Goal: Task Accomplishment & Management: Use online tool/utility

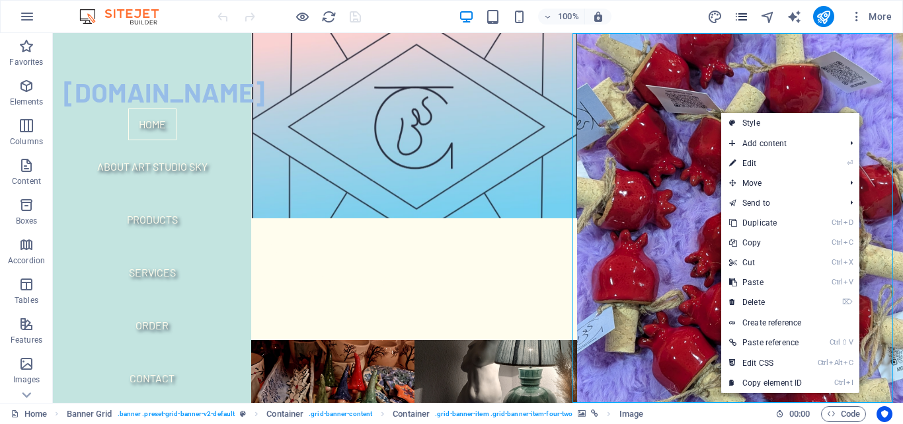
click at [746, 16] on icon "pages" at bounding box center [741, 16] width 15 height 15
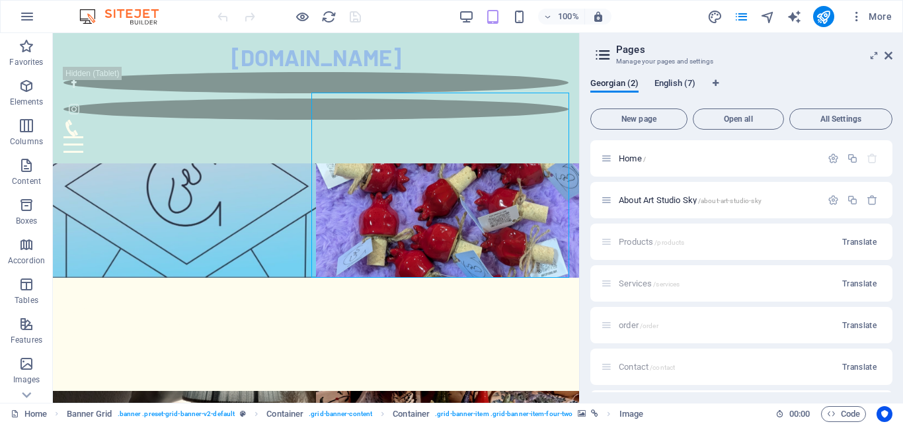
click at [677, 87] on span "English (7)" at bounding box center [674, 84] width 41 height 19
click at [617, 88] on span "Georgian (2)" at bounding box center [614, 84] width 48 height 19
click at [867, 198] on icon "button" at bounding box center [872, 199] width 11 height 11
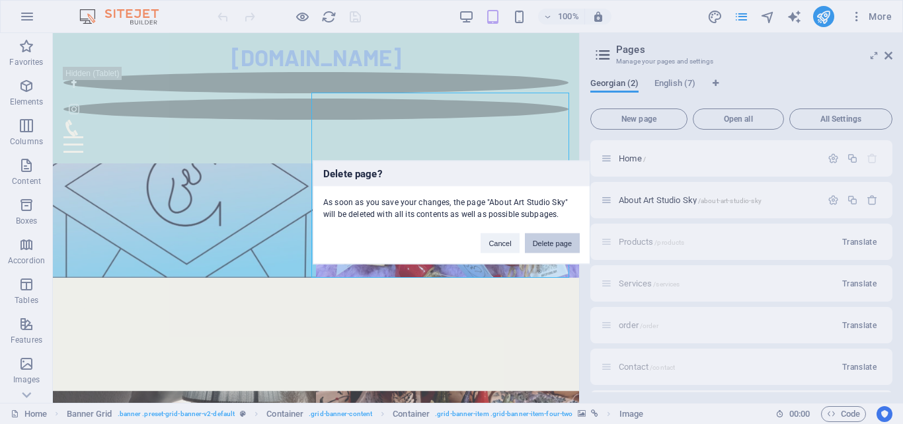
click at [577, 238] on button "Delete page" at bounding box center [552, 243] width 55 height 20
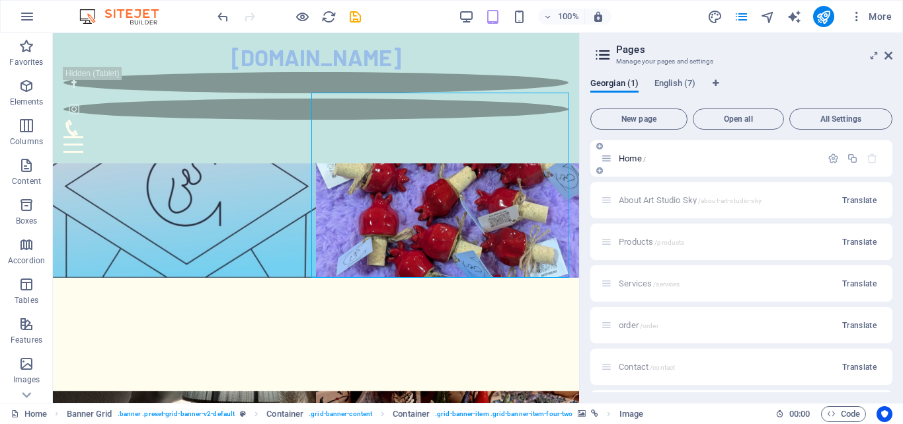
click at [867, 155] on icon "button" at bounding box center [872, 158] width 11 height 11
click at [870, 157] on icon "button" at bounding box center [872, 158] width 11 height 11
click at [824, 117] on span "All Settings" at bounding box center [840, 119] width 91 height 8
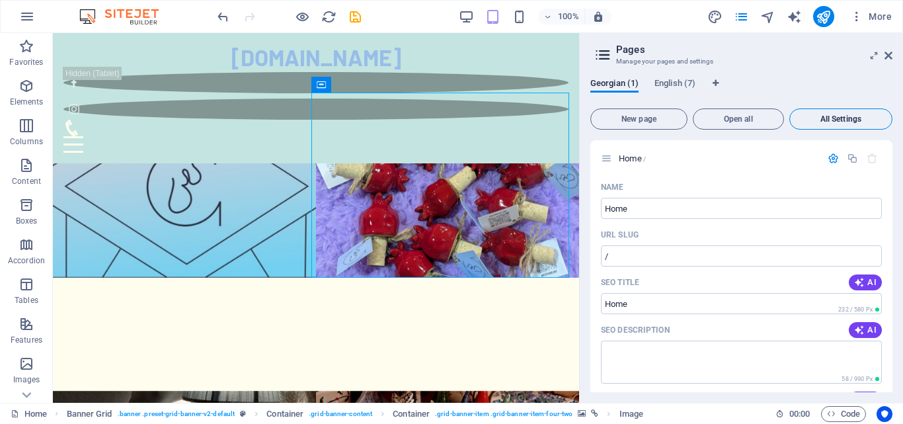
click at [823, 118] on span "All Settings" at bounding box center [840, 119] width 91 height 8
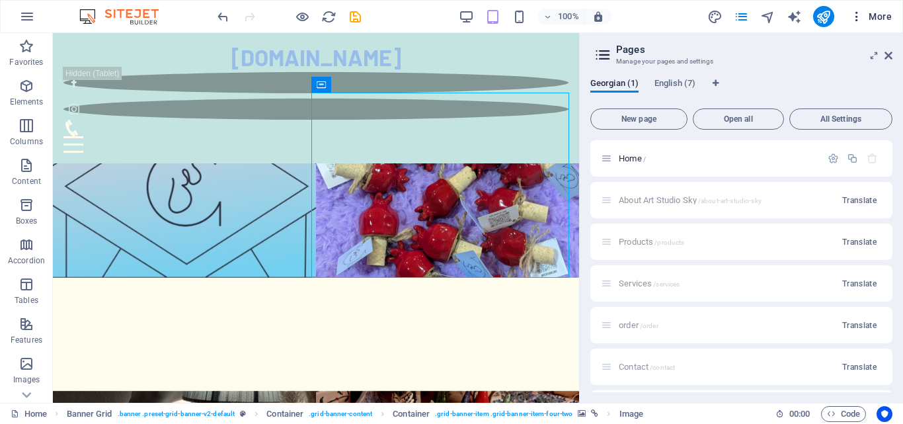
click at [858, 17] on icon "button" at bounding box center [856, 16] width 13 height 13
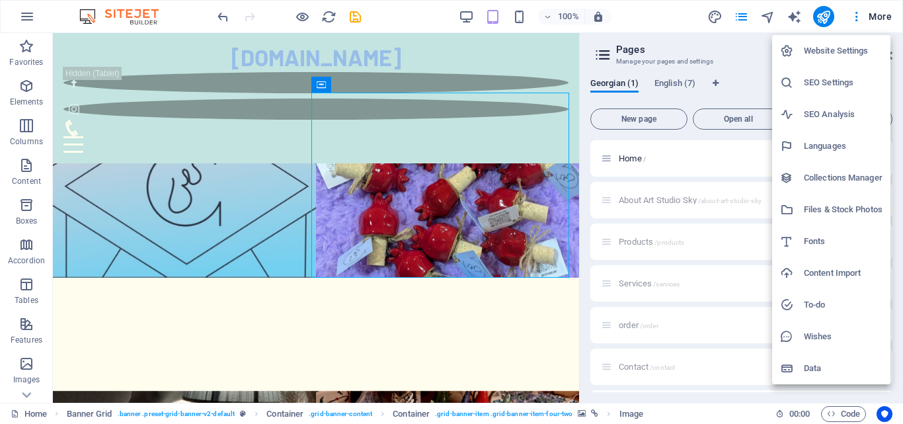
click at [827, 145] on h6 "Languages" at bounding box center [843, 146] width 79 height 16
select select "54"
select select "41"
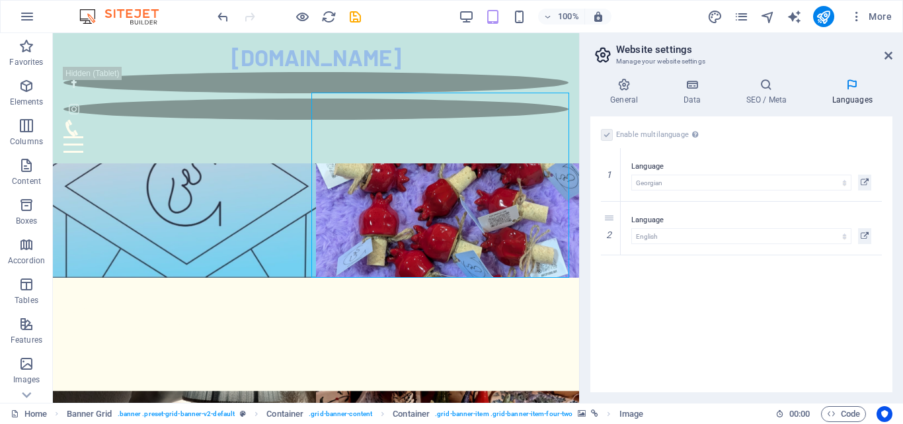
click at [607, 135] on label at bounding box center [607, 135] width 12 height 12
click at [609, 135] on label at bounding box center [607, 135] width 12 height 12
drag, startPoint x: 622, startPoint y: 156, endPoint x: 624, endPoint y: 286, distance: 130.2
click at [628, 301] on div "Enable multilanguage To disable multilanguage delete all languages until only o…" at bounding box center [741, 254] width 302 height 276
drag, startPoint x: 612, startPoint y: 234, endPoint x: 627, endPoint y: 171, distance: 65.1
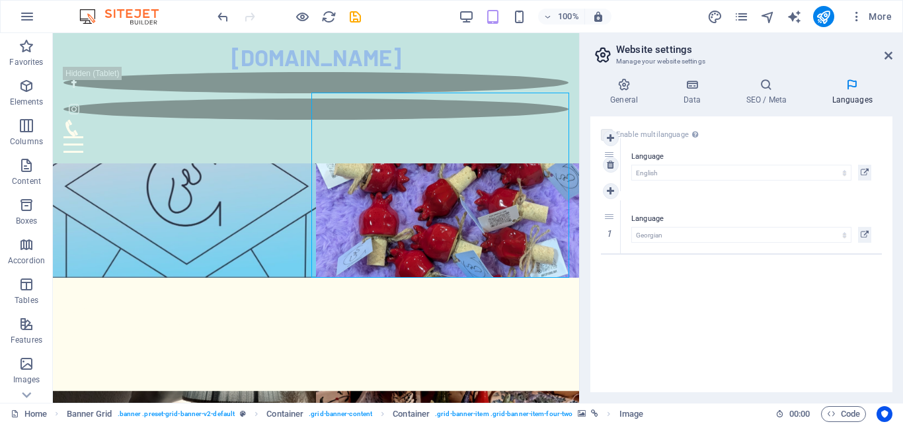
select select "41"
click at [615, 226] on link at bounding box center [611, 228] width 16 height 16
click at [888, 56] on icon at bounding box center [888, 55] width 8 height 11
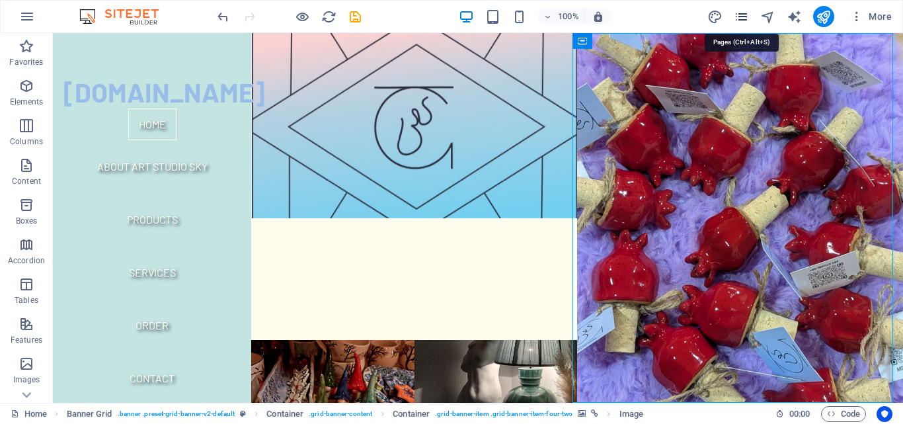
click at [740, 24] on icon "pages" at bounding box center [741, 16] width 15 height 15
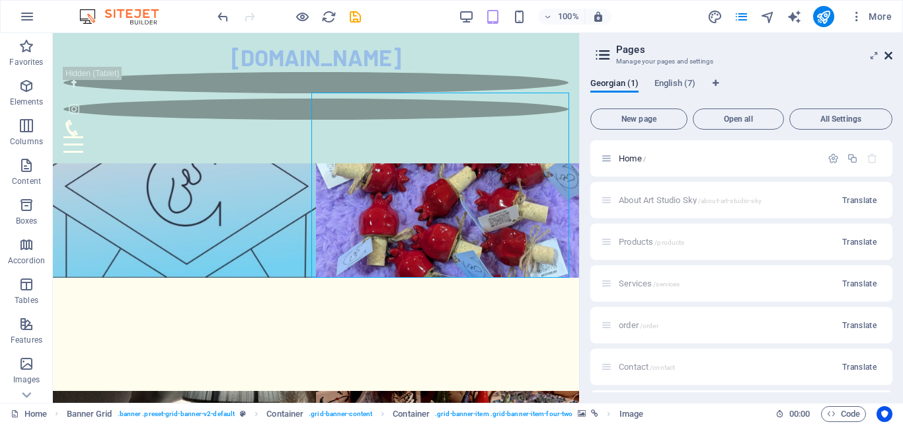
click at [892, 54] on icon at bounding box center [888, 55] width 8 height 11
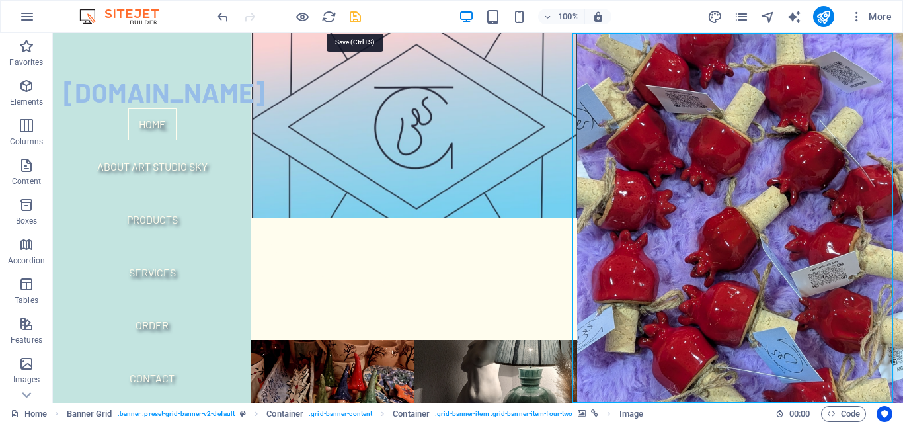
click at [350, 9] on icon "save" at bounding box center [355, 16] width 15 height 15
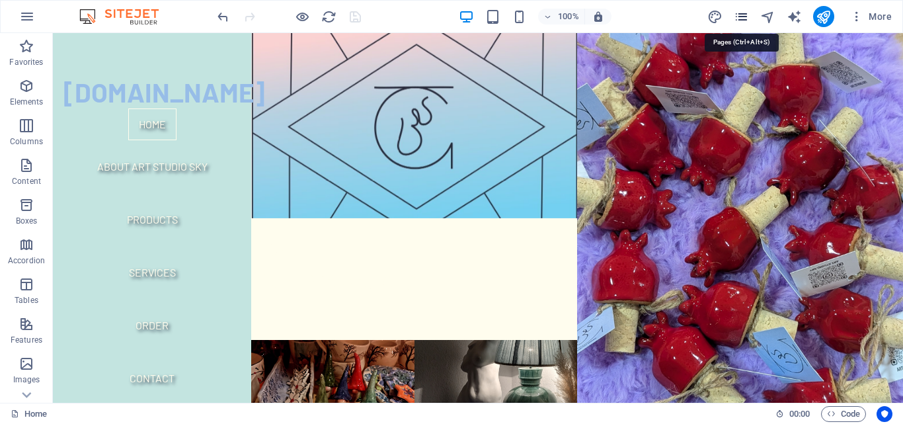
click at [736, 15] on icon "pages" at bounding box center [741, 16] width 15 height 15
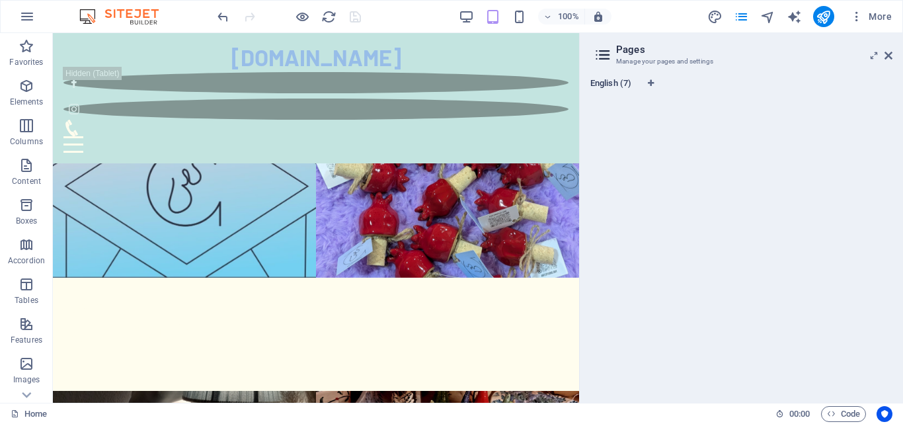
click at [619, 85] on span "English (7)" at bounding box center [610, 84] width 41 height 19
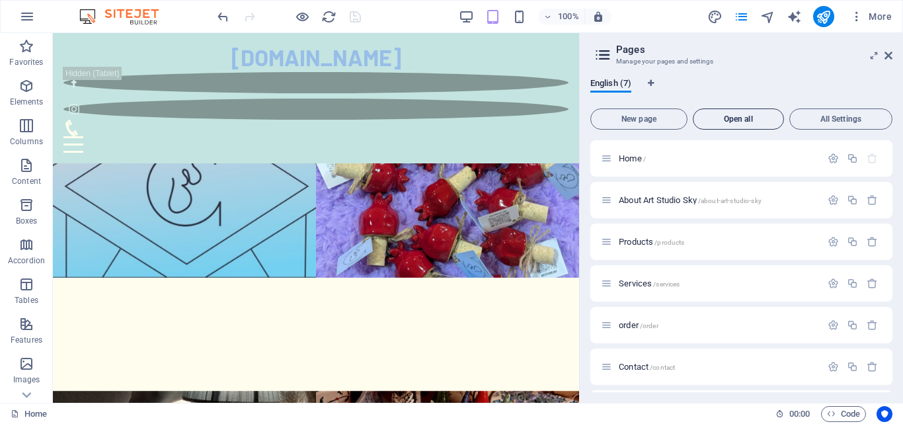
click at [738, 116] on span "Open all" at bounding box center [738, 119] width 79 height 8
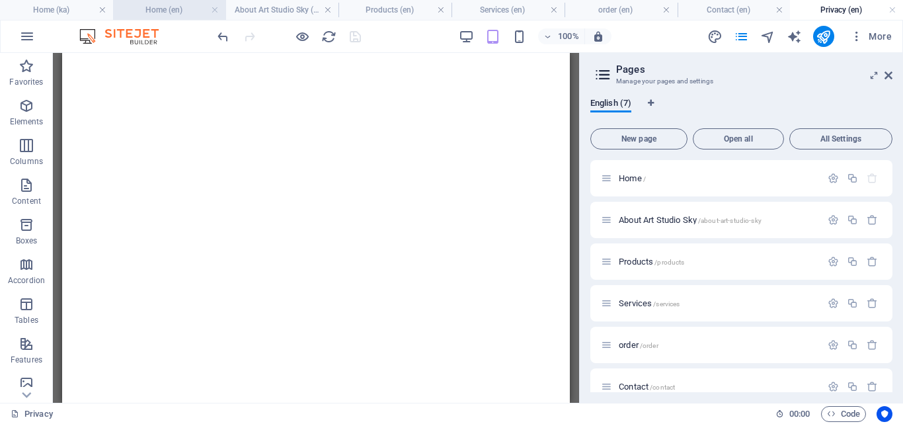
click at [172, 5] on h4 "Home (en)" at bounding box center [169, 10] width 113 height 15
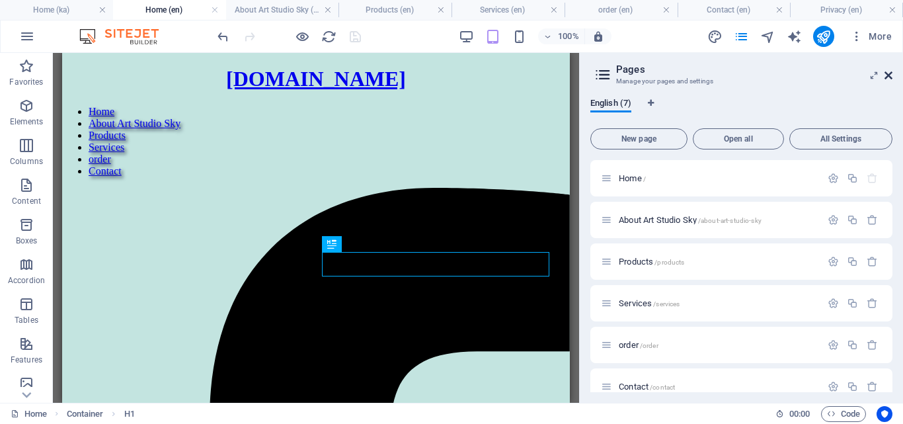
click at [886, 76] on icon at bounding box center [888, 75] width 8 height 11
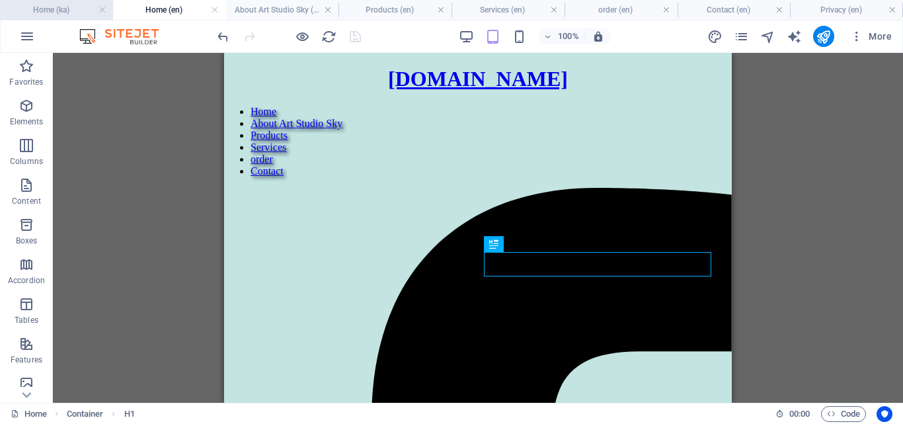
click at [58, 5] on h4 "Home (ka)" at bounding box center [56, 10] width 113 height 15
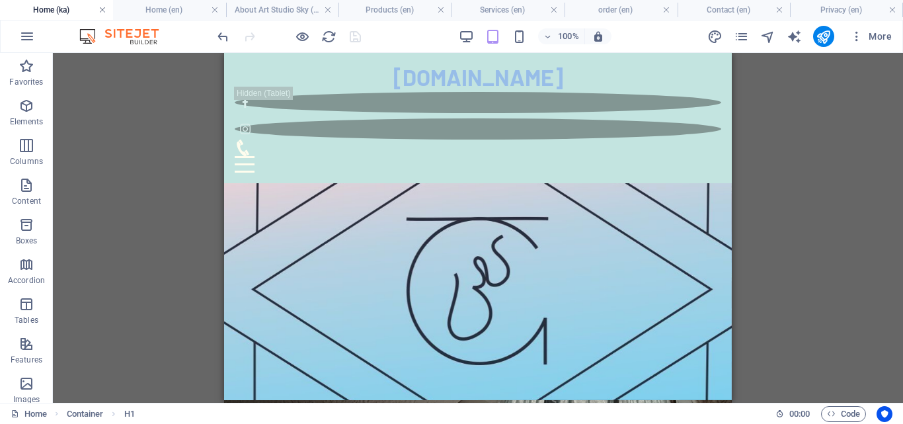
click at [101, 10] on link at bounding box center [102, 10] width 8 height 13
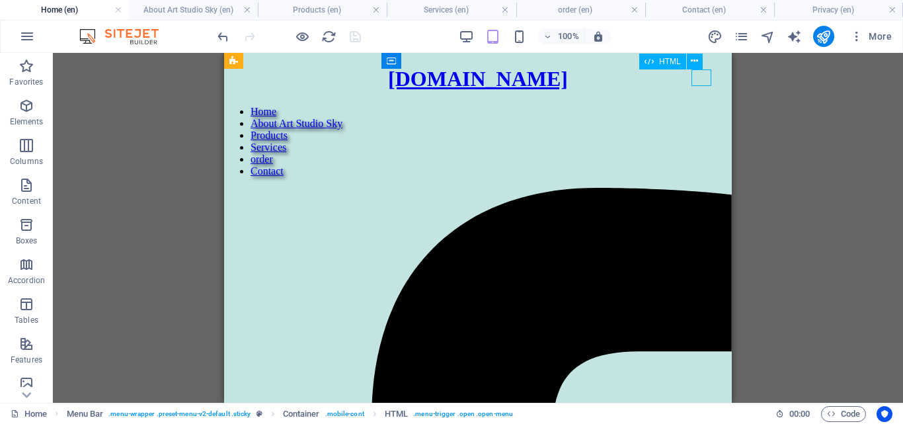
click at [486, 98] on div "[DOMAIN_NAME] Home About Art Studio Sky Products Services order Contact Menu" at bounding box center [478, 228] width 508 height 350
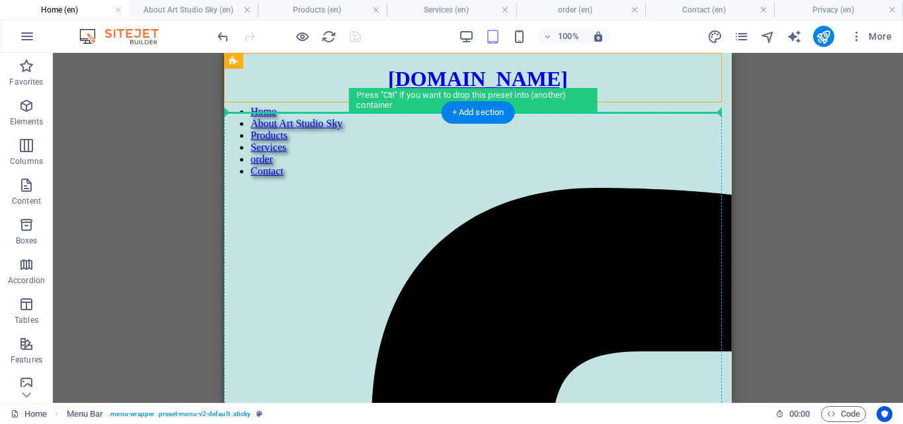
drag, startPoint x: 489, startPoint y: 98, endPoint x: 710, endPoint y: 165, distance: 230.6
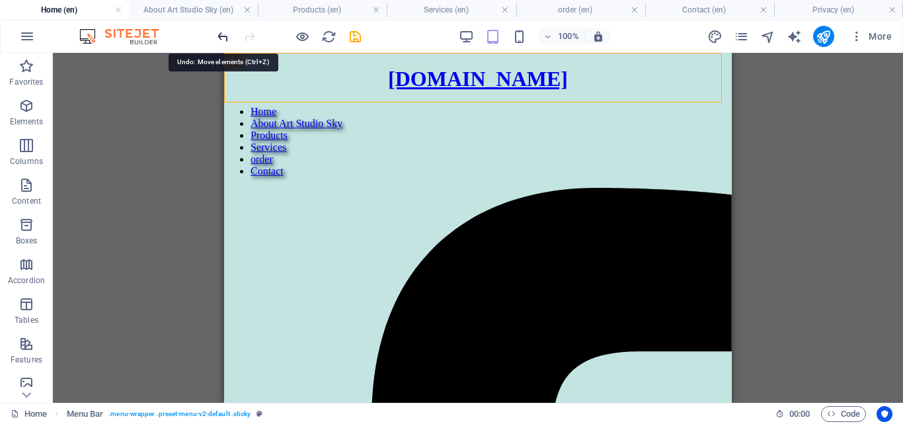
click at [216, 35] on icon "undo" at bounding box center [222, 36] width 15 height 15
click at [507, 94] on div "[DOMAIN_NAME] Home About Art Studio Sky Products Services order Contact Menu" at bounding box center [478, 228] width 508 height 350
select select "vh"
select select "px"
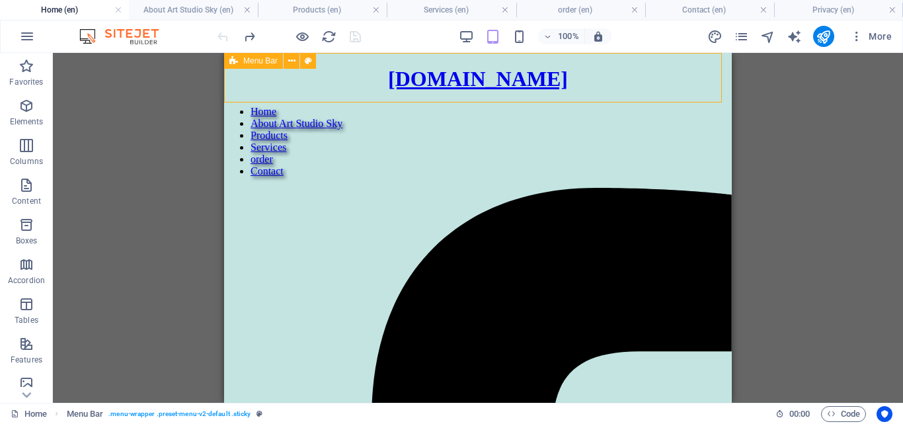
select select "%"
select select "header"
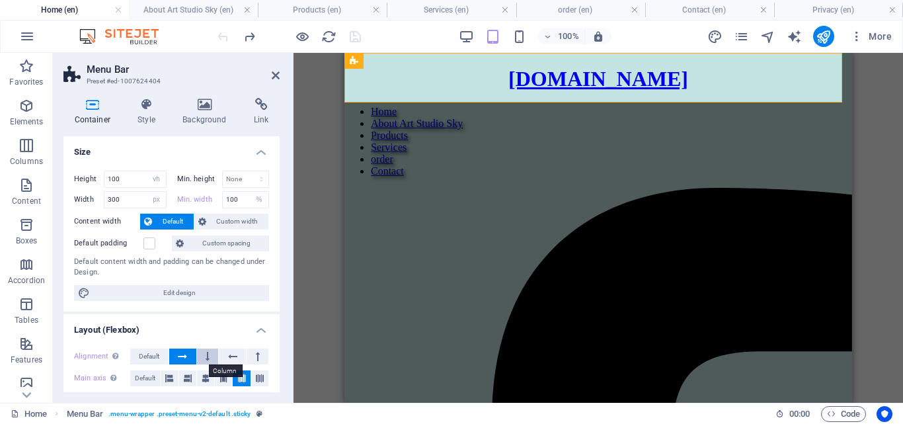
click at [199, 355] on button at bounding box center [208, 356] width 22 height 16
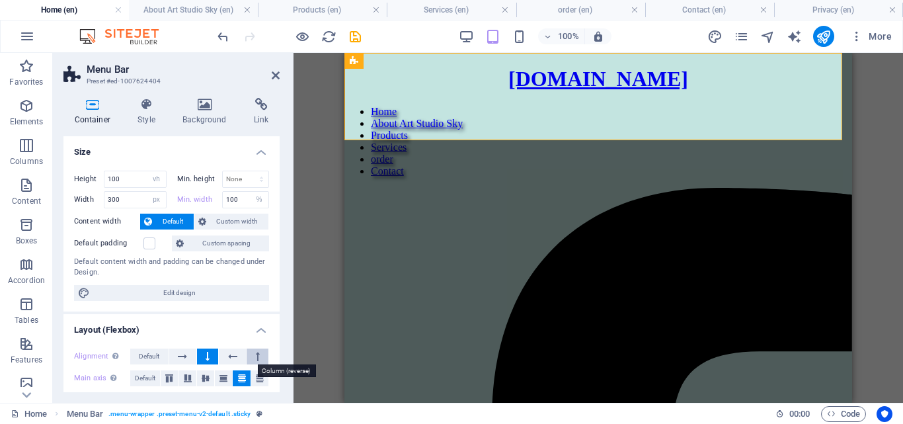
click at [253, 356] on button at bounding box center [258, 356] width 22 height 16
click at [232, 356] on icon at bounding box center [232, 356] width 9 height 16
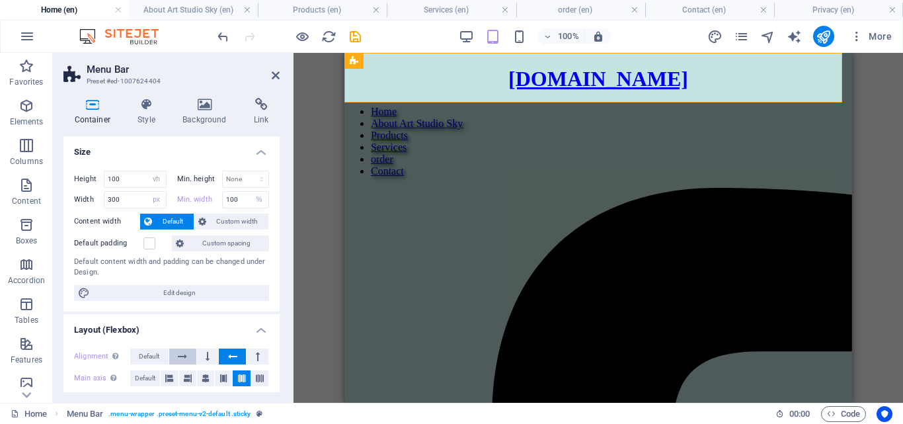
click at [186, 351] on icon at bounding box center [182, 356] width 9 height 16
click at [206, 355] on icon at bounding box center [208, 356] width 4 height 16
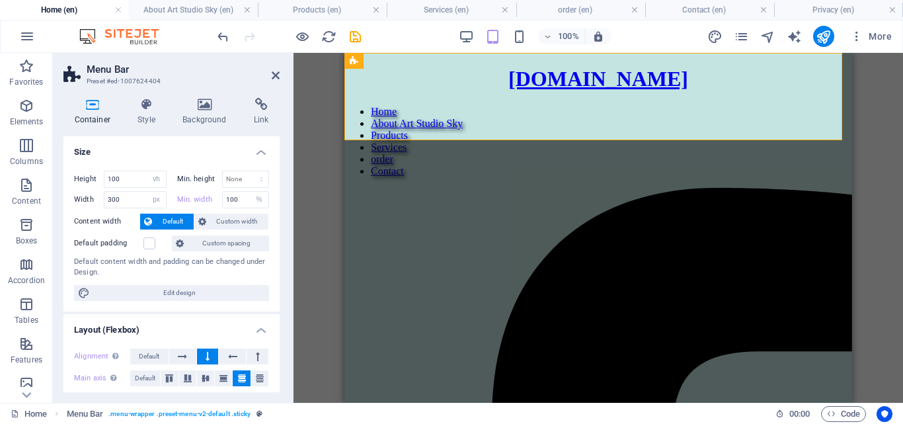
scroll to position [66, 0]
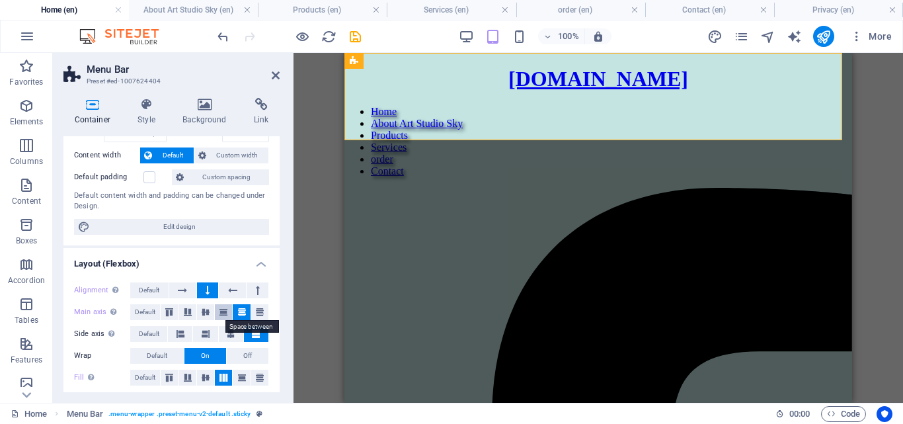
click at [220, 314] on icon at bounding box center [223, 312] width 16 height 8
click at [195, 316] on button at bounding box center [187, 312] width 17 height 16
click at [203, 314] on icon at bounding box center [206, 312] width 16 height 8
click at [257, 315] on icon at bounding box center [260, 312] width 16 height 8
click at [236, 315] on icon at bounding box center [242, 312] width 16 height 8
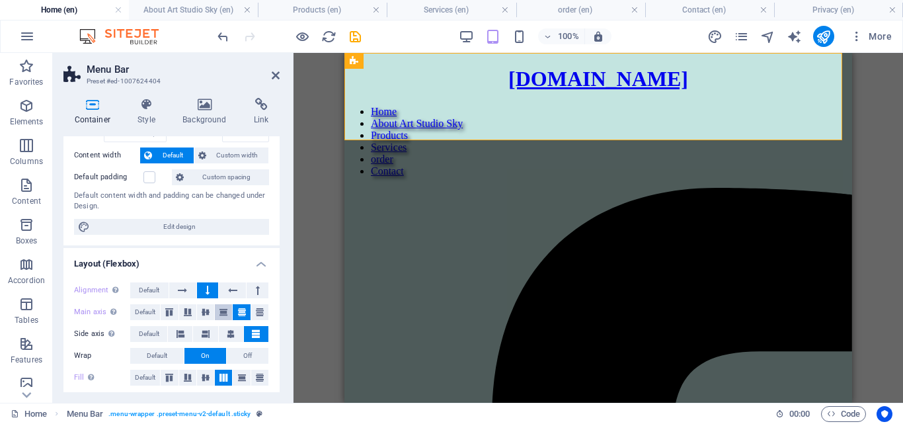
click at [225, 315] on icon at bounding box center [223, 312] width 16 height 8
click at [244, 334] on button at bounding box center [256, 334] width 24 height 16
click at [229, 334] on icon at bounding box center [231, 334] width 8 height 16
click at [208, 330] on icon at bounding box center [206, 334] width 8 height 16
click at [260, 332] on button at bounding box center [256, 334] width 24 height 16
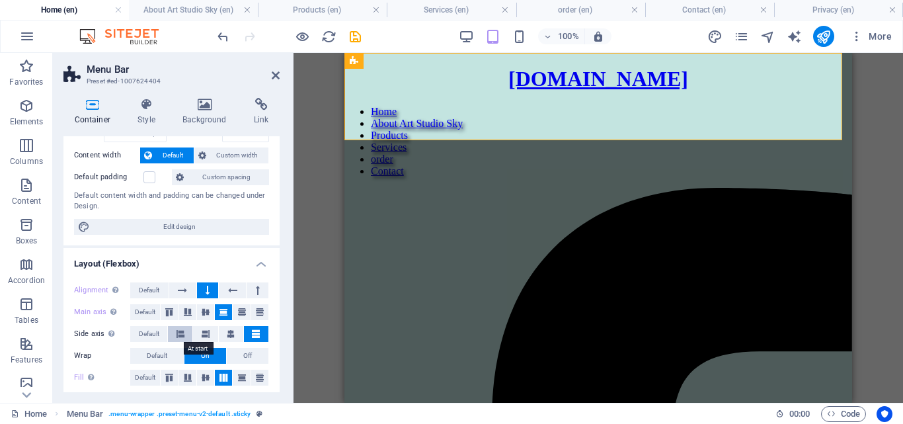
click at [186, 332] on button at bounding box center [180, 334] width 24 height 16
click at [221, 337] on button at bounding box center [231, 334] width 24 height 16
click at [208, 332] on icon at bounding box center [206, 334] width 8 height 16
click at [237, 309] on icon at bounding box center [242, 312] width 16 height 8
click at [254, 315] on icon at bounding box center [260, 312] width 16 height 8
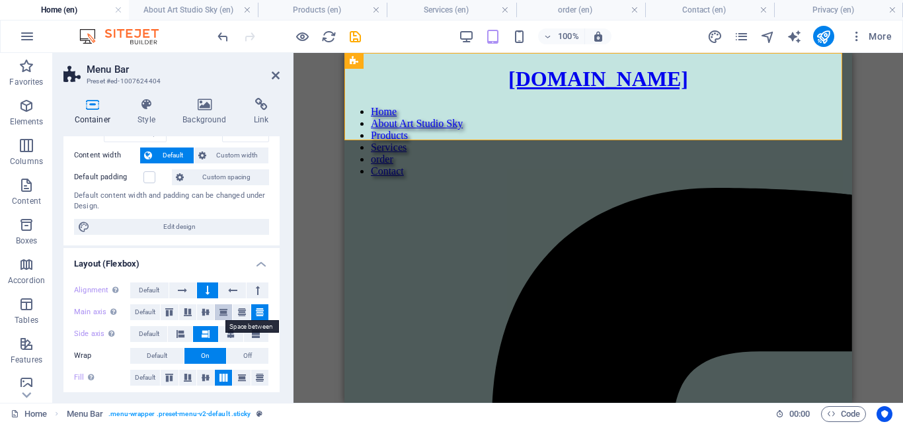
click at [216, 315] on icon at bounding box center [223, 312] width 16 height 8
click at [200, 315] on icon at bounding box center [206, 312] width 16 height 8
click at [180, 314] on icon at bounding box center [188, 312] width 16 height 8
click at [234, 332] on button at bounding box center [231, 334] width 24 height 16
click at [249, 335] on button at bounding box center [256, 334] width 24 height 16
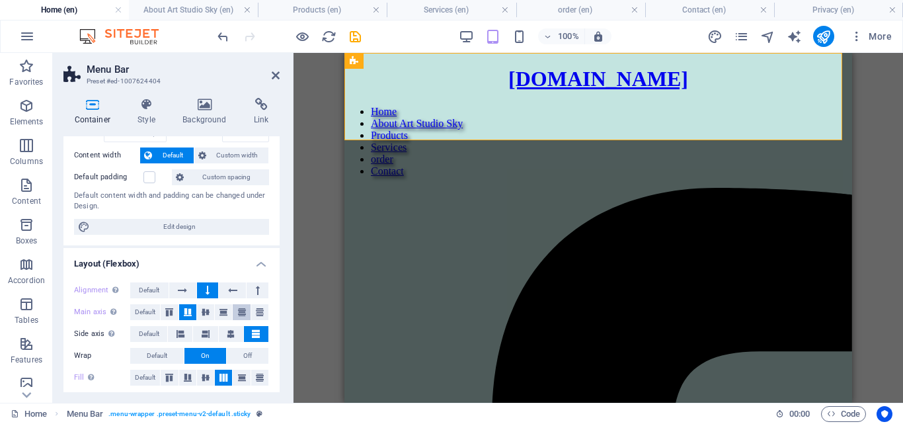
click at [234, 311] on icon at bounding box center [242, 312] width 16 height 8
click at [217, 313] on icon at bounding box center [223, 312] width 16 height 8
click at [186, 290] on icon at bounding box center [182, 290] width 9 height 16
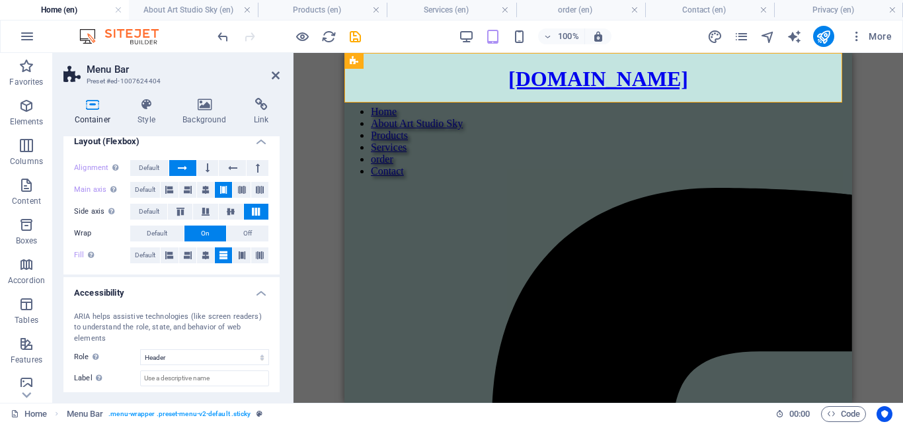
scroll to position [246, 0]
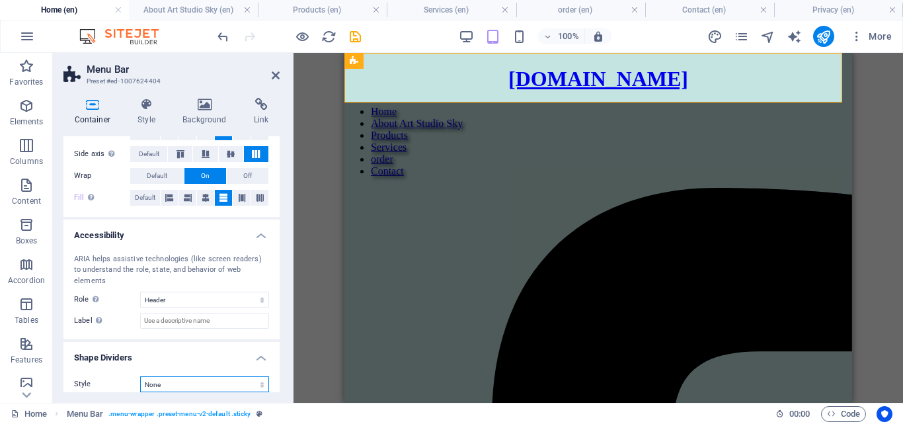
click at [206, 376] on select "None Triangle Square Diagonal Polygon 1 Polygon 2 Zigzag Multiple Zigzags Waves…" at bounding box center [204, 384] width 129 height 16
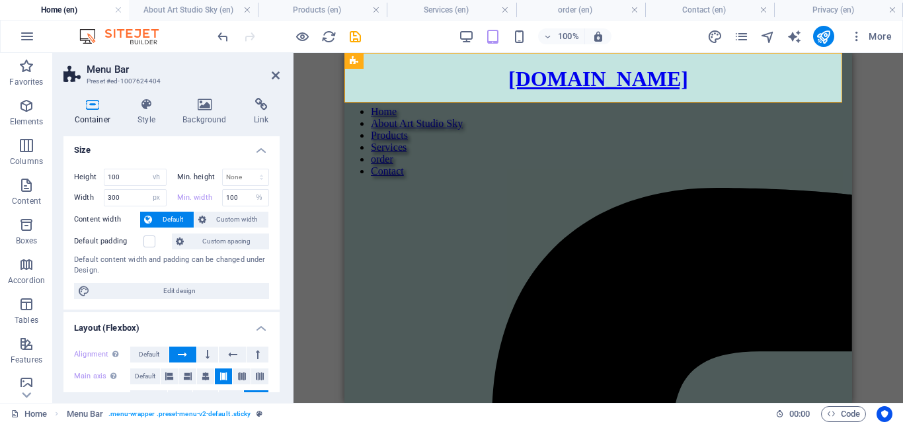
scroll to position [0, 0]
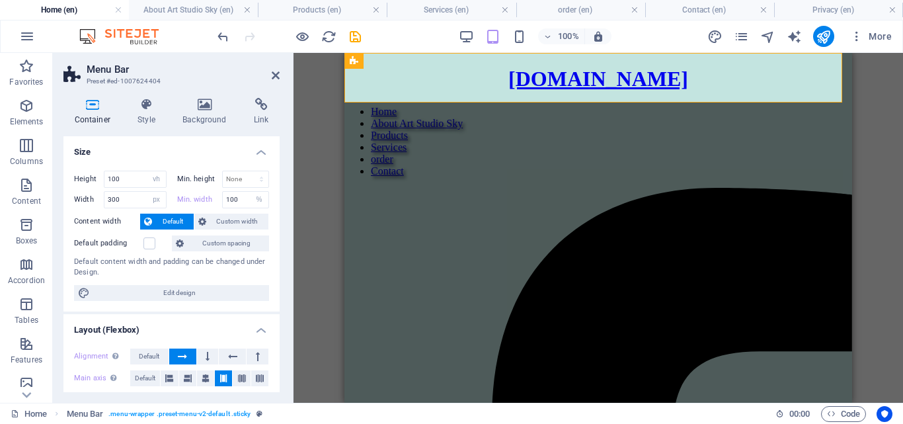
drag, startPoint x: 151, startPoint y: 110, endPoint x: 157, endPoint y: 136, distance: 26.5
click at [157, 136] on div "Container Style Background Link Size Height 100 Default px rem % vh vw Min. hei…" at bounding box center [171, 245] width 216 height 294
drag, startPoint x: 132, startPoint y: 178, endPoint x: 89, endPoint y: 177, distance: 43.6
click at [89, 177] on div "Height 100 Default px rem % vh vw" at bounding box center [120, 179] width 93 height 17
drag, startPoint x: 130, startPoint y: 179, endPoint x: 86, endPoint y: 180, distance: 44.3
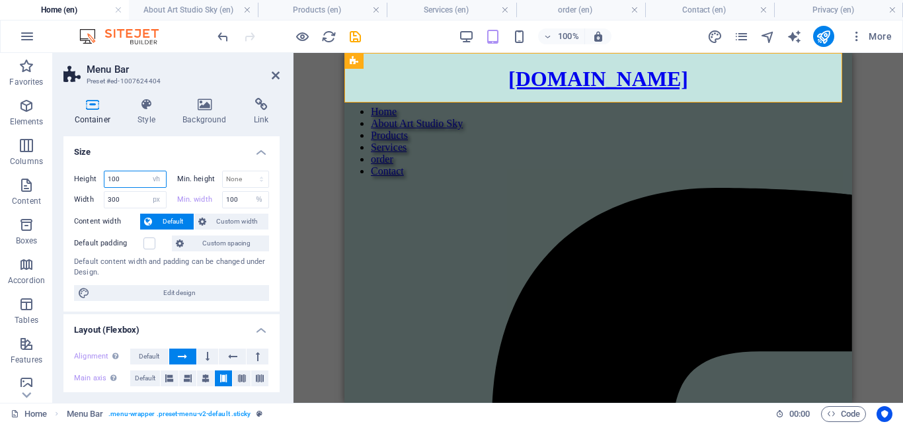
click at [86, 180] on div "Height 100 Default px rem % vh vw" at bounding box center [120, 179] width 93 height 17
type input "1"
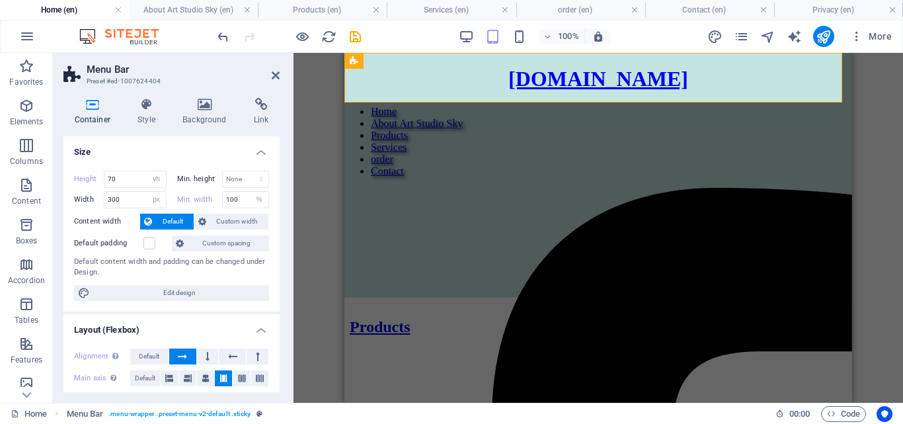
click at [221, 153] on h4 "Size" at bounding box center [171, 148] width 216 height 24
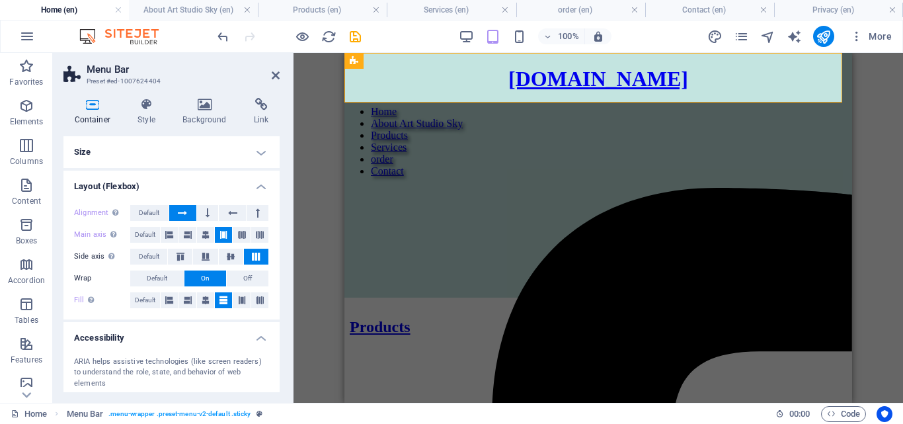
click at [221, 153] on h4 "Size" at bounding box center [171, 152] width 216 height 32
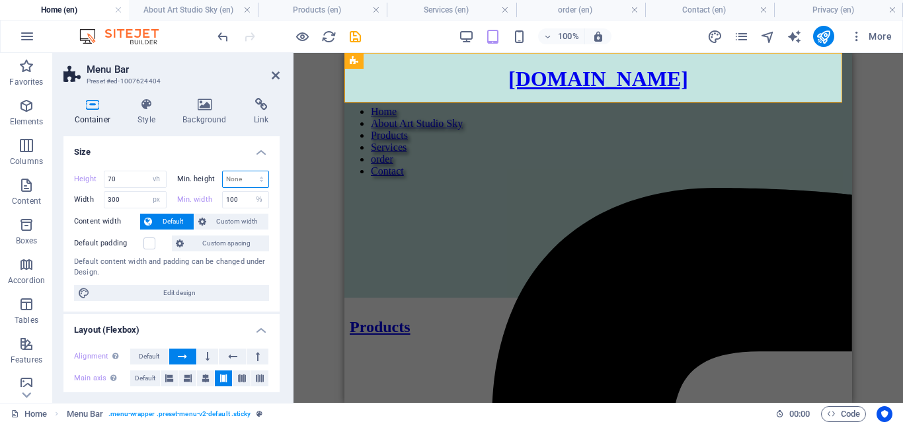
click at [256, 176] on select "None px rem % vh vw" at bounding box center [246, 179] width 46 height 16
click at [132, 194] on input "300" at bounding box center [134, 200] width 61 height 16
drag, startPoint x: 127, startPoint y: 176, endPoint x: 104, endPoint y: 177, distance: 22.5
click at [104, 177] on input "70" at bounding box center [134, 179] width 61 height 16
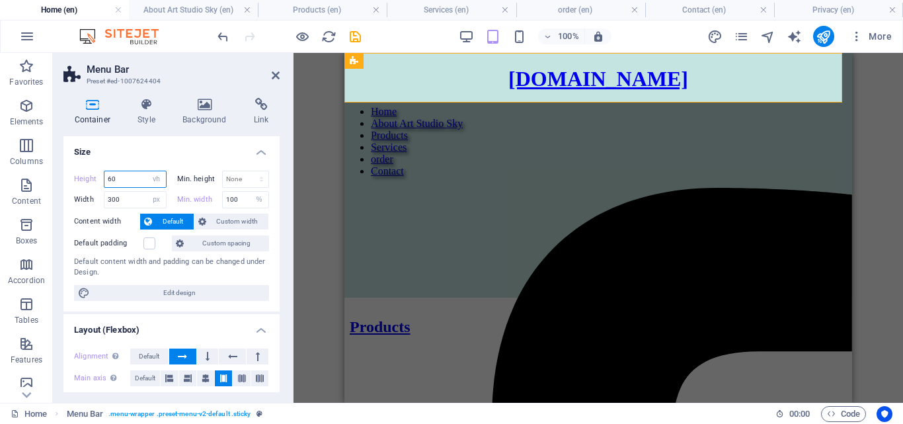
type input "60"
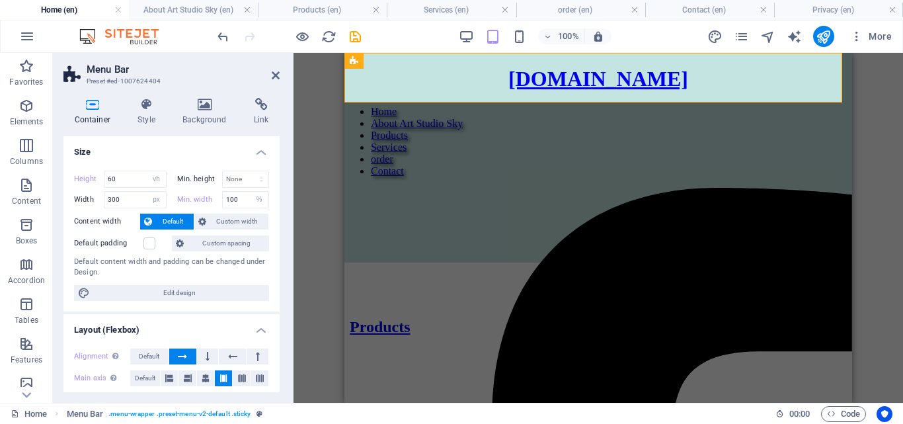
click at [167, 154] on h4 "Size" at bounding box center [171, 148] width 216 height 24
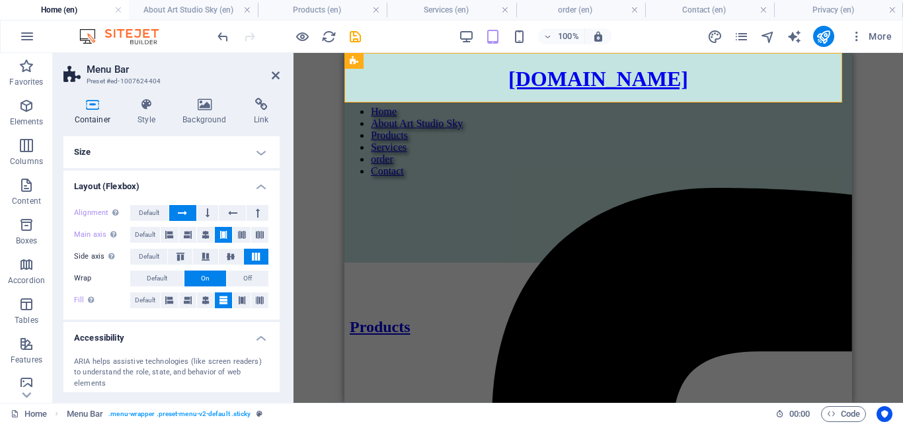
click at [167, 154] on h4 "Size" at bounding box center [171, 152] width 216 height 32
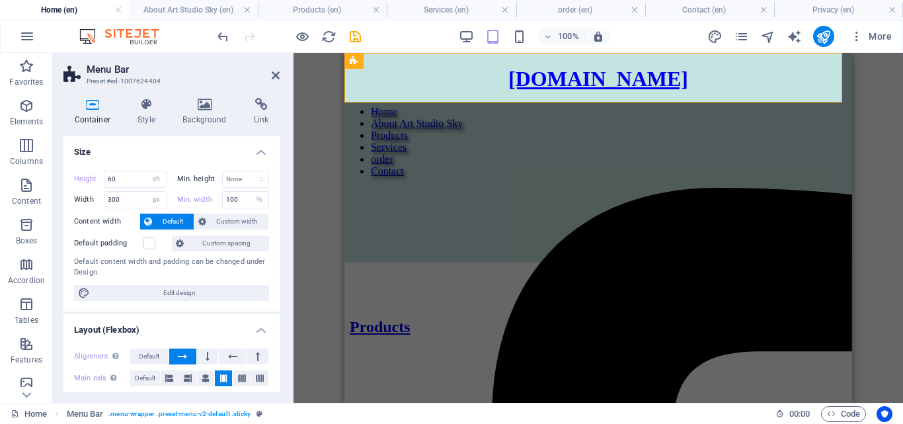
click at [308, 149] on div "H2 Banner Grid Container Container Container Menu Bar Container HTML Logo Icon …" at bounding box center [597, 228] width 609 height 350
click at [159, 102] on icon at bounding box center [147, 104] width 40 height 13
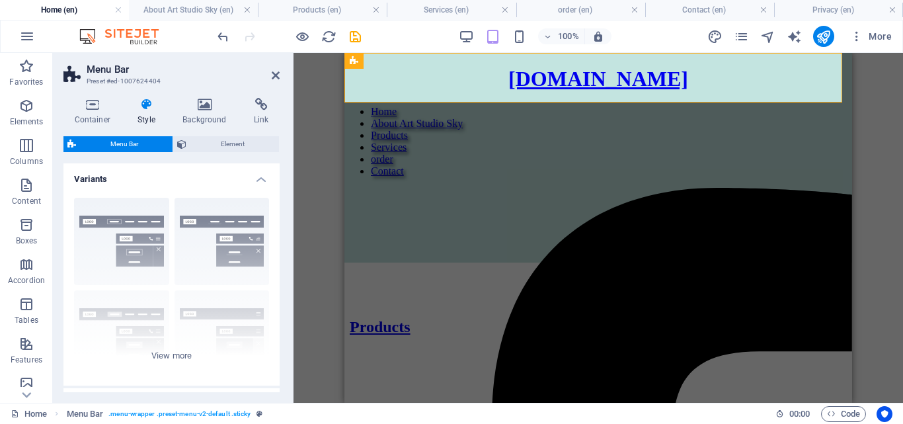
click at [324, 118] on div "H2 Banner Grid Container Container Container Menu Bar Container HTML Logo Icon …" at bounding box center [597, 228] width 609 height 350
click at [272, 75] on icon at bounding box center [276, 75] width 8 height 11
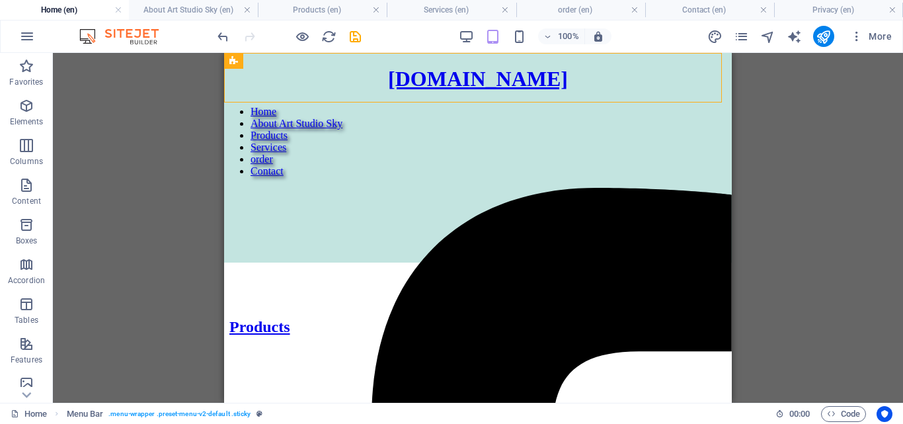
click at [343, 349] on figure at bounding box center [477, 349] width 497 height 0
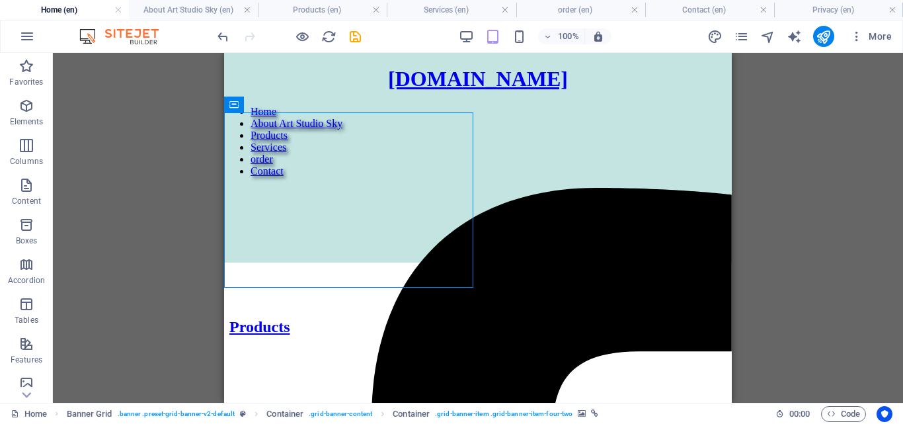
drag, startPoint x: 340, startPoint y: 151, endPoint x: 332, endPoint y: 111, distance: 41.2
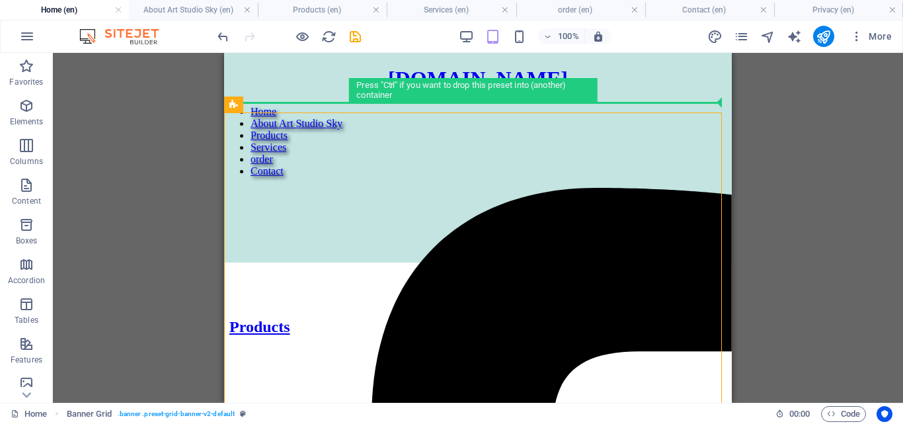
drag, startPoint x: 473, startPoint y: 156, endPoint x: 249, endPoint y: 93, distance: 232.7
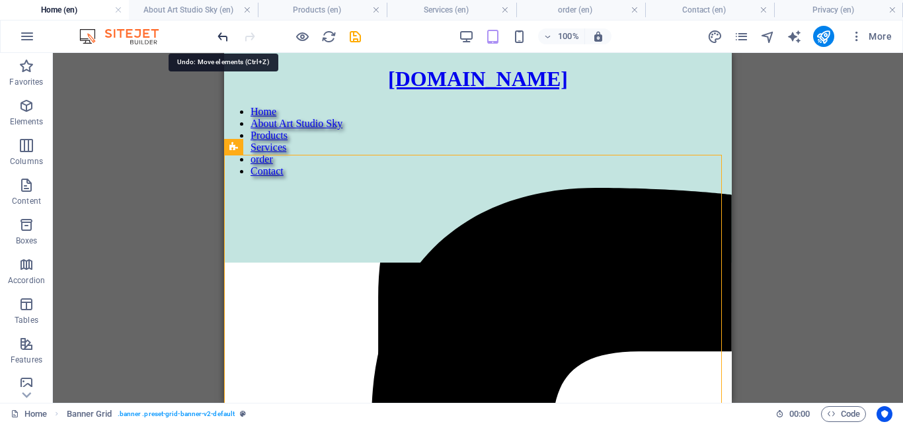
click at [221, 38] on icon "undo" at bounding box center [222, 36] width 15 height 15
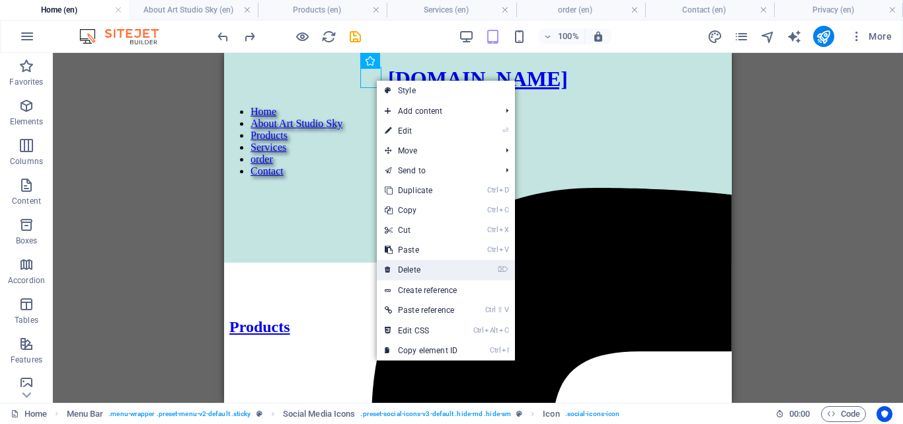
click at [423, 270] on link "⌦ Delete" at bounding box center [421, 270] width 89 height 20
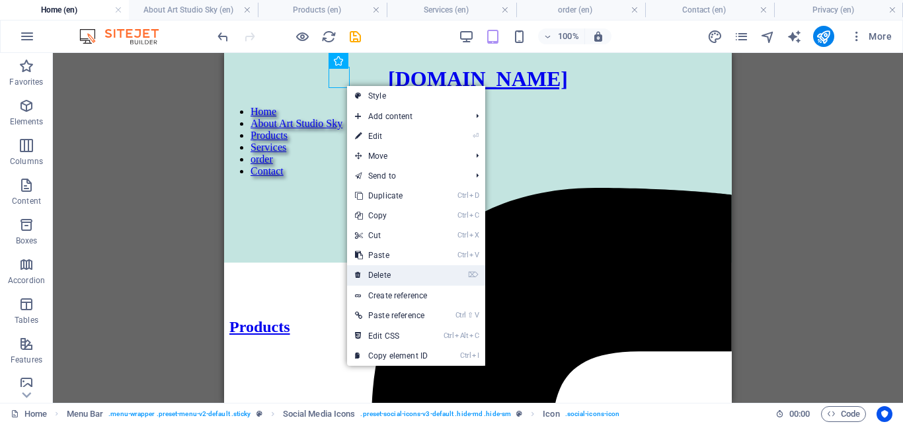
click at [389, 272] on link "⌦ Delete" at bounding box center [391, 275] width 89 height 20
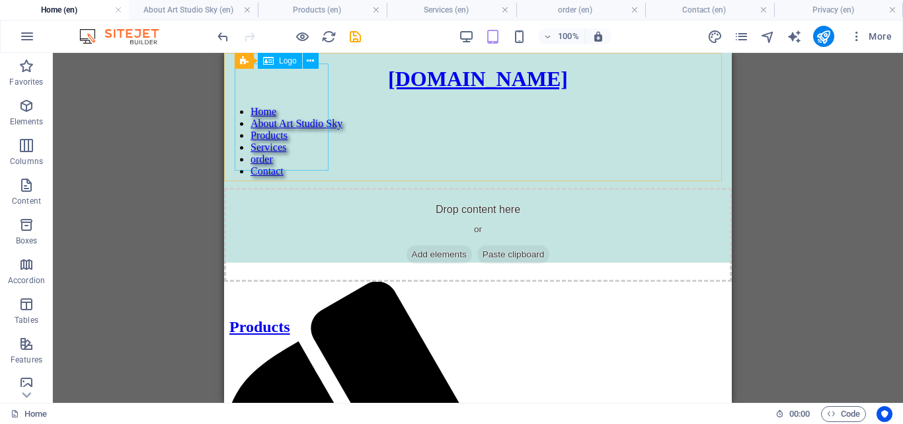
click at [295, 91] on div "[DOMAIN_NAME]" at bounding box center [478, 79] width 508 height 24
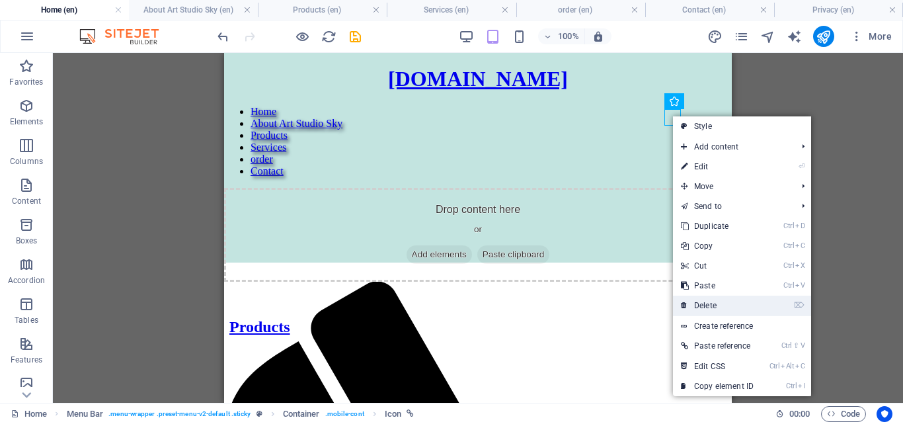
click at [713, 302] on link "⌦ Delete" at bounding box center [717, 305] width 89 height 20
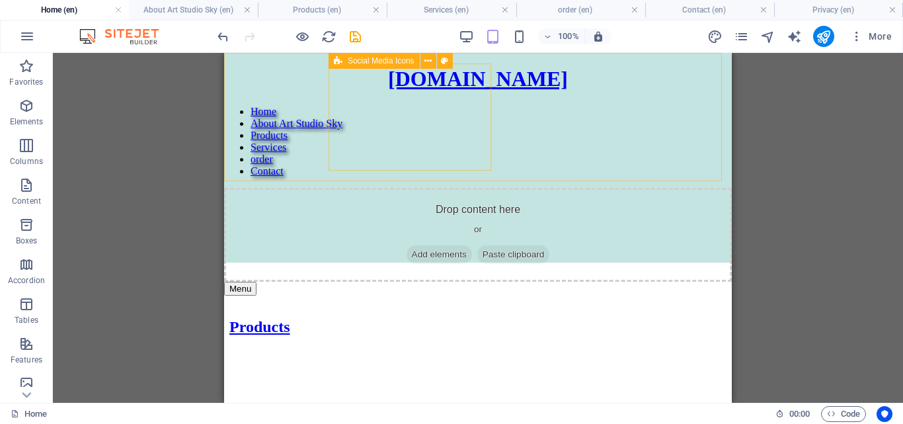
click at [428, 245] on span "Add elements" at bounding box center [439, 254] width 65 height 19
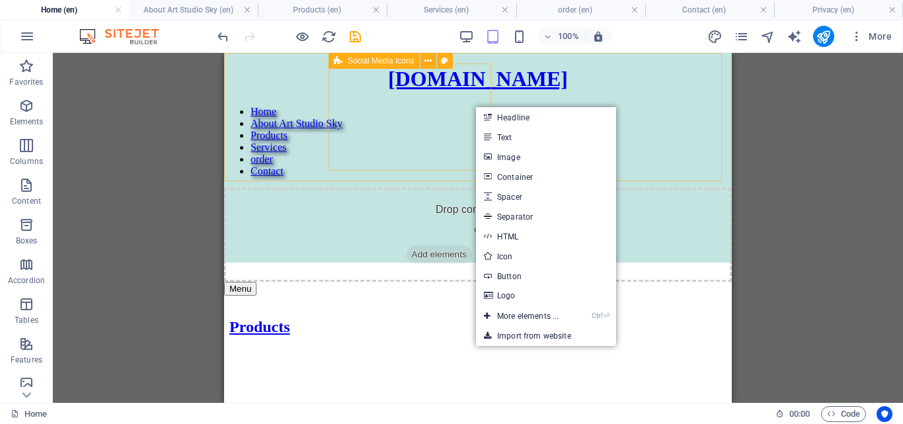
click at [453, 188] on div "Drop content here or Add elements Paste clipboard" at bounding box center [478, 235] width 508 height 94
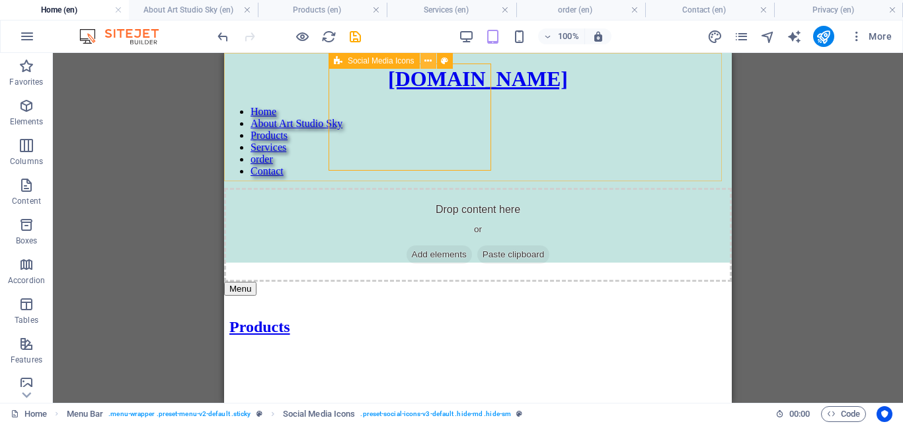
click at [427, 66] on icon at bounding box center [427, 61] width 7 height 14
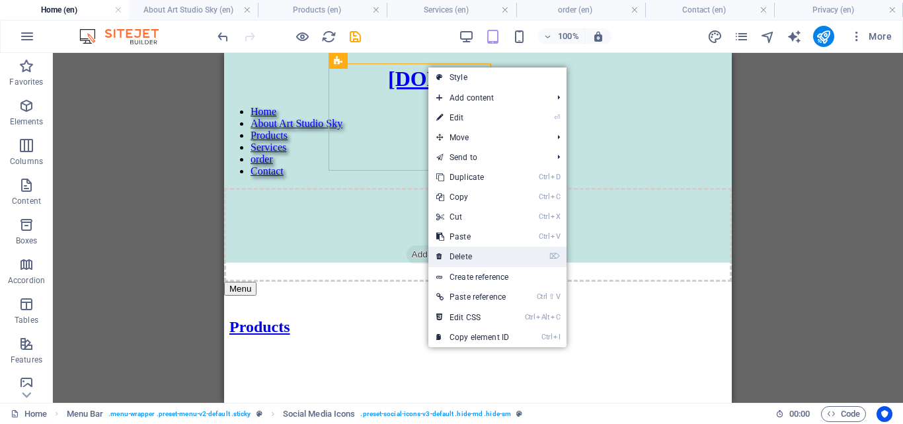
click at [469, 258] on link "⌦ Delete" at bounding box center [472, 257] width 89 height 20
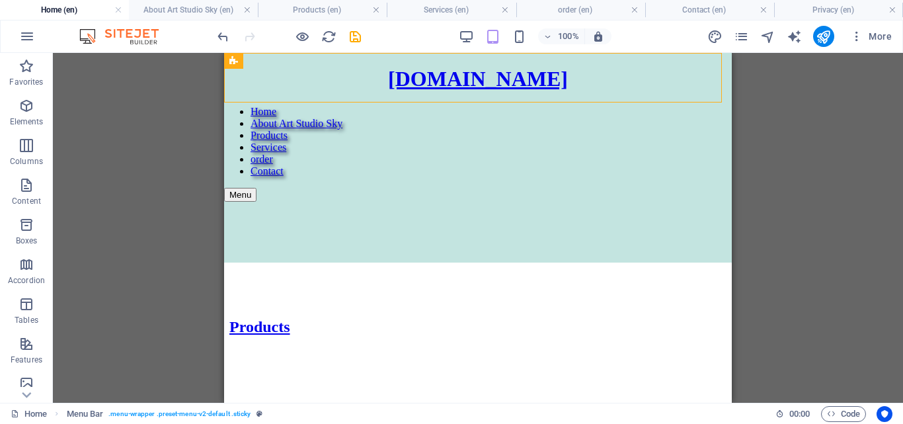
drag, startPoint x: 443, startPoint y: 98, endPoint x: 441, endPoint y: 111, distance: 12.7
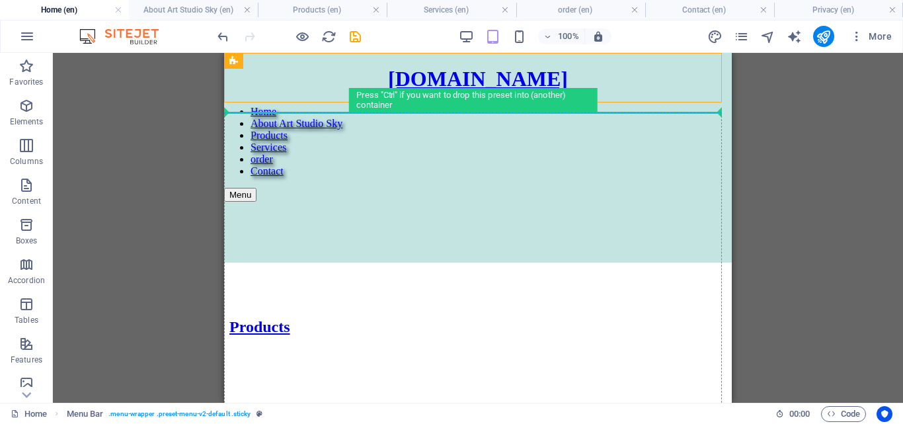
click at [165, 102] on div "H2 Banner Grid Banner Grid Container Container Container Menu Bar Container HTM…" at bounding box center [478, 228] width 850 height 350
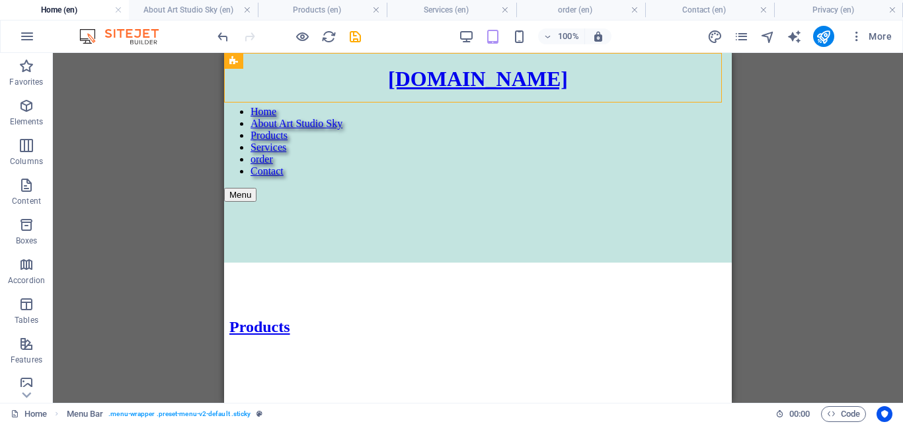
click at [379, 93] on div "[DOMAIN_NAME] Home About Art Studio Sky Products Services order Contact Menu" at bounding box center [478, 158] width 508 height 210
select select "rem"
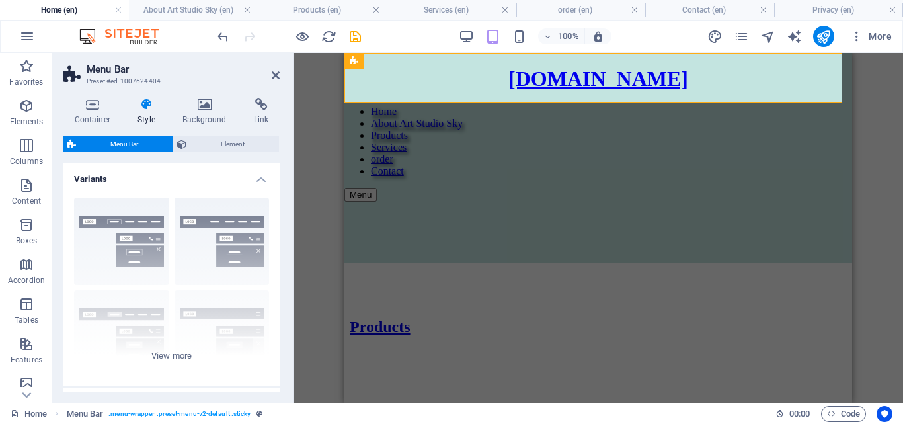
click at [321, 134] on div "H2 Banner Grid Banner Grid Container Container Container Menu Bar Container HTM…" at bounding box center [597, 228] width 609 height 350
click at [309, 126] on div "H2 Banner Grid Banner Grid Container Container Container Menu Bar Container HTM…" at bounding box center [597, 228] width 609 height 350
drag, startPoint x: 311, startPoint y: 124, endPoint x: 314, endPoint y: 114, distance: 10.5
click at [313, 122] on div "H2 Banner Grid Banner Grid Container Container Container Menu Bar Container HTM…" at bounding box center [597, 228] width 609 height 350
click at [278, 78] on icon at bounding box center [276, 75] width 8 height 11
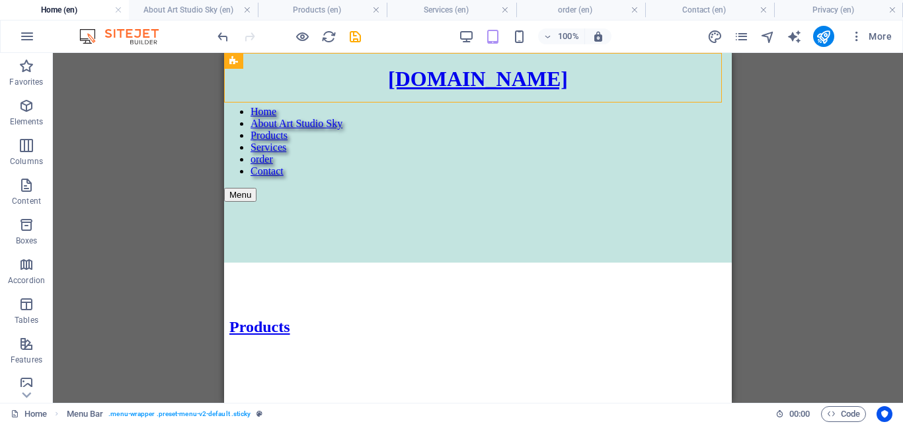
click at [149, 148] on div "H2 Banner Grid Banner Grid Container Container Container Menu Bar Container HTM…" at bounding box center [478, 228] width 850 height 350
click at [364, 100] on div "[DOMAIN_NAME] Home About Art Studio Sky Products Services order Contact Menu" at bounding box center [478, 158] width 508 height 210
click at [365, 92] on div "[DOMAIN_NAME] Home About Art Studio Sky Products Services order Contact Menu" at bounding box center [478, 158] width 508 height 210
select select "rem"
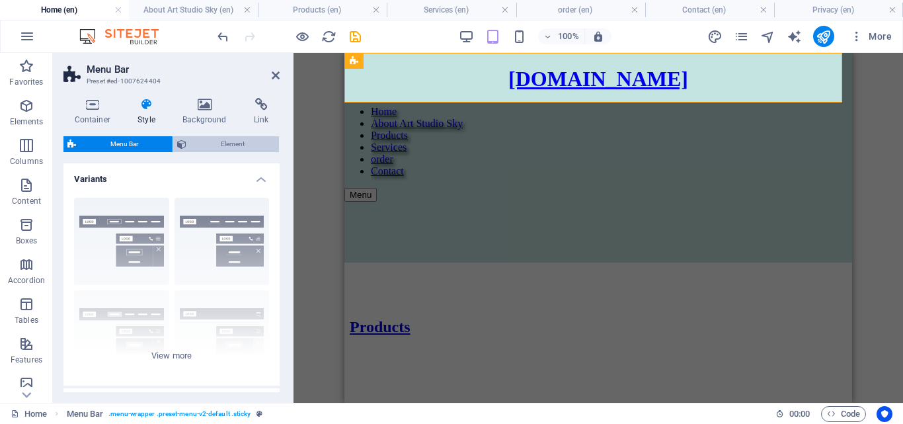
click at [187, 144] on button "Element" at bounding box center [226, 144] width 106 height 16
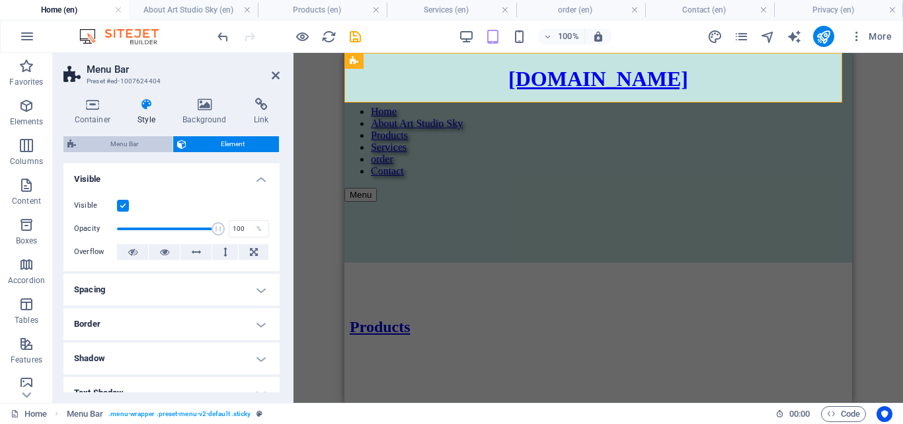
click at [108, 143] on span "Menu Bar" at bounding box center [124, 144] width 89 height 16
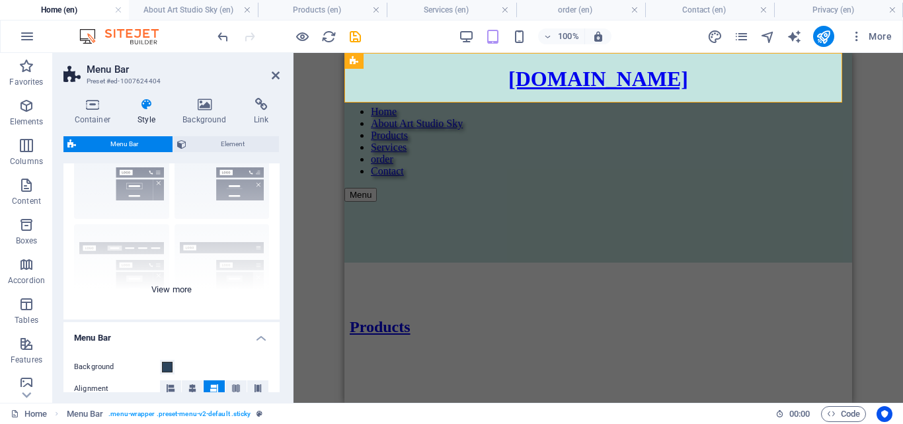
scroll to position [132, 0]
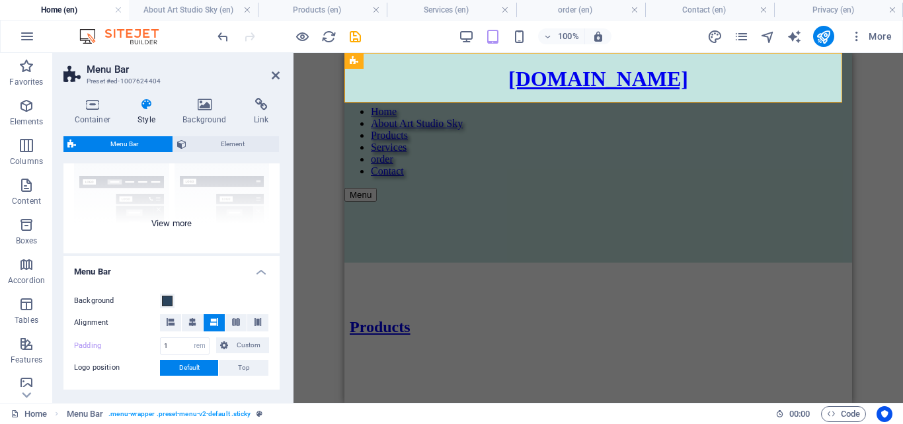
click at [182, 226] on div "Border Centered Default Fixed Loki Trigger Wide XXL" at bounding box center [171, 154] width 216 height 198
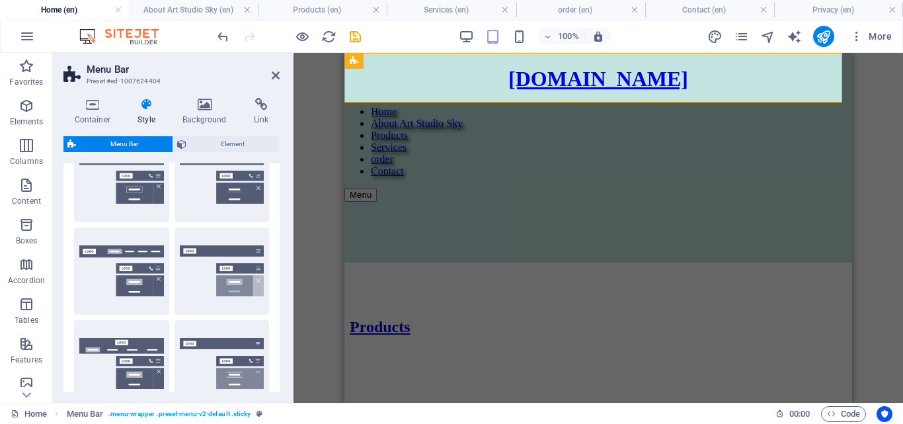
scroll to position [0, 0]
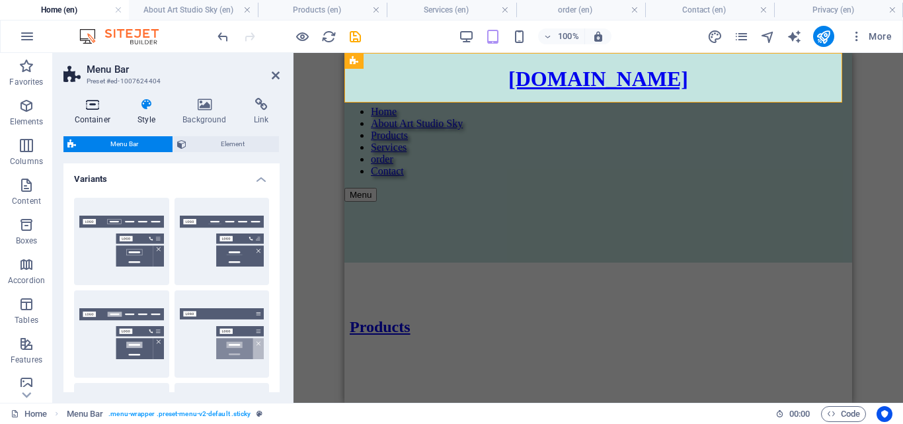
click at [81, 106] on icon at bounding box center [92, 104] width 58 height 13
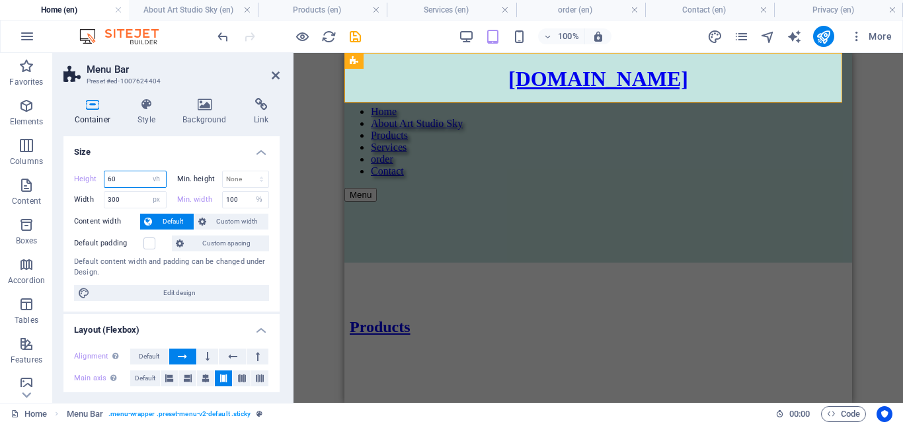
drag, startPoint x: 138, startPoint y: 180, endPoint x: 93, endPoint y: 175, distance: 45.3
click at [93, 175] on div "Height 60 Default px rem % vh vw" at bounding box center [120, 179] width 93 height 17
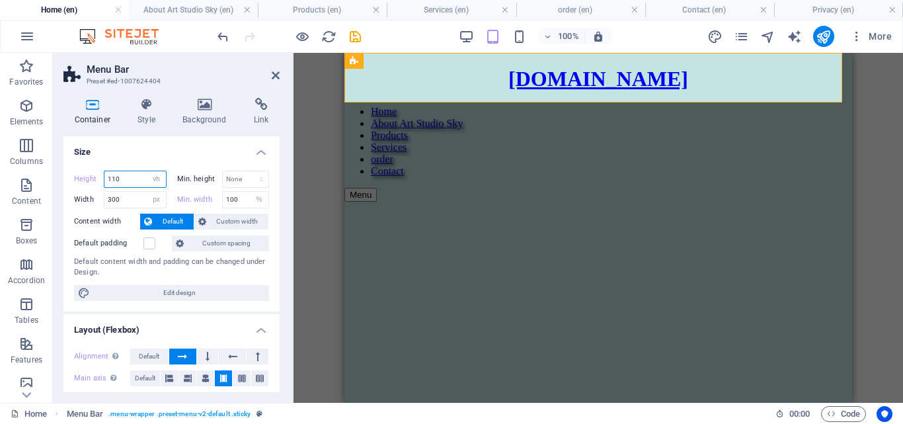
type input "110"
click at [280, 128] on div "Container Style Background Link Size Height 110 Default px rem % vh vw Min. hei…" at bounding box center [171, 244] width 237 height 315
click at [324, 120] on div "H2 Banner Grid Banner Grid Container Container Container Menu Bar Container HTM…" at bounding box center [597, 228] width 609 height 350
drag, startPoint x: 276, startPoint y: 75, endPoint x: 50, endPoint y: 22, distance: 231.5
click at [275, 75] on icon at bounding box center [276, 75] width 8 height 11
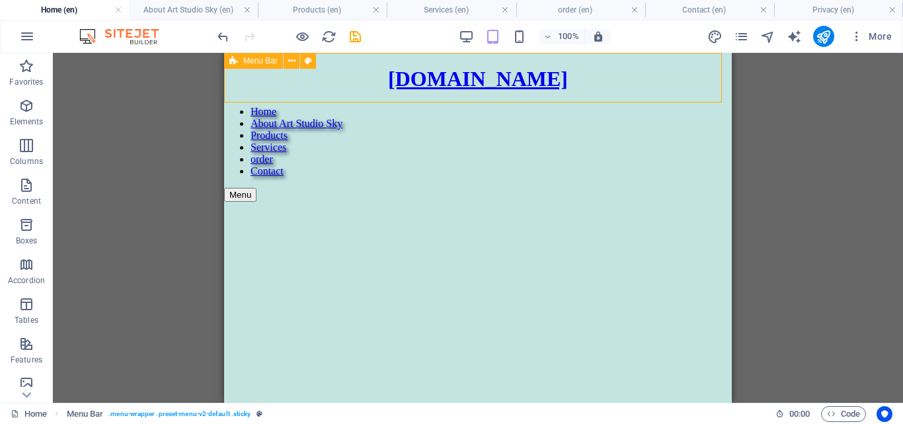
click at [582, 93] on div "[DOMAIN_NAME] Home About Art Studio Sky Products Services order Contact Menu" at bounding box center [478, 245] width 508 height 385
select select "vh"
select select "px"
select select "%"
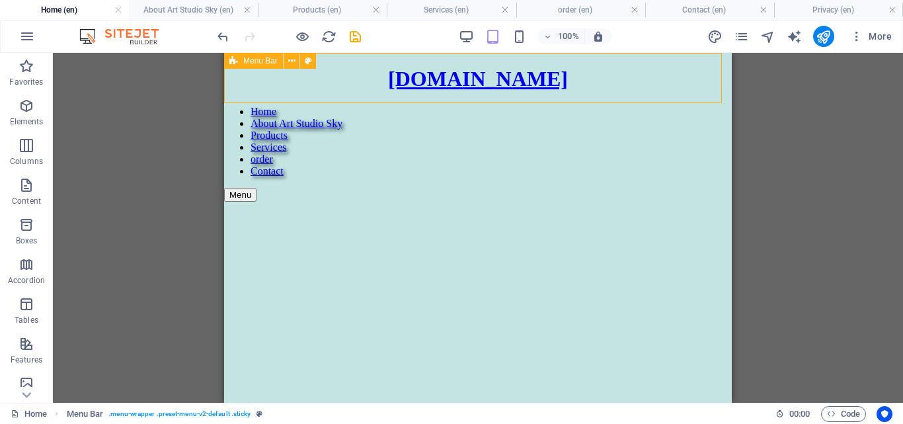
select select "header"
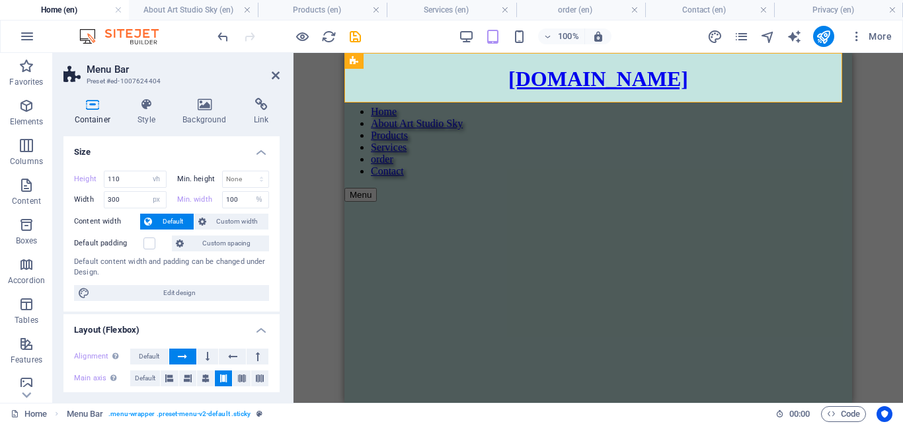
click at [314, 102] on div "H2 Banner Grid Banner Grid Container Container Container Menu Bar Container HTM…" at bounding box center [597, 228] width 609 height 350
click at [270, 75] on header "Menu Bar Preset #ed-1007624404" at bounding box center [171, 70] width 216 height 34
click at [277, 77] on icon at bounding box center [276, 75] width 8 height 11
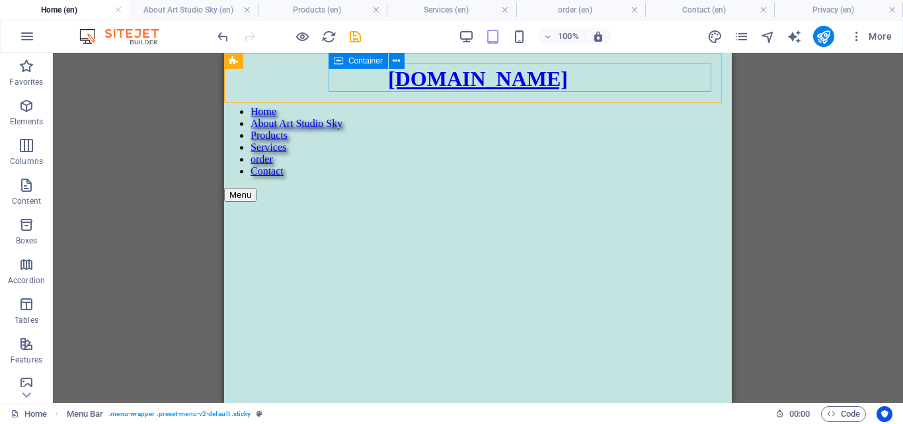
click at [420, 188] on div "Menu" at bounding box center [478, 195] width 508 height 14
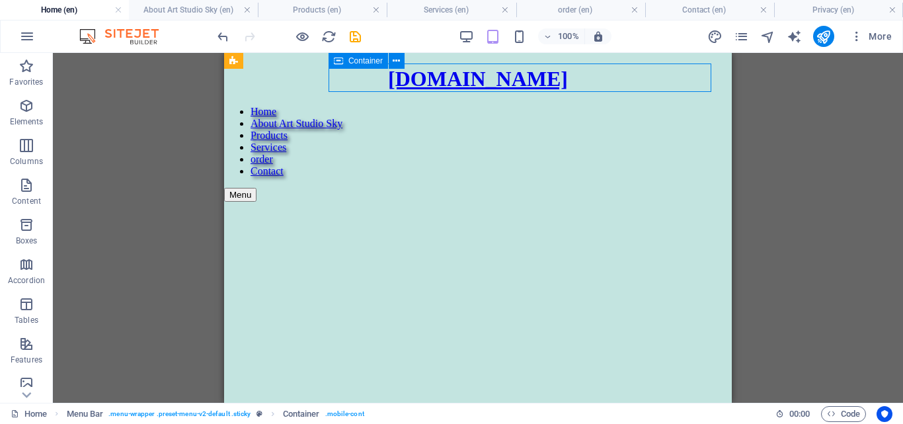
click at [420, 188] on div "Menu" at bounding box center [478, 195] width 508 height 14
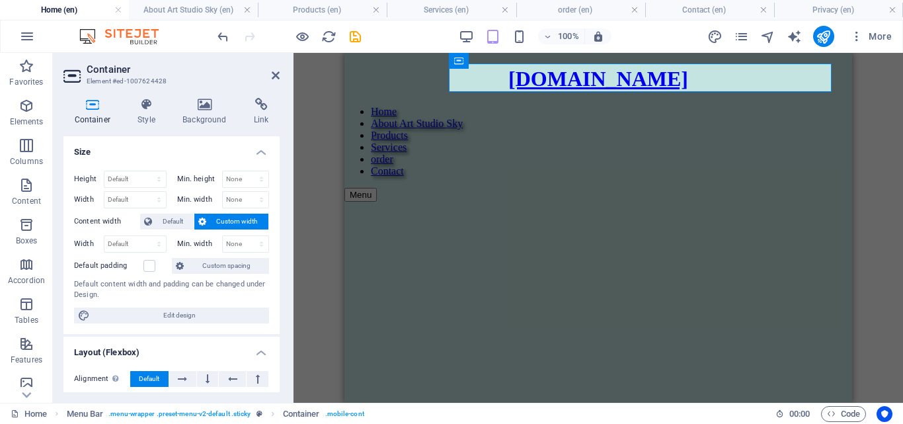
click at [309, 134] on div "H2 Banner Grid Banner Grid Container Container Container Menu Bar Container HTM…" at bounding box center [597, 228] width 609 height 350
click at [324, 136] on div "H2 Banner Grid Banner Grid Container Container Container Menu Bar Container HTM…" at bounding box center [597, 228] width 609 height 350
click at [272, 73] on icon at bounding box center [276, 75] width 8 height 11
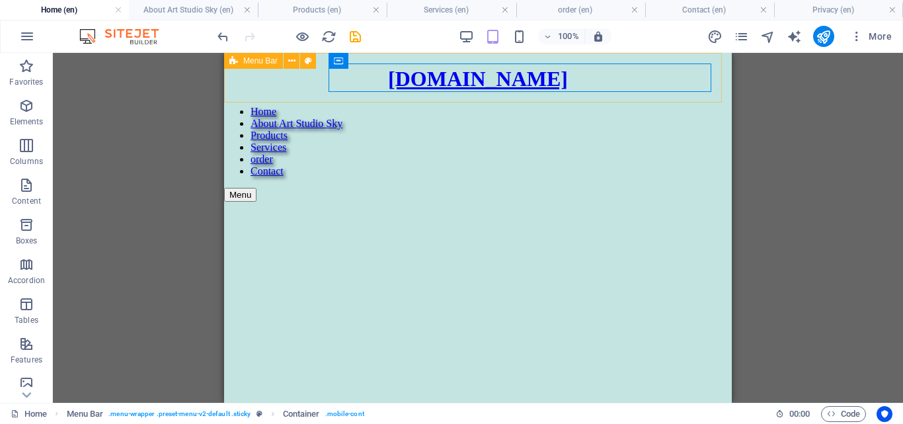
click at [286, 96] on div "[DOMAIN_NAME] Home About Art Studio Sky Products Services order Contact Menu" at bounding box center [478, 245] width 508 height 385
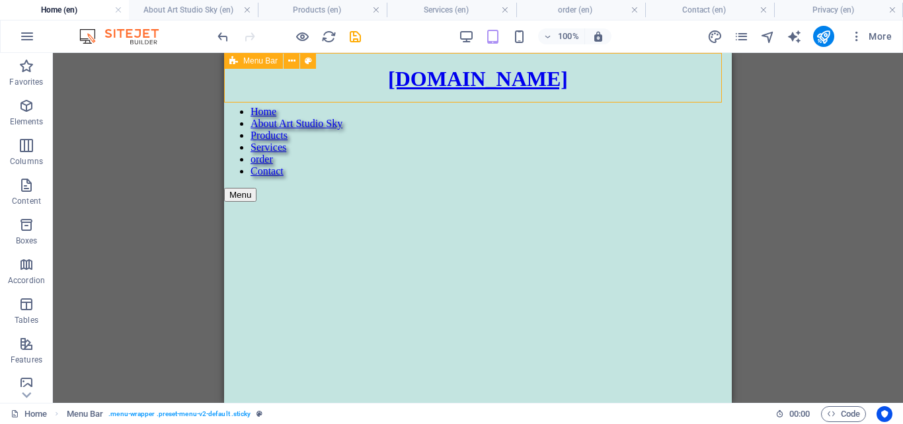
click at [286, 96] on div "[DOMAIN_NAME] Home About Art Studio Sky Products Services order Contact Menu" at bounding box center [478, 245] width 508 height 385
select select "vh"
select select "px"
select select "%"
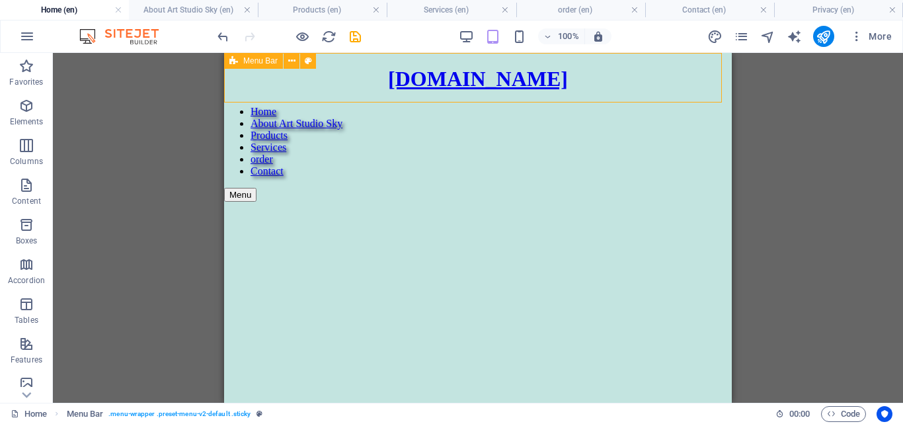
select select "header"
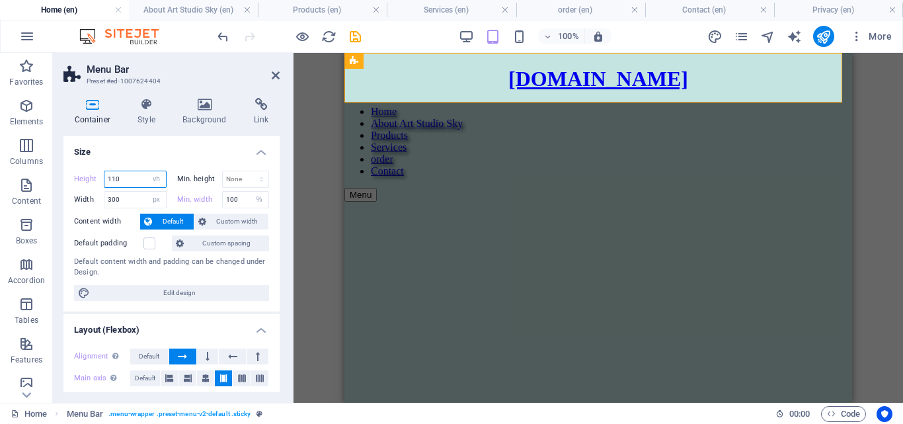
drag, startPoint x: 143, startPoint y: 177, endPoint x: 98, endPoint y: 177, distance: 44.9
click at [98, 177] on div "Height 110 Default px rem % vh vw" at bounding box center [120, 179] width 93 height 17
type input "60"
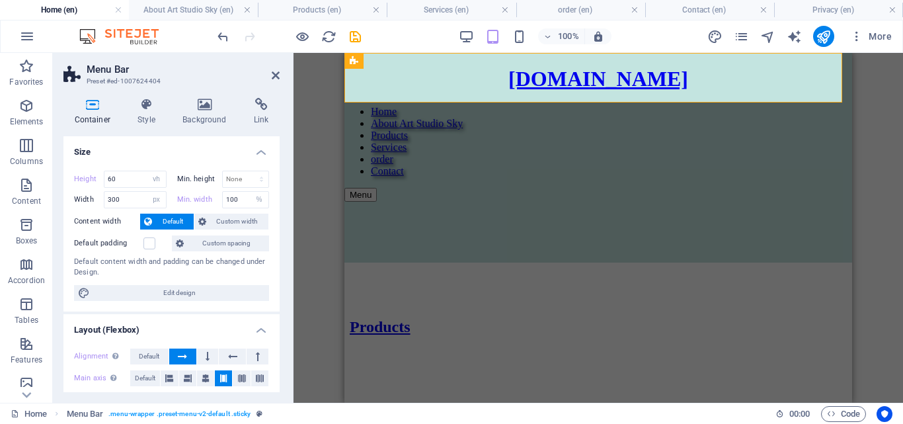
click at [319, 120] on div "H2 Banner Grid Banner Grid Container Container Container Menu Bar Container HTM…" at bounding box center [597, 228] width 609 height 350
click at [228, 296] on span "Edit design" at bounding box center [179, 293] width 171 height 16
select select "rem"
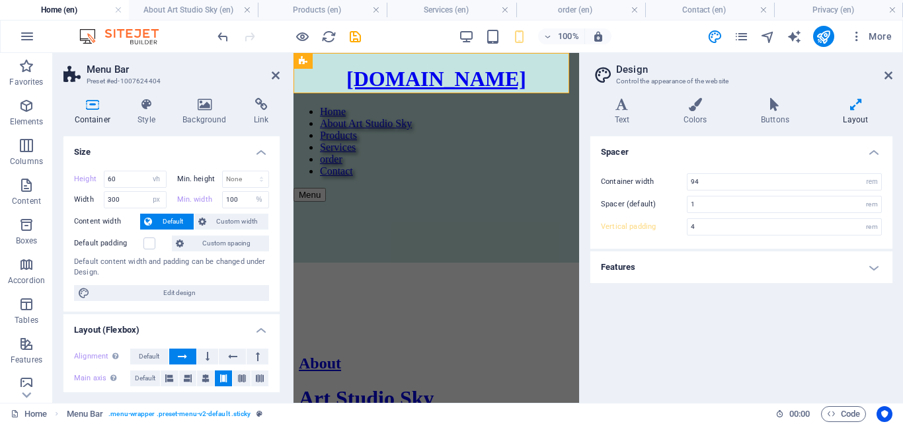
drag, startPoint x: 282, startPoint y: 77, endPoint x: 0, endPoint y: 47, distance: 283.2
click at [282, 77] on aside "Menu Bar Preset #ed-1007624404 Container Style Background Link Size Height 60 D…" at bounding box center [173, 228] width 241 height 350
click at [627, 110] on icon at bounding box center [621, 104] width 63 height 13
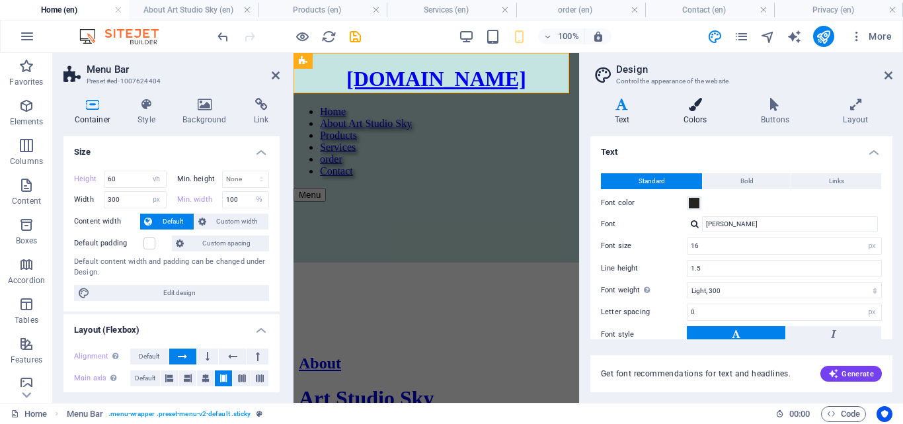
click at [663, 106] on icon at bounding box center [695, 104] width 72 height 13
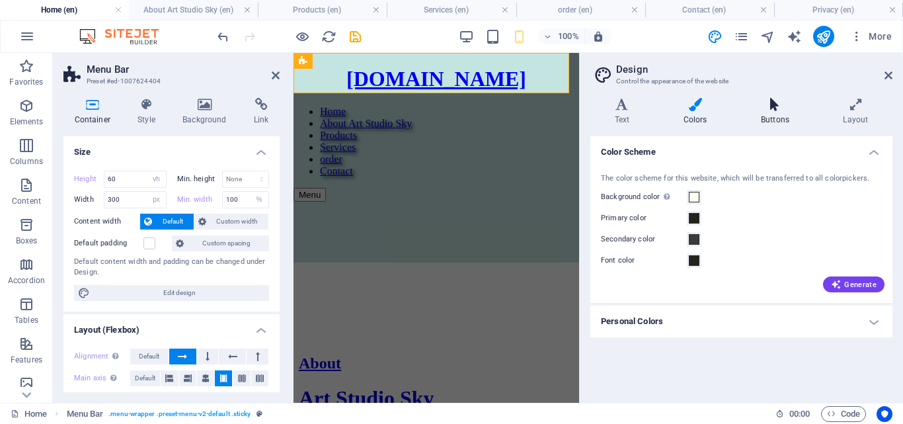
click at [783, 105] on icon at bounding box center [774, 104] width 77 height 13
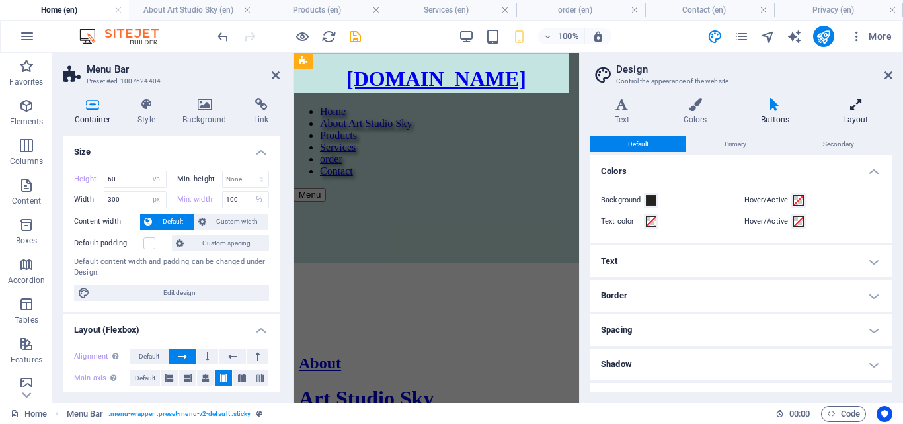
click at [855, 112] on h4 "Layout" at bounding box center [855, 112] width 73 height 28
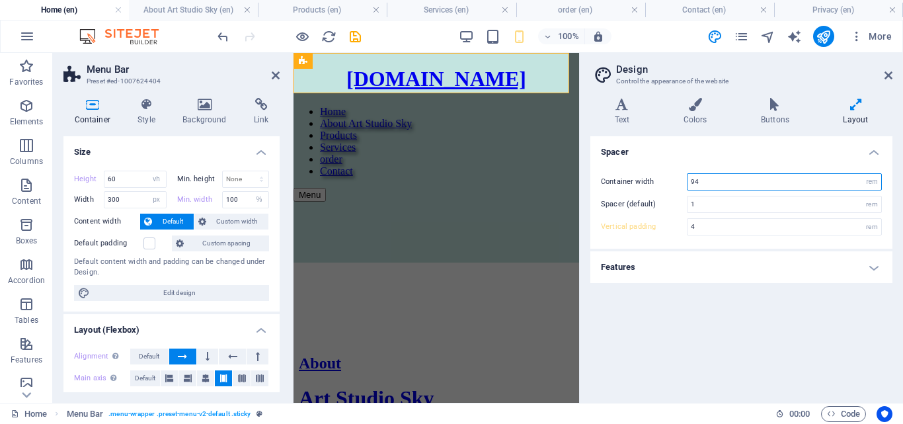
drag, startPoint x: 722, startPoint y: 186, endPoint x: 686, endPoint y: 194, distance: 36.6
click at [686, 194] on div "Container width 94 rem px Spacer (default) 1 rem Vertical padding 4 rem" at bounding box center [741, 204] width 307 height 89
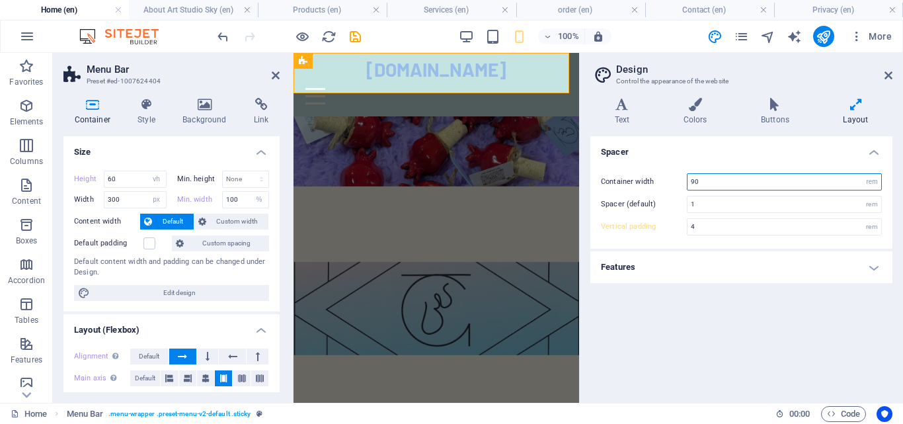
type input "90"
click at [738, 324] on div "Spacer Container width 90 rem px Spacer (default) 1 rem Vertical padding 4 rem …" at bounding box center [741, 264] width 302 height 256
click at [892, 75] on icon at bounding box center [888, 75] width 8 height 11
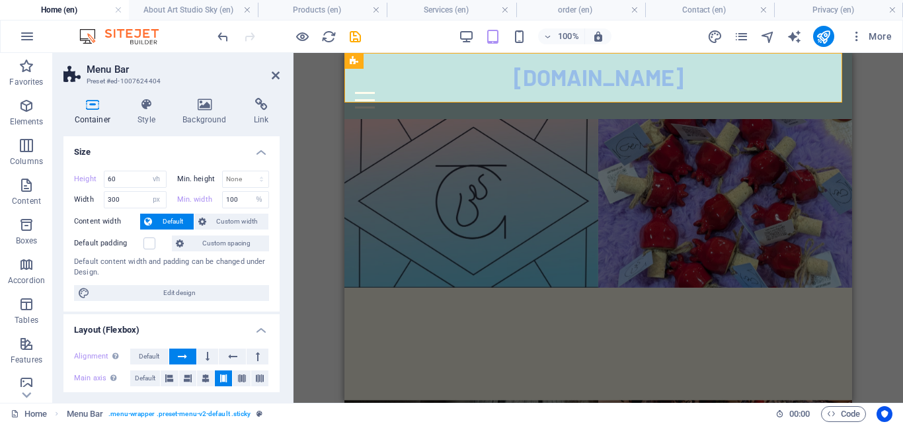
click at [859, 171] on div "H2 Banner Grid Banner Grid Container Container Container Menu Bar Container HTM…" at bounding box center [597, 228] width 609 height 350
click at [318, 160] on div "H2 Banner Grid Banner Grid Container Container Container Menu Bar Container HTM…" at bounding box center [597, 228] width 609 height 350
click at [275, 61] on header "Menu Bar Preset #ed-1007624404" at bounding box center [171, 70] width 216 height 34
click at [275, 73] on icon at bounding box center [276, 75] width 8 height 11
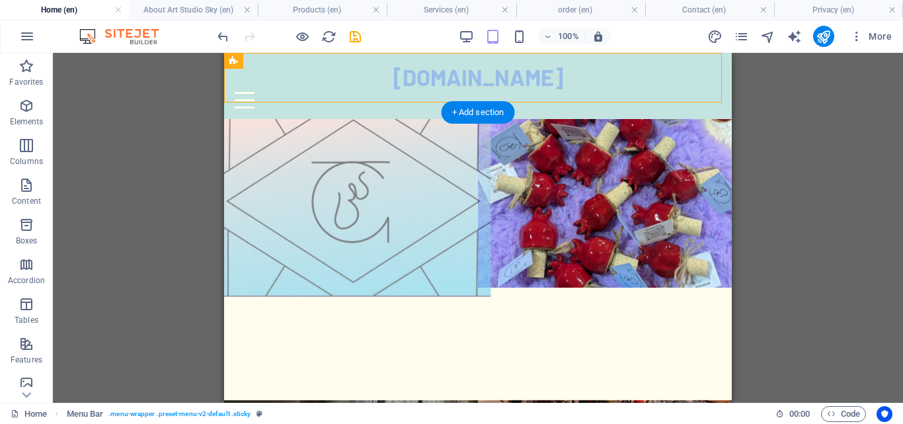
click at [287, 116] on figure at bounding box center [351, 200] width 279 height 193
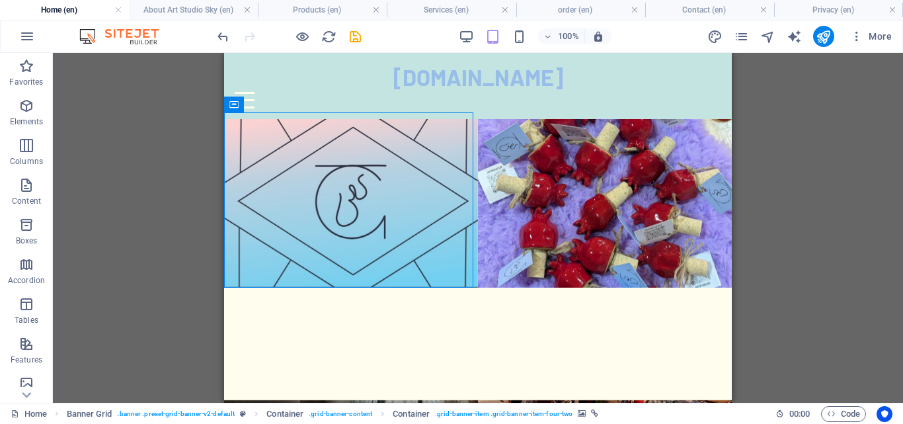
click at [182, 140] on div "H2 Banner Grid Banner Grid Container Container Container Menu Bar Container HTM…" at bounding box center [478, 228] width 850 height 350
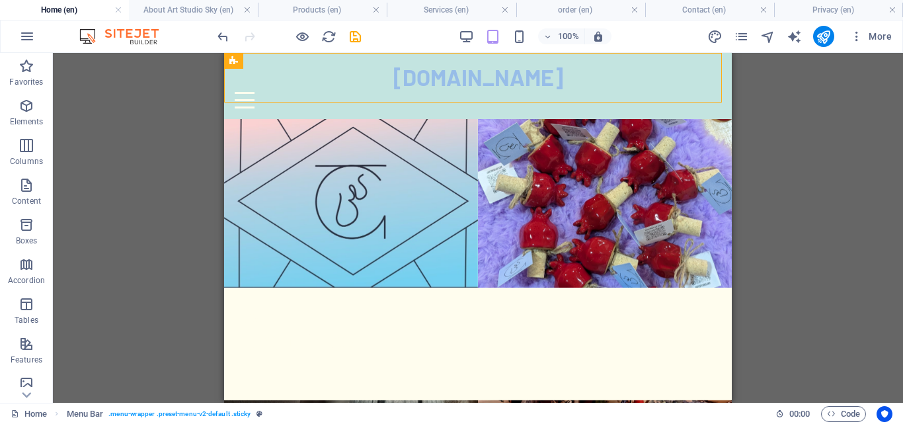
drag, startPoint x: 481, startPoint y: 110, endPoint x: 255, endPoint y: 80, distance: 227.4
click at [150, 95] on div "H2 Banner Grid Banner Grid Container Container Container Menu Bar Container HTM…" at bounding box center [478, 228] width 850 height 350
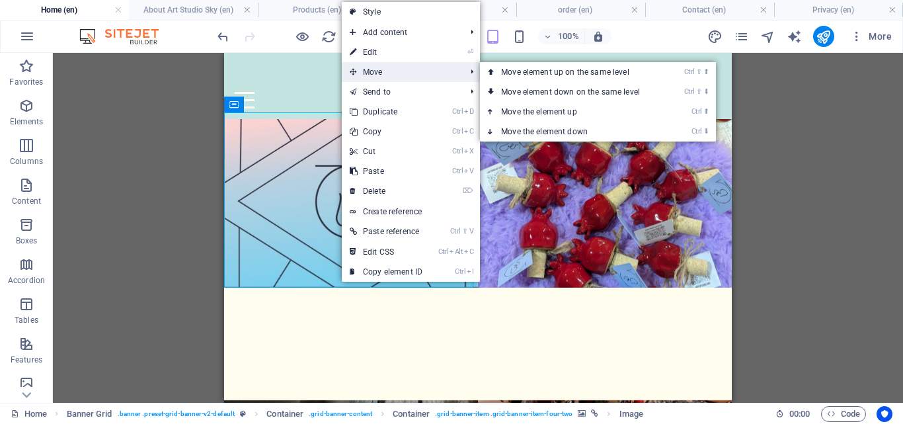
click at [389, 75] on span "Move" at bounding box center [401, 72] width 118 height 20
click at [518, 75] on link "Ctrl ⇧ ⬆ Move element up on the same level" at bounding box center [573, 72] width 186 height 20
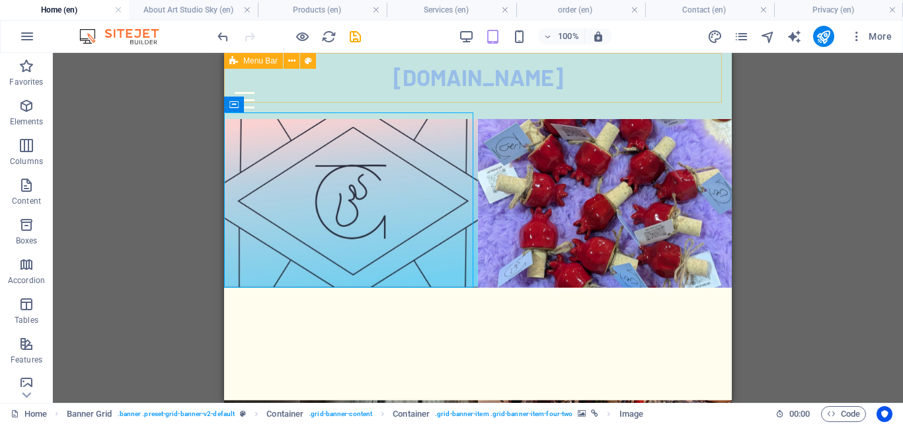
drag, startPoint x: 386, startPoint y: 144, endPoint x: 397, endPoint y: 93, distance: 52.6
click at [397, 112] on div "Products About Art Studio Sky Services order Contact [DOMAIN_NAME] Home About A…" at bounding box center [478, 321] width 508 height 418
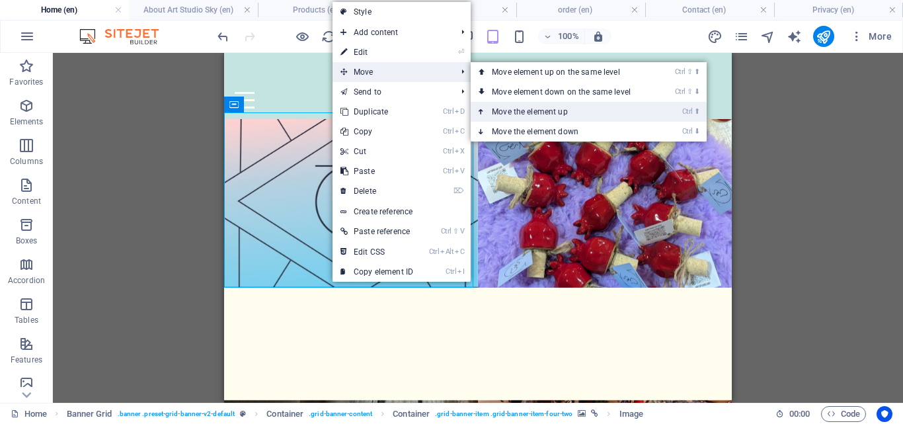
click at [522, 112] on link "Ctrl ⬆ Move the element up" at bounding box center [564, 112] width 186 height 20
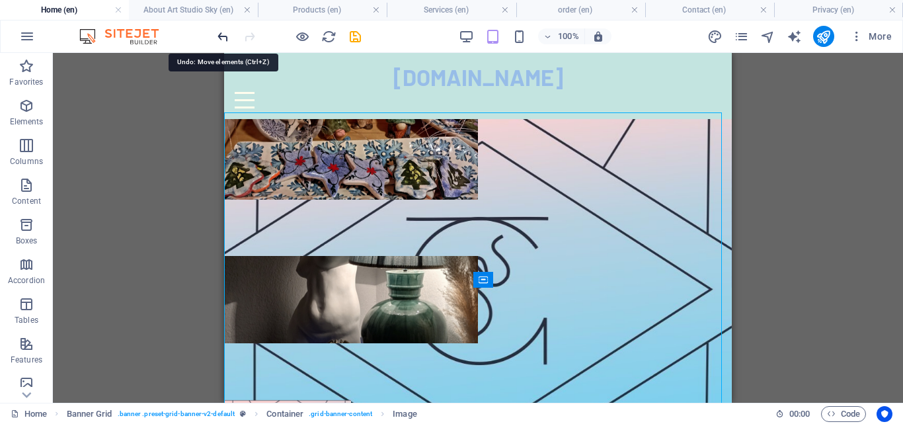
click at [224, 36] on icon "undo" at bounding box center [222, 36] width 15 height 15
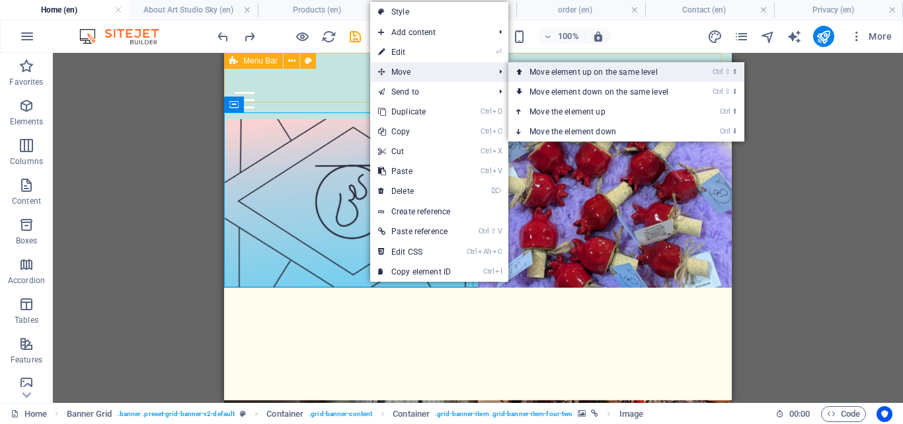
click at [533, 75] on link "Ctrl ⇧ ⬆ Move element up on the same level" at bounding box center [601, 72] width 186 height 20
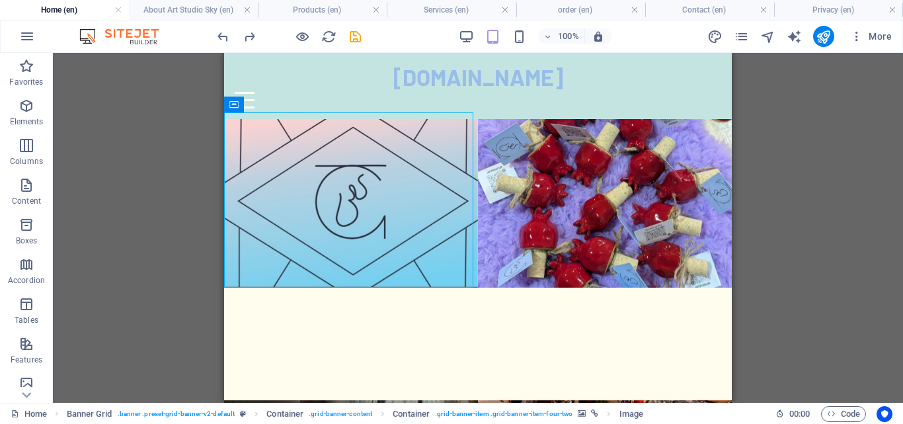
click at [131, 155] on div "H2 Banner Grid Banner Grid Container Container Container Menu Bar Container Ban…" at bounding box center [478, 228] width 850 height 350
click at [134, 147] on div "H2 Banner Grid Banner Grid Container Container Container Menu Bar Container Ban…" at bounding box center [478, 228] width 850 height 350
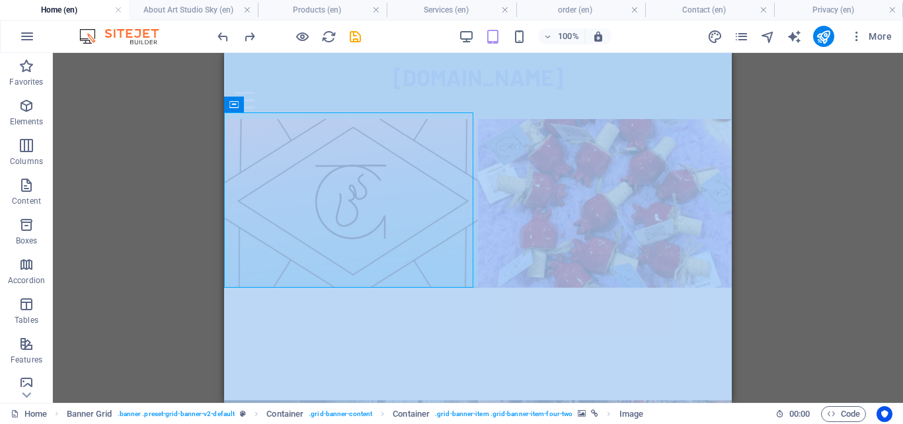
click at [134, 147] on div "H2 Banner Grid Banner Grid Container Container Container Menu Bar Container Ban…" at bounding box center [478, 228] width 850 height 350
click at [119, 124] on div "H2 Banner Grid Banner Grid Container Container Container Menu Bar Container Ban…" at bounding box center [478, 228] width 850 height 350
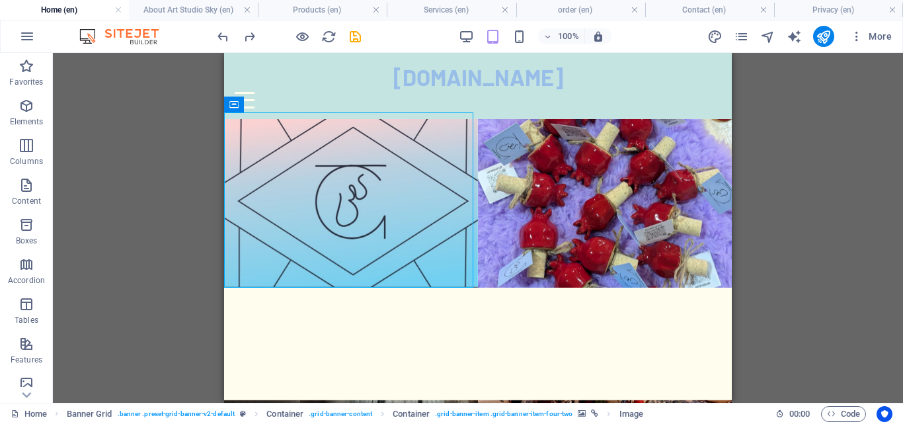
click at [119, 124] on div "H2 Banner Grid Banner Grid Container Container Container Menu Bar Container Ban…" at bounding box center [478, 228] width 850 height 350
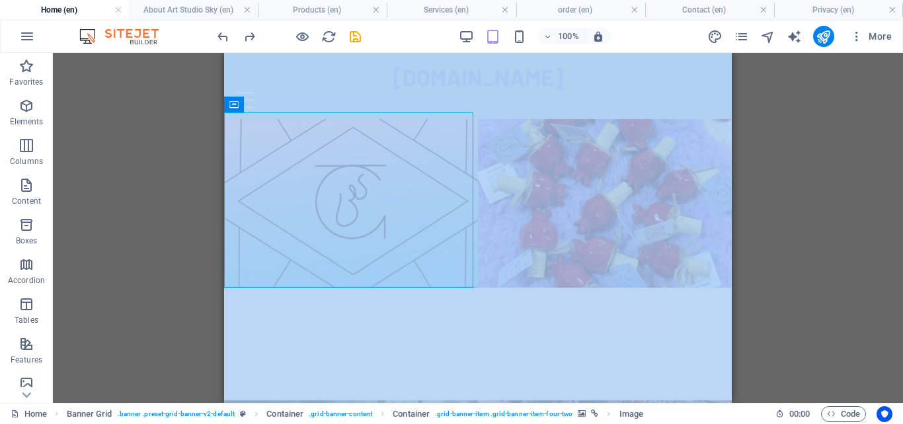
click at [119, 124] on div "H2 Banner Grid Banner Grid Container Container Container Menu Bar Container Ban…" at bounding box center [478, 228] width 850 height 350
click at [810, 268] on div "H2 Banner Grid Banner Grid Container Container Container Menu Bar Container Ban…" at bounding box center [478, 228] width 850 height 350
click at [809, 268] on div "H2 Banner Grid Banner Grid Container Container Container Menu Bar Container Ban…" at bounding box center [478, 228] width 850 height 350
click at [835, 97] on div "H2 Banner Grid Banner Grid Container Container Container Menu Bar Container Ban…" at bounding box center [478, 228] width 850 height 350
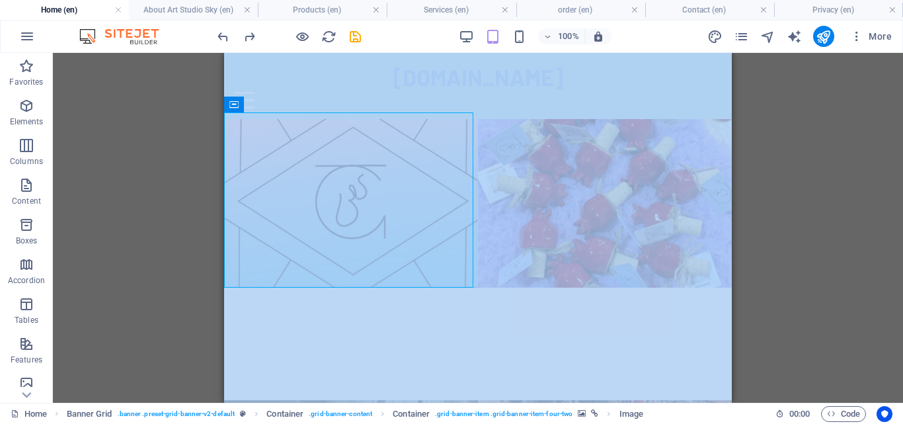
click at [902, 115] on div "H2 Banner Grid Banner Grid Container Container Container Menu Bar Container Ban…" at bounding box center [478, 228] width 850 height 350
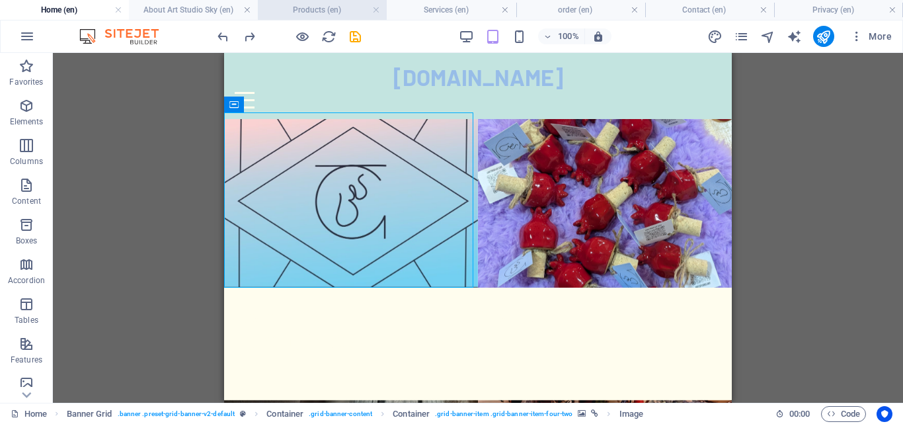
click at [303, 9] on h4 "Products (en)" at bounding box center [322, 10] width 129 height 15
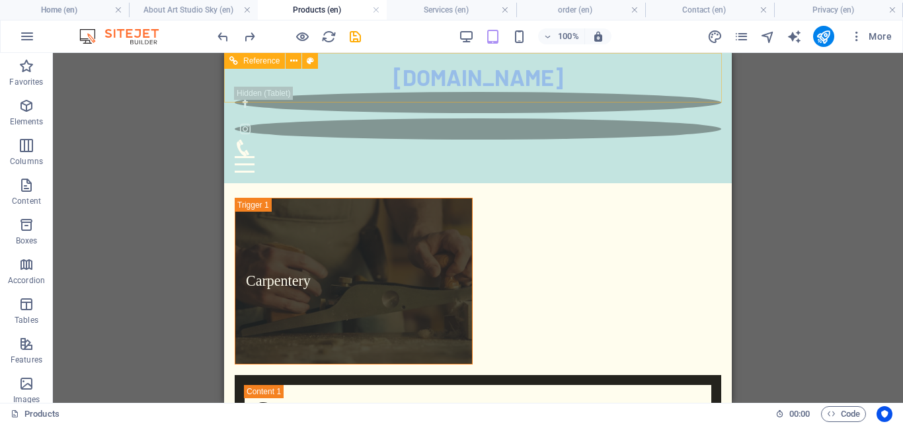
click at [711, 63] on div "[DOMAIN_NAME] Home About Art Studio Sky Products Services order Contact Menu" at bounding box center [478, 118] width 508 height 130
click at [704, 156] on div "Menu" at bounding box center [478, 164] width 486 height 17
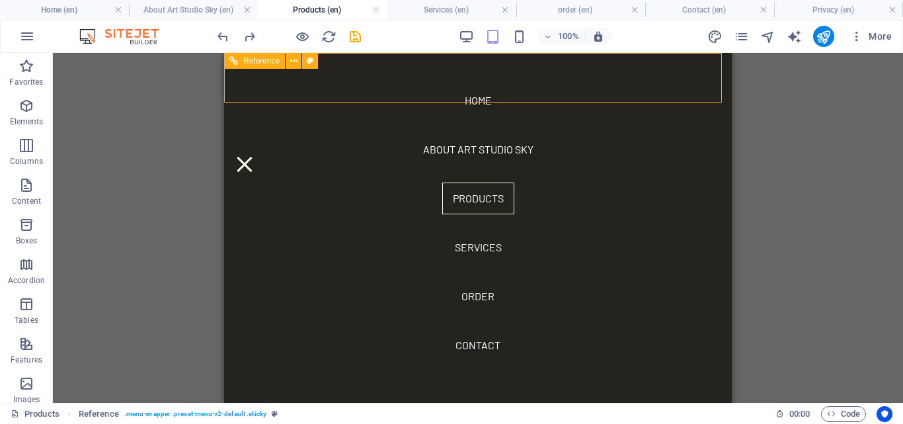
click at [254, 156] on div "Menu" at bounding box center [245, 164] width 20 height 17
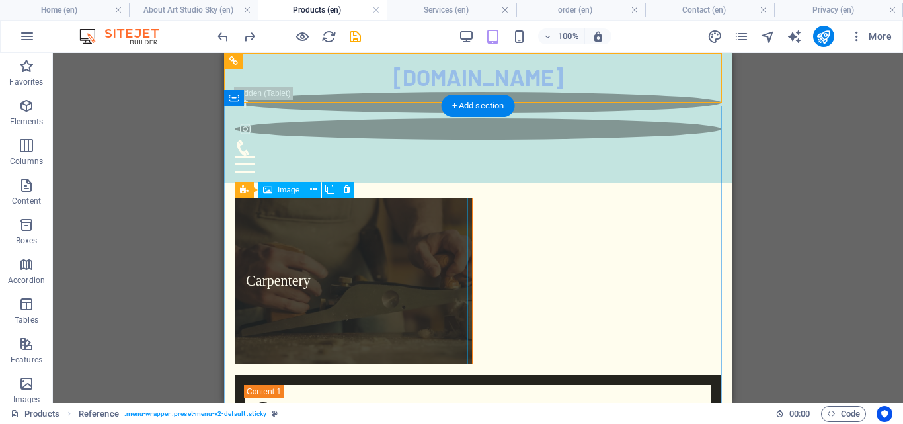
click at [375, 265] on figure "Carpentery" at bounding box center [354, 281] width 238 height 167
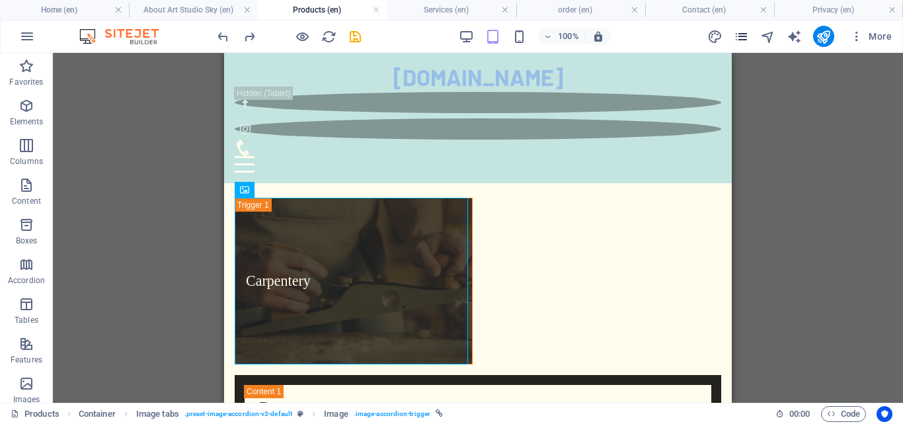
click at [748, 35] on icon "pages" at bounding box center [741, 36] width 15 height 15
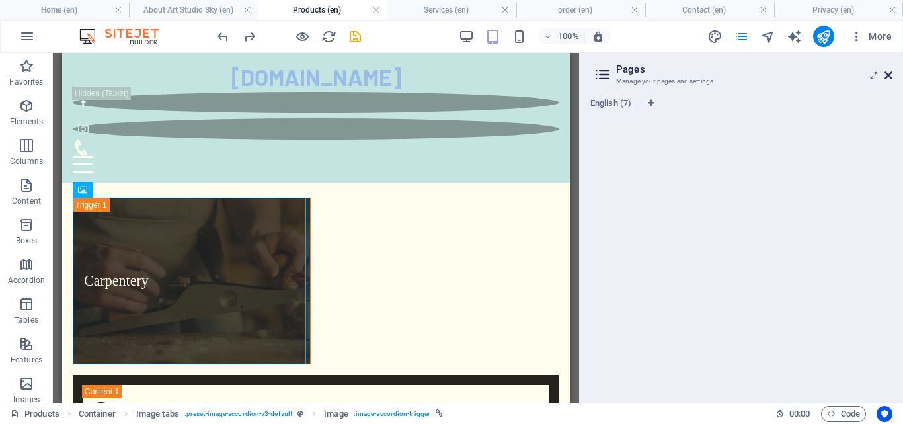
click at [888, 80] on icon at bounding box center [888, 75] width 8 height 11
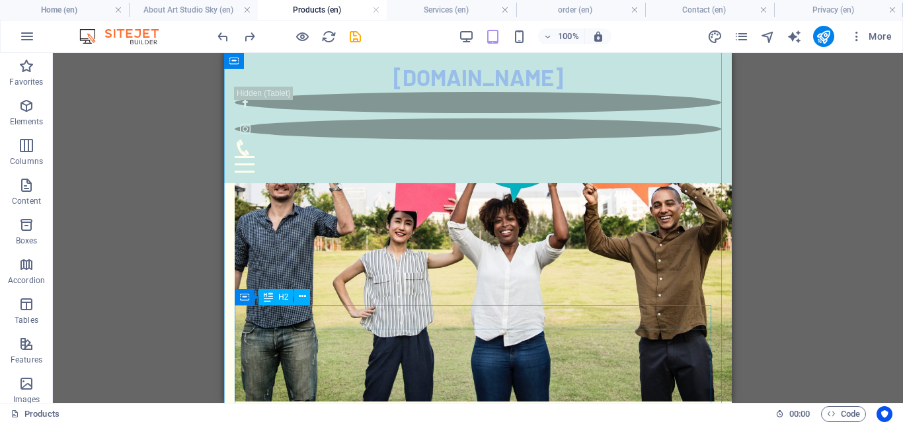
scroll to position [3953, 0]
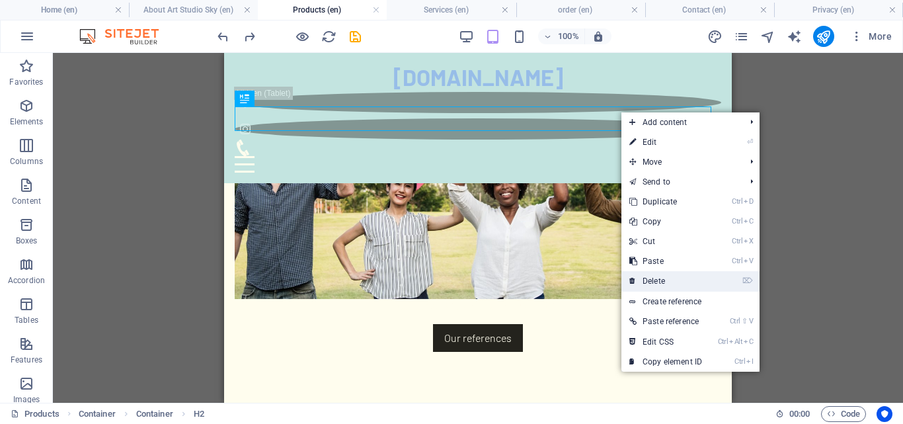
click at [670, 278] on link "⌦ Delete" at bounding box center [665, 281] width 89 height 20
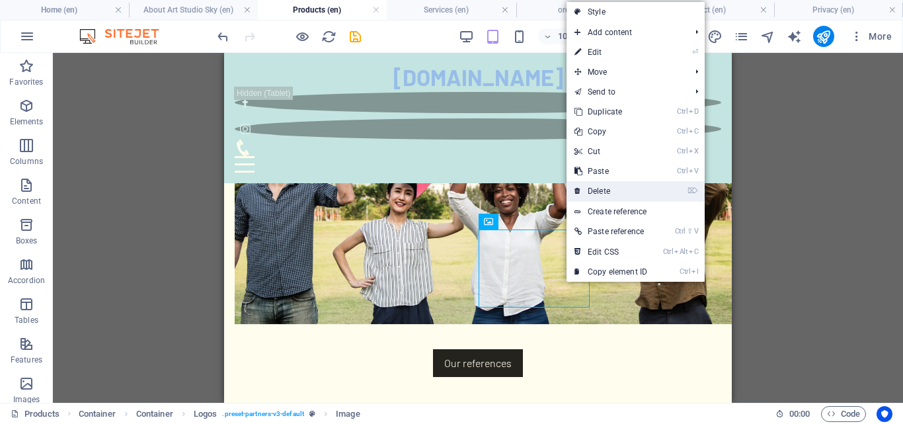
click at [616, 191] on link "⌦ Delete" at bounding box center [610, 191] width 89 height 20
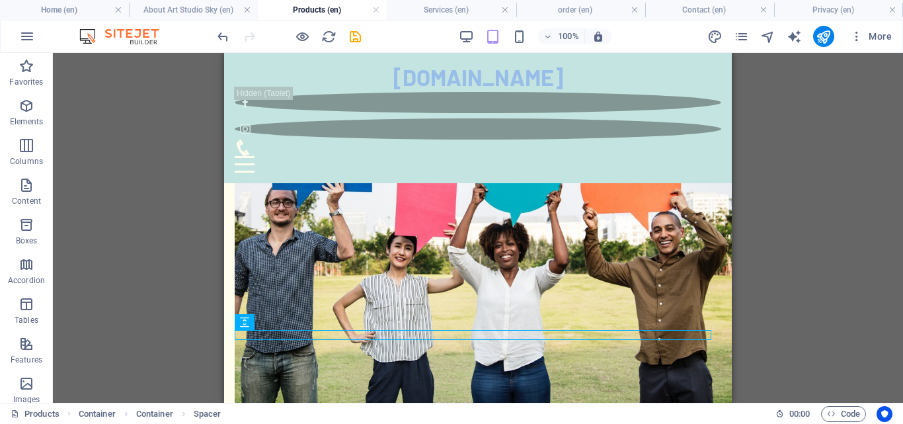
scroll to position [3730, 0]
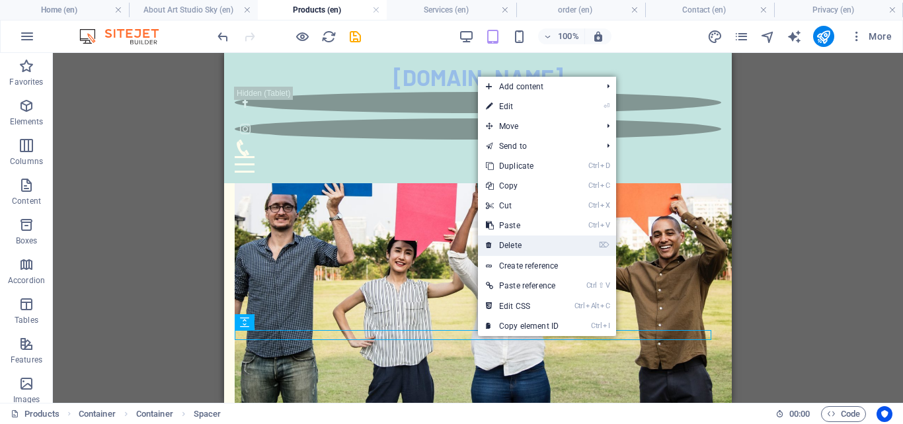
click at [526, 246] on link "⌦ Delete" at bounding box center [522, 245] width 89 height 20
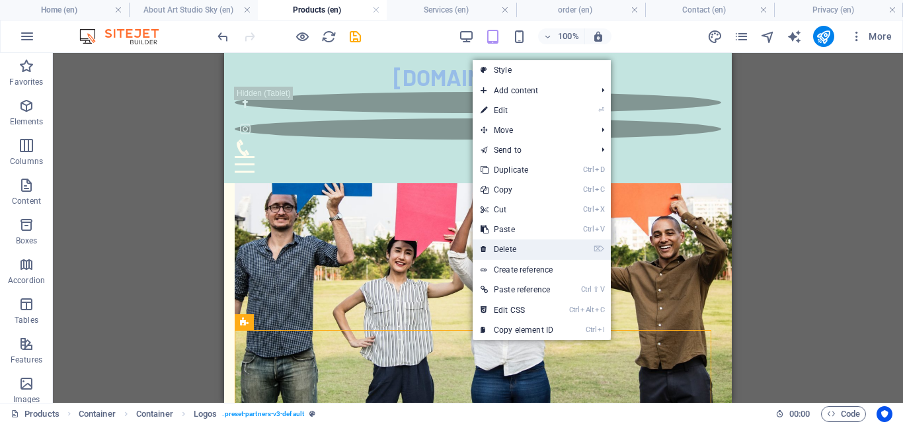
click at [518, 245] on link "⌦ Delete" at bounding box center [517, 249] width 89 height 20
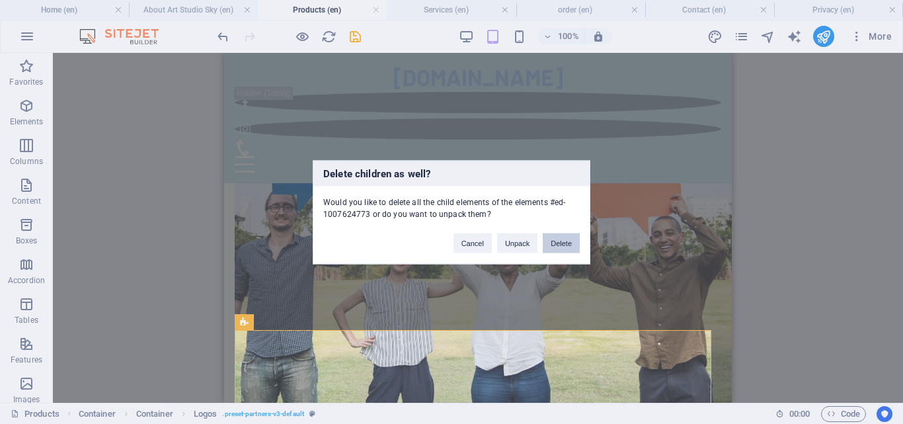
click at [563, 245] on button "Delete" at bounding box center [561, 243] width 37 height 20
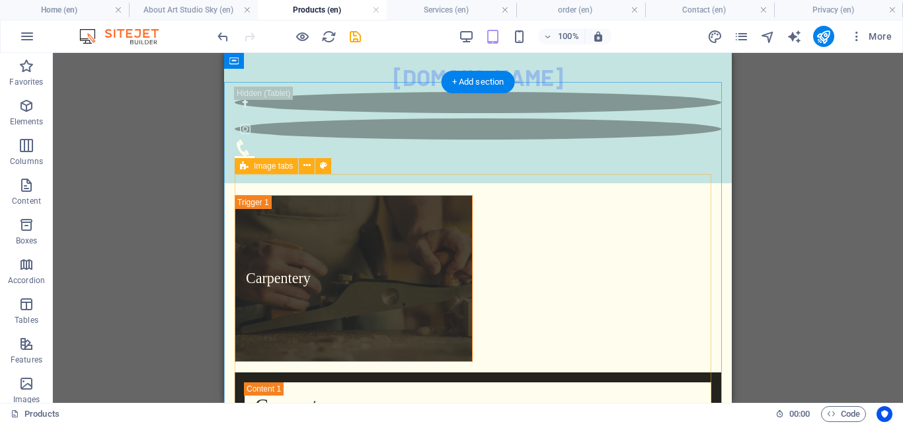
scroll to position [0, 0]
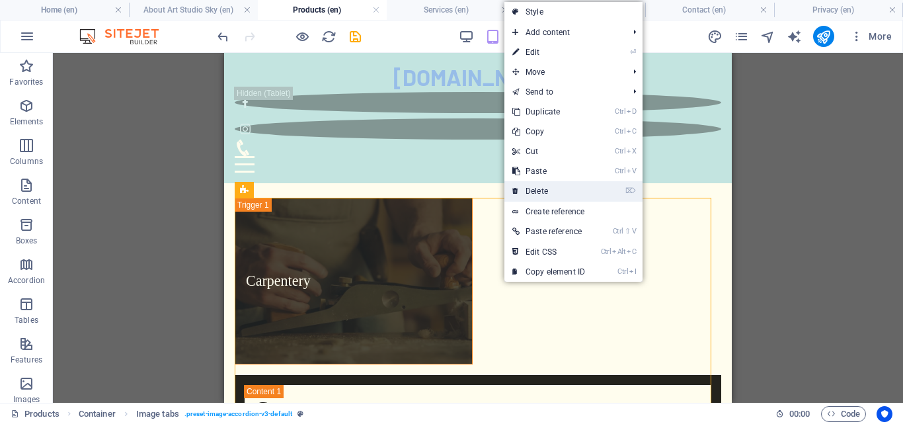
click at [565, 194] on link "⌦ Delete" at bounding box center [548, 191] width 89 height 20
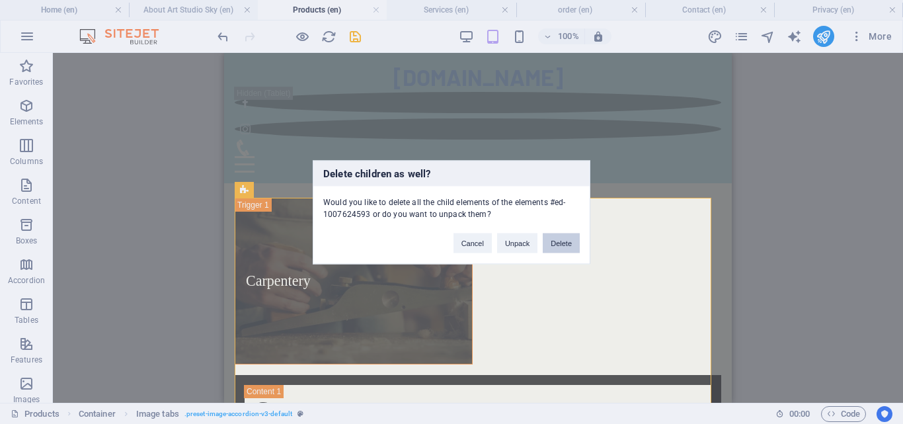
click at [566, 246] on button "Delete" at bounding box center [561, 243] width 37 height 20
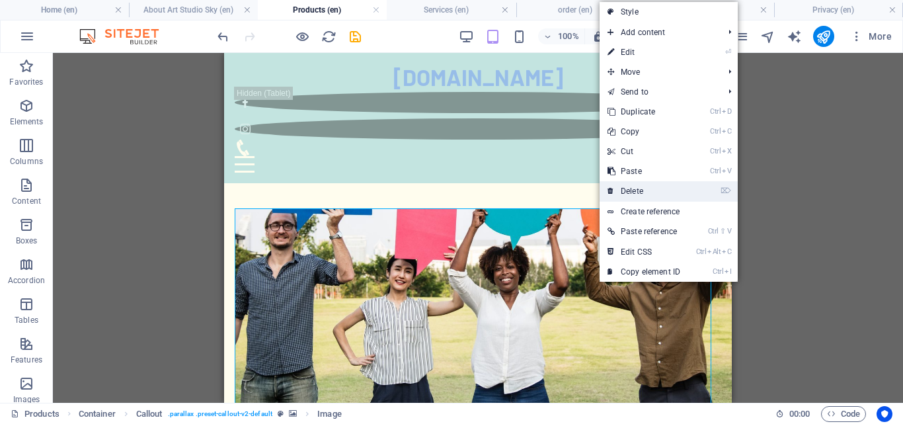
click at [627, 192] on link "⌦ Delete" at bounding box center [644, 191] width 89 height 20
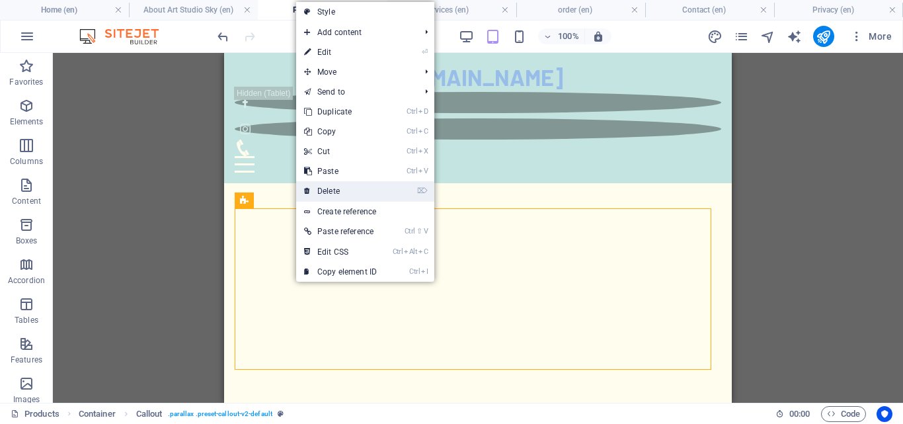
click at [330, 192] on link "⌦ Delete" at bounding box center [340, 191] width 89 height 20
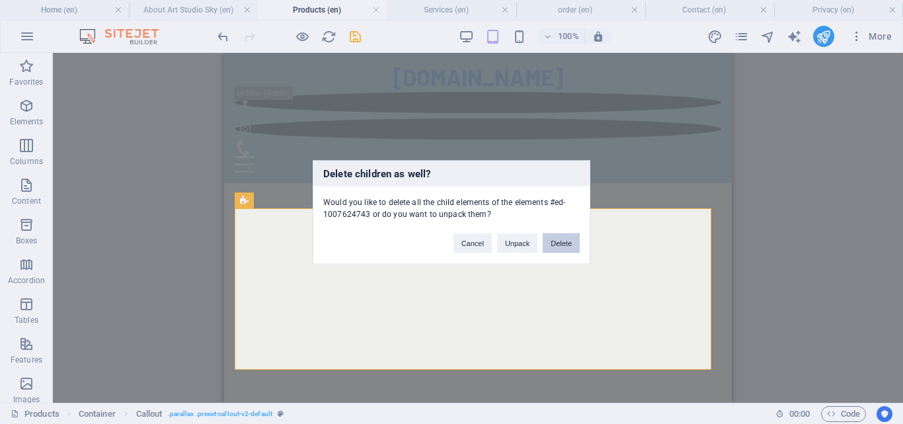
click at [559, 245] on button "Delete" at bounding box center [561, 243] width 37 height 20
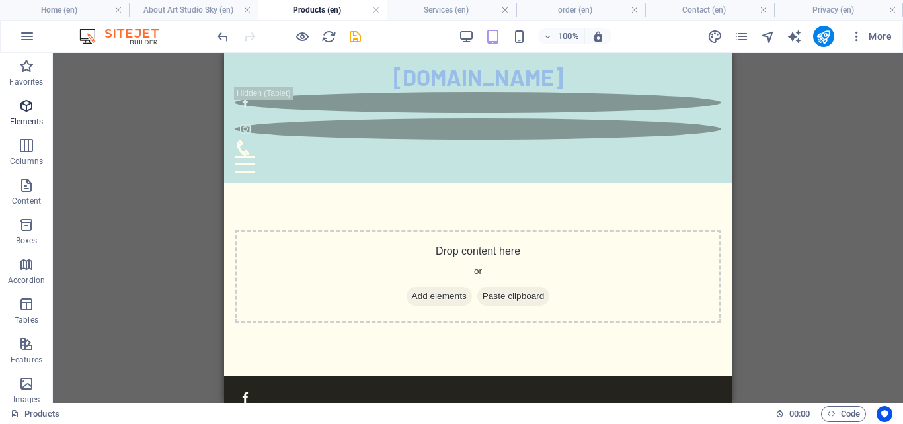
click at [30, 109] on icon "button" at bounding box center [27, 106] width 16 height 16
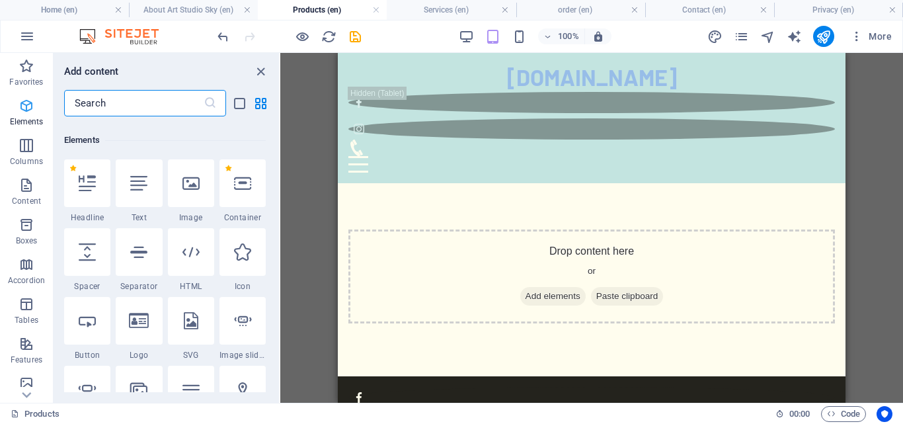
scroll to position [141, 0]
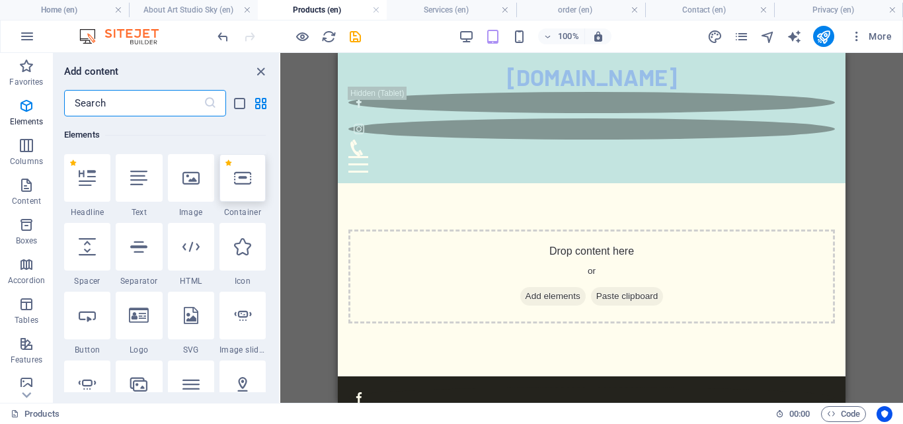
click at [240, 185] on icon at bounding box center [242, 177] width 17 height 17
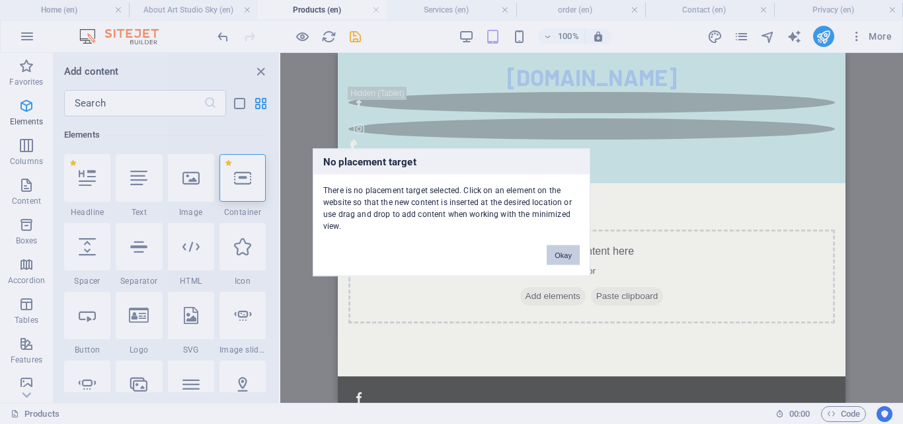
click at [564, 258] on button "Okay" at bounding box center [563, 255] width 33 height 20
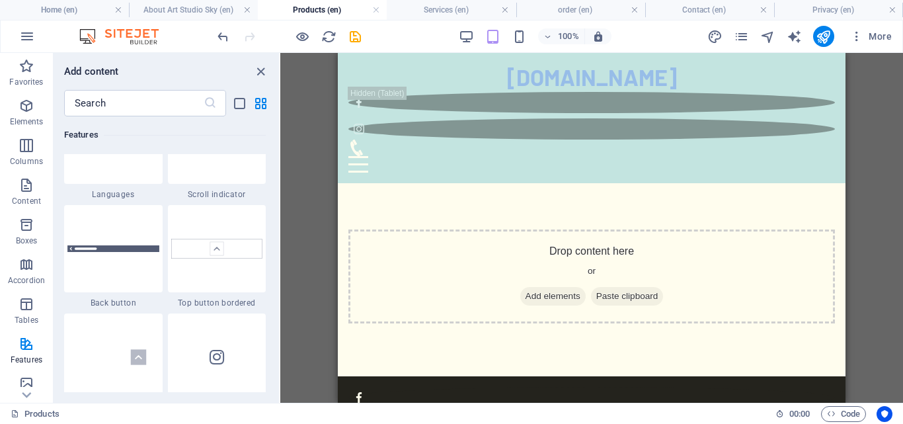
scroll to position [6222, 0]
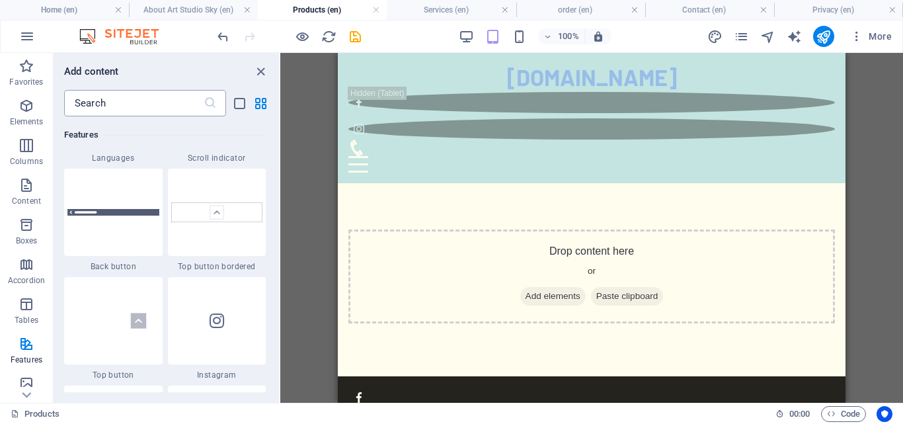
click at [178, 105] on input "text" at bounding box center [133, 103] width 139 height 26
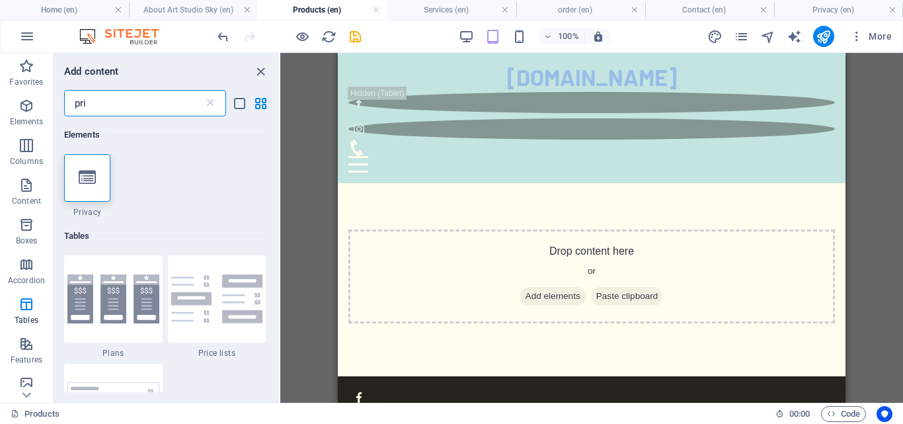
scroll to position [0, 0]
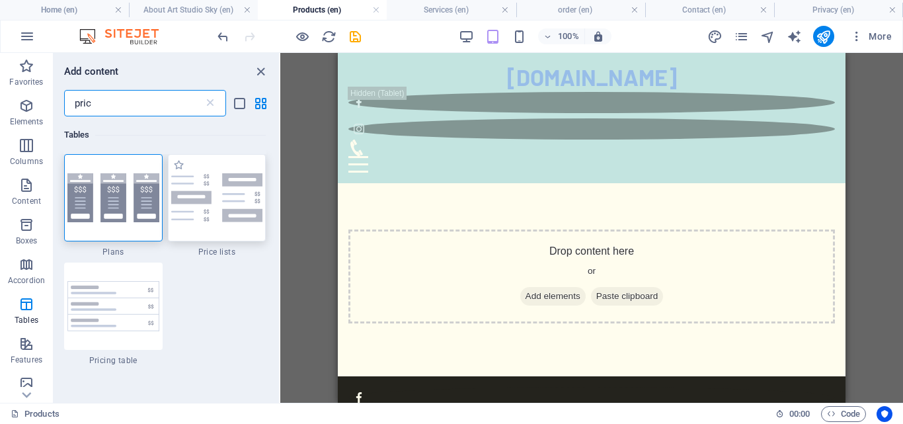
type input "pric"
click at [231, 190] on img at bounding box center [217, 197] width 92 height 49
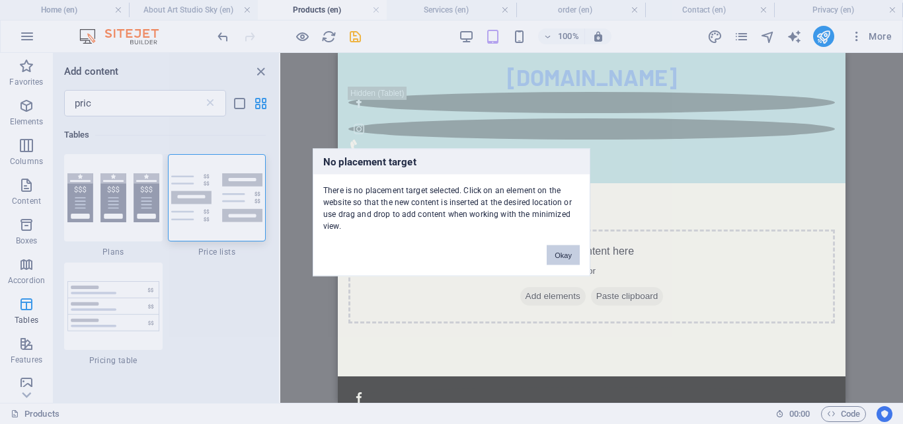
click at [501, 294] on div "No placement target There is no placement target selected. Click on an element …" at bounding box center [451, 212] width 903 height 424
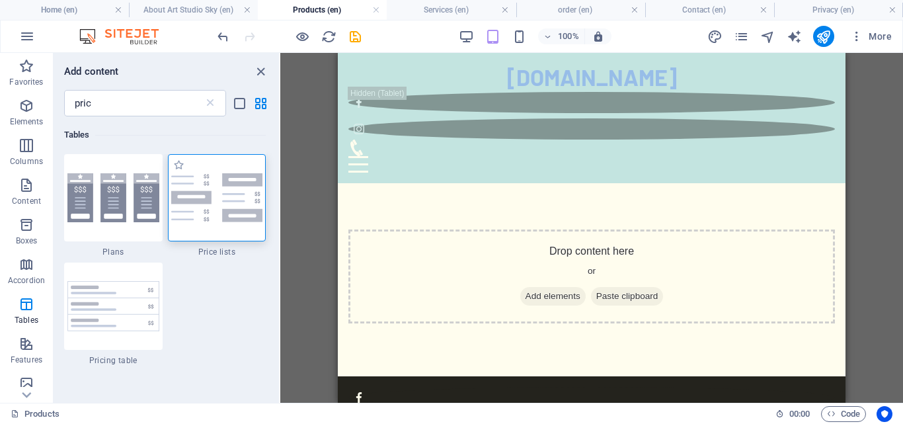
click at [212, 211] on img at bounding box center [217, 197] width 92 height 49
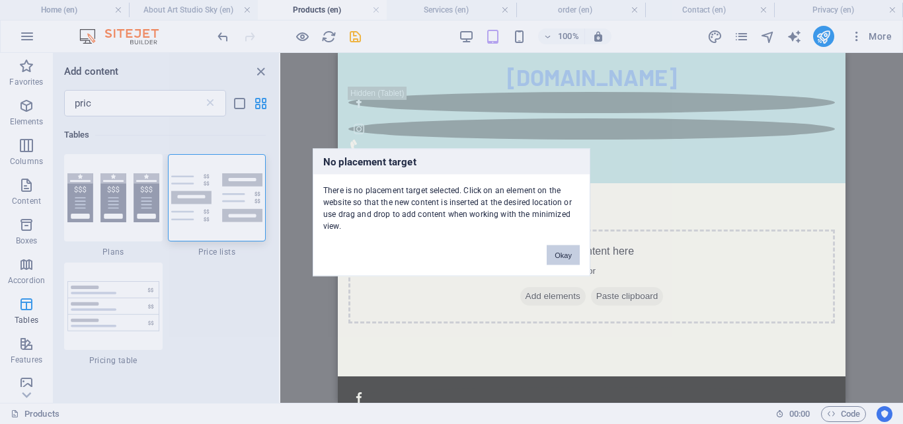
click at [560, 252] on button "Okay" at bounding box center [563, 255] width 33 height 20
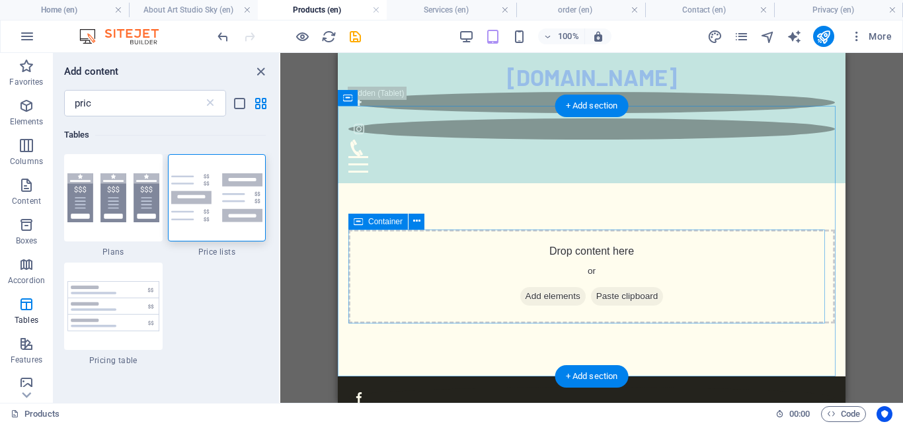
click at [559, 297] on span "Add elements" at bounding box center [552, 296] width 65 height 19
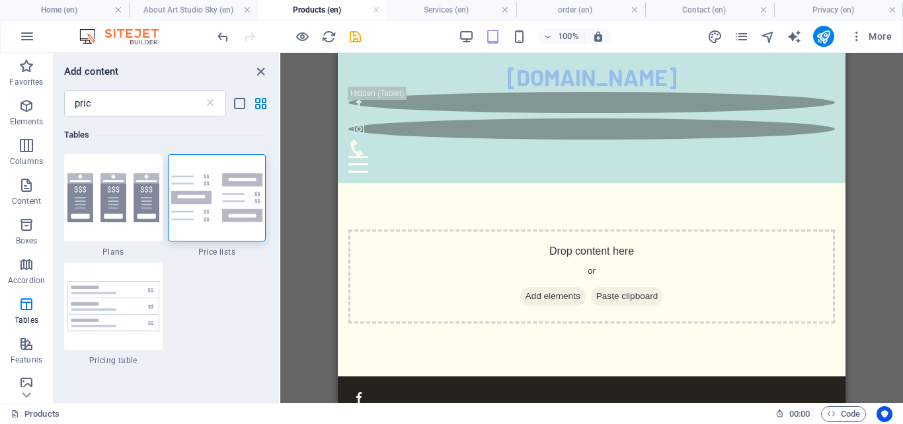
click at [316, 232] on div "Drag here to replace the existing content. Press “Ctrl” if you want to create a…" at bounding box center [591, 228] width 623 height 350
drag, startPoint x: 200, startPoint y: 188, endPoint x: 204, endPoint y: 179, distance: 9.5
click at [204, 179] on img at bounding box center [217, 197] width 92 height 49
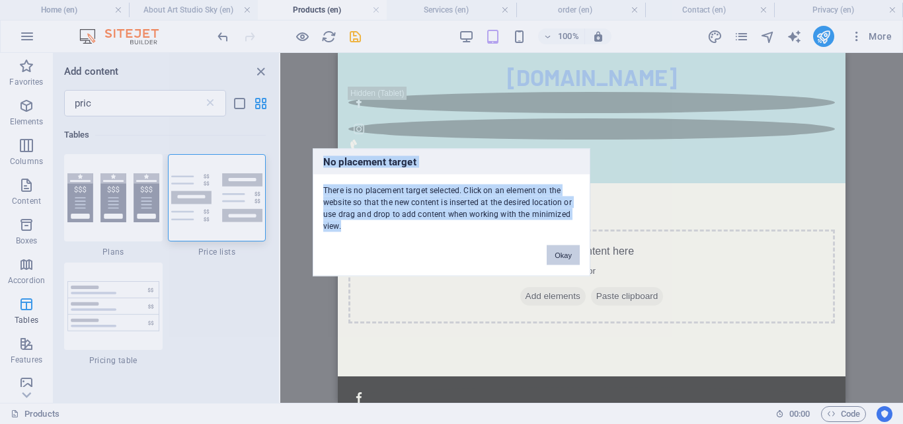
click at [490, 246] on div "No placement target There is no placement target selected. Click on an element …" at bounding box center [451, 212] width 903 height 424
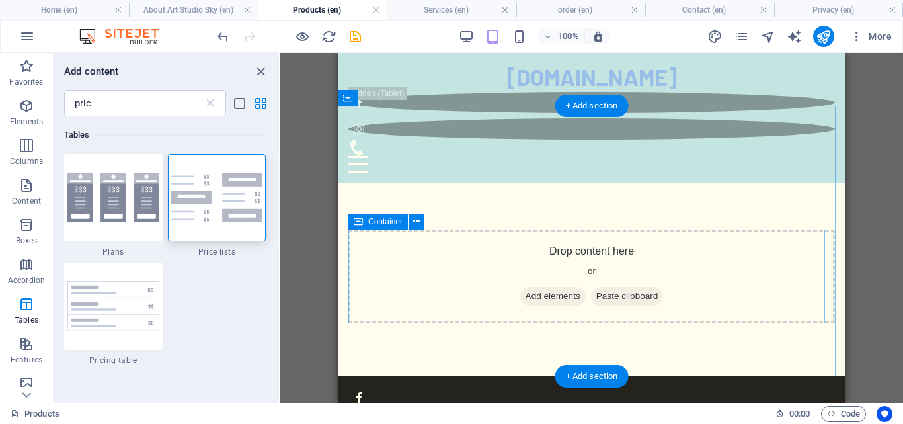
click at [539, 291] on span "Add elements" at bounding box center [552, 296] width 65 height 19
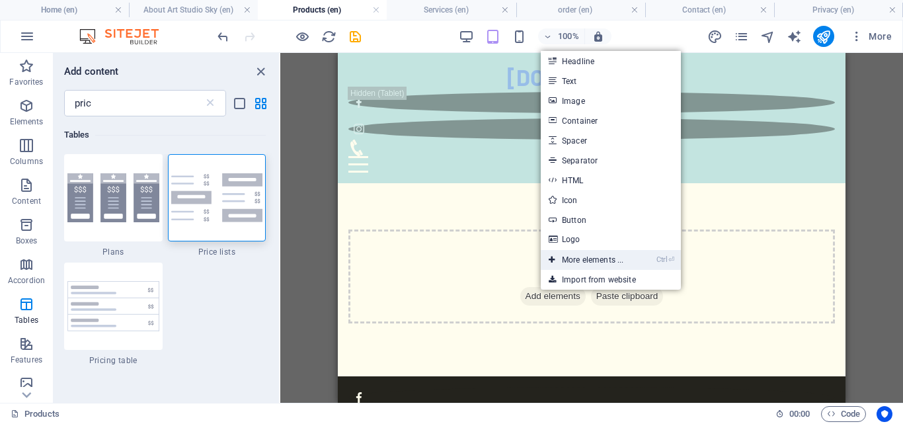
click at [577, 264] on link "Ctrl ⏎ More elements ..." at bounding box center [586, 260] width 91 height 20
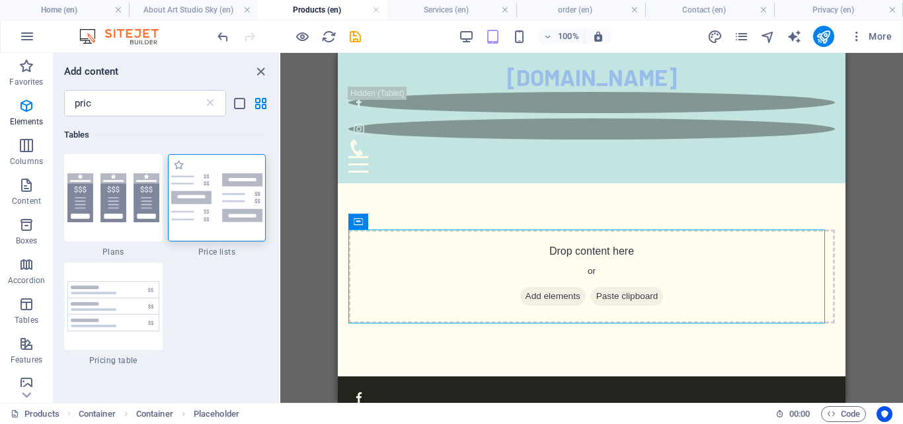
click at [241, 202] on img at bounding box center [217, 197] width 92 height 49
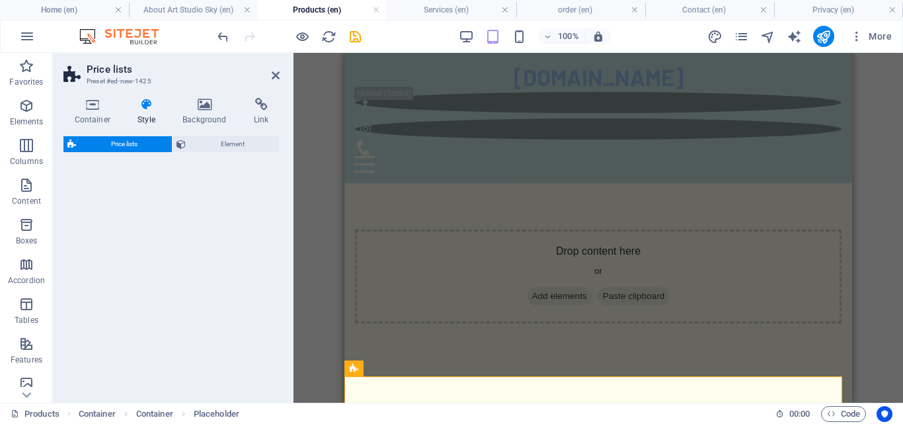
select select "rem"
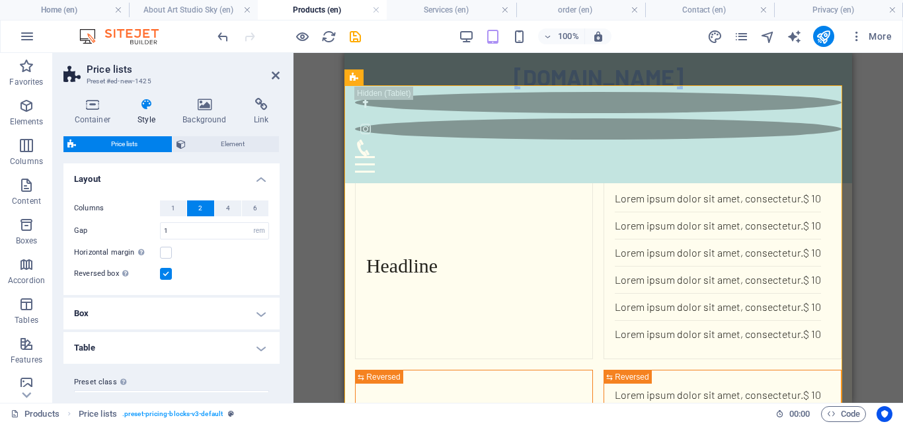
scroll to position [233, 0]
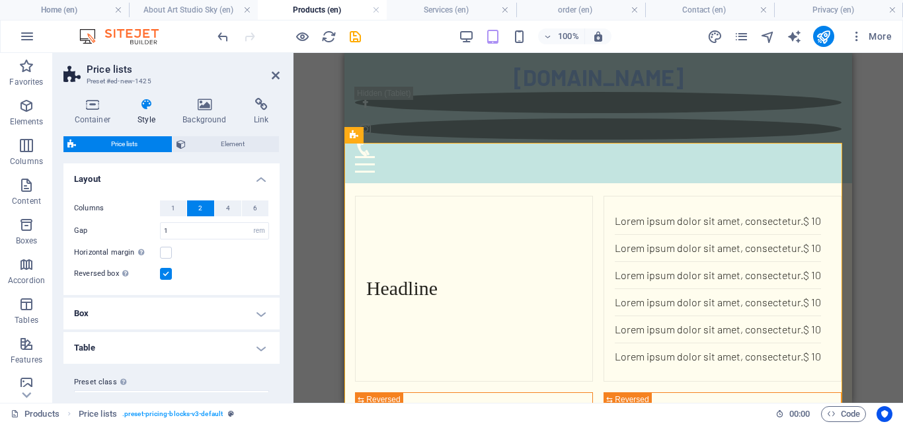
click at [307, 235] on div "Drag here to replace the existing content. Press “Ctrl” if you want to create a…" at bounding box center [597, 228] width 609 height 350
click at [230, 210] on button "4" at bounding box center [228, 208] width 26 height 16
click at [253, 210] on span "6" at bounding box center [255, 208] width 4 height 16
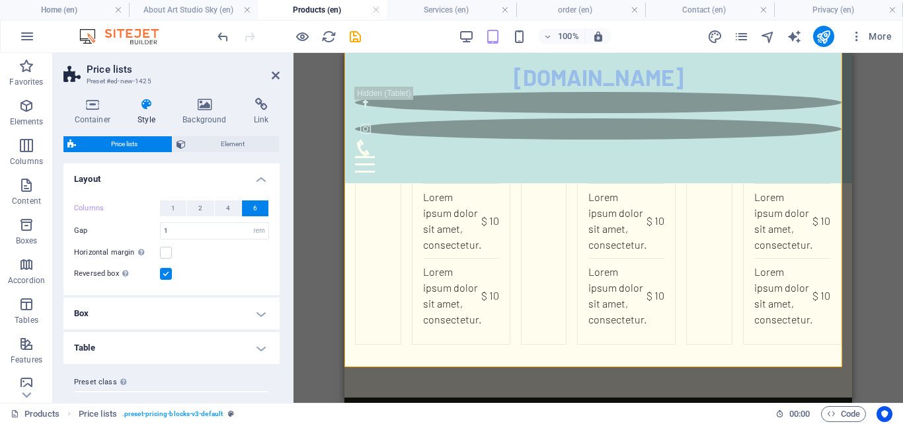
scroll to position [592, 0]
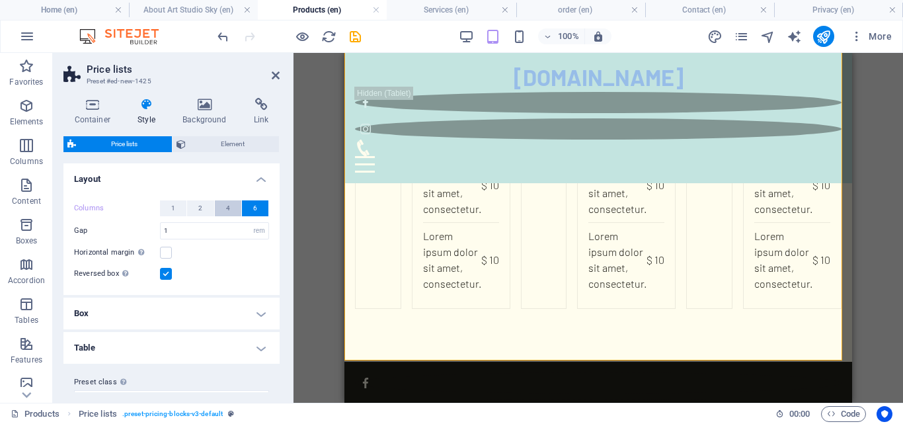
click at [226, 210] on span "4" at bounding box center [228, 208] width 4 height 16
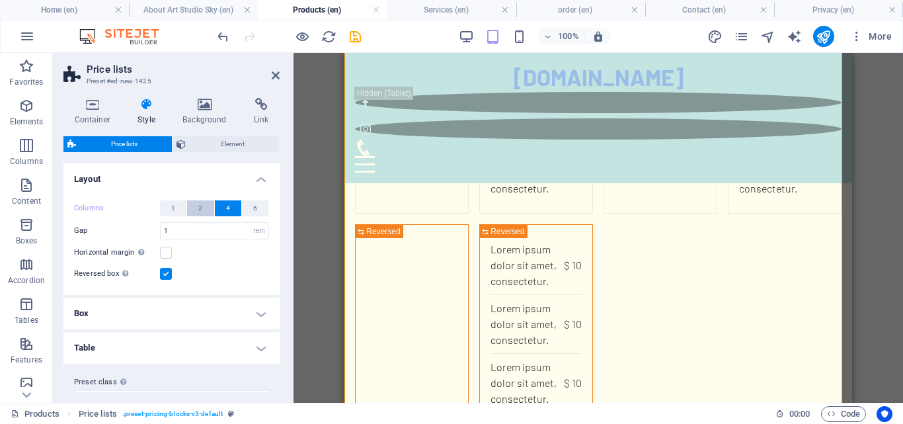
click at [198, 208] on span "2" at bounding box center [200, 208] width 4 height 16
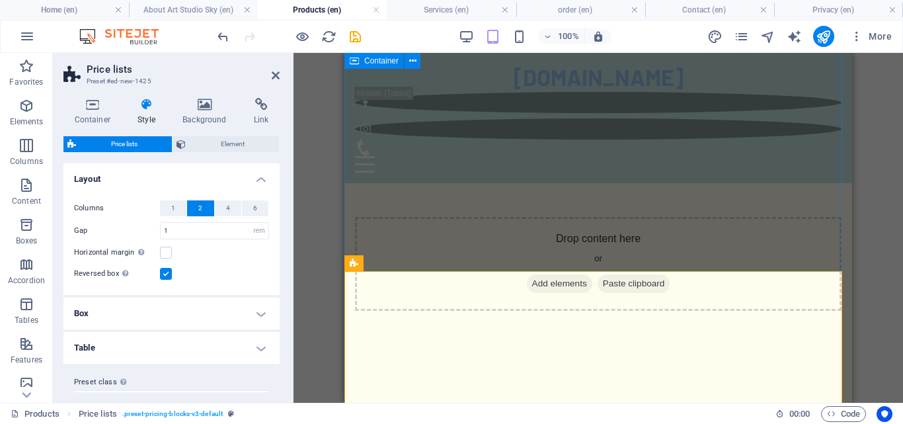
scroll to position [0, 0]
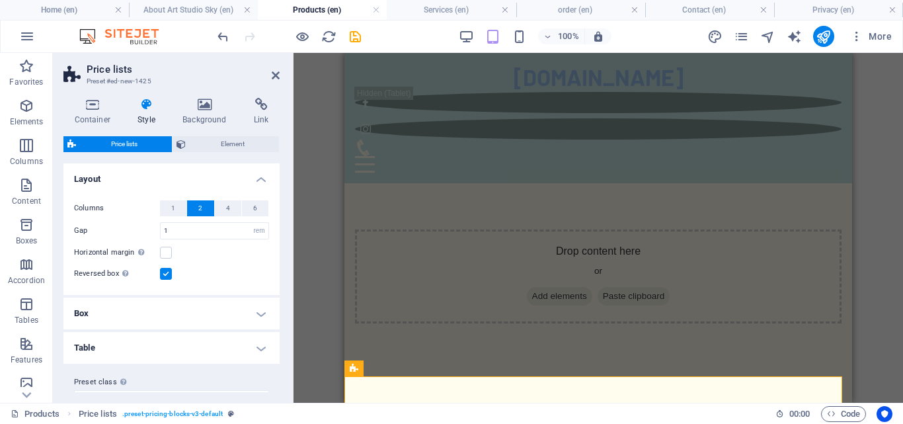
click at [314, 185] on div "Drag here to replace the existing content. Press “Ctrl” if you want to create a…" at bounding box center [597, 228] width 609 height 350
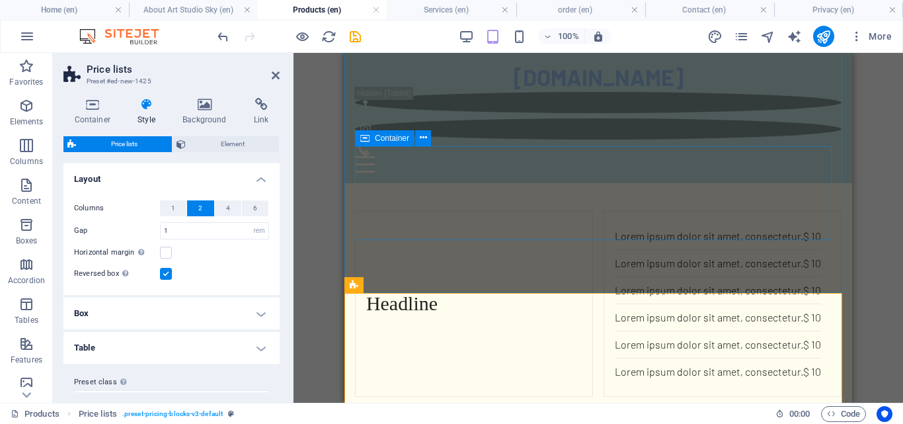
scroll to position [264, 0]
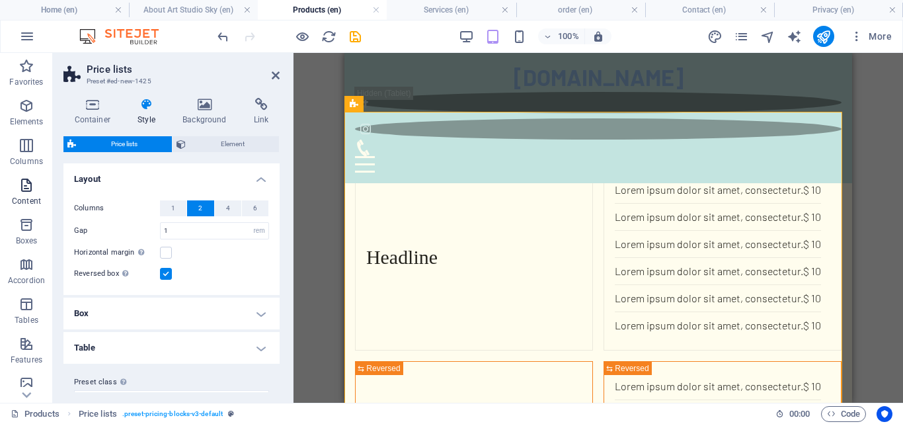
click at [25, 190] on icon "button" at bounding box center [27, 185] width 16 height 16
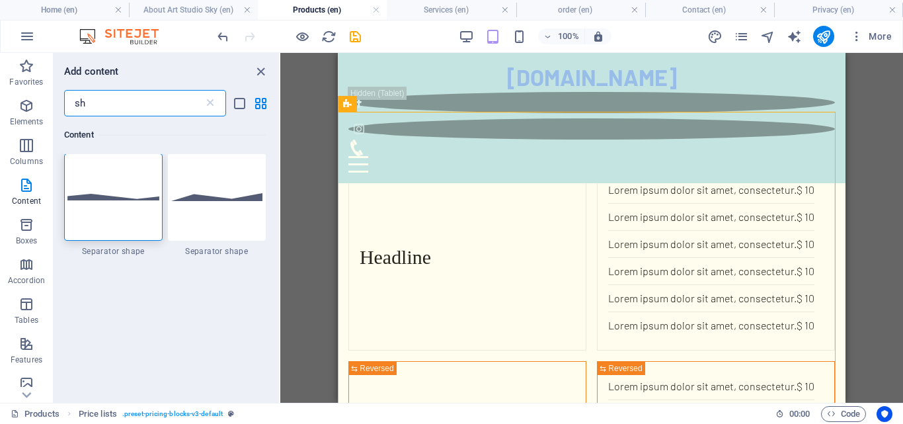
scroll to position [0, 0]
type input "s"
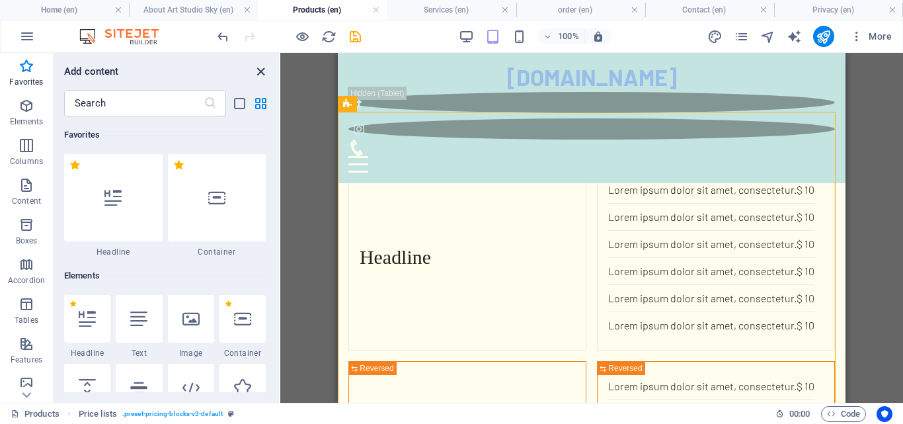
click at [264, 72] on icon "close panel" at bounding box center [260, 71] width 15 height 15
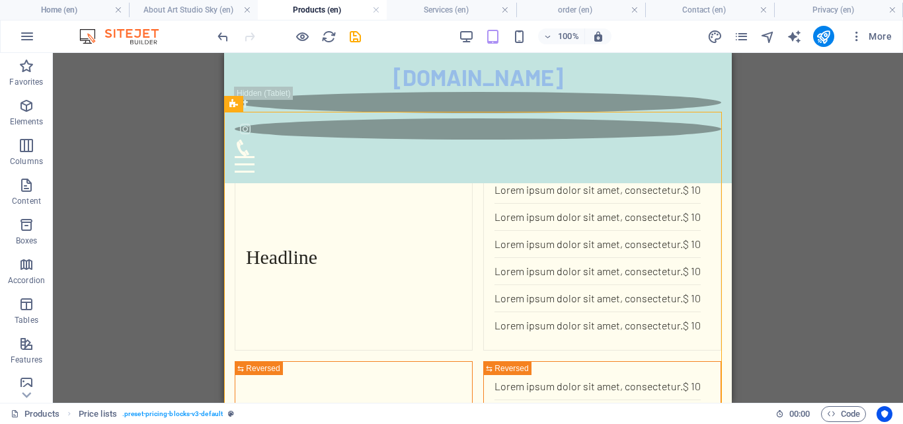
click at [201, 124] on div "Drag here to replace the existing content. Press “Ctrl” if you want to create a…" at bounding box center [478, 228] width 850 height 350
click at [354, 38] on icon "save" at bounding box center [355, 36] width 15 height 15
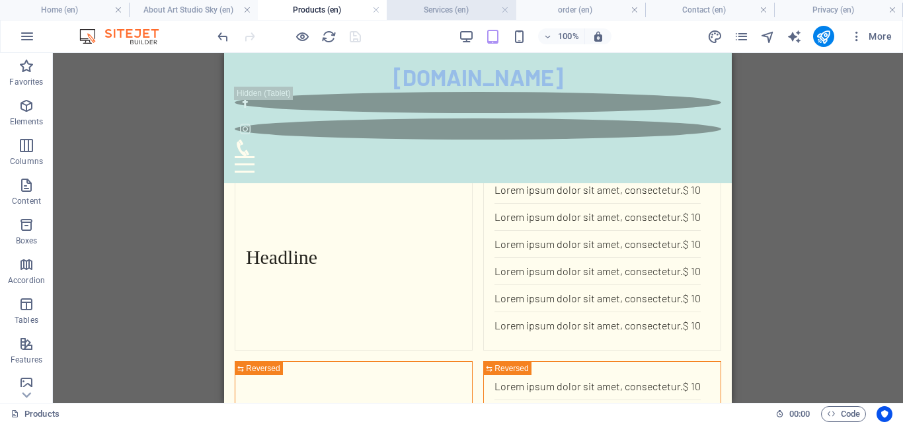
click at [416, 15] on h4 "Services (en)" at bounding box center [451, 10] width 129 height 15
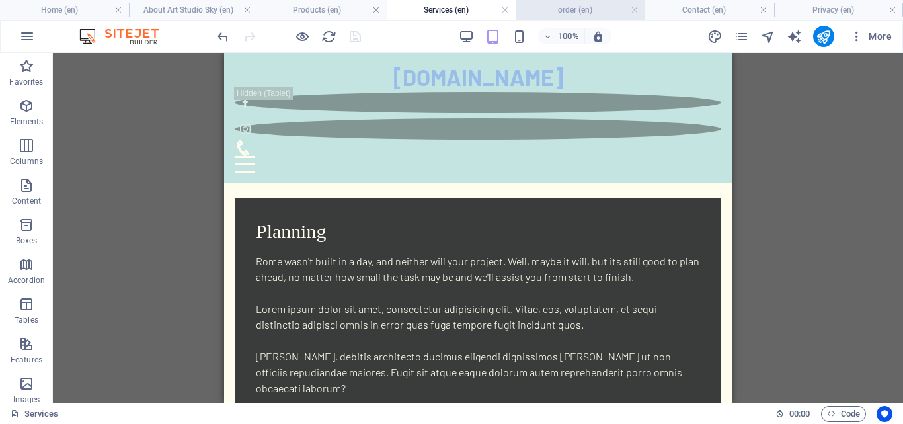
click at [545, 8] on h4 "order (en)" at bounding box center [580, 10] width 129 height 15
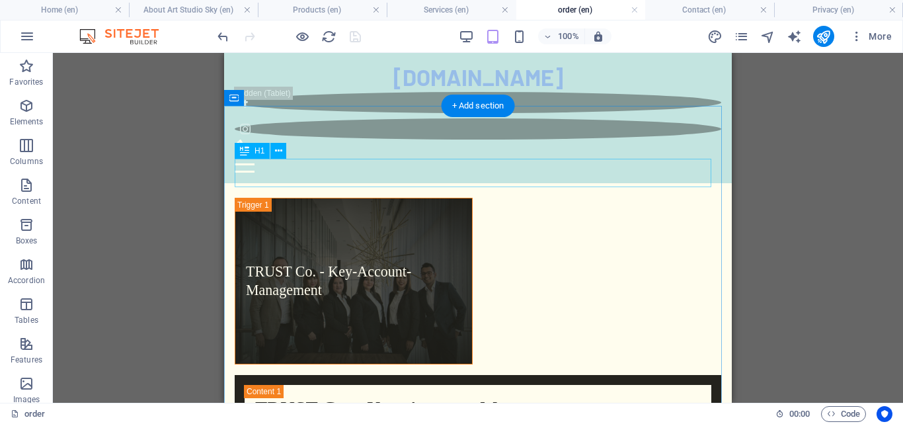
click at [554, 176] on div "References" at bounding box center [478, 173] width 486 height 28
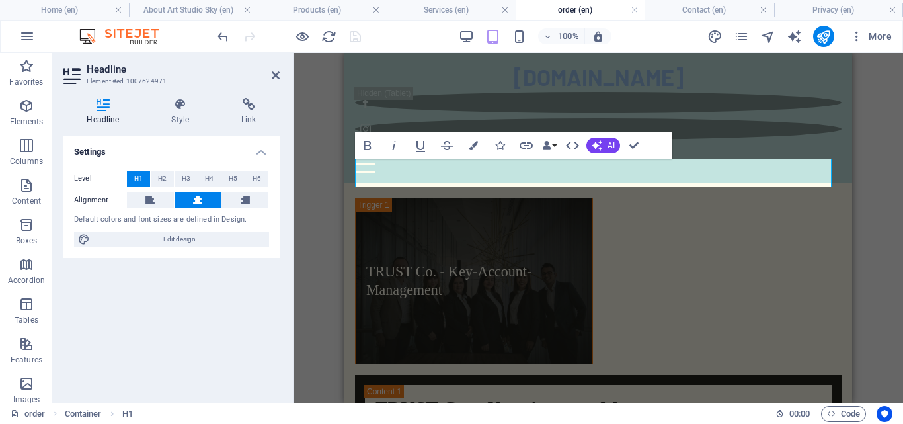
click at [306, 145] on div "H1 Container Reference Spacer Image tabs Bold Italic Underline Strikethrough Co…" at bounding box center [597, 228] width 609 height 350
click at [293, 97] on aside "Headline Element #ed-1007624971 Headline Style Link Settings Level H1 H2 H3 H4 …" at bounding box center [173, 228] width 241 height 350
click at [278, 68] on h2 "Headline" at bounding box center [183, 69] width 193 height 12
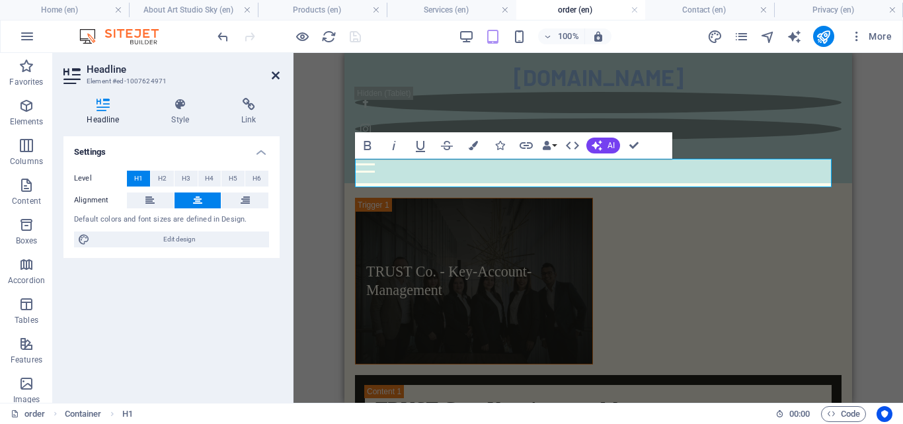
click at [275, 73] on icon at bounding box center [276, 75] width 8 height 11
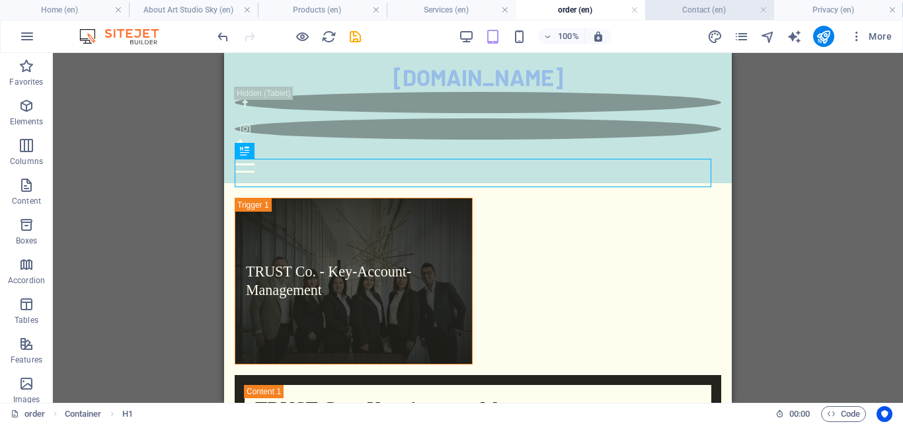
click at [675, 10] on h4 "Contact (en)" at bounding box center [709, 10] width 129 height 15
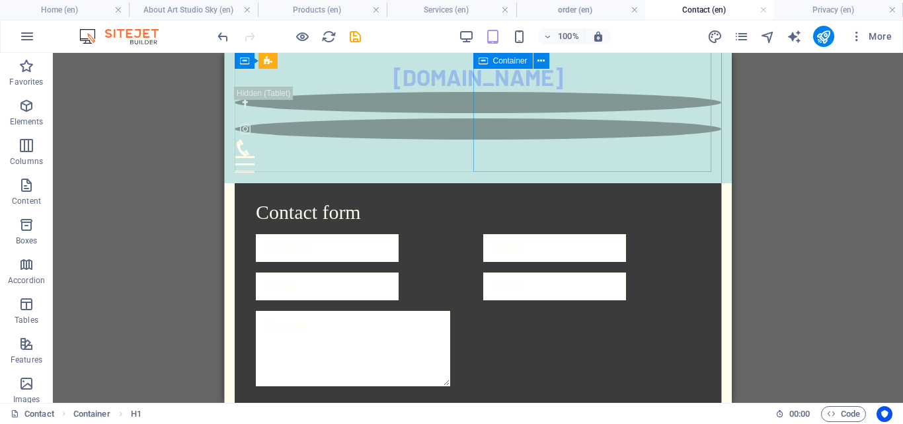
scroll to position [556, 0]
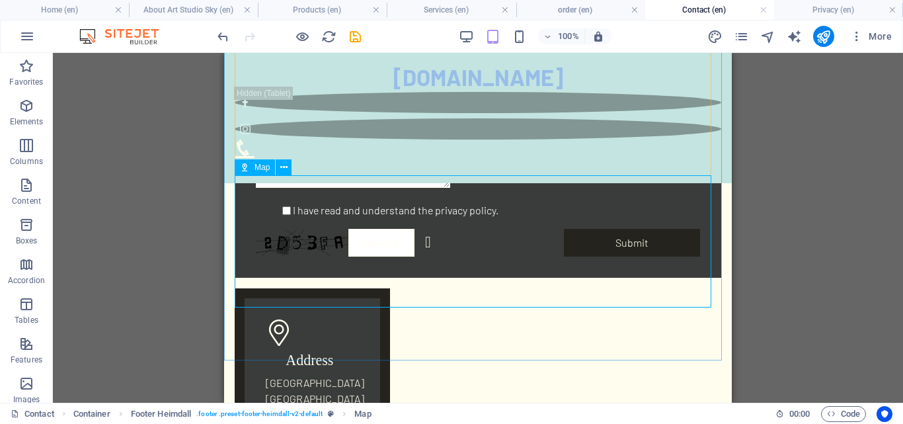
click at [250, 165] on div "Map" at bounding box center [255, 167] width 40 height 16
click at [286, 170] on icon at bounding box center [283, 168] width 7 height 14
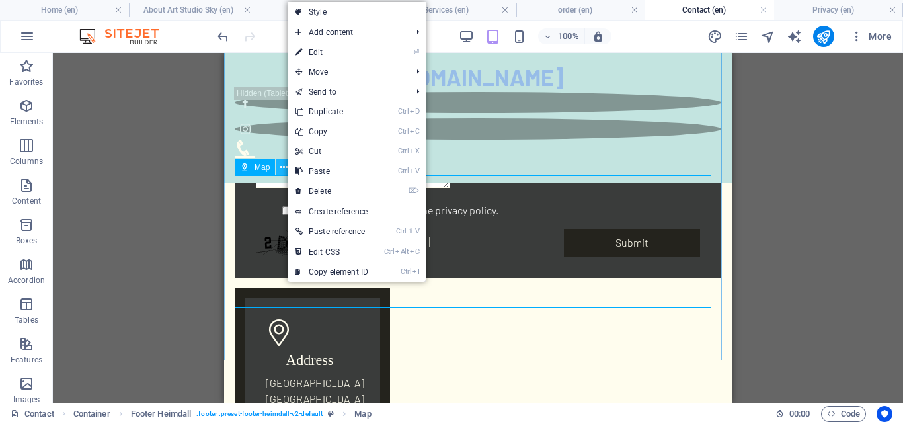
click at [286, 170] on icon at bounding box center [283, 168] width 7 height 14
click at [141, 188] on div "Drag here to replace the existing content. Press “Ctrl” if you want to create a…" at bounding box center [478, 228] width 850 height 350
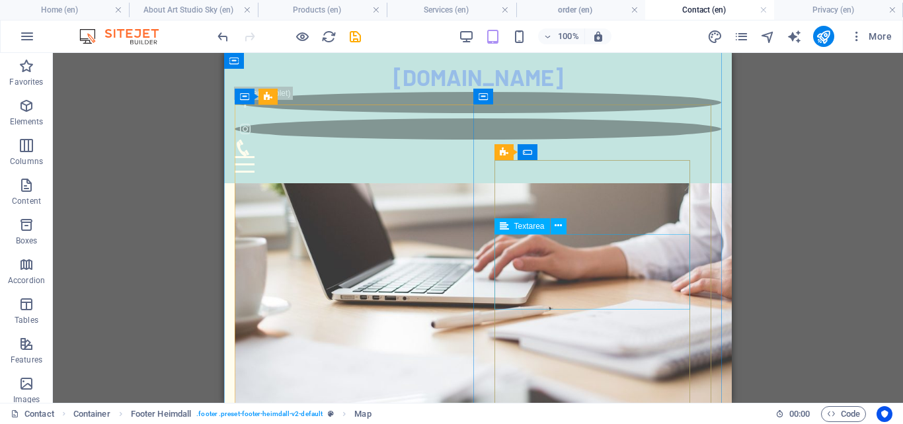
scroll to position [0, 0]
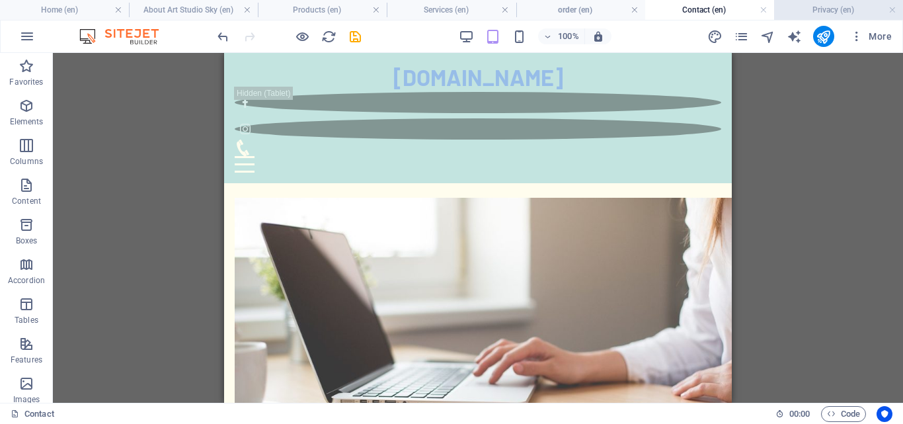
click at [847, 1] on li "Privacy (en)" at bounding box center [838, 10] width 129 height 20
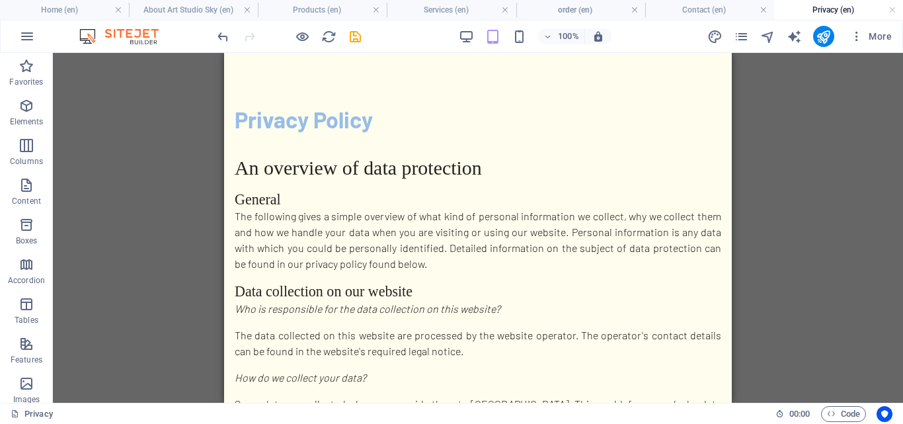
click at [848, 9] on h4 "Privacy (en)" at bounding box center [838, 10] width 129 height 15
click at [702, 4] on h4 "Contact (en)" at bounding box center [709, 10] width 129 height 15
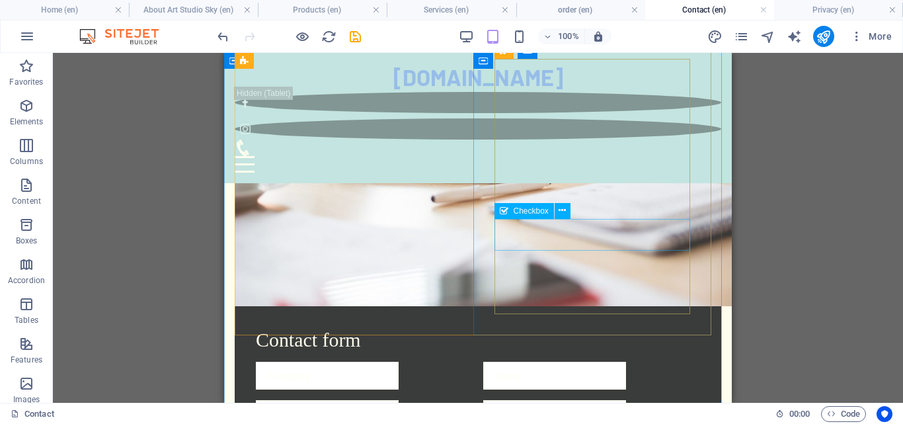
scroll to position [264, 0]
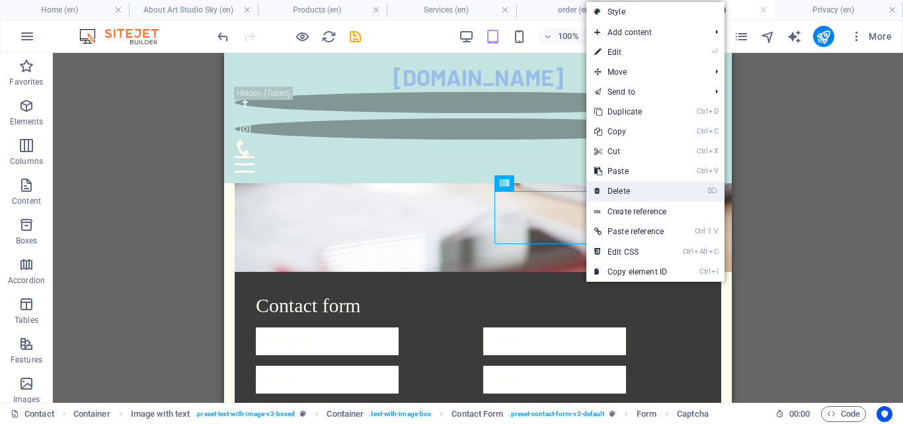
click at [630, 186] on link "⌦ Delete" at bounding box center [630, 191] width 89 height 20
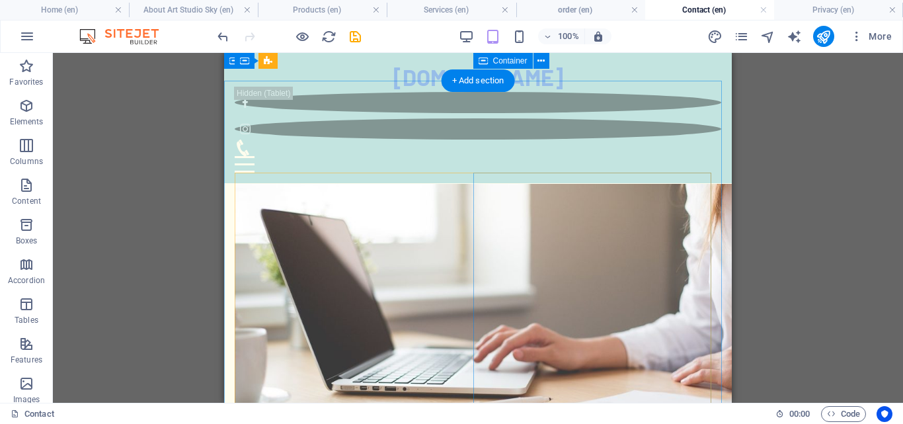
scroll to position [0, 0]
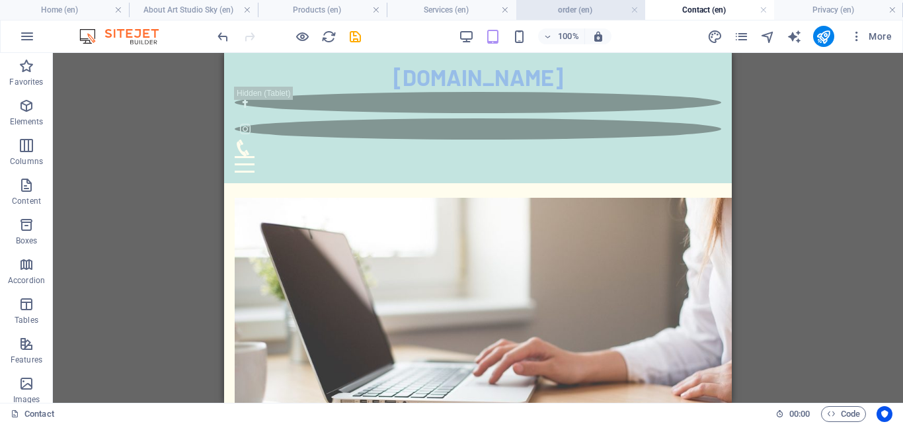
click at [596, 6] on h4 "order (en)" at bounding box center [580, 10] width 129 height 15
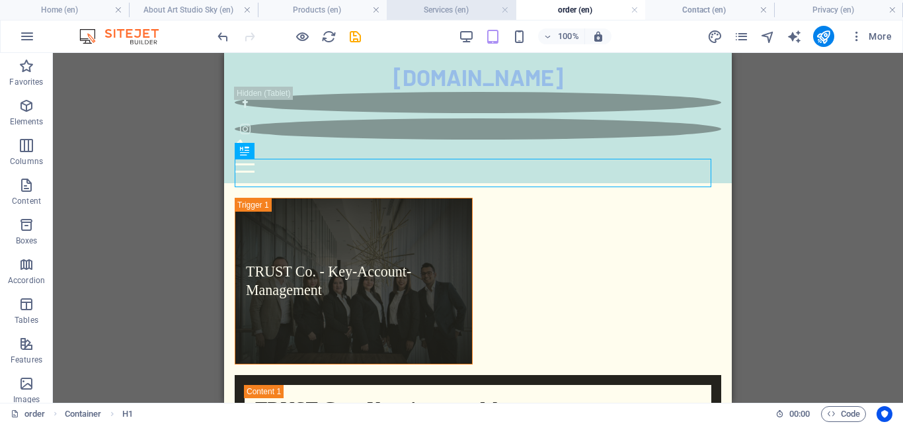
click at [422, 12] on h4 "Services (en)" at bounding box center [451, 10] width 129 height 15
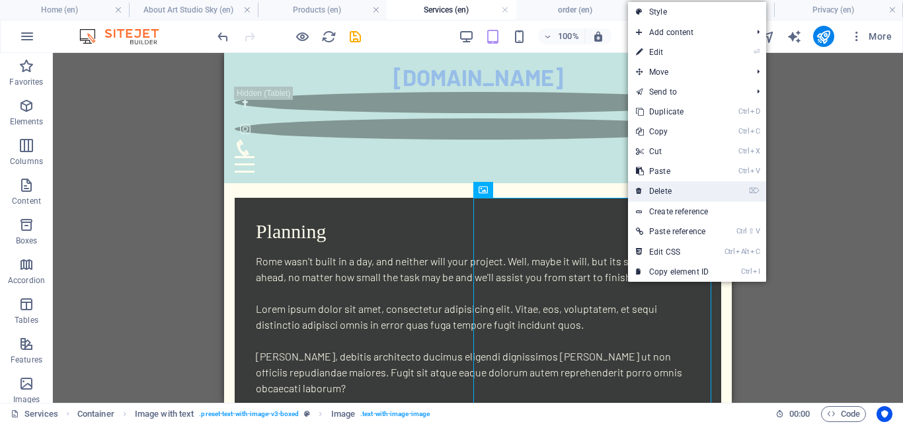
click at [649, 193] on link "⌦ Delete" at bounding box center [672, 191] width 89 height 20
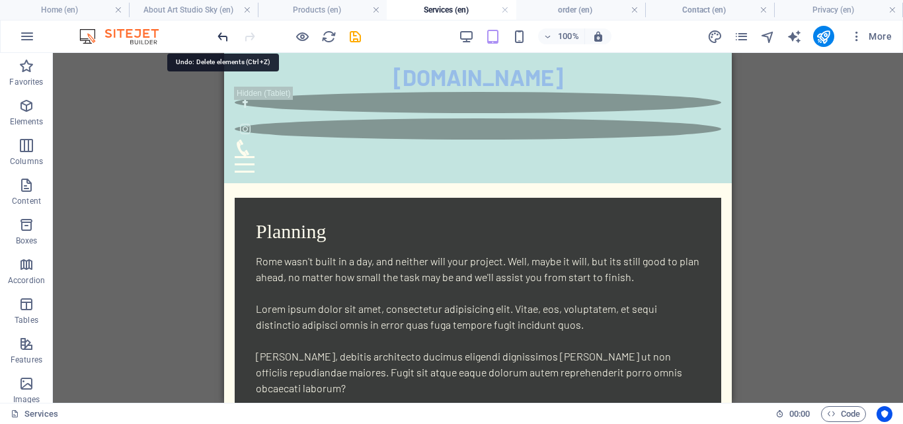
click at [229, 38] on icon "undo" at bounding box center [222, 36] width 15 height 15
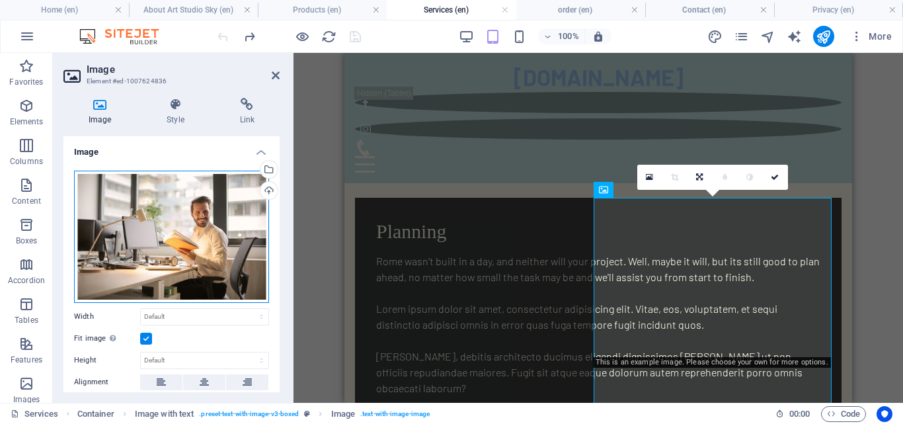
click at [217, 249] on div "Drag files here, click to choose files or select files from Files or our free s…" at bounding box center [171, 237] width 195 height 132
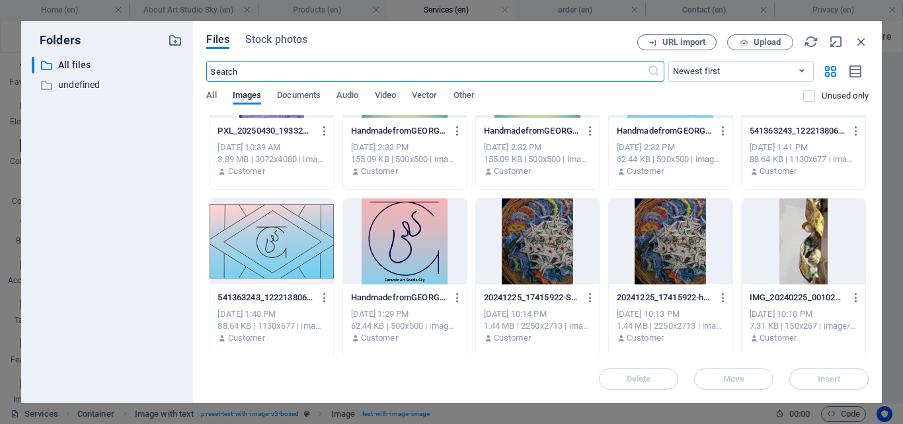
scroll to position [355, 0]
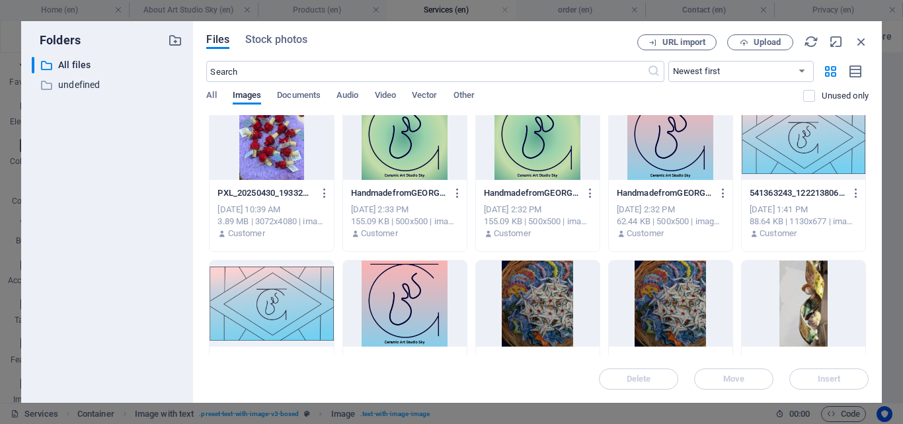
click at [410, 302] on div at bounding box center [405, 303] width 124 height 86
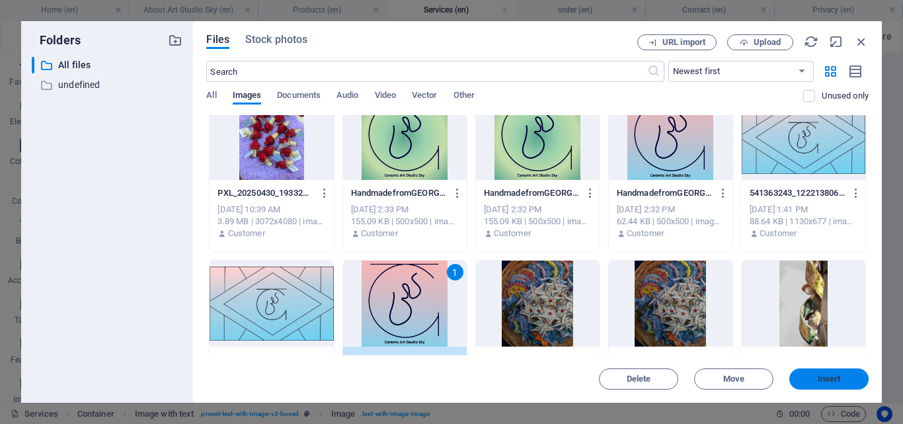
click at [809, 375] on span "Insert" at bounding box center [829, 379] width 69 height 8
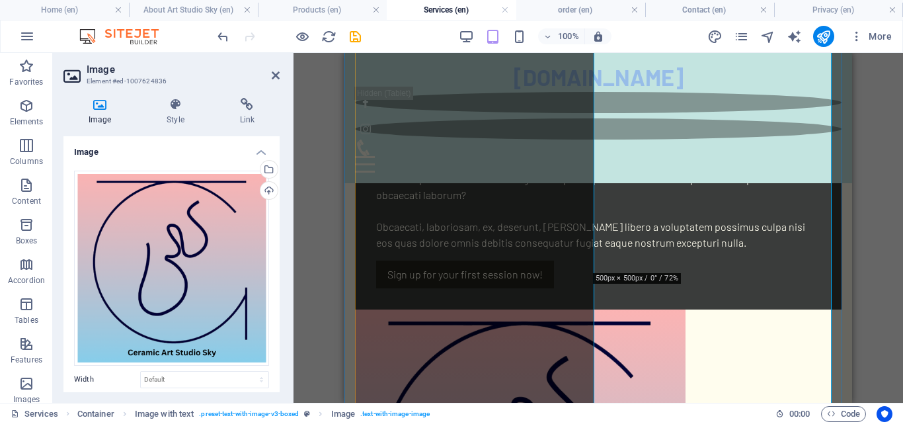
scroll to position [198, 0]
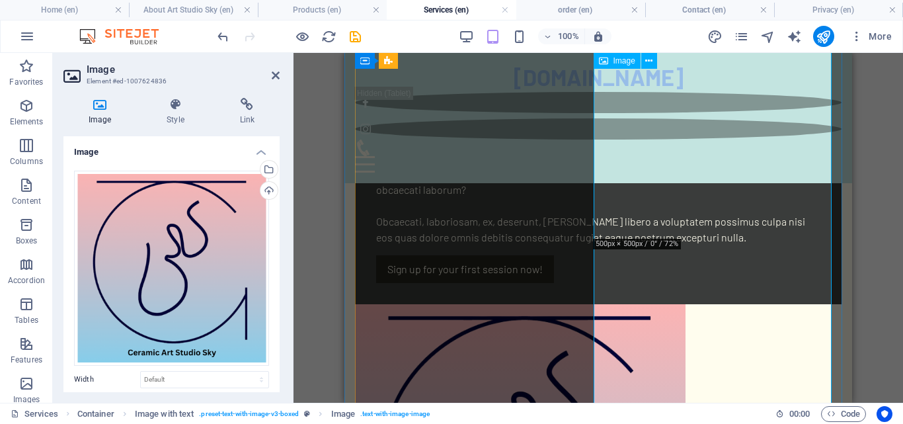
click at [277, 79] on icon at bounding box center [276, 75] width 8 height 11
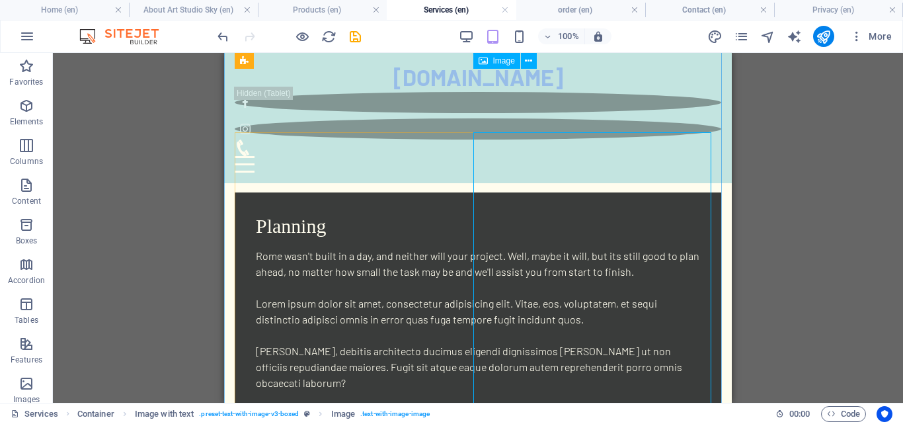
scroll to position [0, 0]
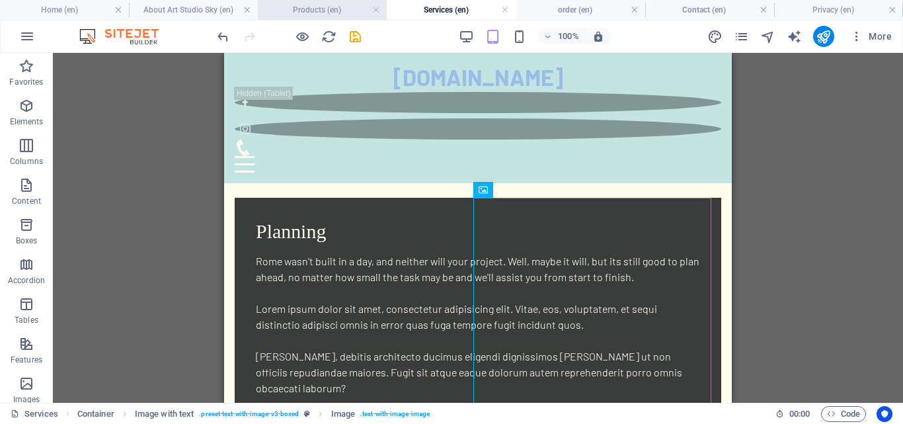
click at [329, 5] on h4 "Products (en)" at bounding box center [322, 10] width 129 height 15
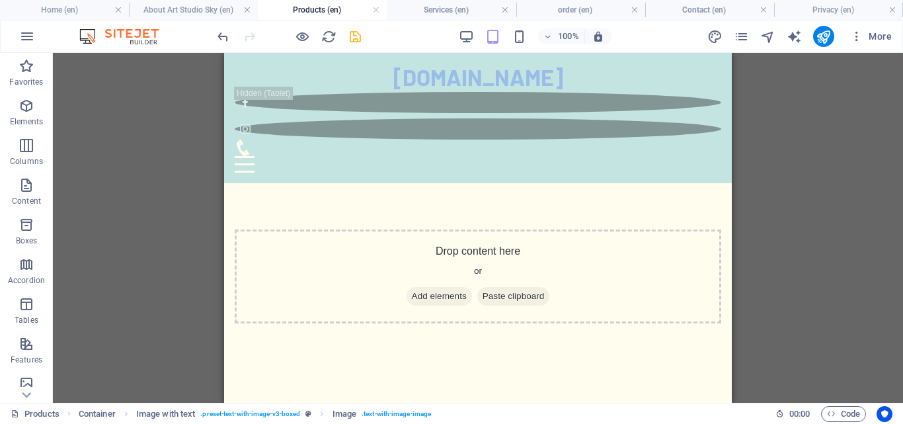
scroll to position [264, 0]
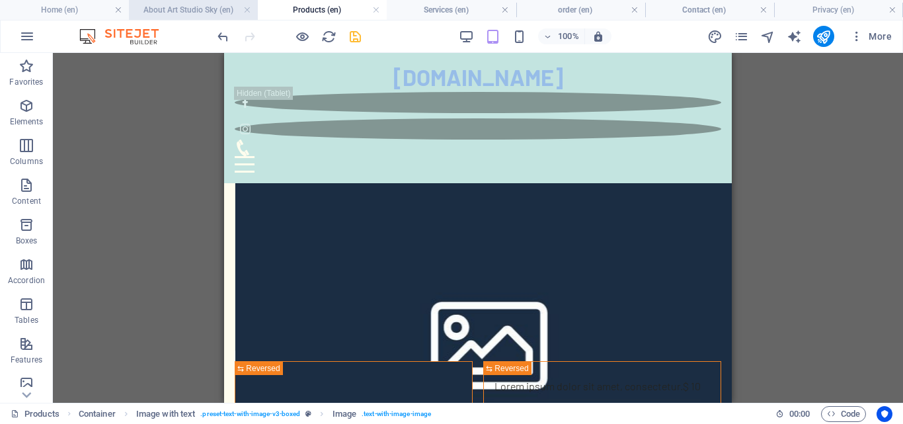
click at [196, 5] on h4 "About Art Studio Sky (en)" at bounding box center [193, 10] width 129 height 15
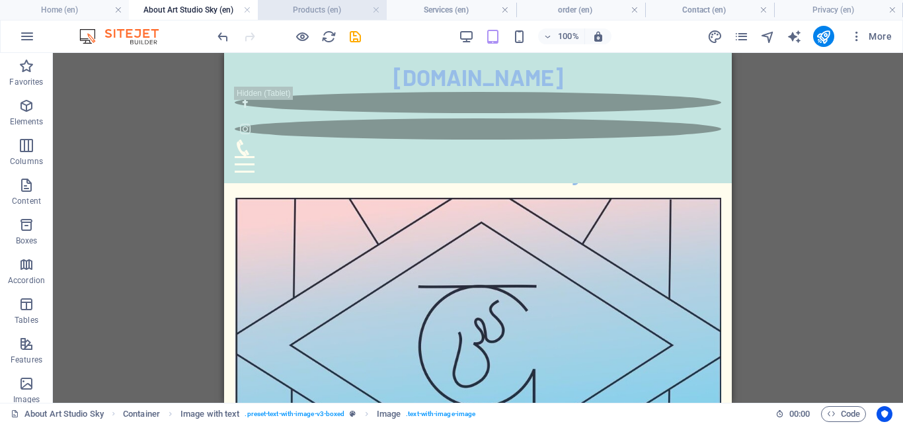
click at [295, 8] on h4 "Products (en)" at bounding box center [322, 10] width 129 height 15
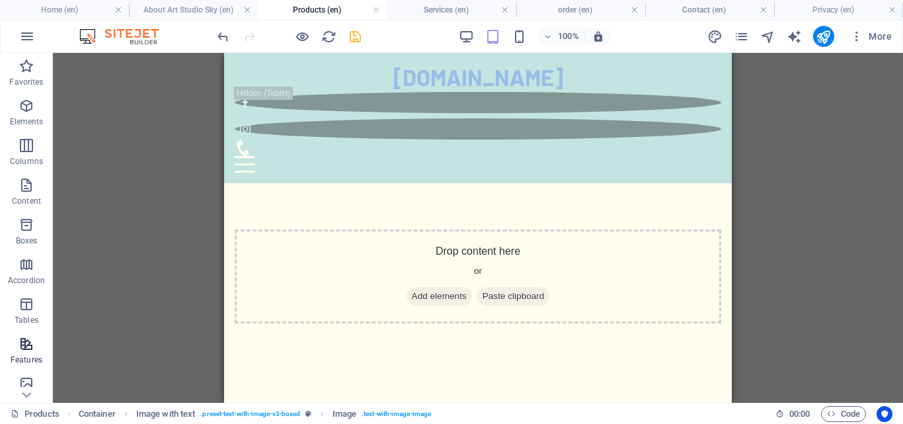
click at [12, 352] on span "Features" at bounding box center [26, 352] width 53 height 32
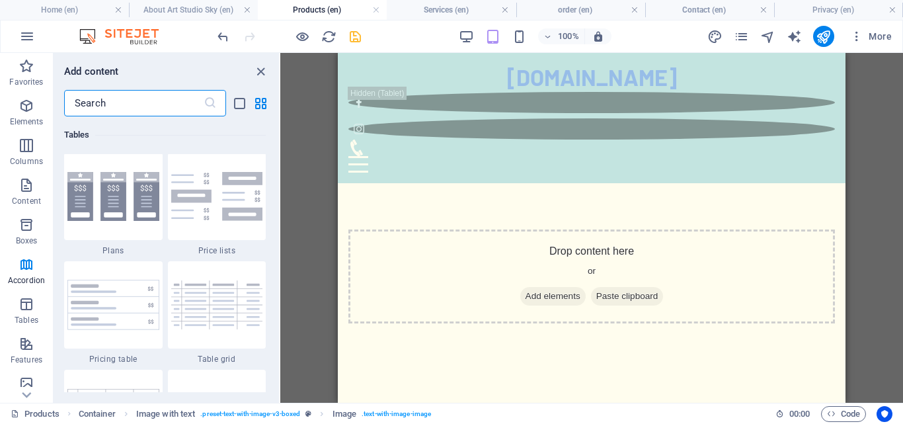
scroll to position [4558, 0]
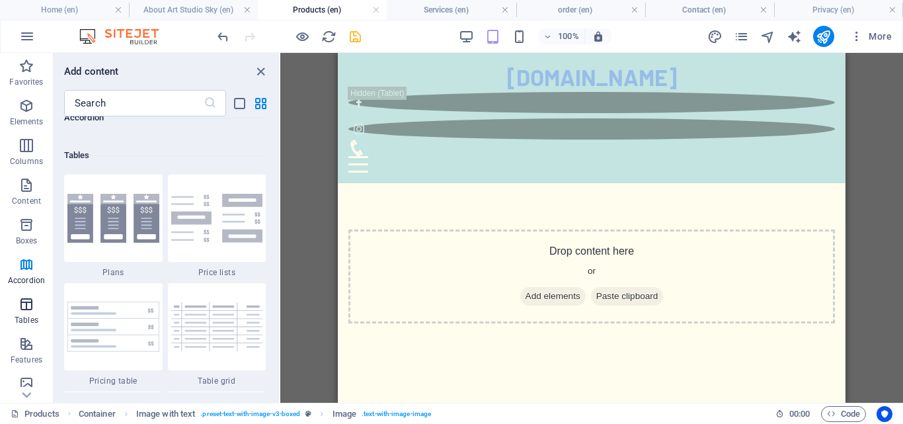
click at [24, 316] on p "Tables" at bounding box center [27, 320] width 24 height 11
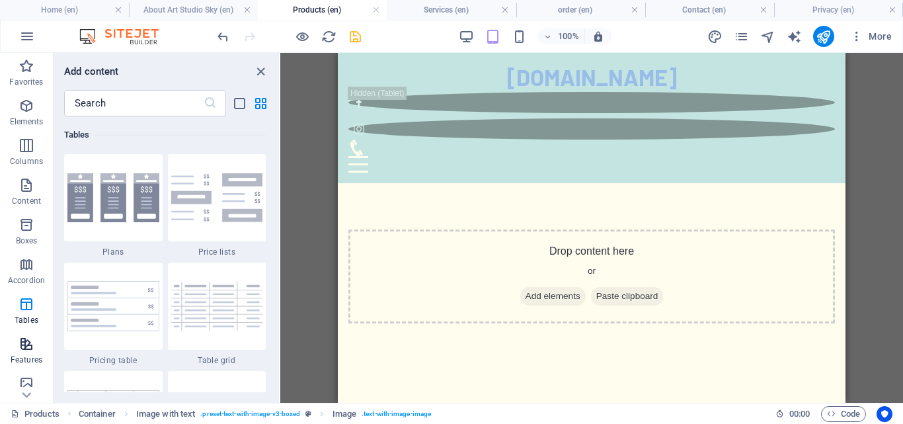
click at [22, 363] on p "Features" at bounding box center [27, 359] width 32 height 11
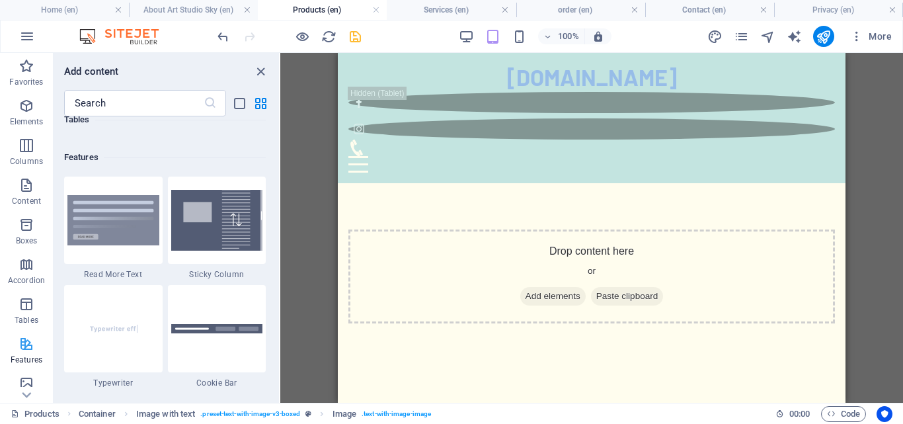
scroll to position [5152, 0]
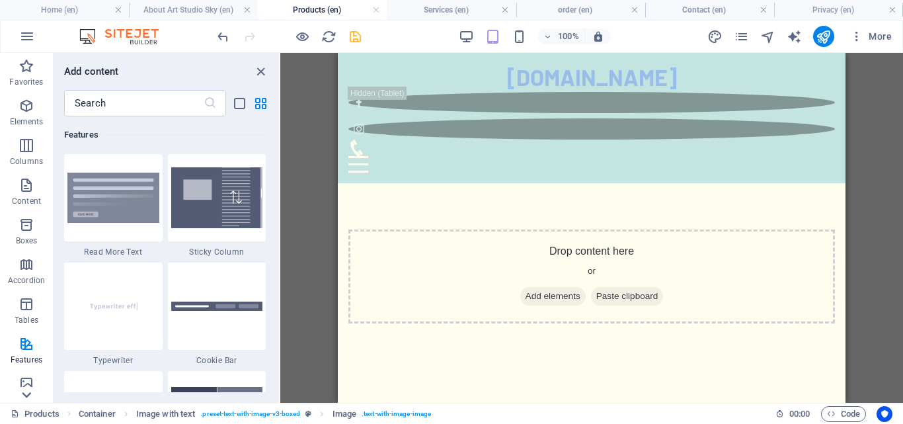
click at [27, 387] on icon at bounding box center [26, 394] width 19 height 19
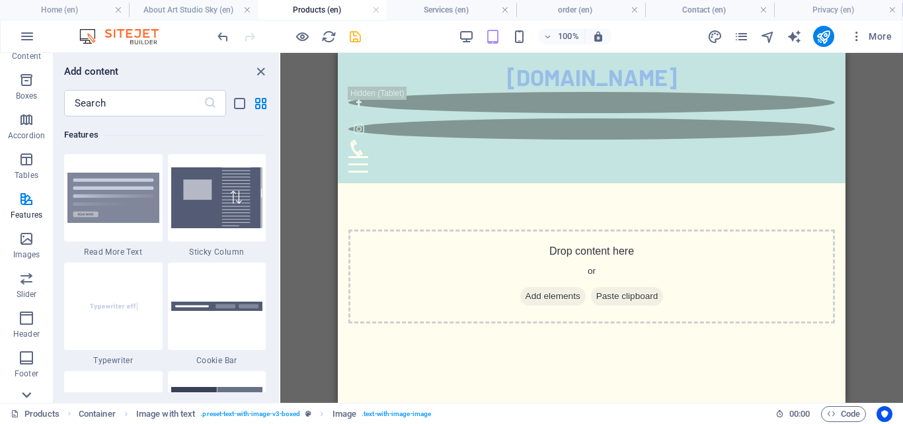
scroll to position [245, 0]
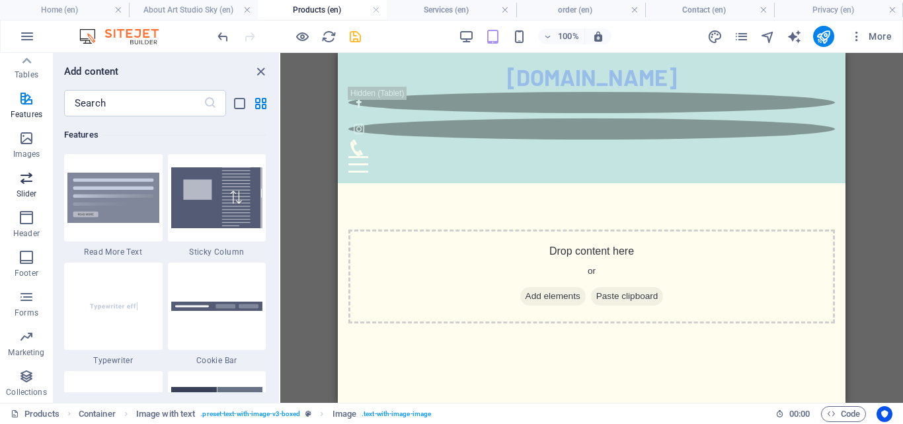
click at [32, 193] on p "Slider" at bounding box center [27, 193] width 20 height 11
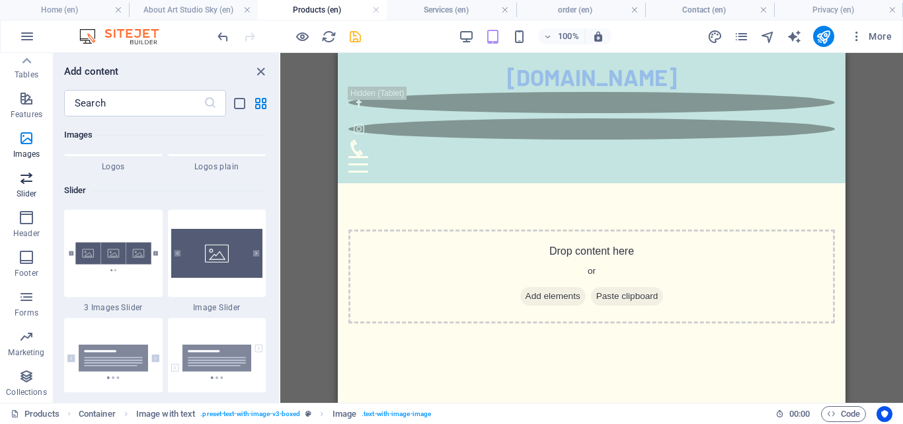
scroll to position [7494, 0]
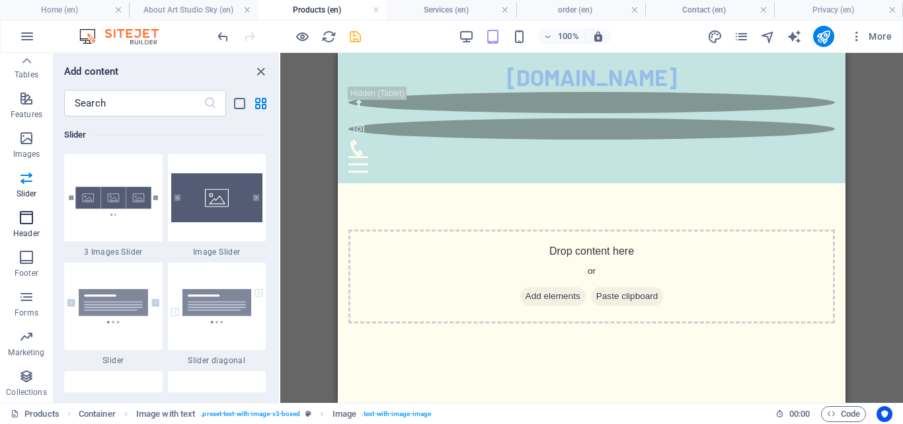
click at [20, 223] on icon "button" at bounding box center [27, 218] width 16 height 16
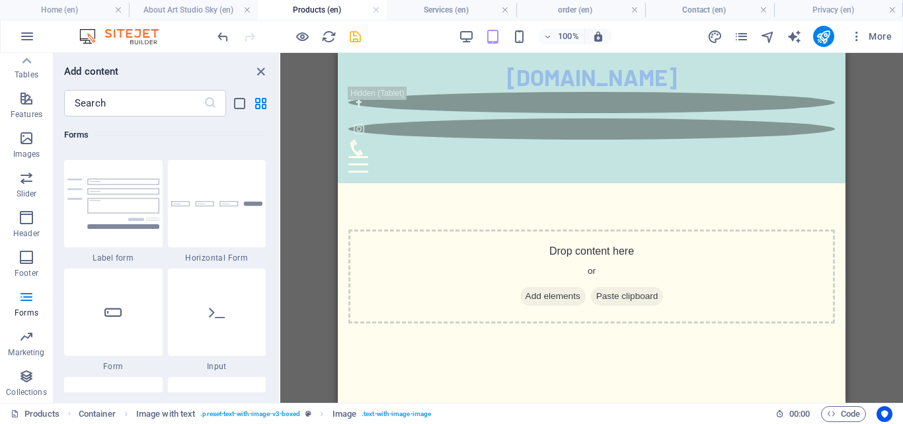
scroll to position [9943, 0]
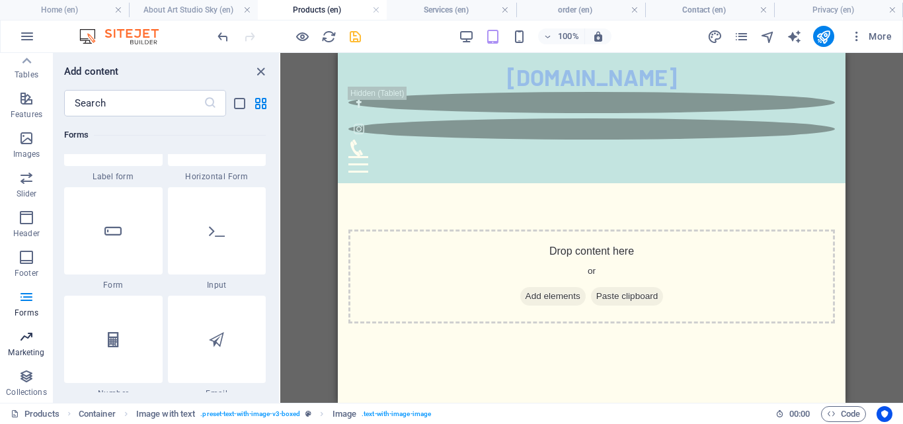
click at [26, 344] on icon "button" at bounding box center [27, 337] width 16 height 16
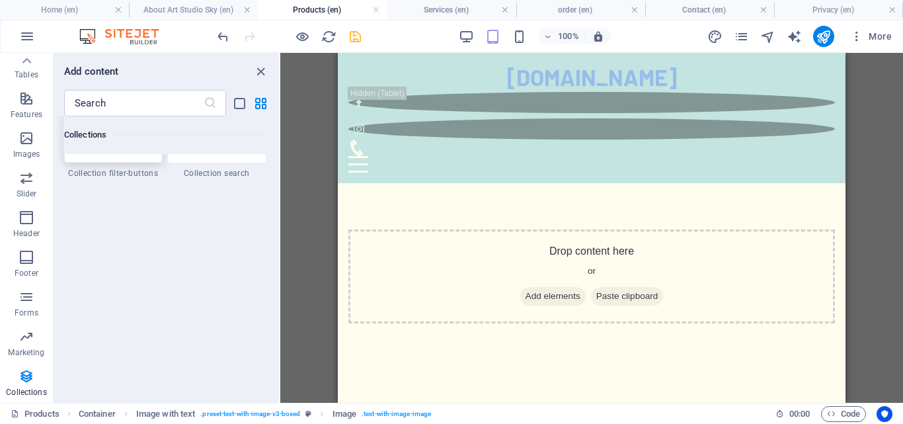
scroll to position [12688, 0]
click at [16, 341] on span "Marketing" at bounding box center [26, 345] width 53 height 32
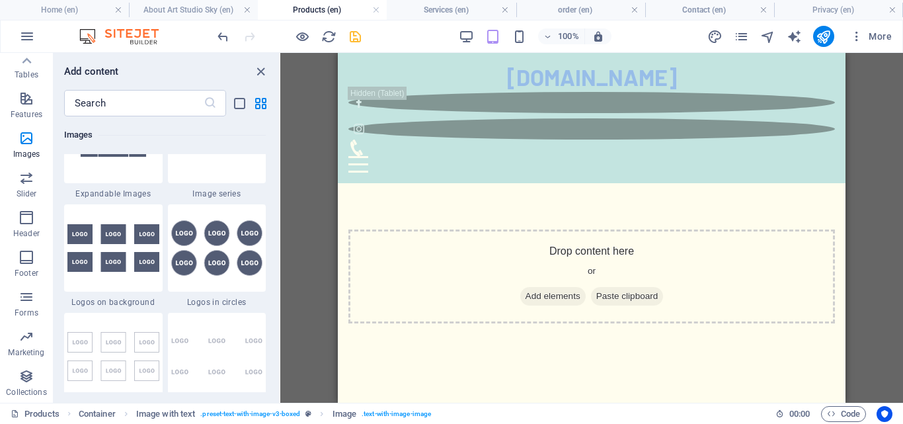
scroll to position [7065, 0]
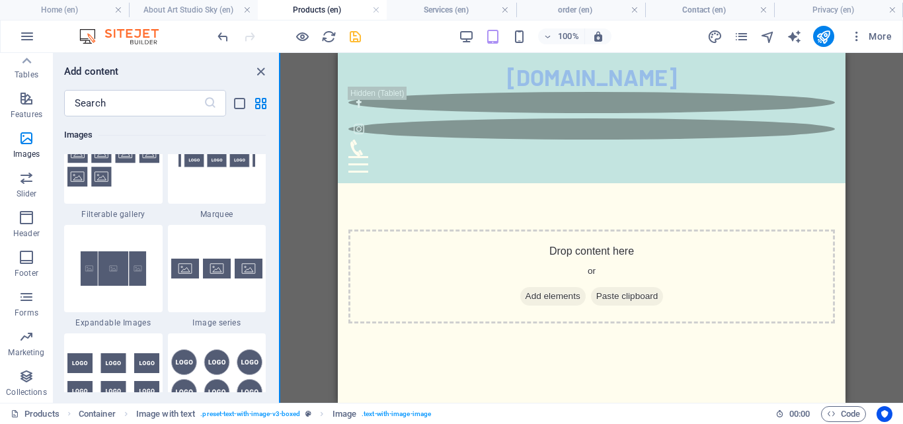
click at [279, 268] on button at bounding box center [279, 228] width 1 height 350
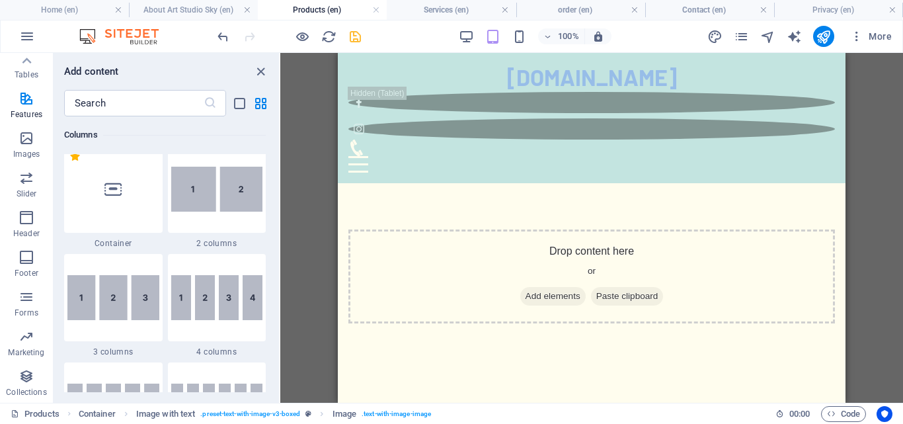
scroll to position [0, 0]
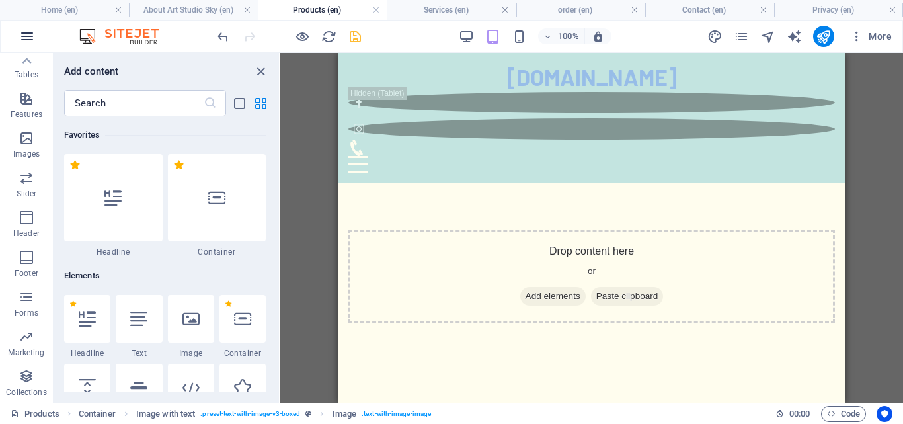
click at [33, 41] on icon "button" at bounding box center [27, 36] width 16 height 16
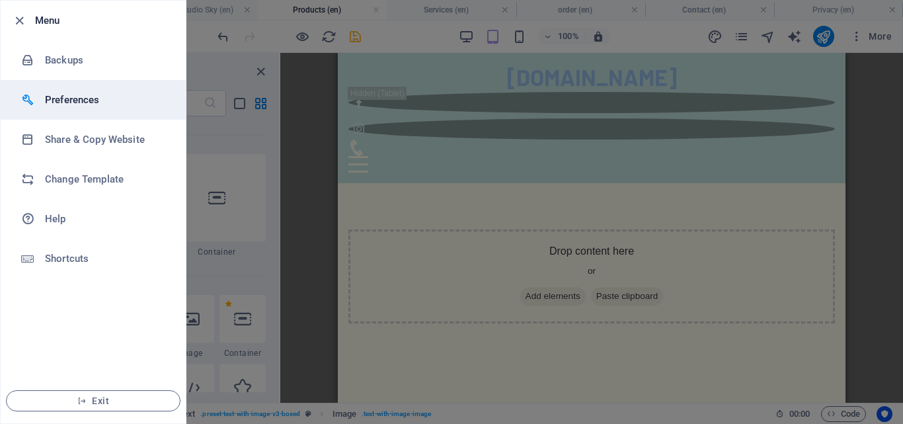
click at [104, 108] on li "Preferences" at bounding box center [93, 100] width 185 height 40
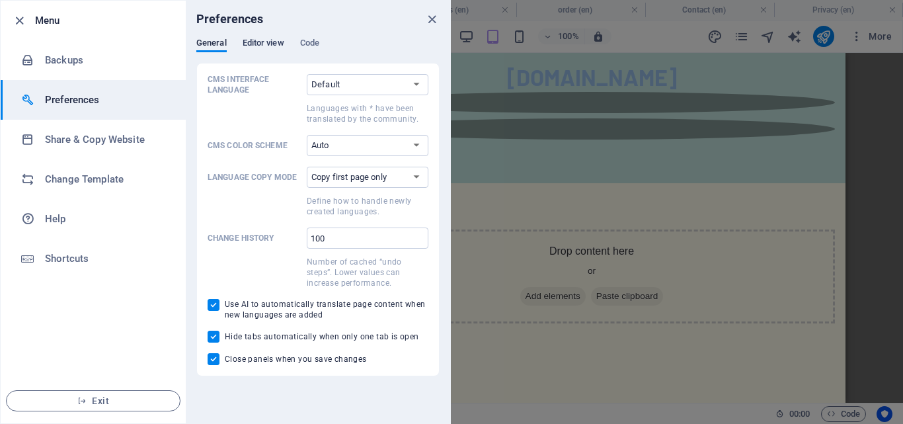
click at [274, 48] on span "Editor view" at bounding box center [264, 44] width 42 height 19
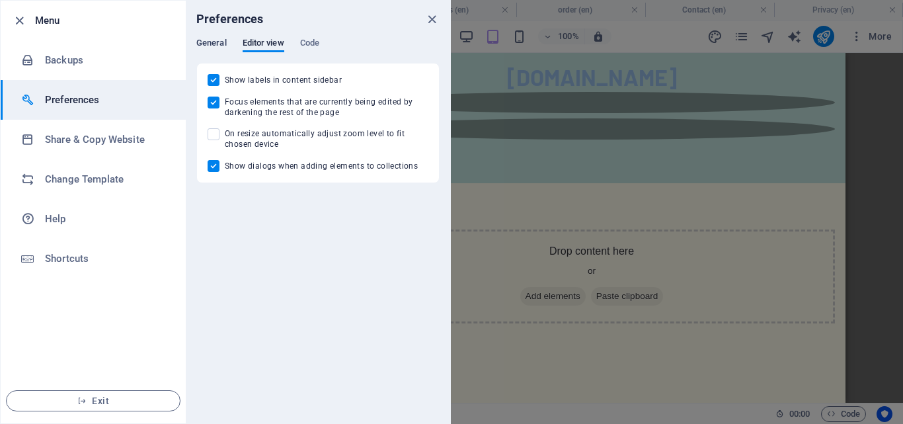
drag, startPoint x: 211, startPoint y: 34, endPoint x: 213, endPoint y: 43, distance: 9.5
click at [211, 37] on div "Preferences" at bounding box center [318, 19] width 264 height 37
click at [214, 46] on span "General" at bounding box center [211, 44] width 30 height 19
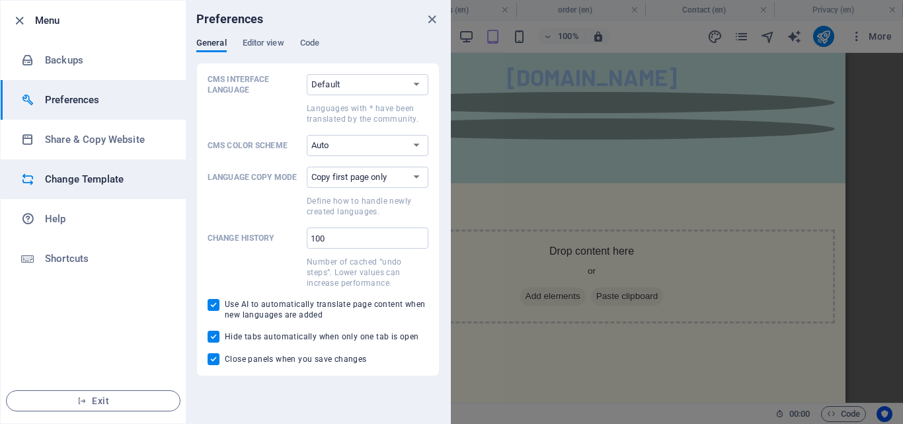
click at [81, 184] on h6 "Change Template" at bounding box center [106, 179] width 122 height 16
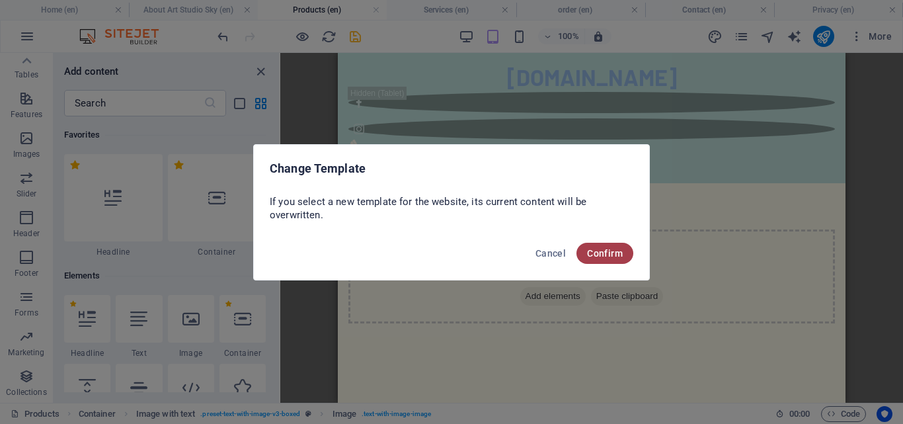
click at [611, 253] on span "Confirm" at bounding box center [605, 253] width 36 height 11
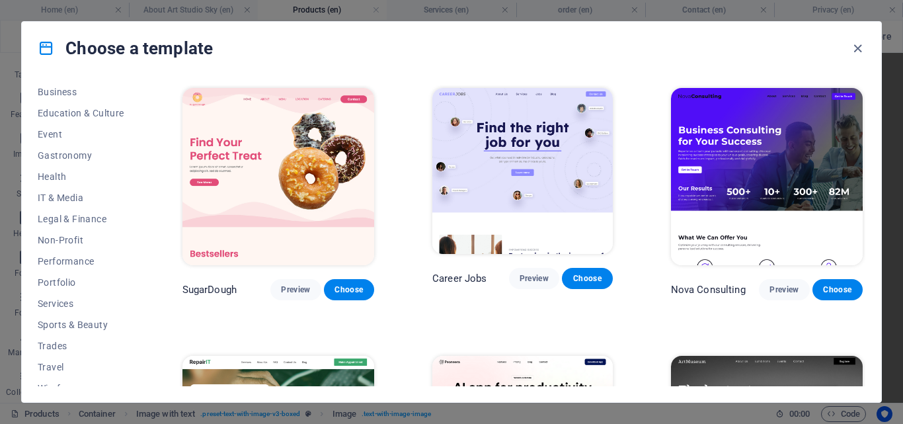
scroll to position [228, 0]
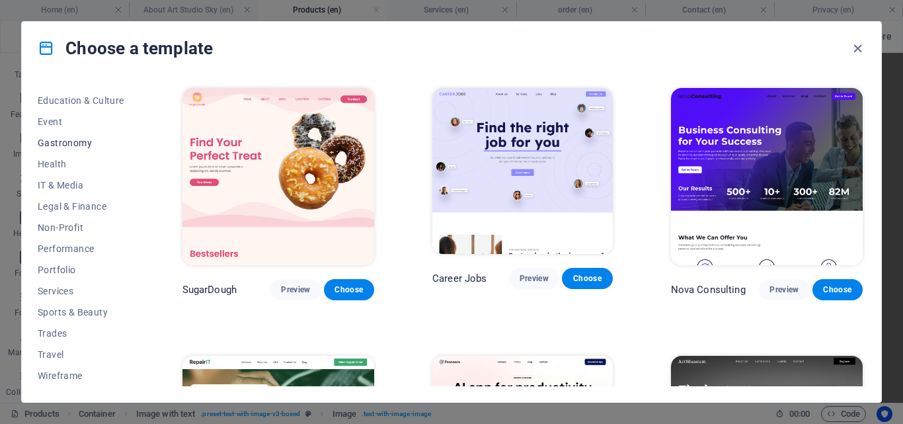
click at [86, 141] on span "Gastronomy" at bounding box center [81, 142] width 87 height 11
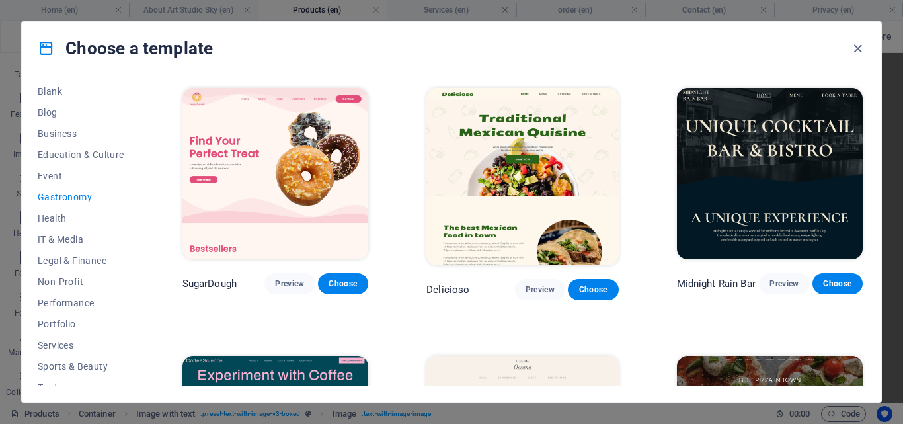
scroll to position [96, 0]
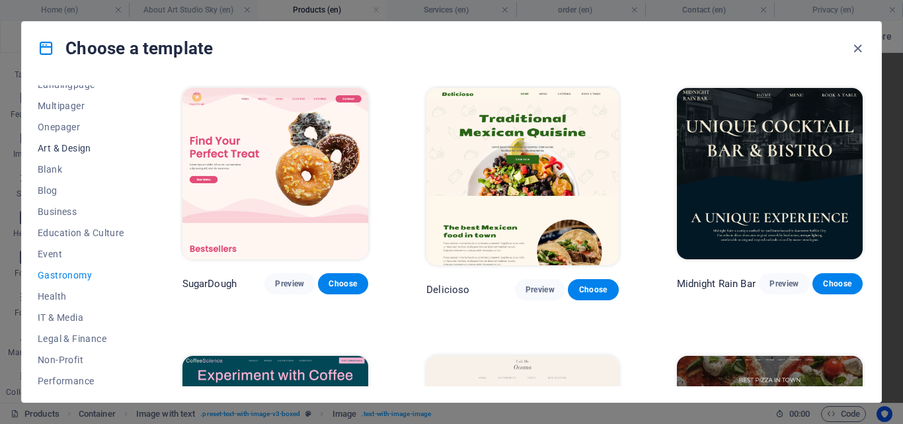
click at [79, 146] on span "Art & Design" at bounding box center [81, 148] width 87 height 11
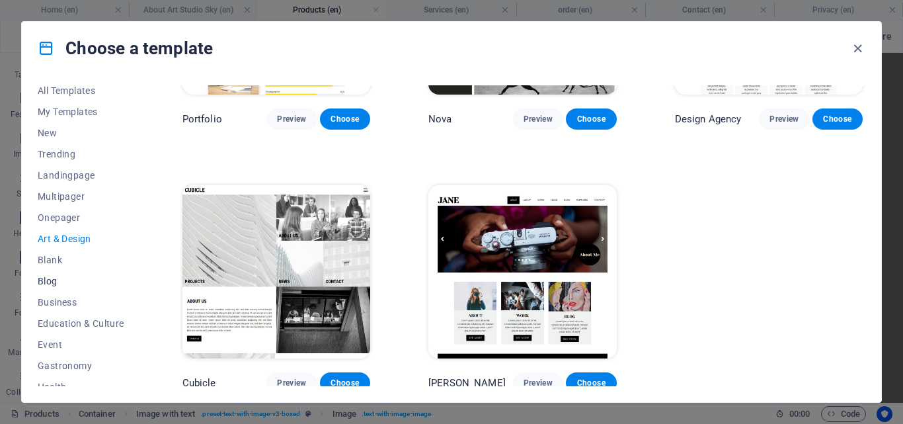
scroll to position [0, 0]
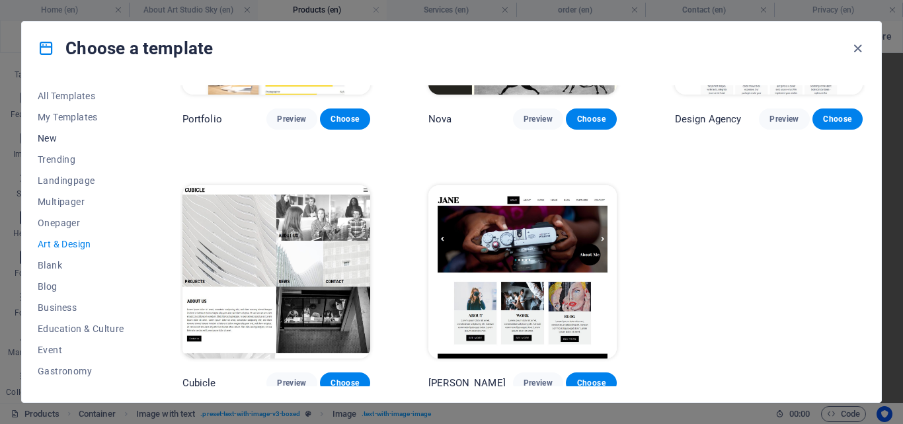
click at [62, 144] on button "New" at bounding box center [81, 138] width 87 height 21
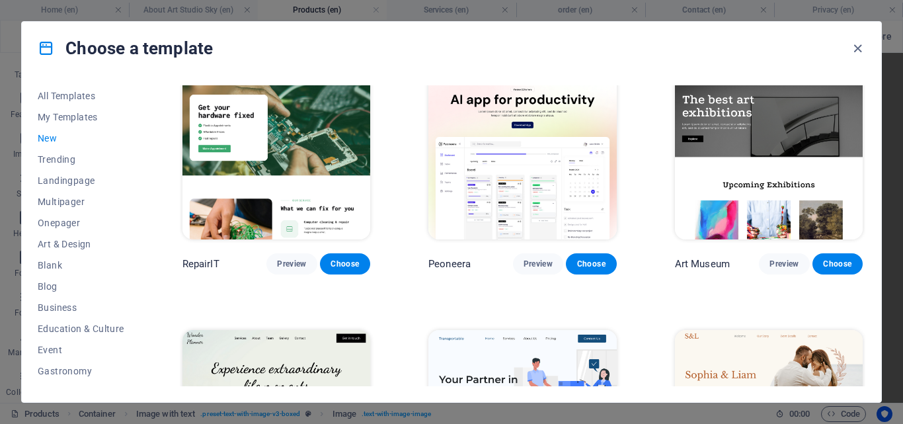
scroll to position [231, 0]
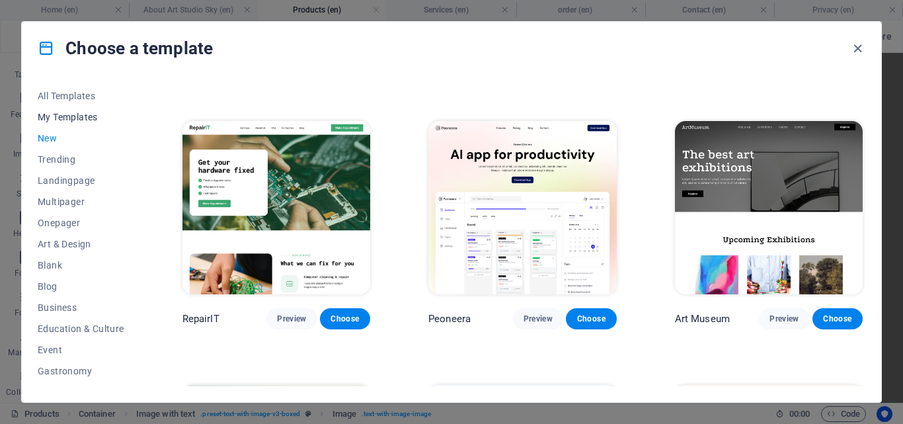
click at [77, 123] on button "My Templates" at bounding box center [81, 116] width 87 height 21
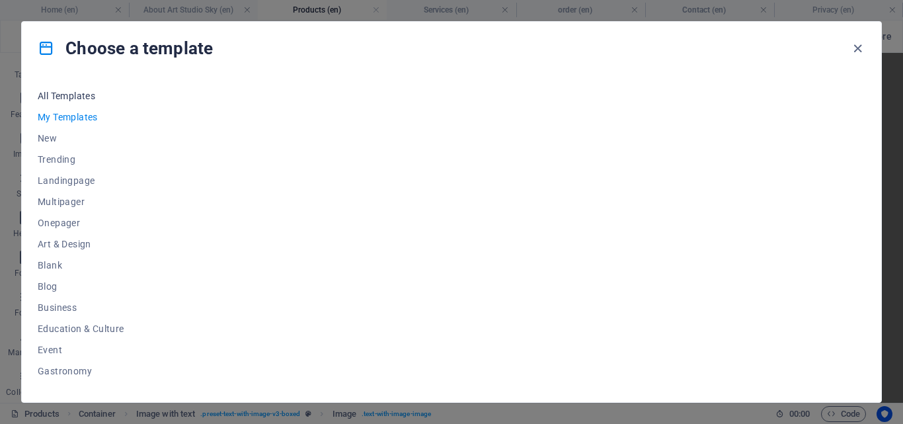
click at [84, 103] on button "All Templates" at bounding box center [81, 95] width 87 height 21
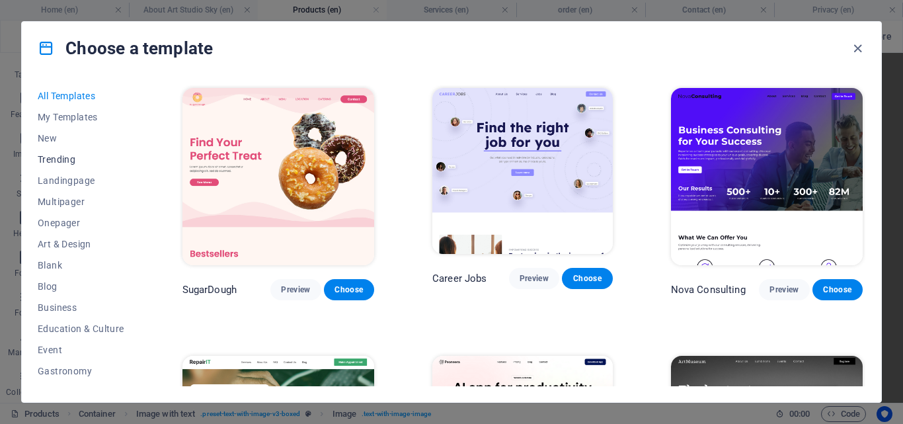
click at [73, 161] on span "Trending" at bounding box center [81, 159] width 87 height 11
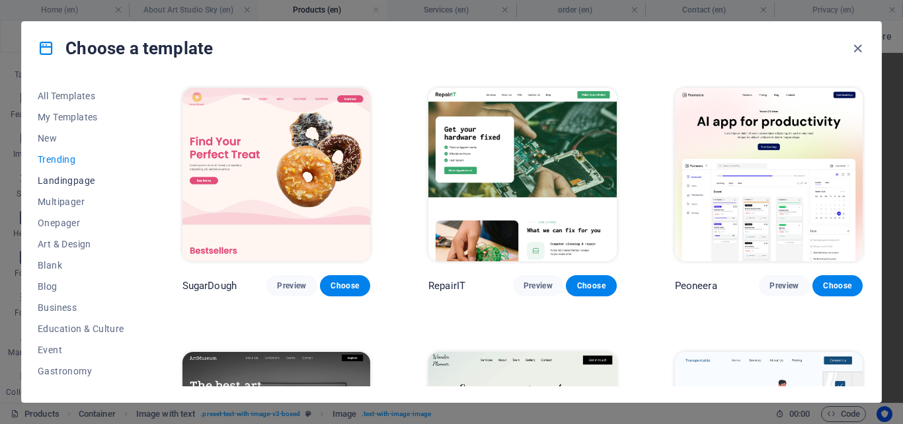
click at [73, 184] on span "Landingpage" at bounding box center [81, 180] width 87 height 11
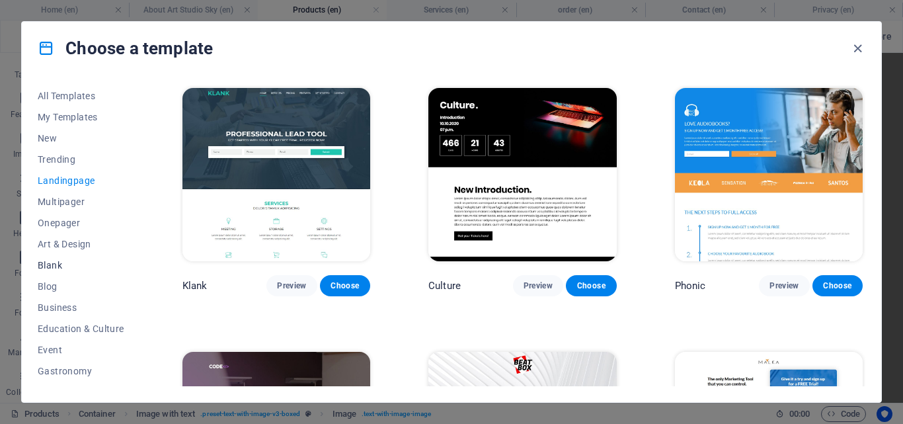
click at [61, 266] on span "Blank" at bounding box center [81, 265] width 87 height 11
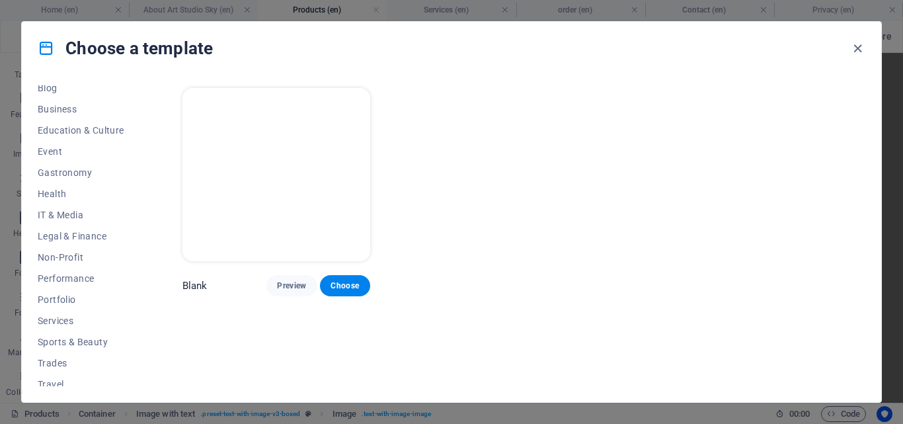
scroll to position [228, 0]
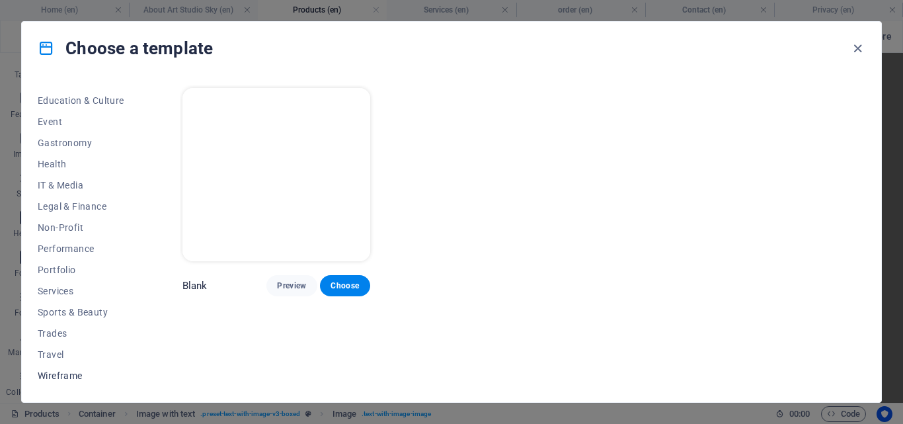
click at [76, 369] on button "Wireframe" at bounding box center [81, 375] width 87 height 21
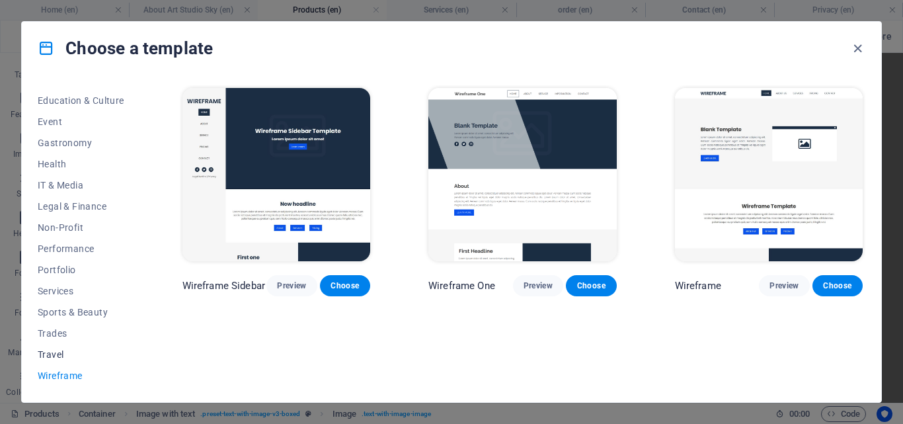
click at [63, 356] on span "Travel" at bounding box center [81, 354] width 87 height 11
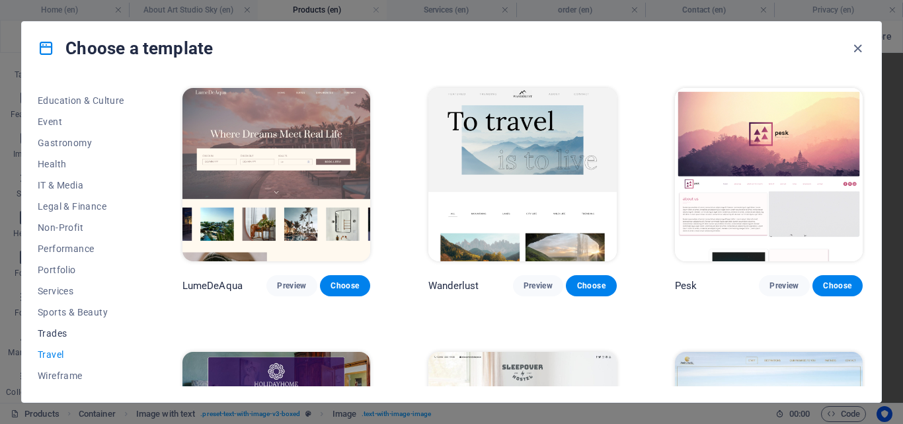
click at [114, 333] on span "Trades" at bounding box center [81, 333] width 87 height 11
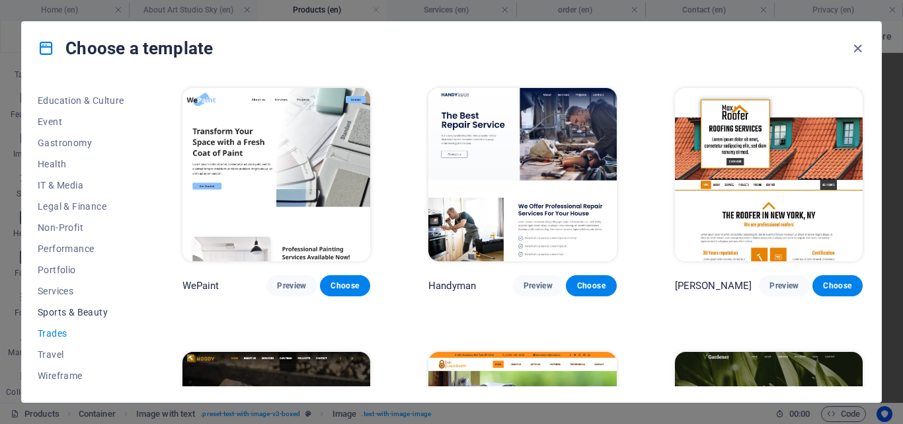
click at [101, 307] on span "Sports & Beauty" at bounding box center [81, 312] width 87 height 11
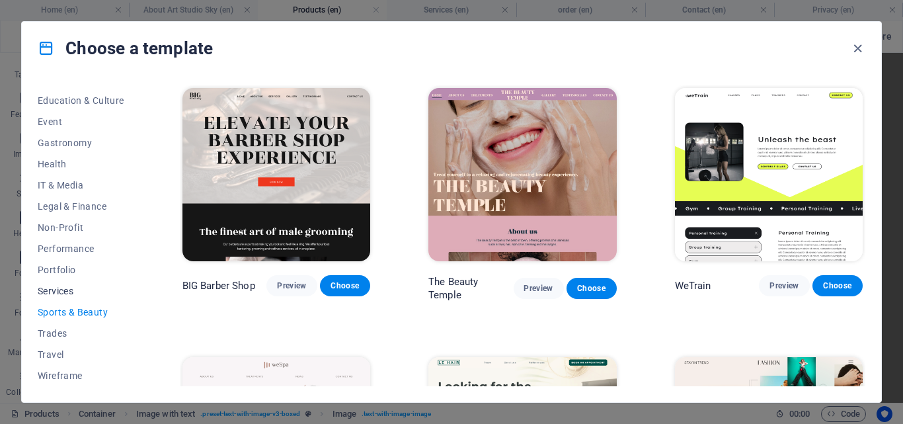
click at [97, 297] on button "Services" at bounding box center [81, 290] width 87 height 21
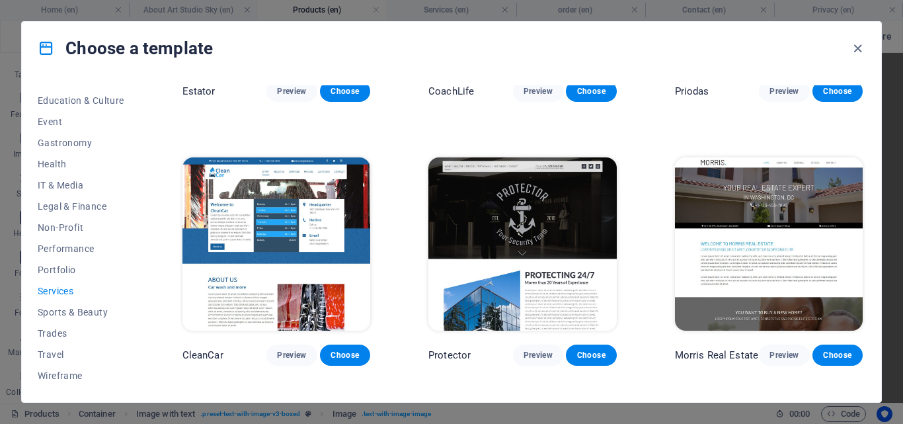
scroll to position [992, 0]
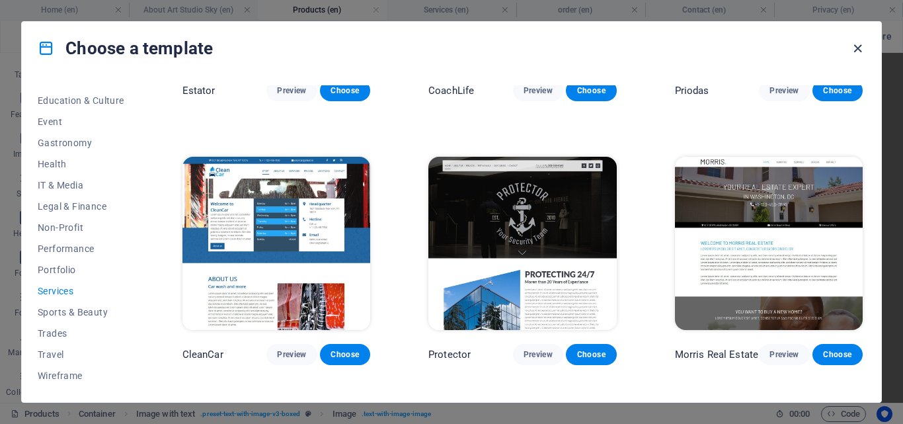
click at [859, 54] on icon "button" at bounding box center [857, 48] width 15 height 15
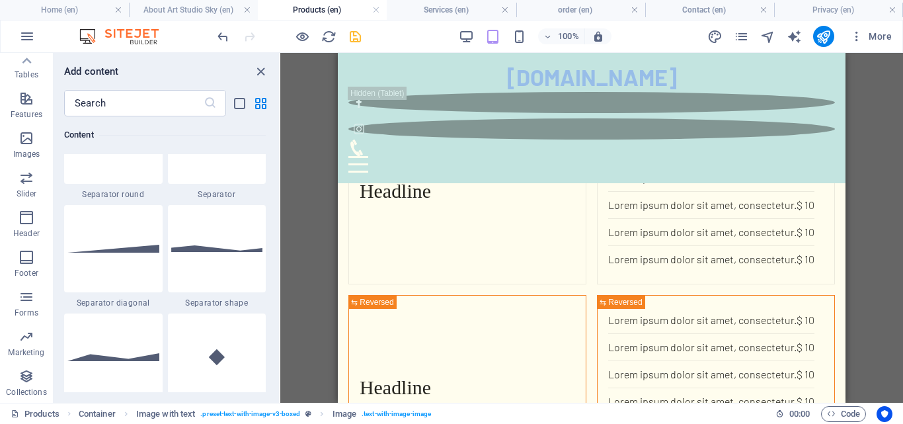
scroll to position [3239, 0]
click at [236, 252] on div at bounding box center [217, 247] width 98 height 87
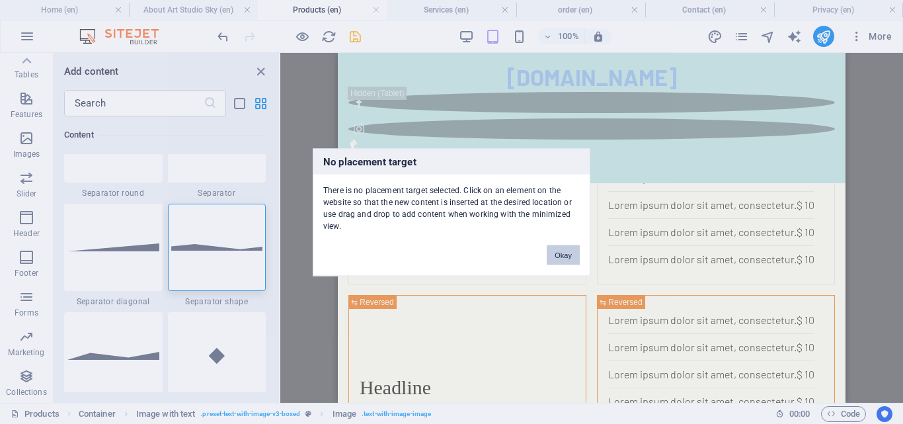
click at [565, 249] on button "Okay" at bounding box center [563, 255] width 33 height 20
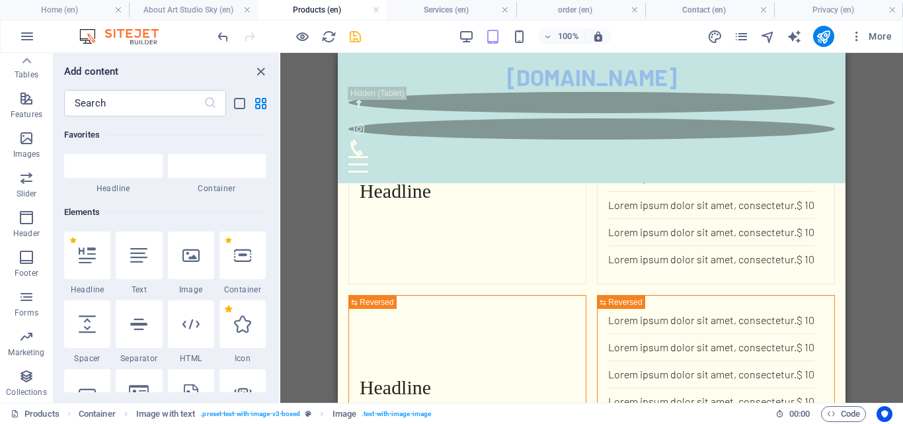
scroll to position [0, 0]
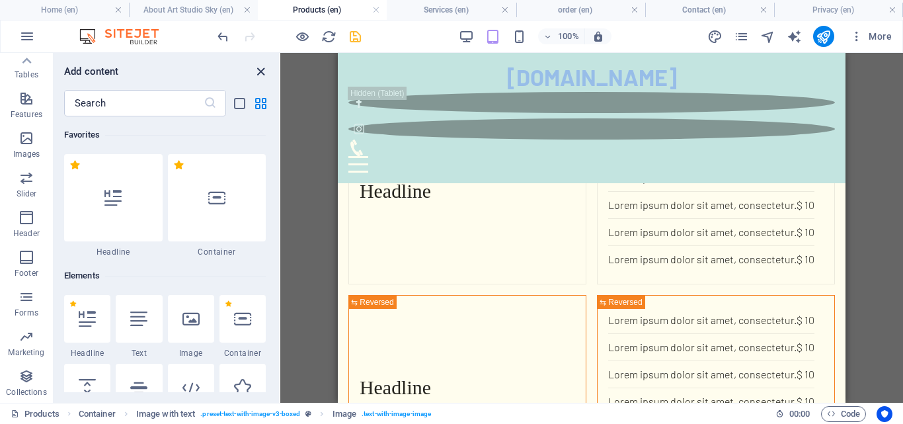
drag, startPoint x: 34, startPoint y: 21, endPoint x: 258, endPoint y: 74, distance: 230.2
click at [258, 74] on icon "close panel" at bounding box center [260, 71] width 15 height 15
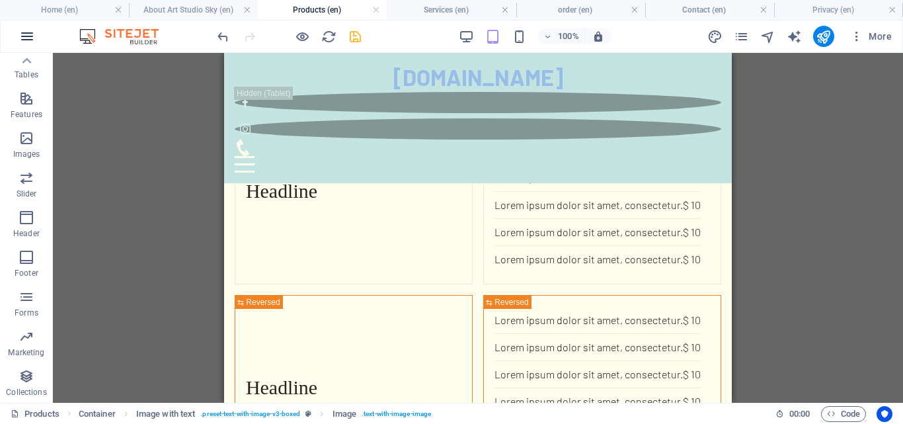
click at [22, 36] on icon "button" at bounding box center [27, 36] width 16 height 16
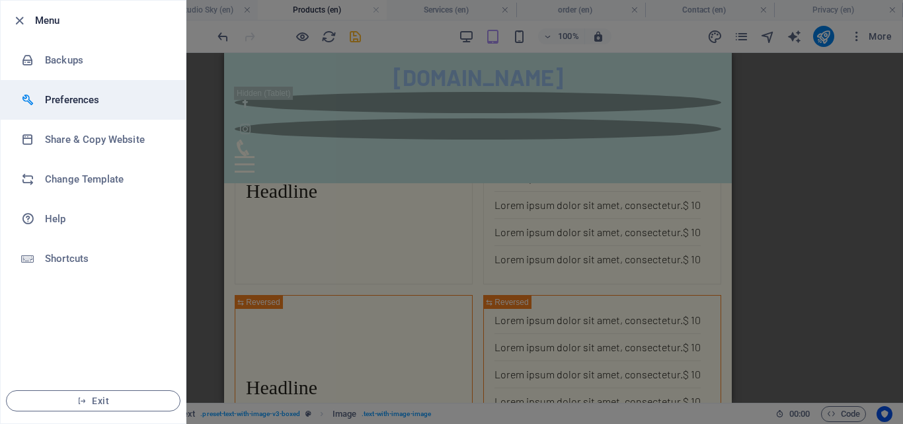
click at [99, 103] on h6 "Preferences" at bounding box center [106, 100] width 122 height 16
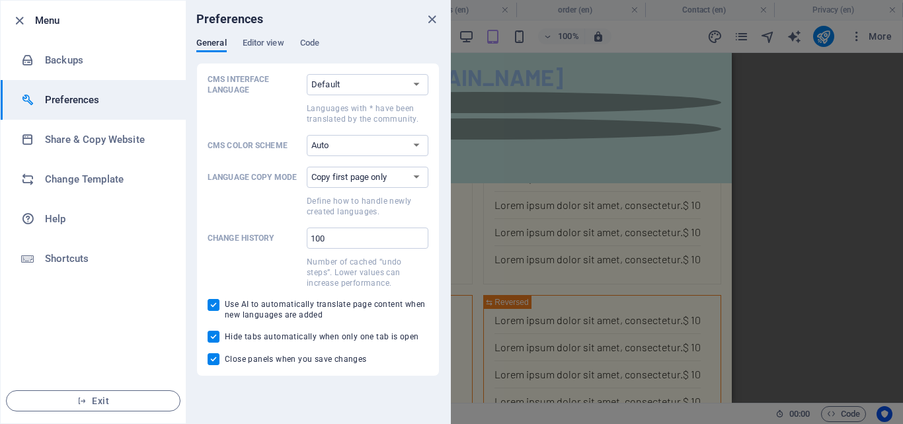
click at [99, 103] on h6 "Preferences" at bounding box center [106, 100] width 122 height 16
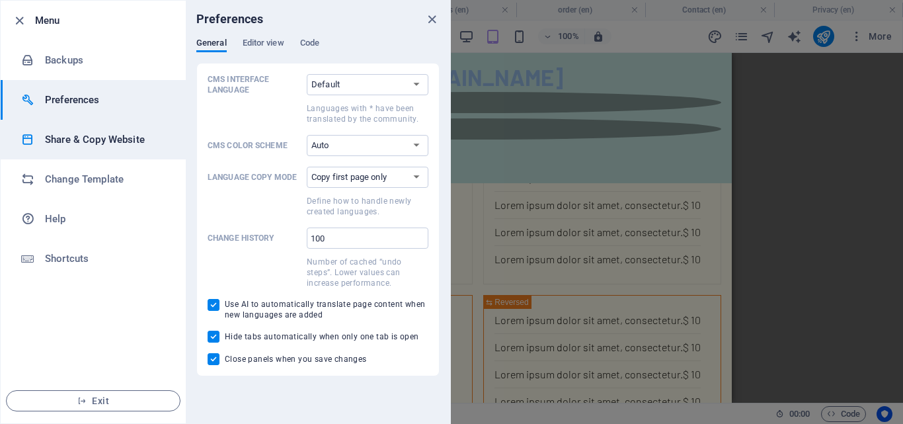
click at [90, 149] on li "Share & Copy Website" at bounding box center [93, 140] width 185 height 40
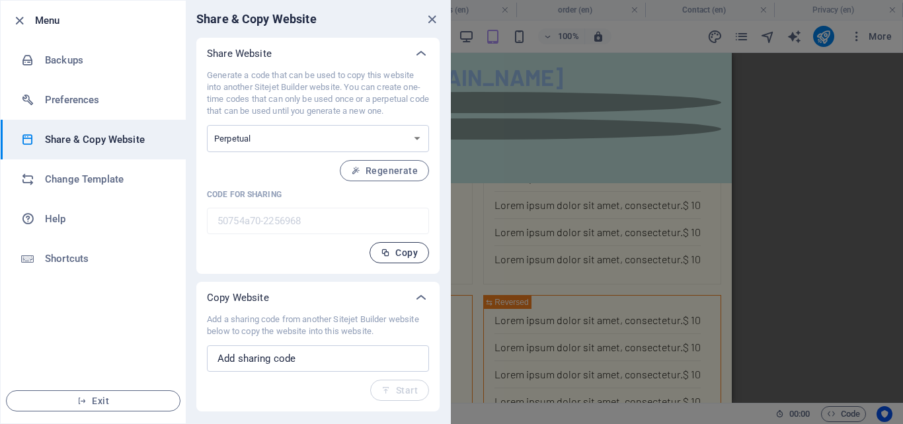
click at [376, 250] on button "Copy" at bounding box center [398, 252] width 59 height 21
click at [398, 251] on span "Copy" at bounding box center [399, 252] width 37 height 11
click at [15, 18] on icon "button" at bounding box center [19, 20] width 15 height 15
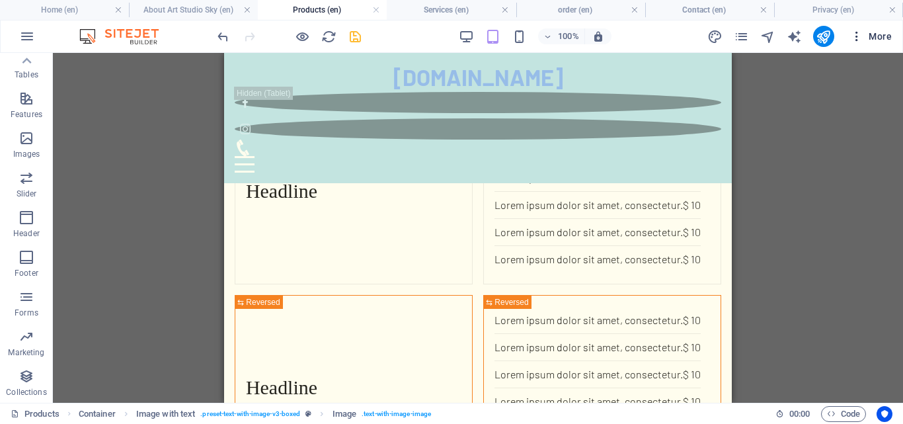
click at [863, 32] on icon "button" at bounding box center [856, 36] width 13 height 13
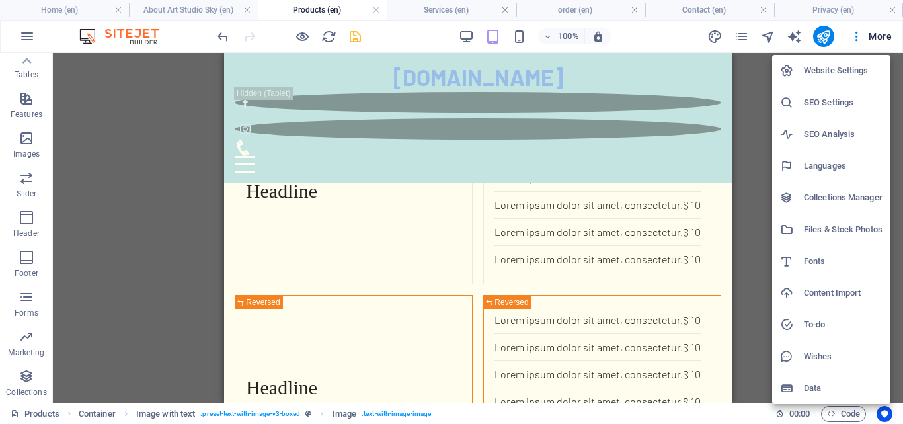
click at [818, 351] on h6 "Wishes" at bounding box center [843, 356] width 79 height 16
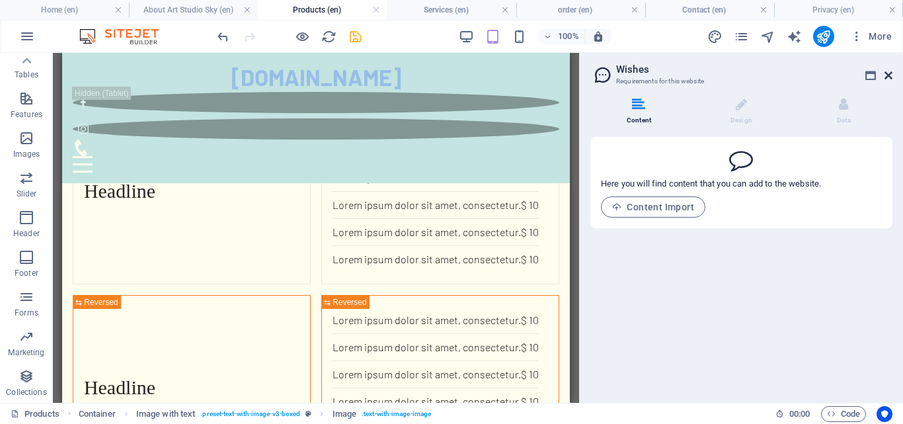
click at [892, 73] on icon at bounding box center [888, 75] width 8 height 11
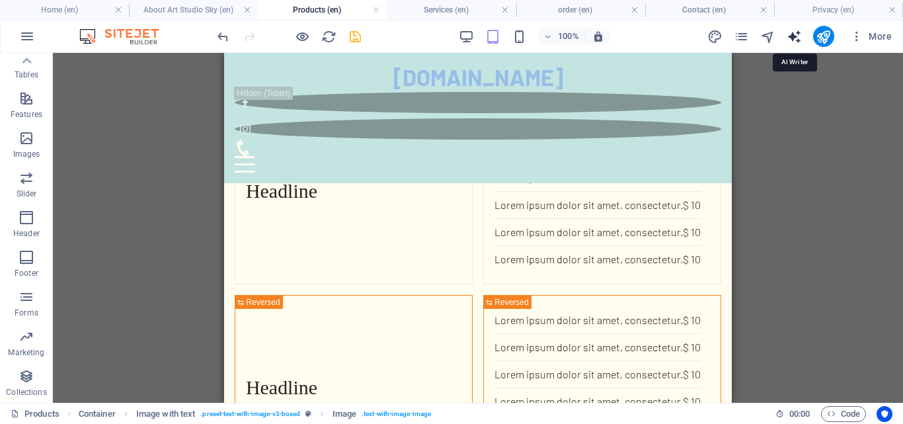
click at [797, 37] on icon "text_generator" at bounding box center [794, 36] width 15 height 15
select select "English"
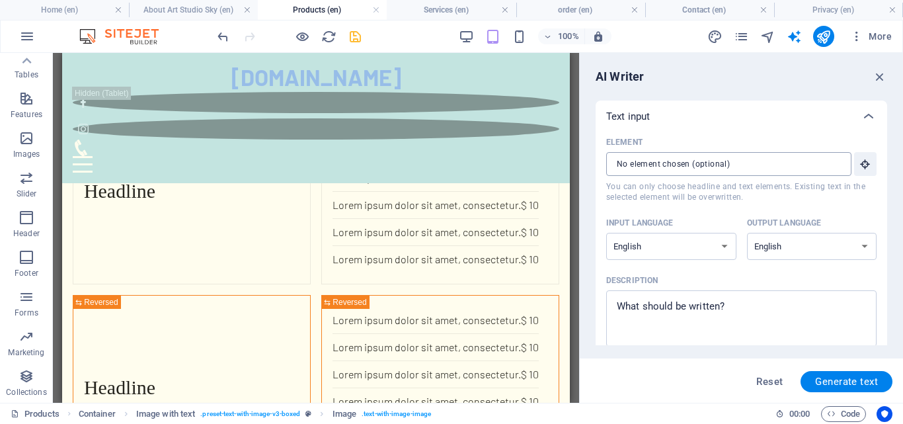
click at [756, 165] on input "Element ​ You can only choose headline and text elements. Existing text in the …" at bounding box center [724, 164] width 236 height 24
click at [882, 81] on icon "button" at bounding box center [880, 76] width 15 height 15
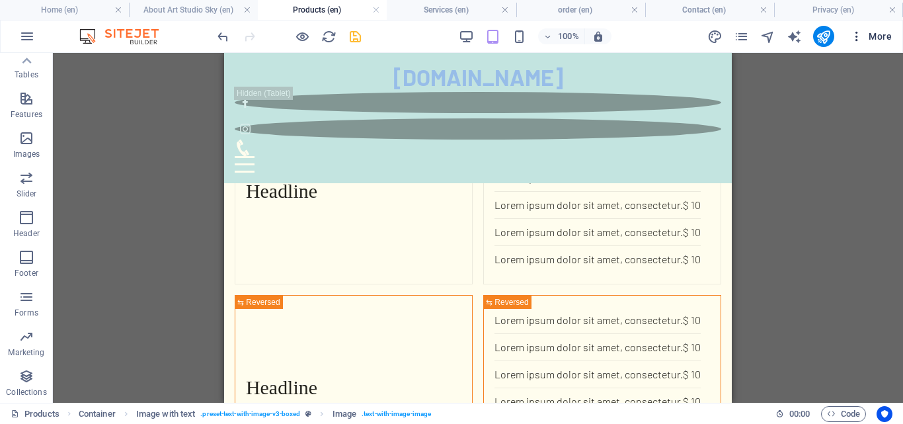
click at [855, 40] on icon "button" at bounding box center [856, 36] width 13 height 13
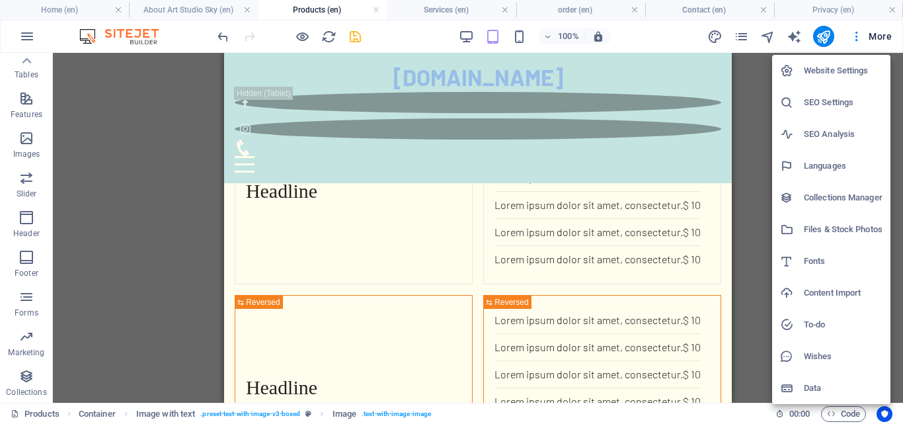
click at [833, 72] on h6 "Website Settings" at bounding box center [843, 71] width 79 height 16
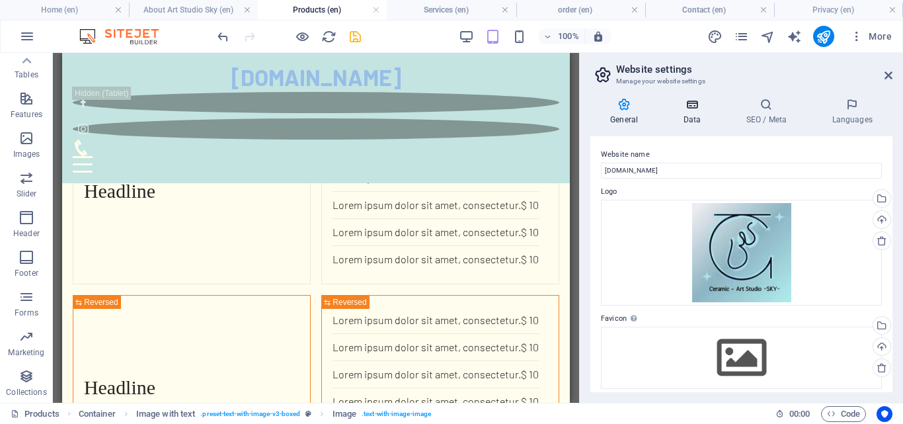
click at [691, 112] on h4 "Data" at bounding box center [694, 112] width 63 height 28
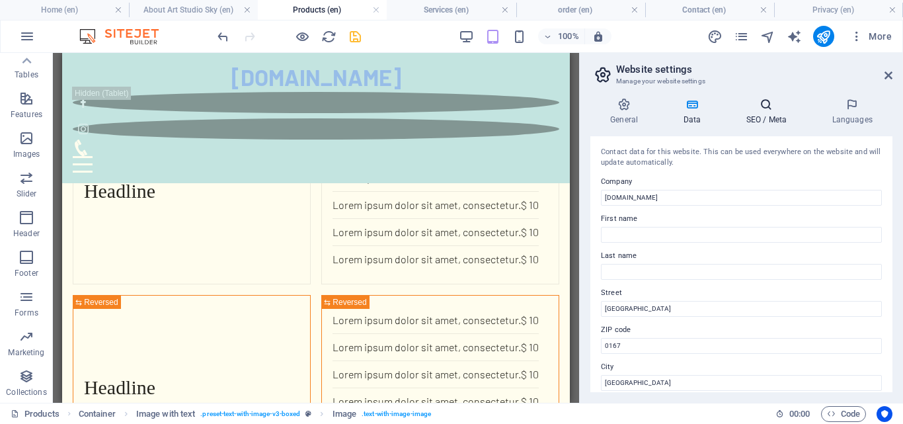
click at [744, 109] on icon at bounding box center [766, 104] width 81 height 13
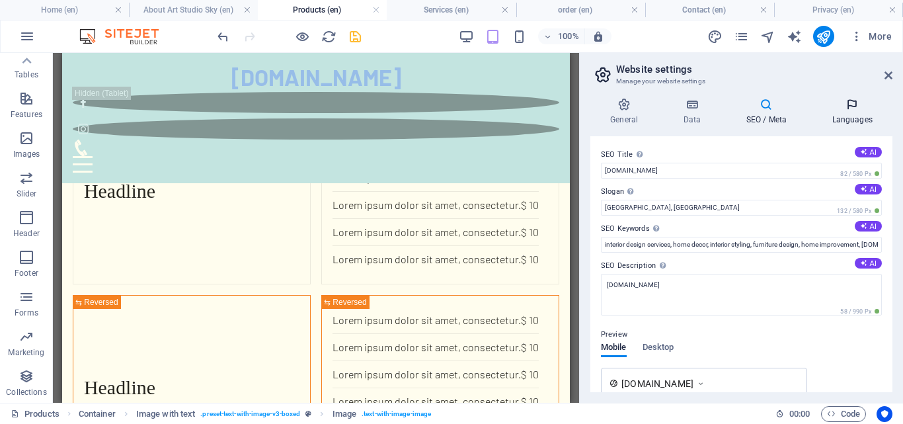
click at [817, 112] on h4 "Languages" at bounding box center [852, 112] width 81 height 28
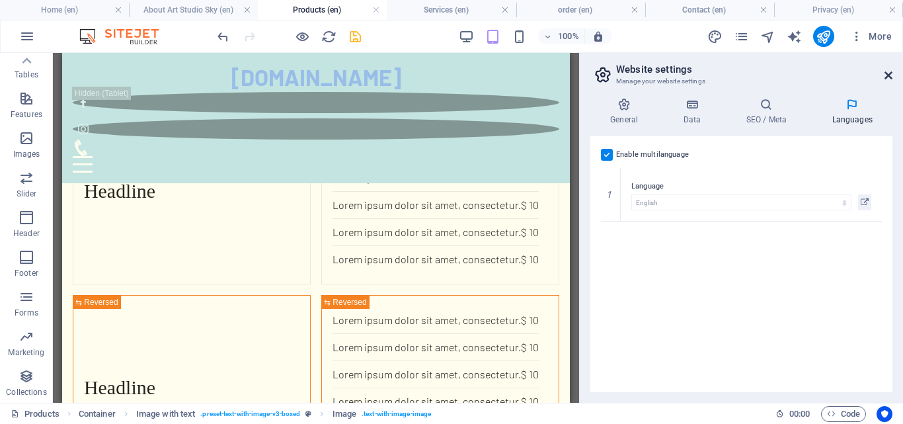
click at [892, 76] on icon at bounding box center [888, 75] width 8 height 11
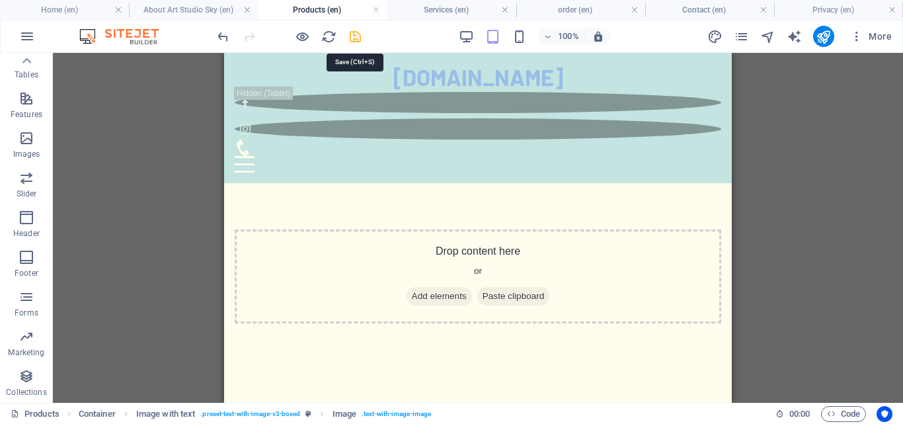
click at [354, 42] on icon "save" at bounding box center [355, 36] width 15 height 15
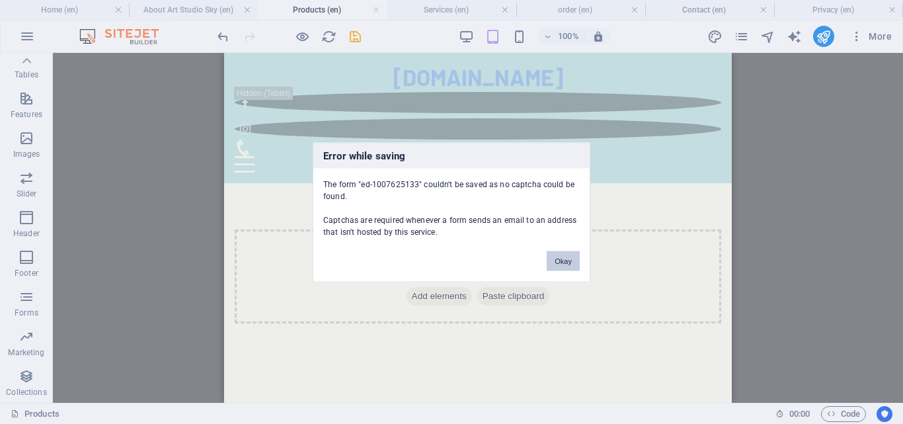
click at [560, 260] on button "Okay" at bounding box center [563, 261] width 33 height 20
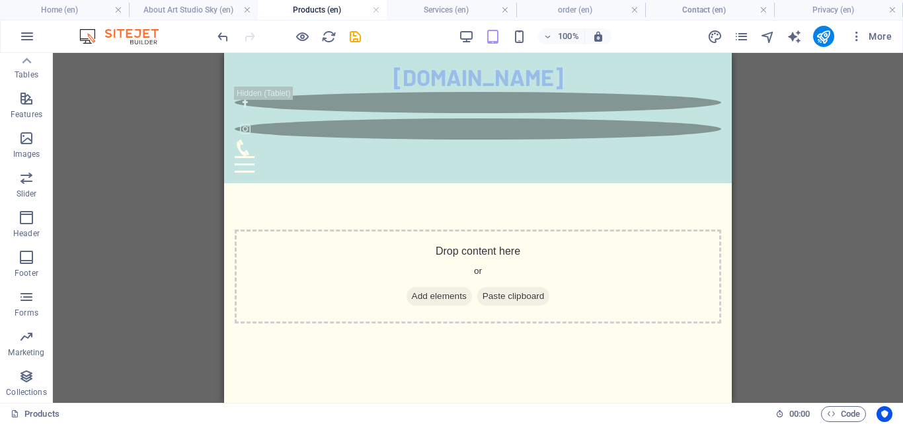
drag, startPoint x: 383, startPoint y: 288, endPoint x: 387, endPoint y: 316, distance: 28.0
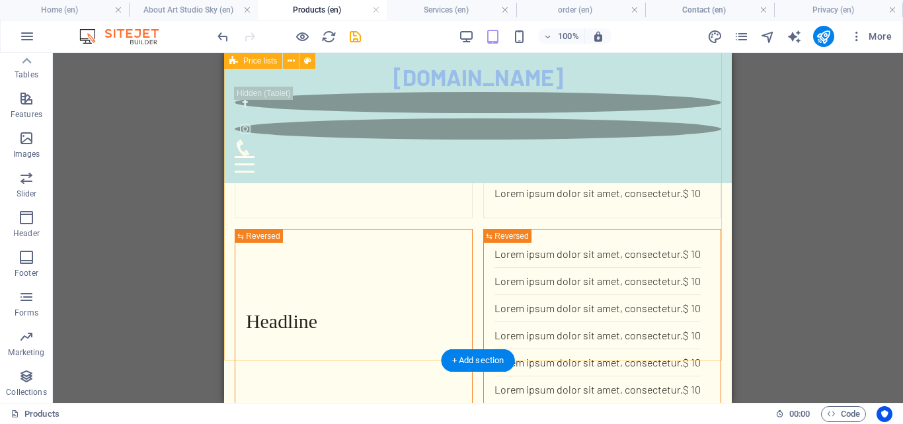
scroll to position [696, 0]
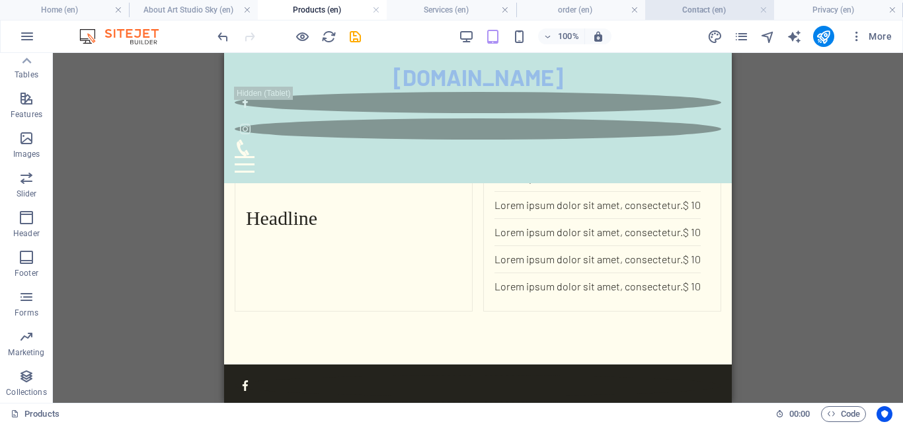
click at [678, 9] on h4 "Contact (en)" at bounding box center [709, 10] width 129 height 15
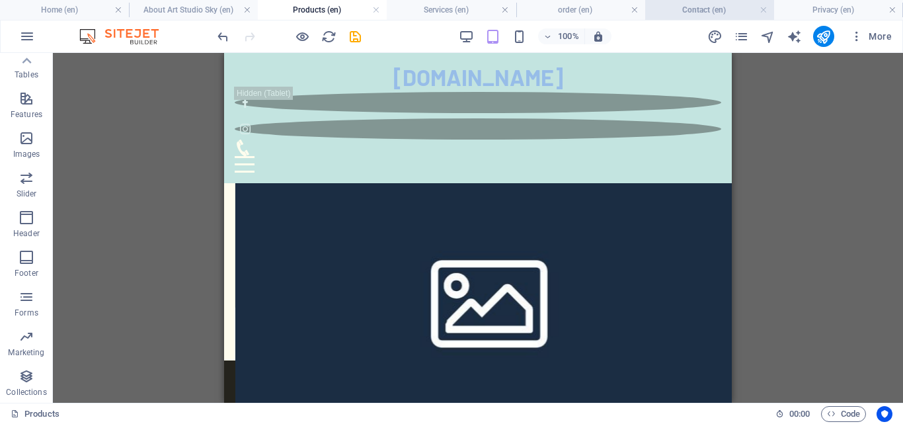
scroll to position [0, 0]
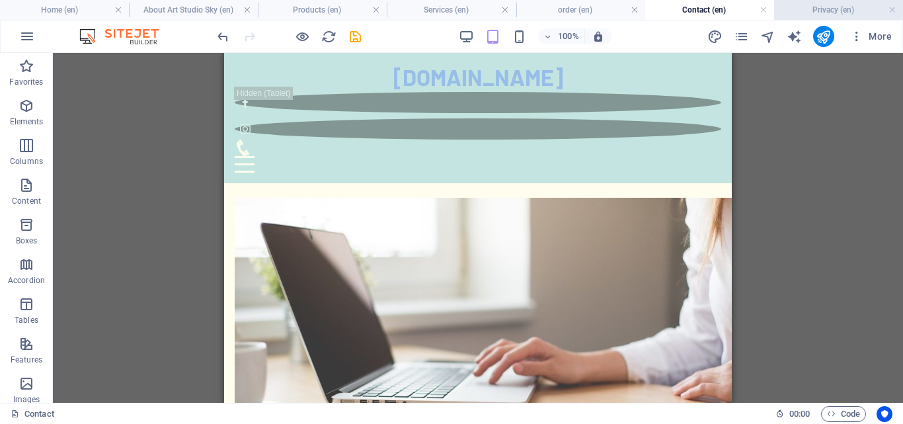
click at [861, 9] on h4 "Privacy (en)" at bounding box center [838, 10] width 129 height 15
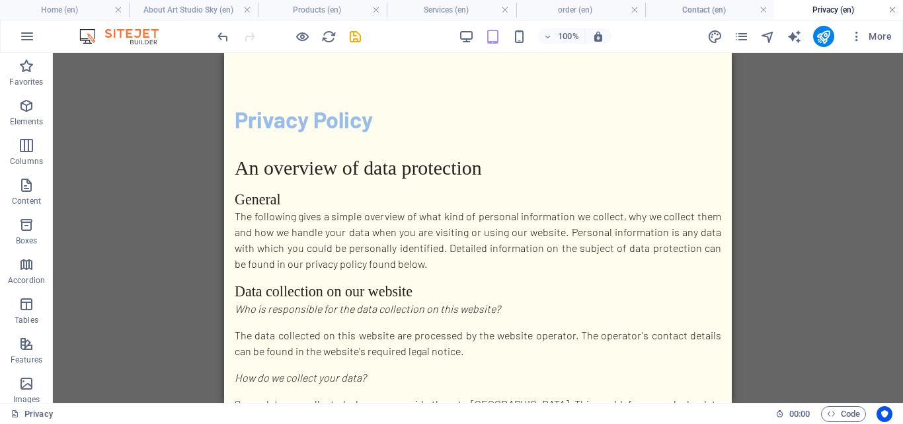
click at [894, 9] on link at bounding box center [892, 10] width 8 height 13
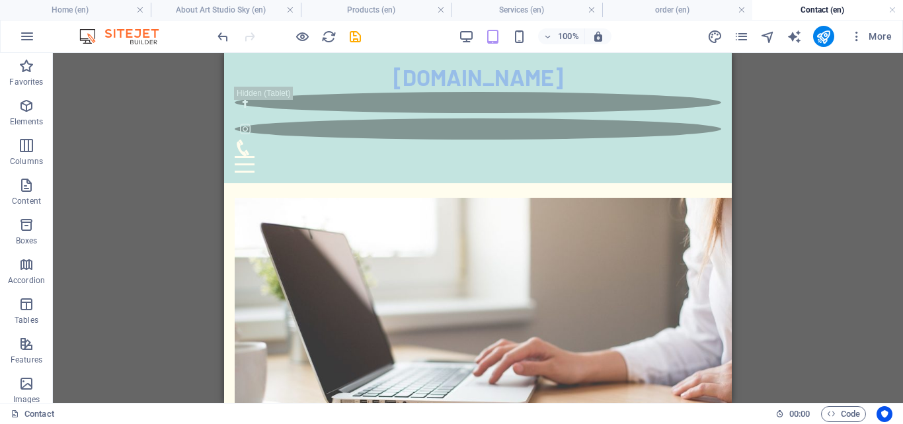
click at [897, 9] on h4 "Contact (en)" at bounding box center [827, 10] width 151 height 15
click at [82, 20] on header "100% More" at bounding box center [451, 36] width 903 height 33
click at [79, 6] on h4 "Home (en)" at bounding box center [75, 10] width 151 height 15
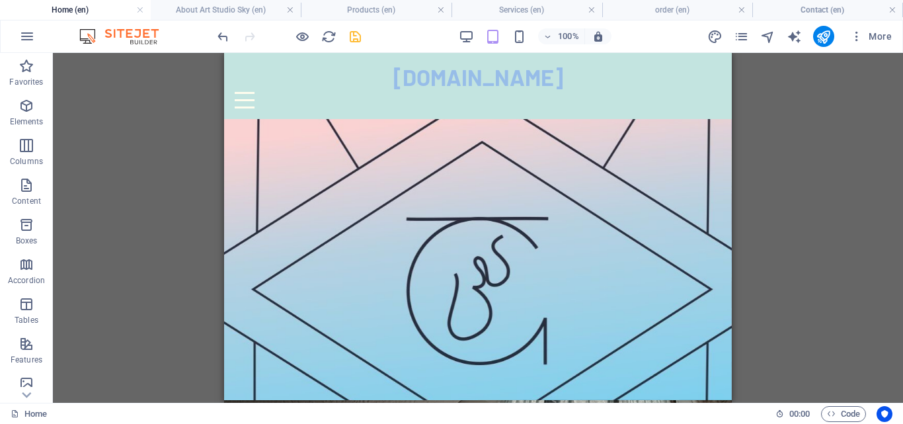
click at [359, 42] on icon "save" at bounding box center [355, 36] width 15 height 15
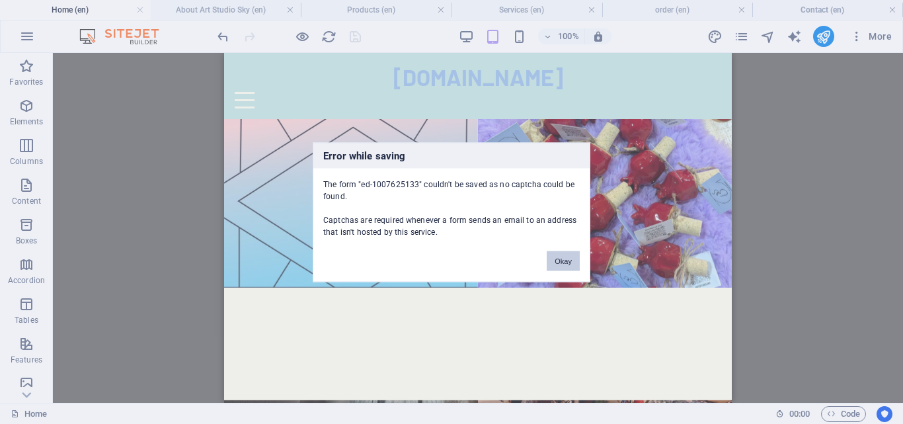
click at [559, 258] on button "Okay" at bounding box center [563, 261] width 33 height 20
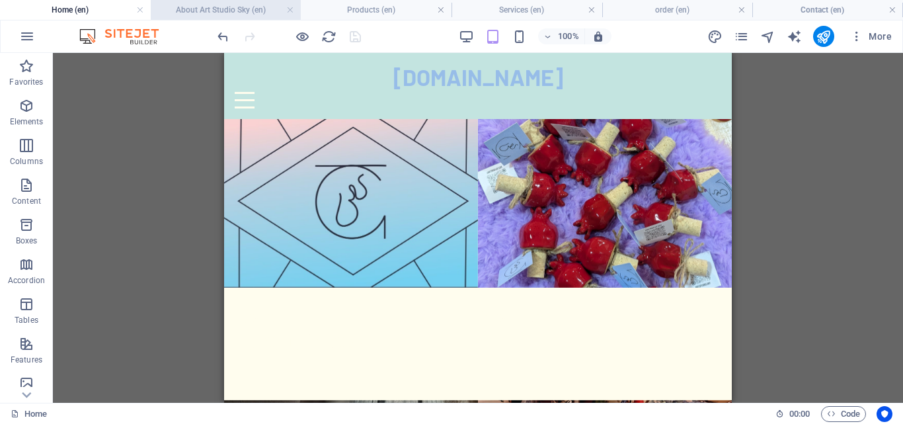
click at [236, 2] on li "About Art Studio Sky (en)" at bounding box center [226, 10] width 151 height 20
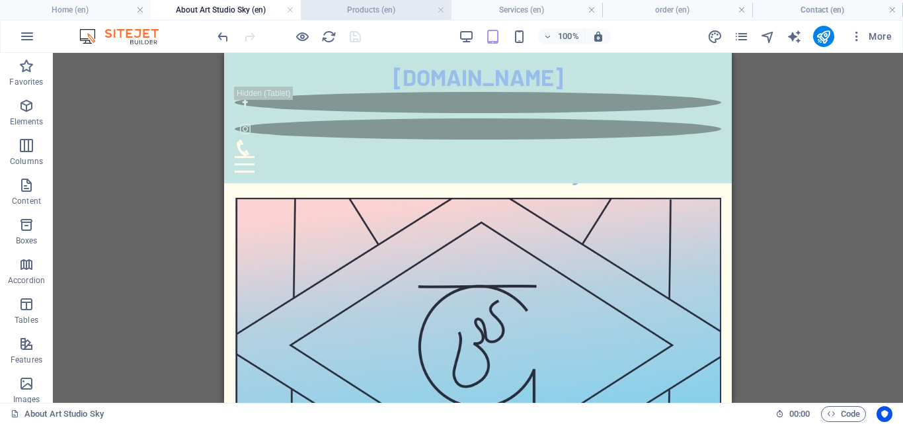
click at [370, 15] on h4 "Products (en)" at bounding box center [376, 10] width 151 height 15
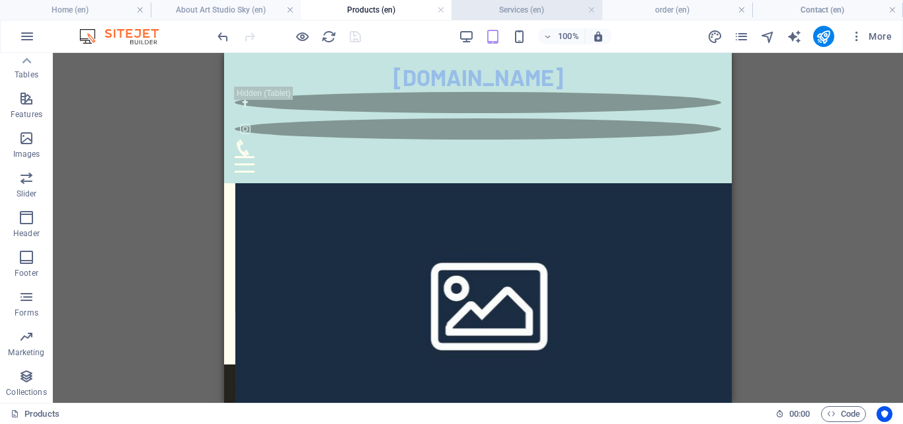
click at [512, 12] on h4 "Services (en)" at bounding box center [526, 10] width 151 height 15
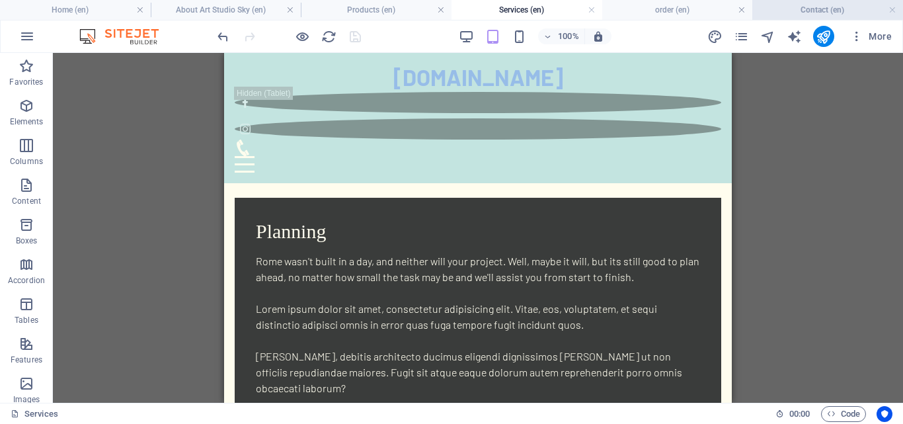
click at [827, 15] on h4 "Contact (en)" at bounding box center [827, 10] width 151 height 15
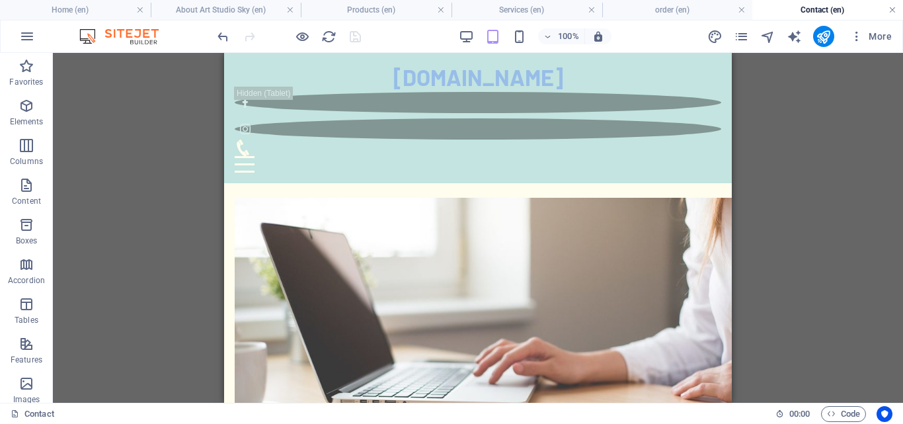
click at [892, 11] on link at bounding box center [892, 10] width 8 height 13
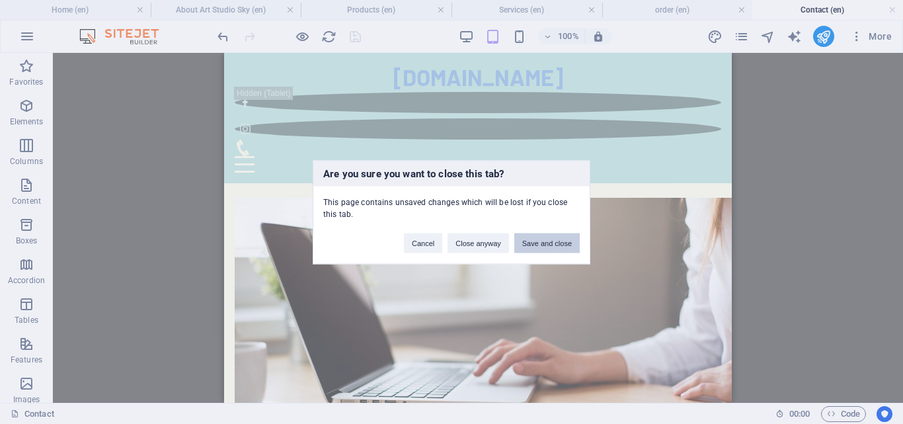
click at [531, 245] on button "Save and close" at bounding box center [546, 243] width 65 height 20
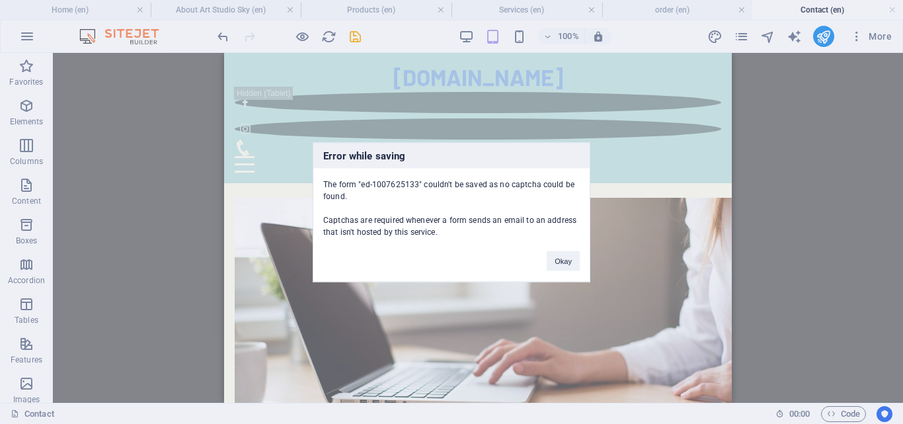
scroll to position [195, 0]
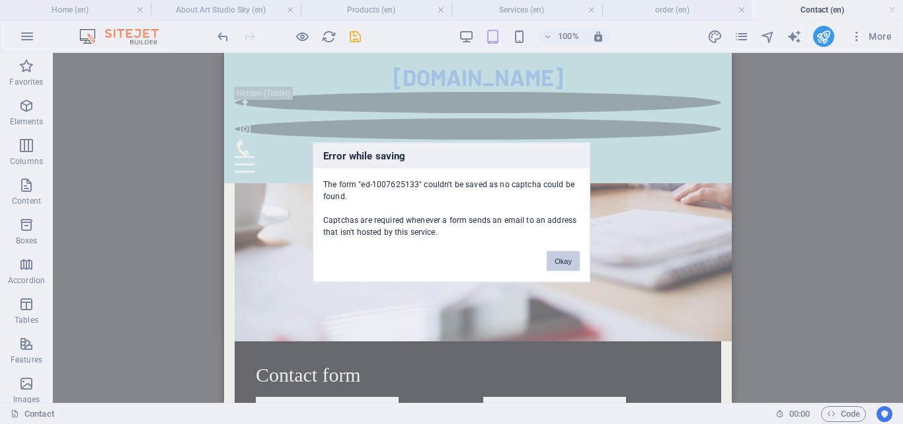
click at [566, 260] on button "Okay" at bounding box center [563, 261] width 33 height 20
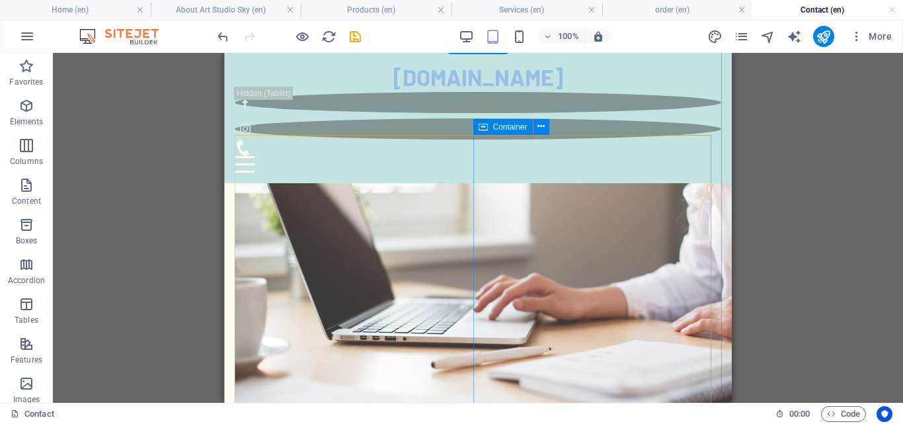
scroll to position [63, 0]
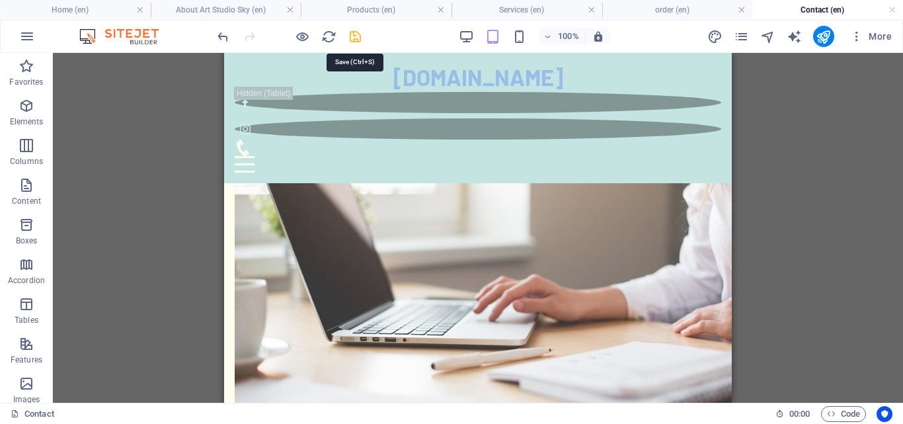
click at [360, 40] on icon "save" at bounding box center [355, 36] width 15 height 15
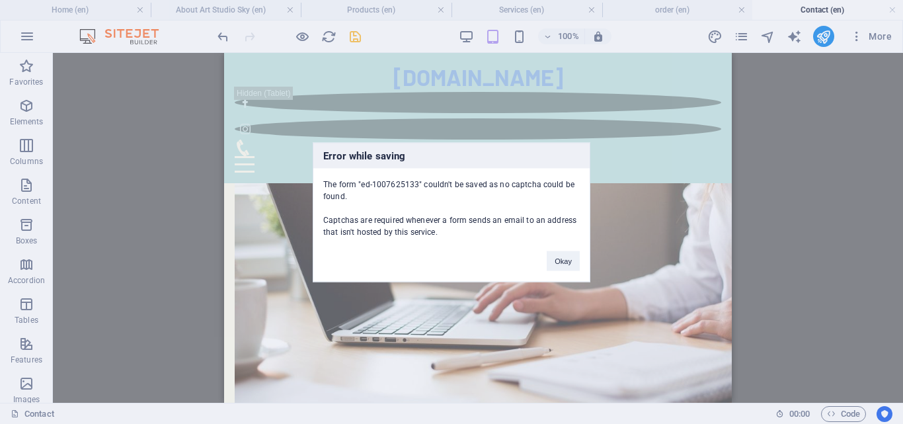
scroll to position [195, 0]
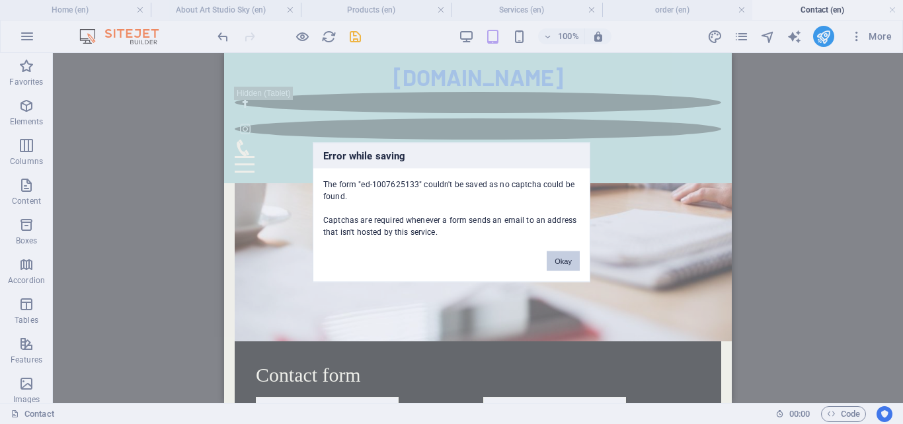
click at [566, 256] on button "Okay" at bounding box center [563, 261] width 33 height 20
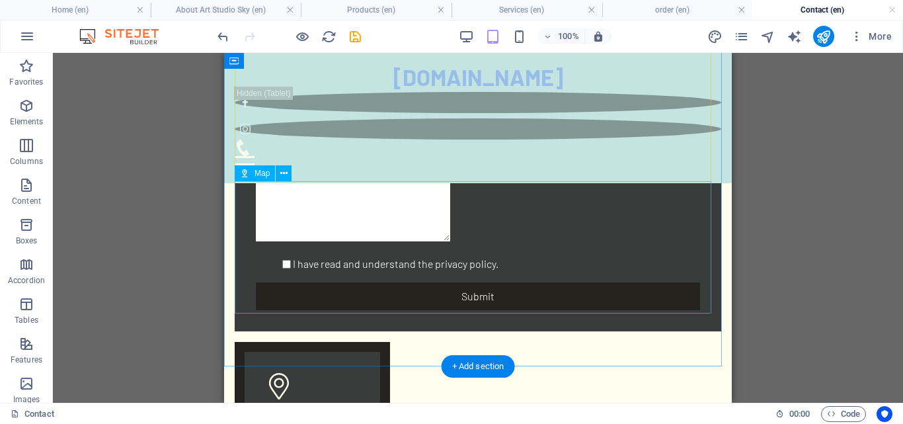
scroll to position [531, 0]
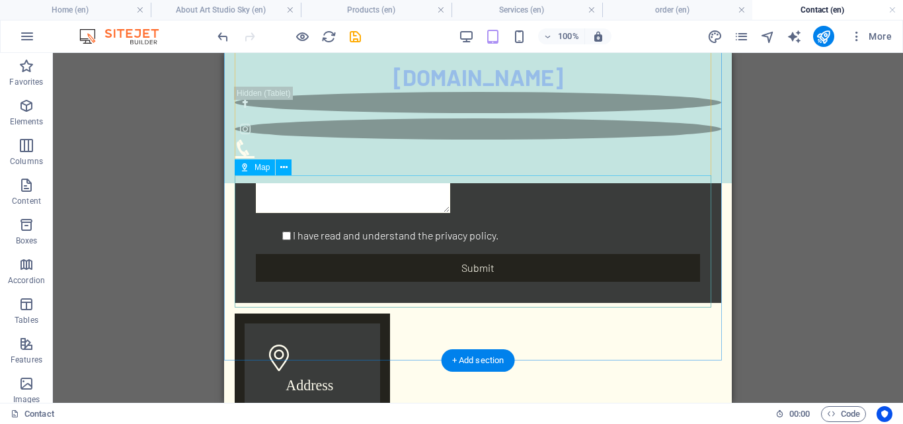
drag, startPoint x: 505, startPoint y: 246, endPoint x: 491, endPoint y: 295, distance: 51.5
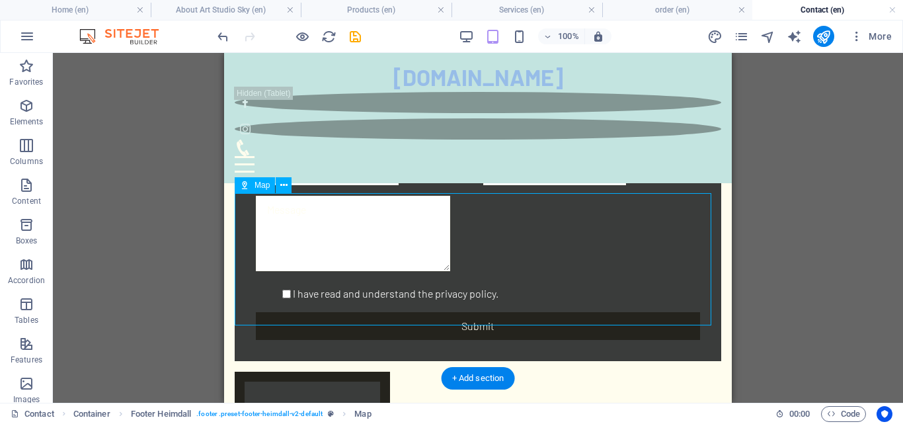
scroll to position [399, 0]
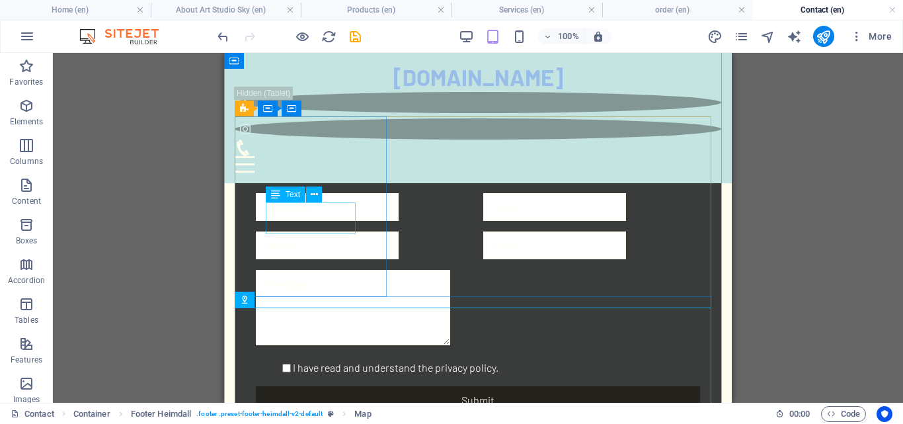
click at [329, 202] on div "Text" at bounding box center [298, 194] width 65 height 17
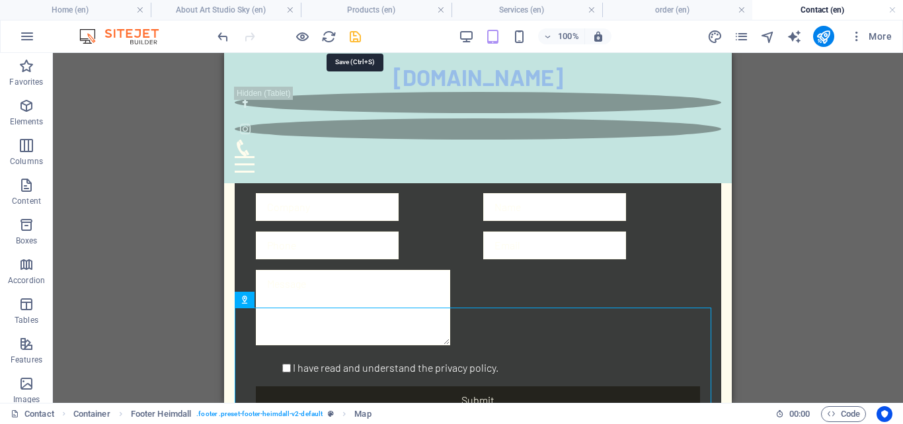
click at [357, 34] on icon "save" at bounding box center [355, 36] width 15 height 15
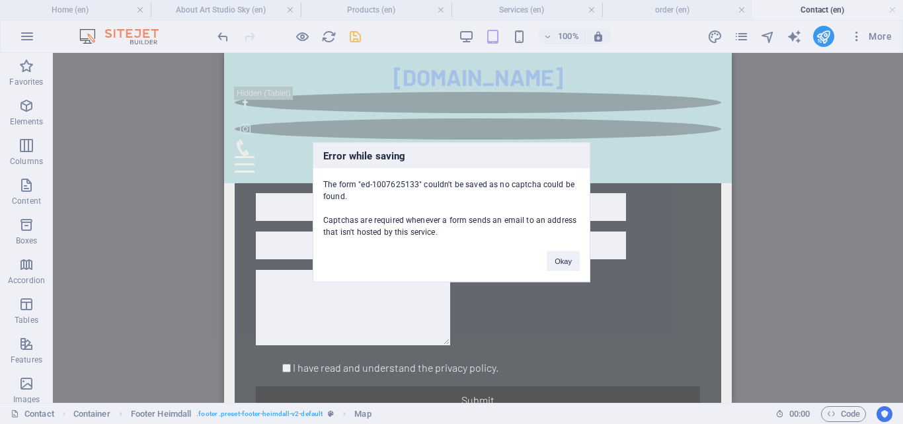
scroll to position [195, 0]
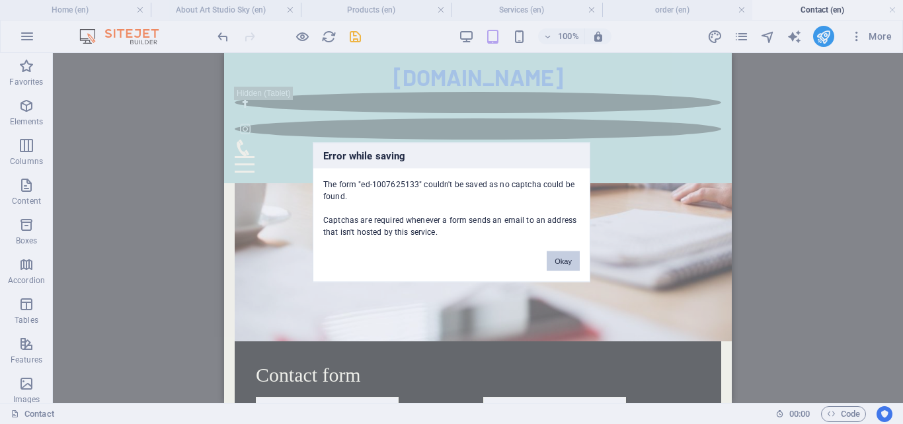
click at [569, 261] on button "Okay" at bounding box center [563, 261] width 33 height 20
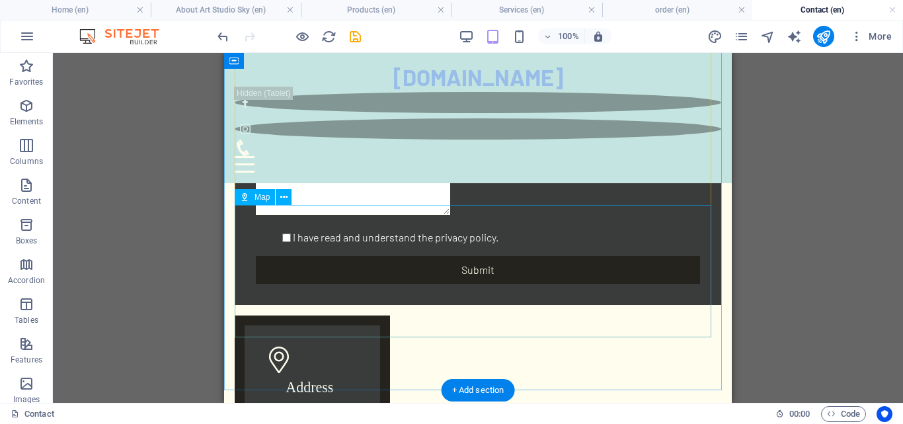
scroll to position [531, 0]
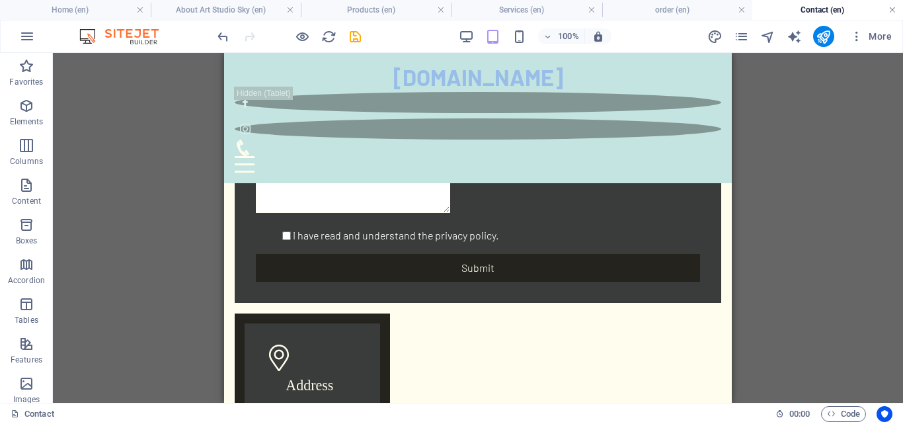
click at [895, 11] on link at bounding box center [892, 10] width 8 height 13
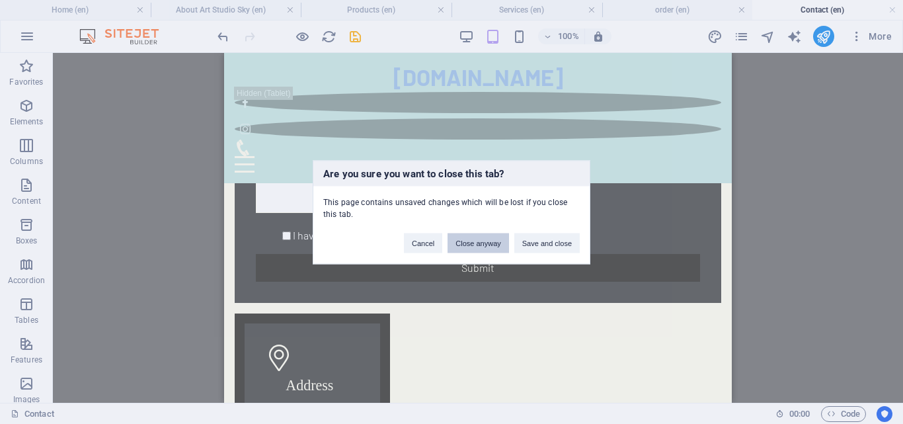
click at [459, 246] on button "Close anyway" at bounding box center [477, 243] width 61 height 20
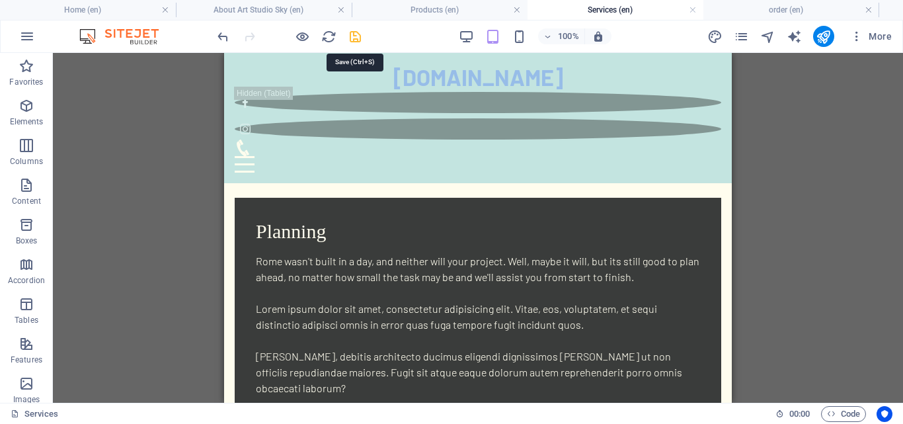
click at [358, 37] on icon "save" at bounding box center [355, 36] width 15 height 15
click at [441, 10] on h4 "Products (en)" at bounding box center [440, 10] width 176 height 15
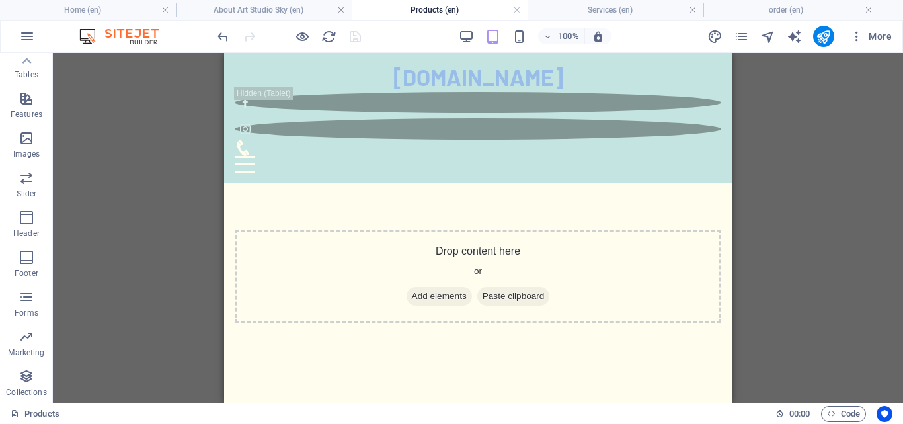
scroll to position [696, 0]
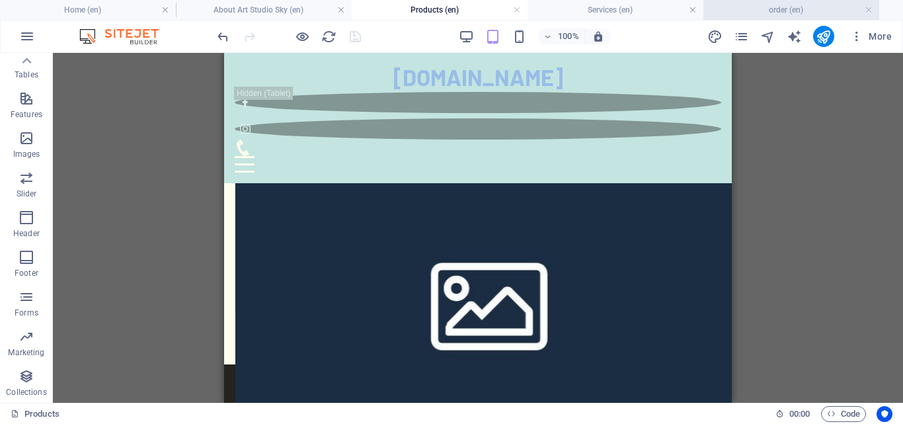
click at [798, 13] on h4 "order (en)" at bounding box center [791, 10] width 176 height 15
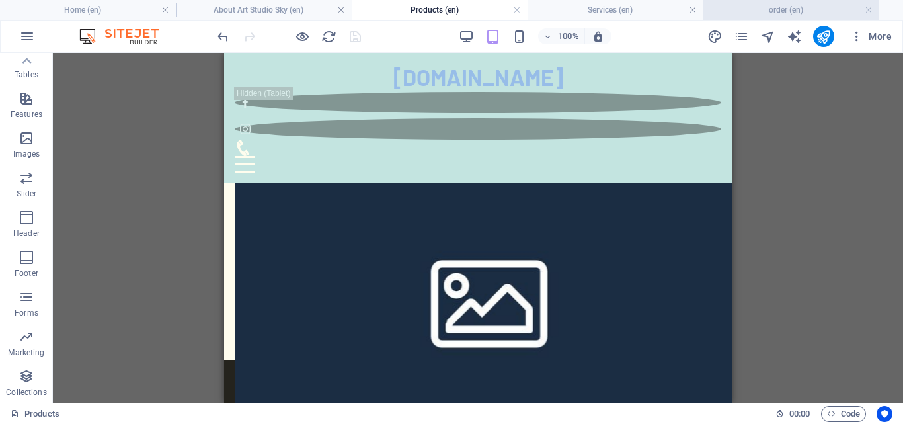
scroll to position [0, 0]
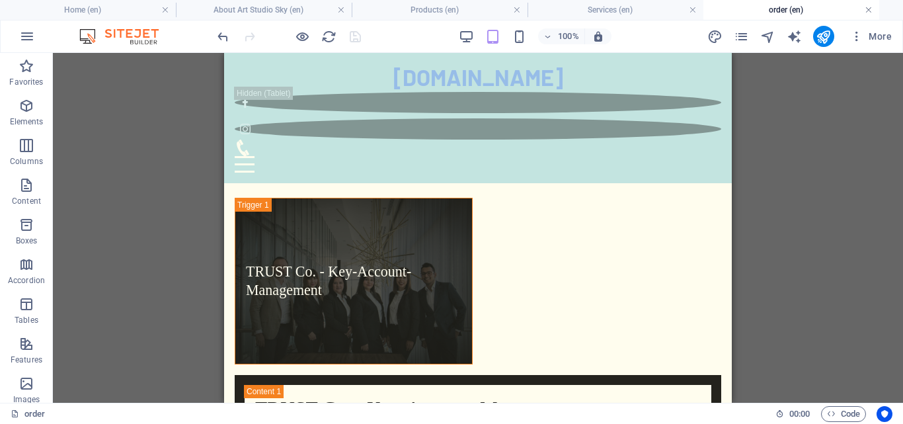
click at [867, 9] on link at bounding box center [869, 10] width 8 height 13
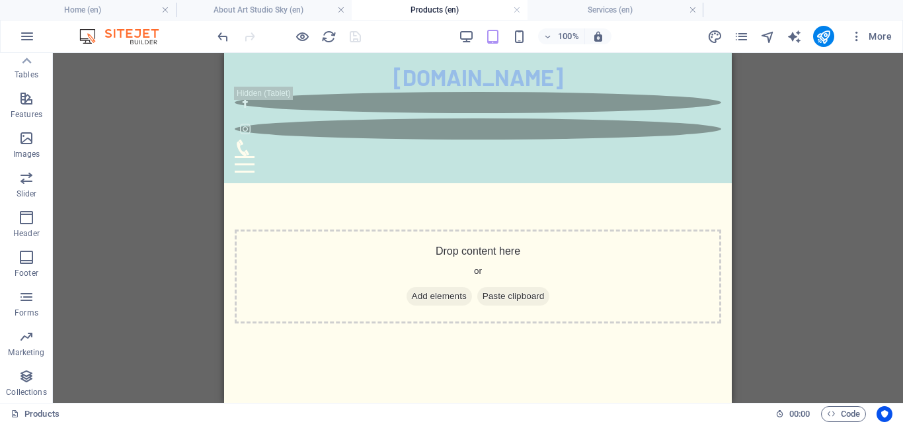
scroll to position [696, 0]
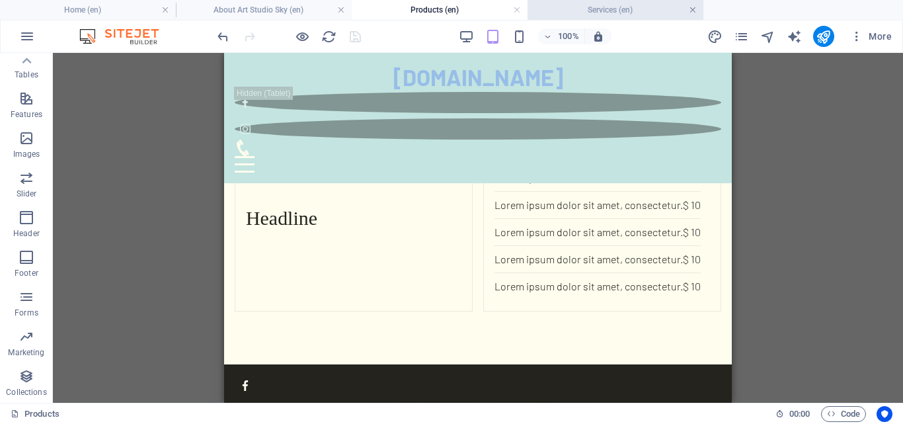
click at [693, 9] on link at bounding box center [693, 10] width 8 height 13
click at [515, 7] on link at bounding box center [517, 10] width 8 height 13
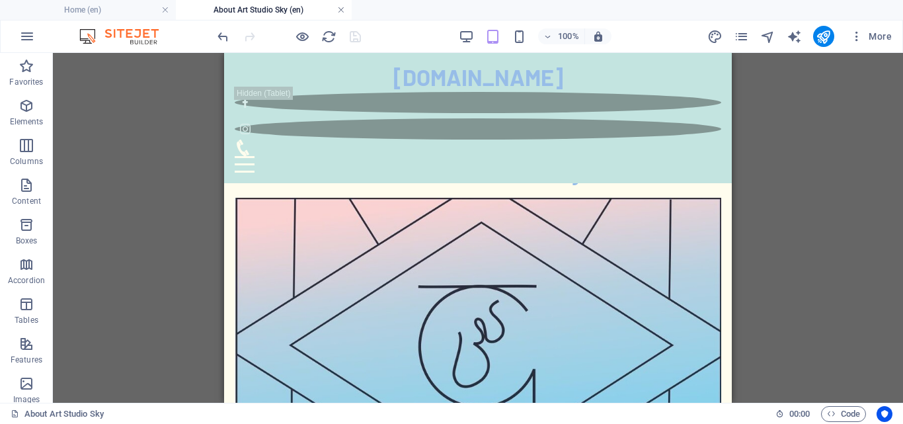
click at [338, 11] on link at bounding box center [341, 10] width 8 height 13
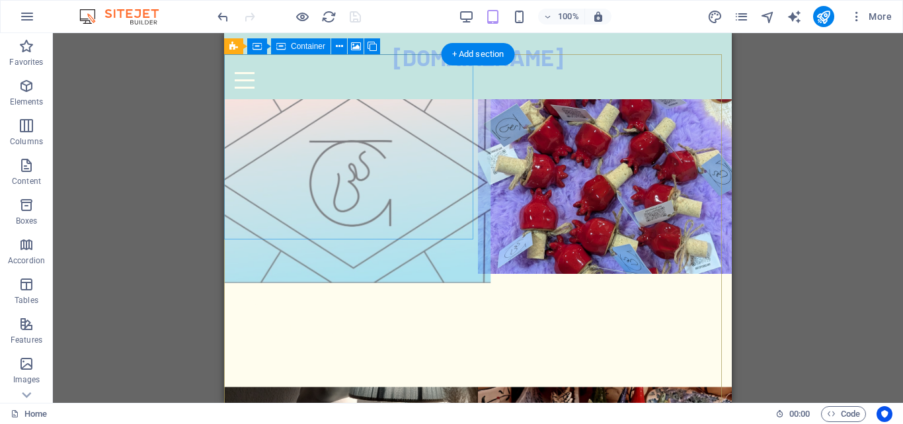
scroll to position [0, 0]
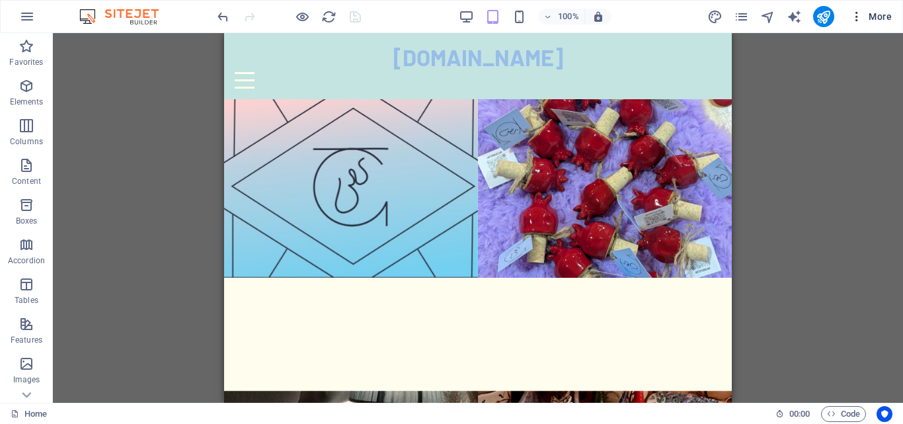
click at [853, 24] on button "More" at bounding box center [871, 16] width 52 height 21
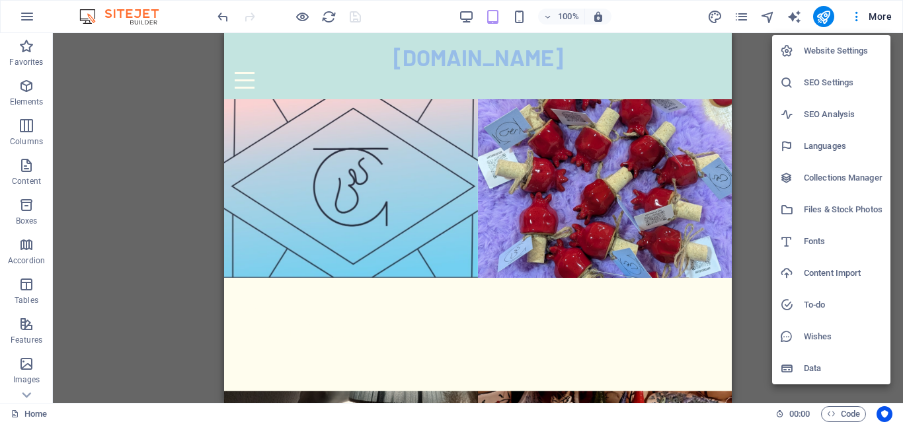
click at [752, 105] on div at bounding box center [451, 212] width 903 height 424
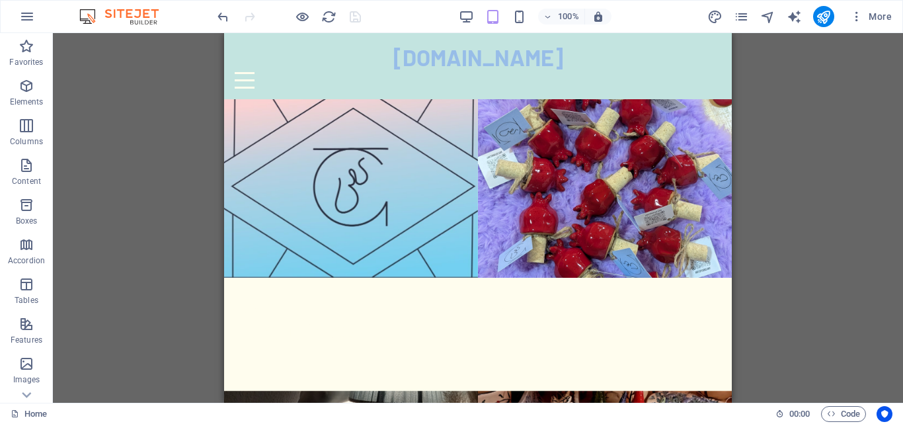
click at [121, 19] on img at bounding box center [125, 17] width 99 height 16
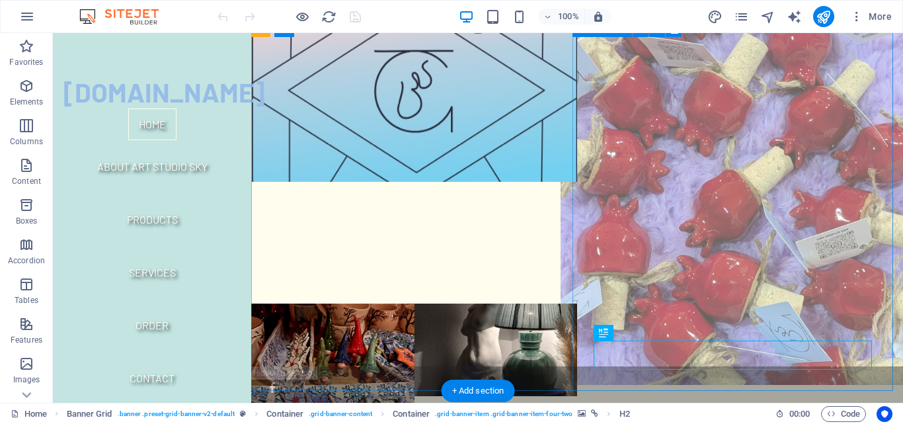
scroll to position [42, 0]
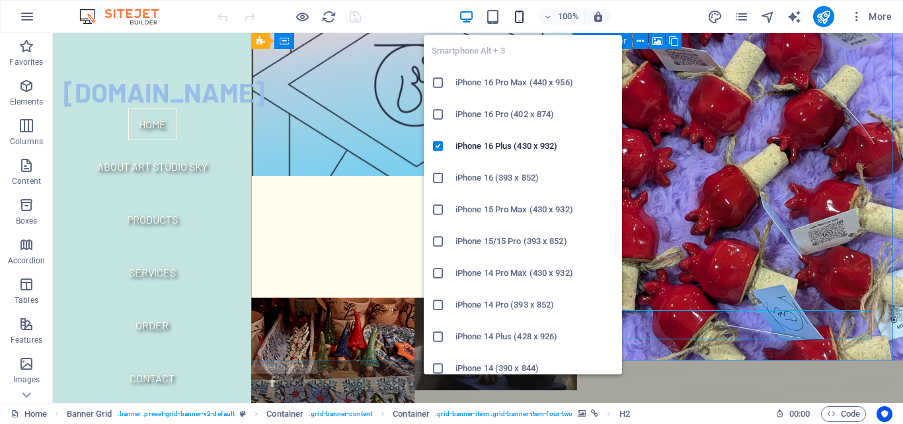
click at [523, 22] on icon "button" at bounding box center [519, 16] width 15 height 15
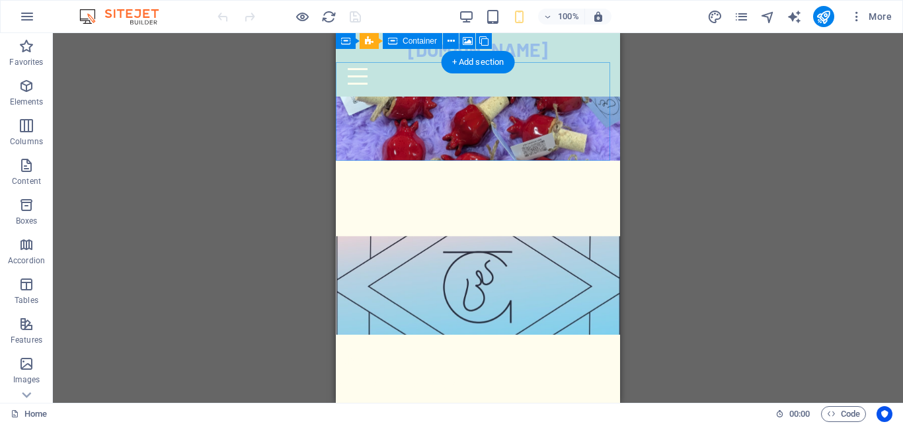
scroll to position [0, 0]
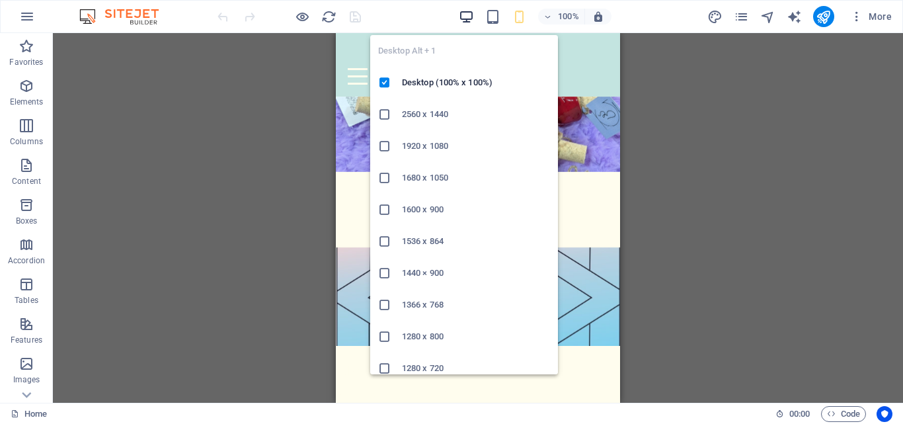
click at [464, 19] on icon "button" at bounding box center [466, 16] width 15 height 15
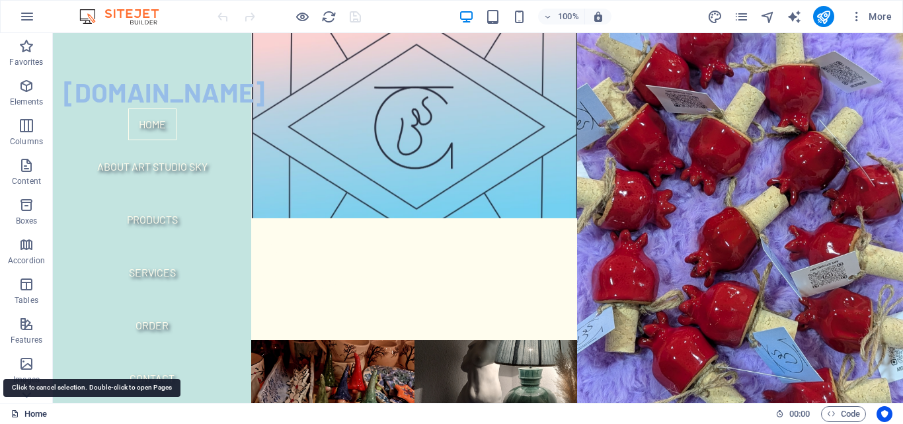
click at [25, 410] on link "Home" at bounding box center [29, 414] width 36 height 16
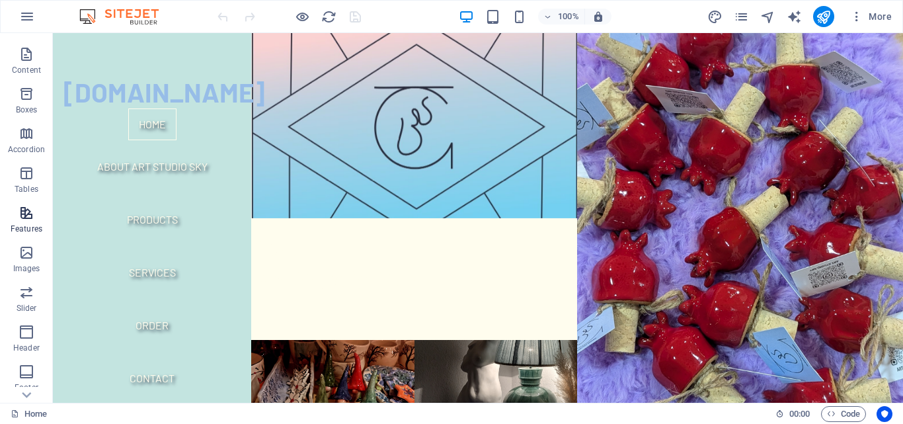
scroll to position [225, 0]
click at [14, 345] on span "Marketing" at bounding box center [26, 345] width 53 height 32
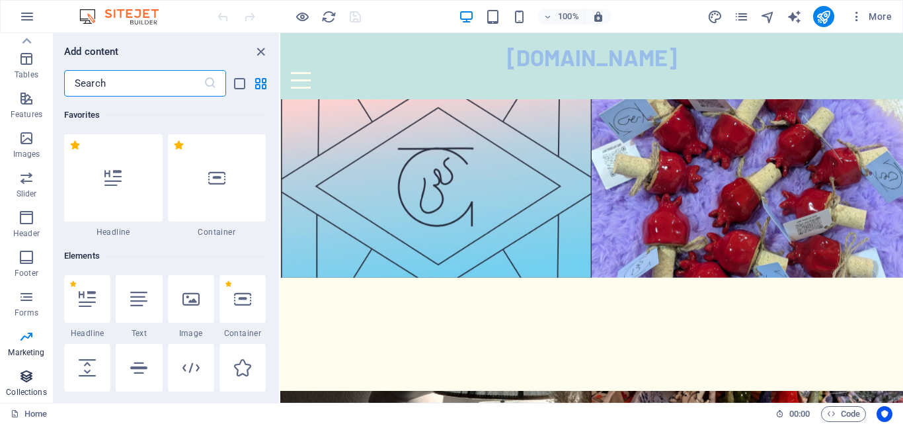
click at [31, 374] on icon "button" at bounding box center [27, 376] width 16 height 16
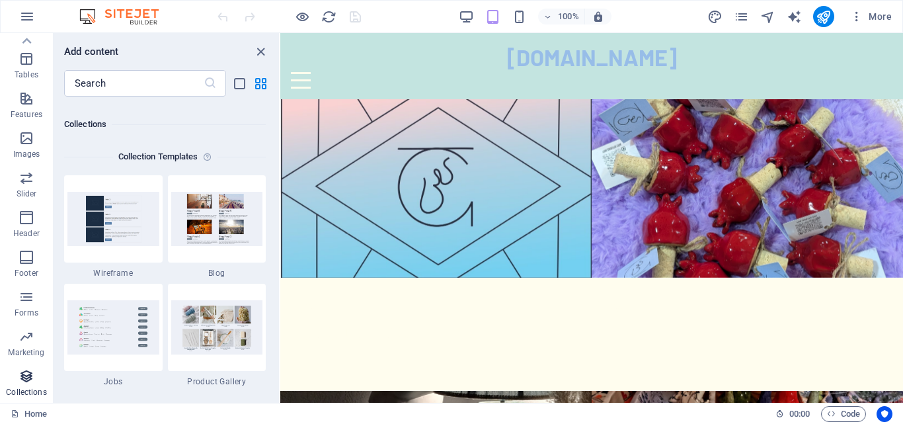
scroll to position [12100, 0]
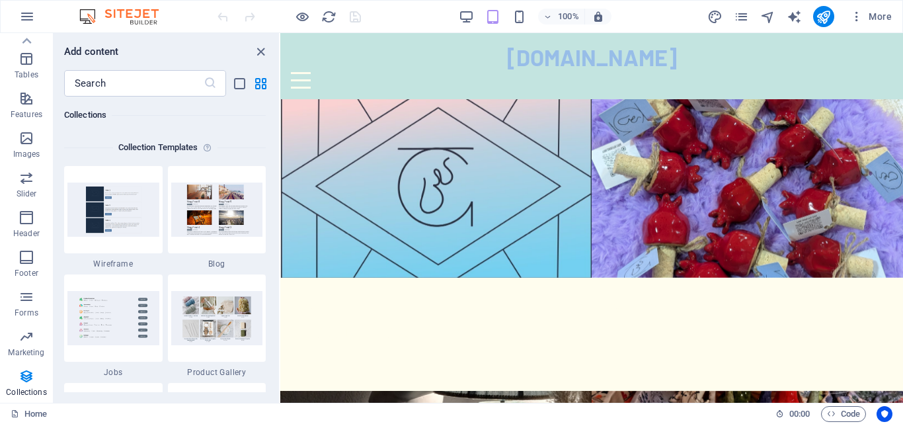
click at [130, 19] on img at bounding box center [125, 17] width 99 height 16
click at [767, 14] on icon "navigator" at bounding box center [767, 16] width 15 height 15
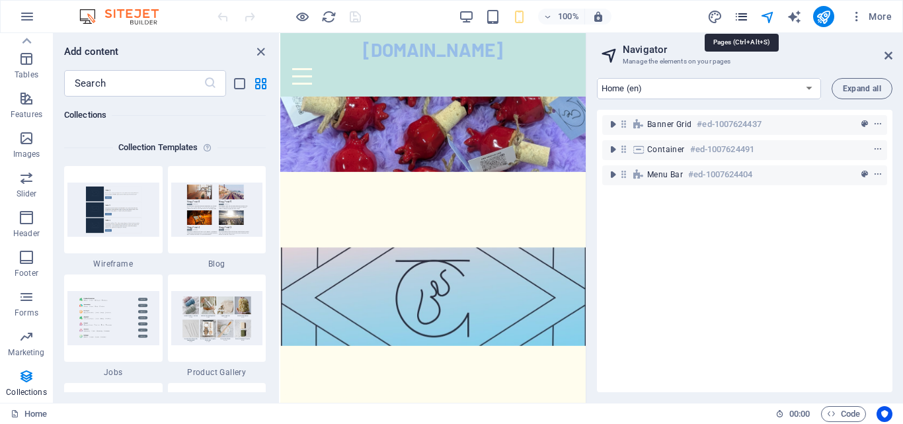
click at [749, 17] on icon "pages" at bounding box center [741, 16] width 15 height 15
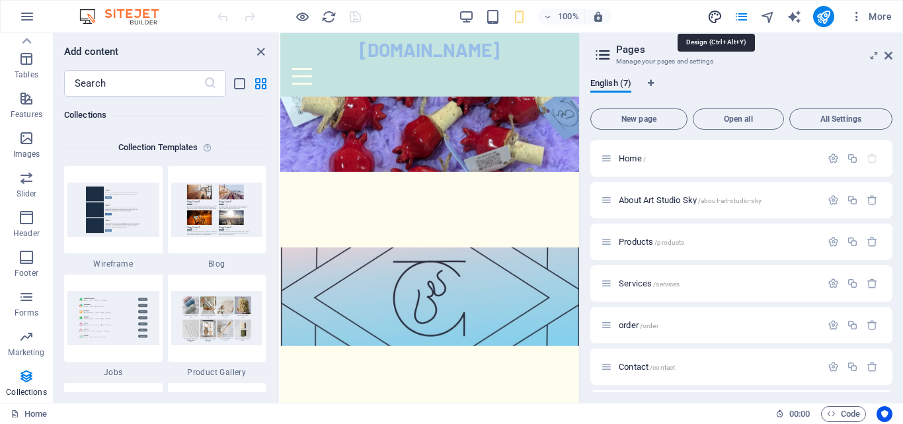
click at [716, 17] on icon "design" at bounding box center [714, 16] width 15 height 15
select select "px"
select select "300"
select select "px"
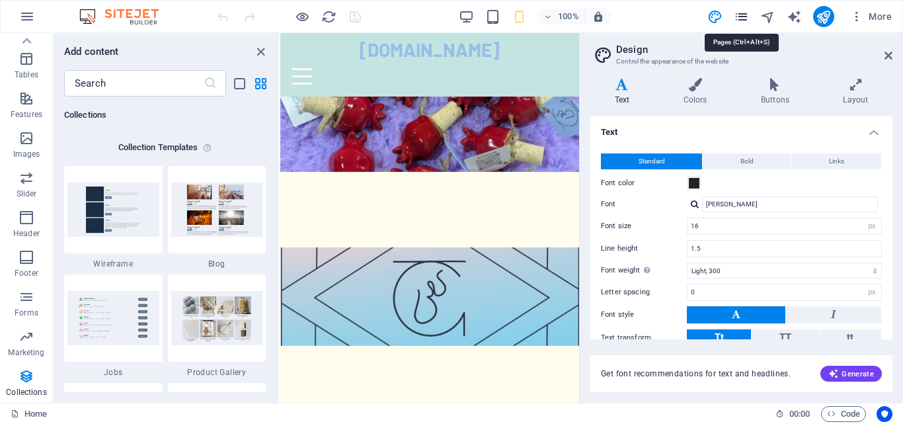
click at [742, 18] on icon "pages" at bounding box center [741, 16] width 15 height 15
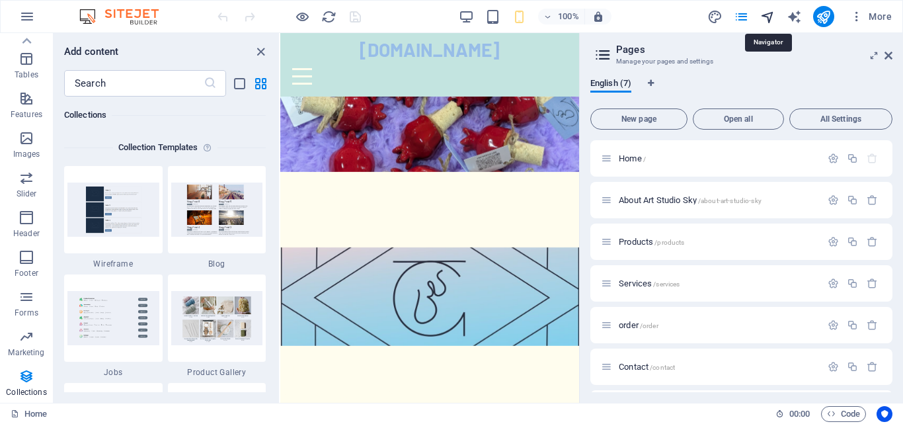
click at [765, 15] on icon "navigator" at bounding box center [767, 16] width 15 height 15
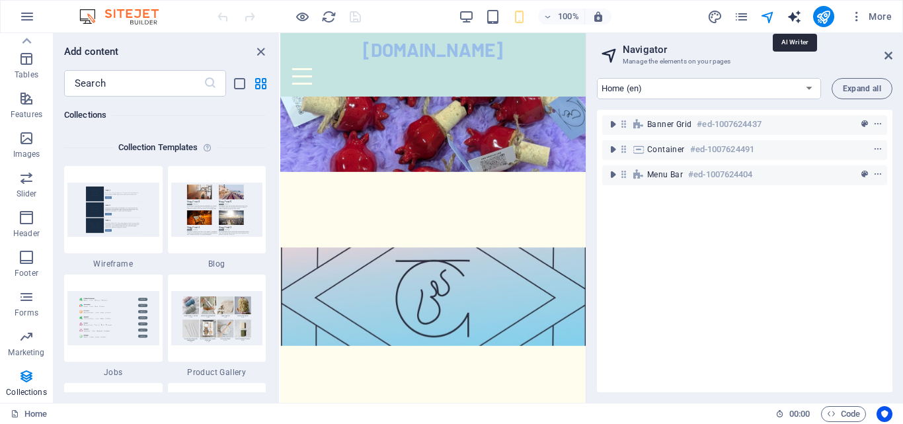
click at [794, 18] on icon "text_generator" at bounding box center [794, 16] width 15 height 15
select select "English"
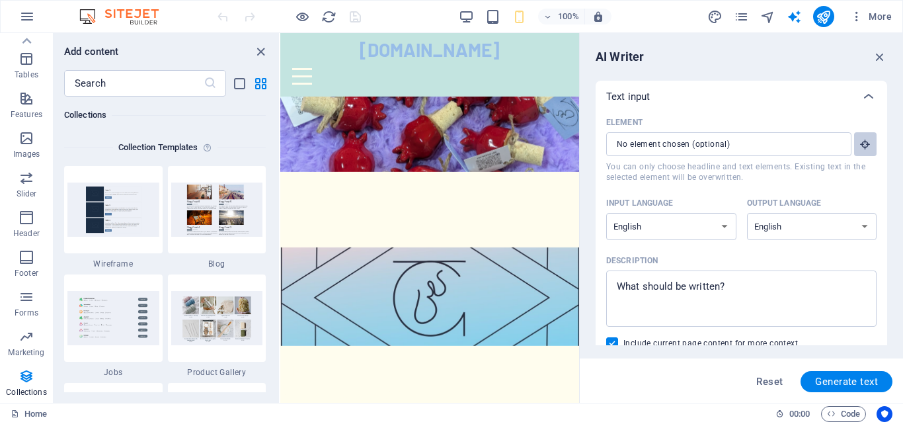
click at [865, 143] on icon "button" at bounding box center [865, 144] width 12 height 12
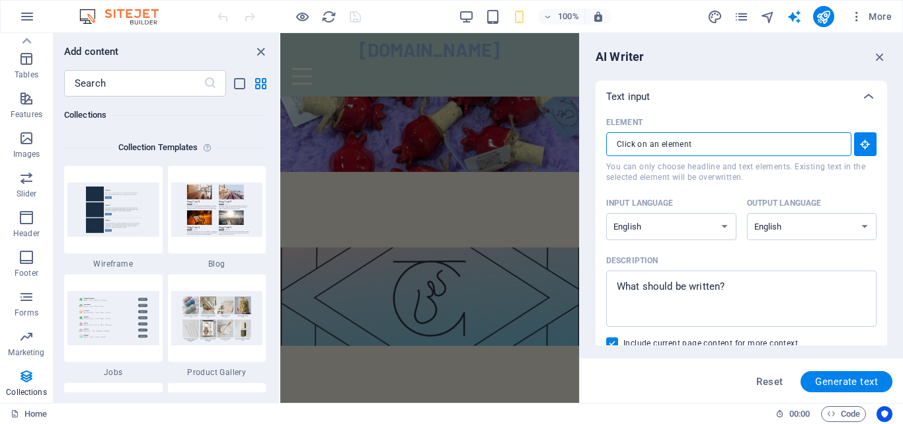
click at [767, 142] on input "Element ​ You can only choose headline and text elements. Existing text in the …" at bounding box center [724, 144] width 236 height 24
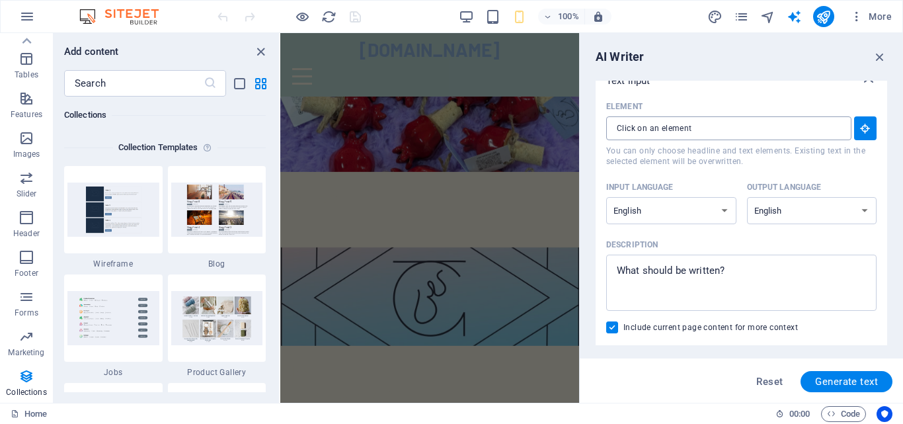
scroll to position [0, 0]
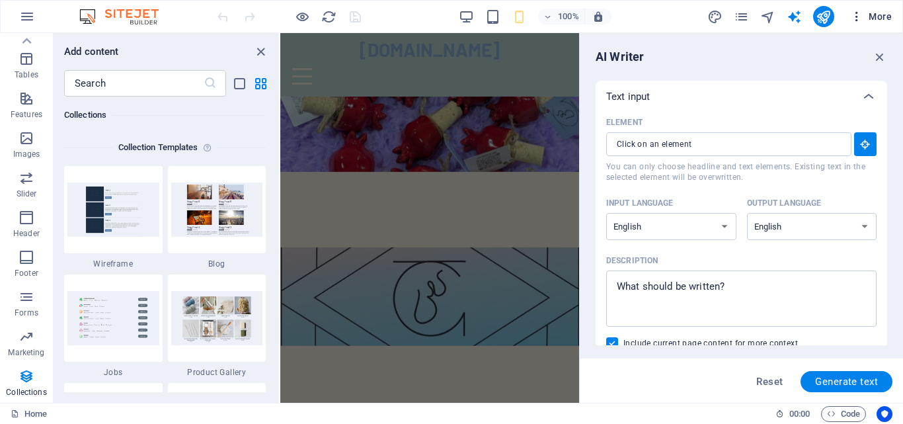
drag, startPoint x: 748, startPoint y: 146, endPoint x: 855, endPoint y: 20, distance: 165.0
click at [855, 20] on icon "button" at bounding box center [856, 16] width 13 height 13
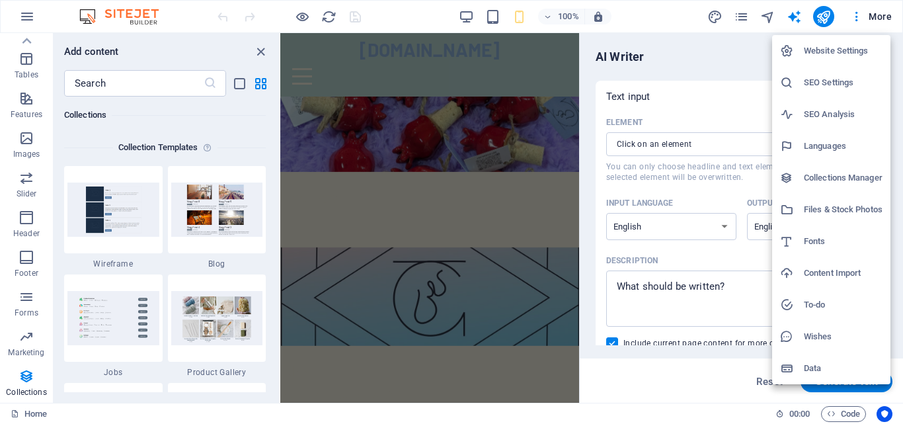
click at [856, 21] on div at bounding box center [451, 212] width 903 height 424
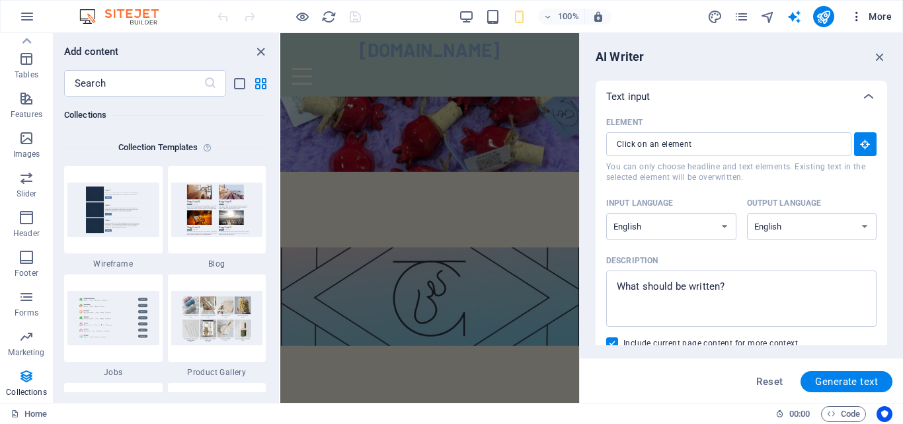
click at [855, 22] on icon "button" at bounding box center [856, 16] width 13 height 13
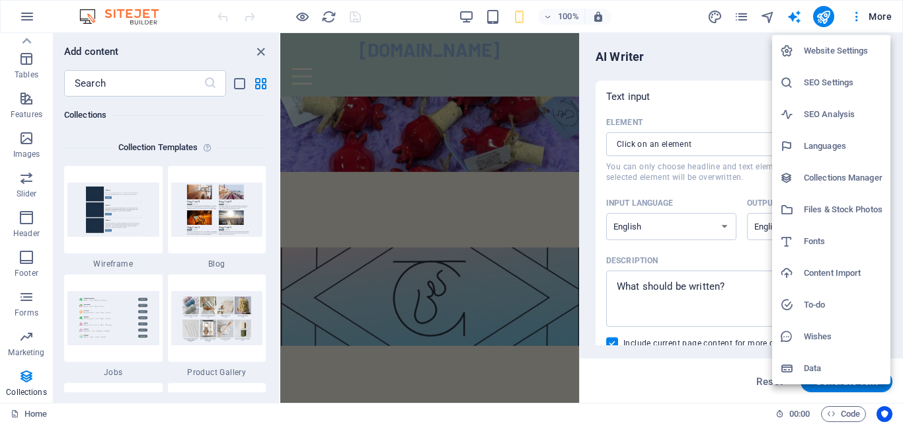
click at [822, 332] on h6 "Wishes" at bounding box center [843, 337] width 79 height 16
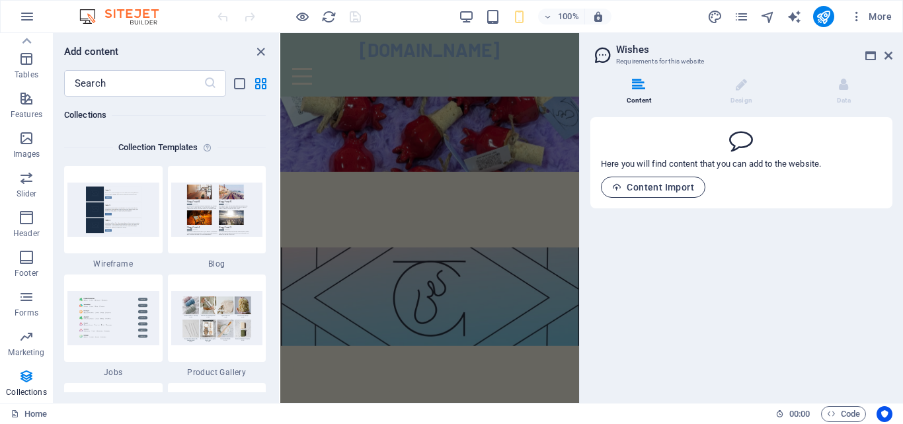
click at [681, 194] on button "Content Import" at bounding box center [653, 186] width 104 height 21
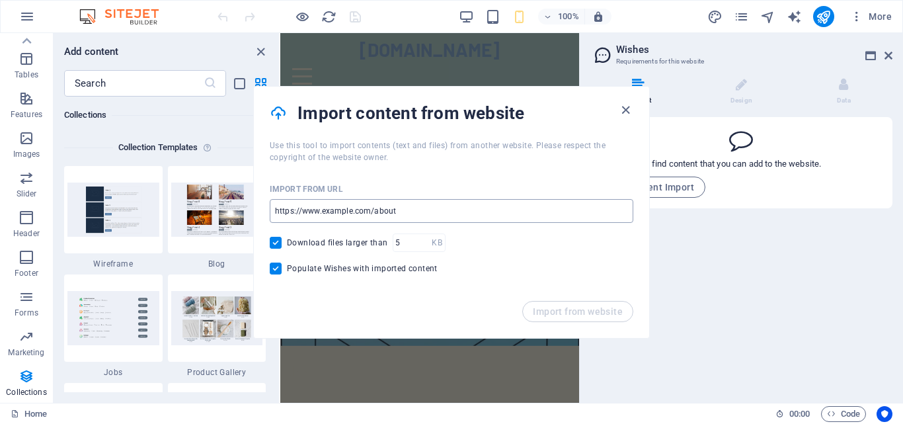
click at [458, 214] on input "url" at bounding box center [452, 211] width 364 height 24
click at [625, 109] on icon "button" at bounding box center [625, 109] width 15 height 15
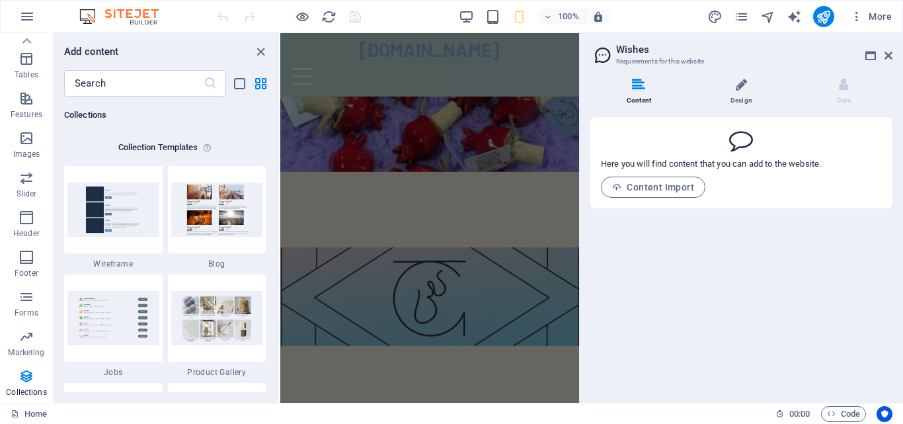
click at [762, 93] on li "Design" at bounding box center [744, 92] width 102 height 28
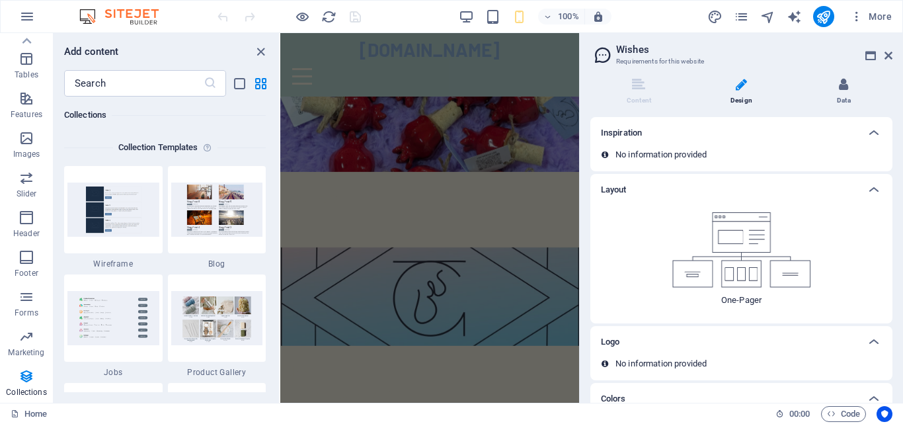
click at [849, 89] on li "Data" at bounding box center [843, 92] width 97 height 28
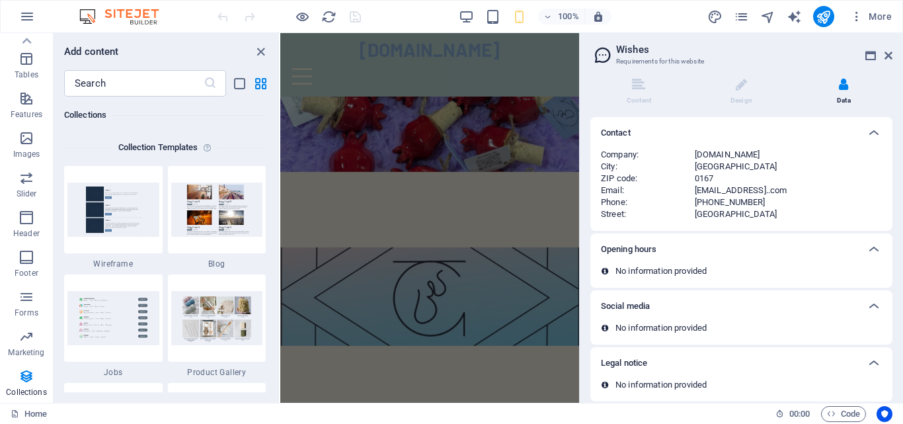
click at [717, 165] on div "[GEOGRAPHIC_DATA]" at bounding box center [788, 167] width 187 height 12
drag, startPoint x: 892, startPoint y: 57, endPoint x: 594, endPoint y: 9, distance: 302.0
click at [892, 57] on icon at bounding box center [888, 55] width 8 height 11
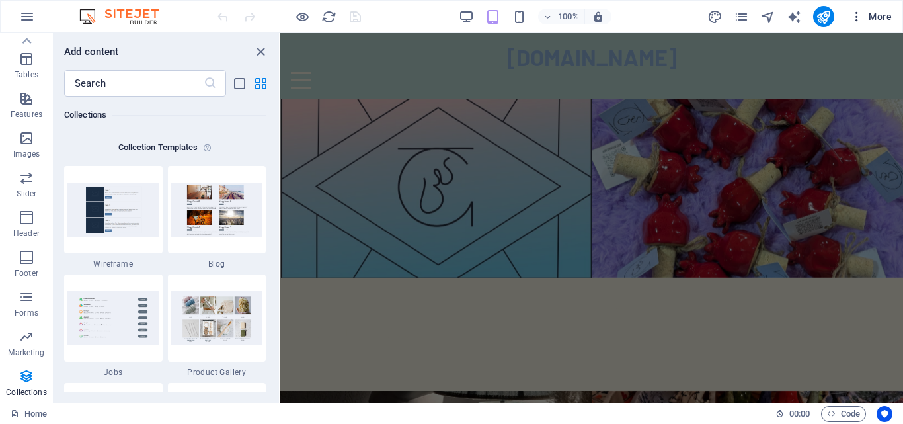
click at [855, 21] on icon "button" at bounding box center [856, 16] width 13 height 13
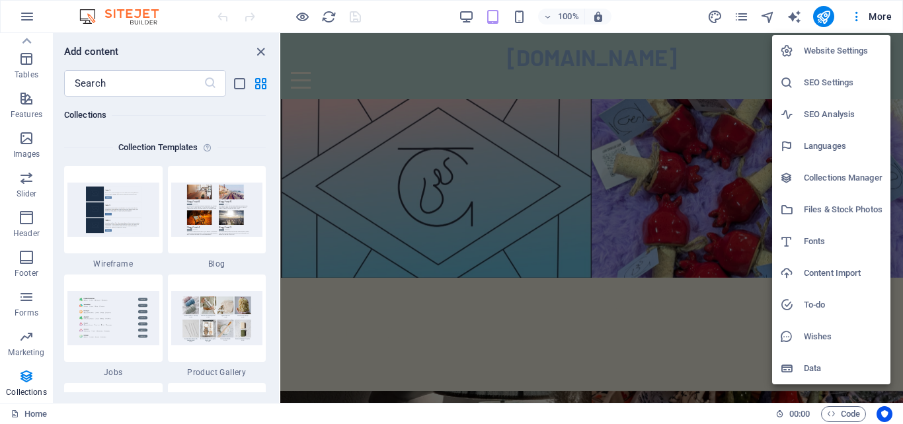
click at [833, 81] on h6 "SEO Settings" at bounding box center [843, 83] width 79 height 16
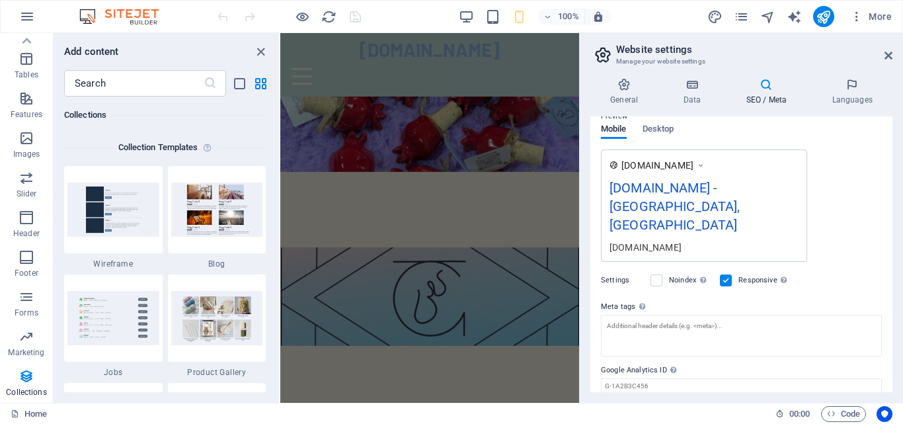
scroll to position [211, 0]
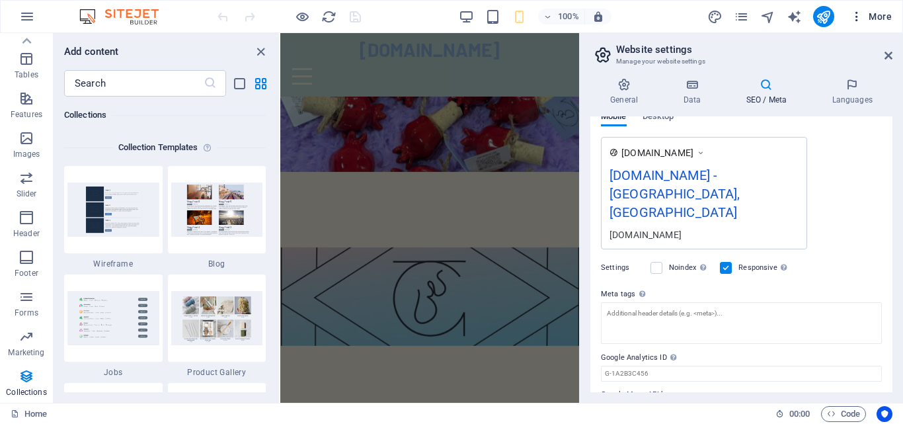
click at [859, 19] on icon "button" at bounding box center [856, 16] width 13 height 13
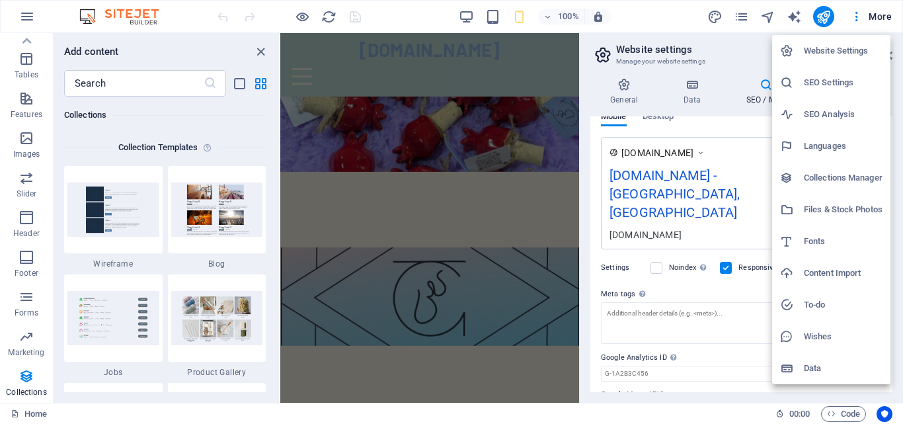
click at [824, 119] on h6 "SEO Analysis" at bounding box center [843, 114] width 79 height 16
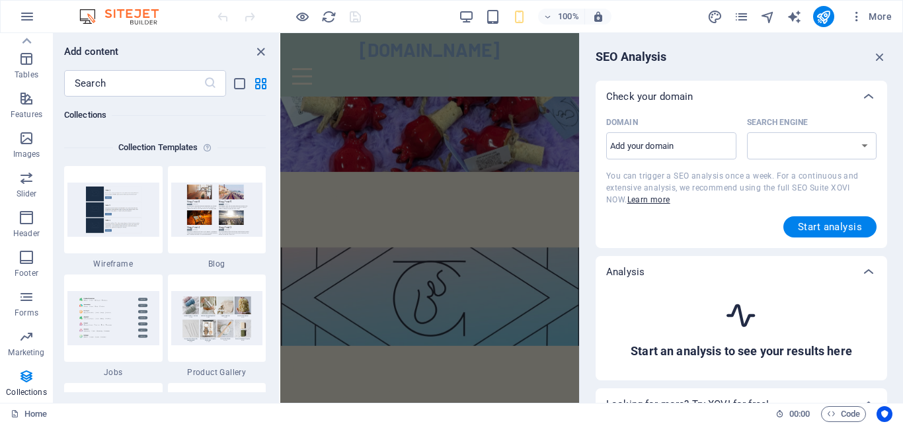
select select "google.com"
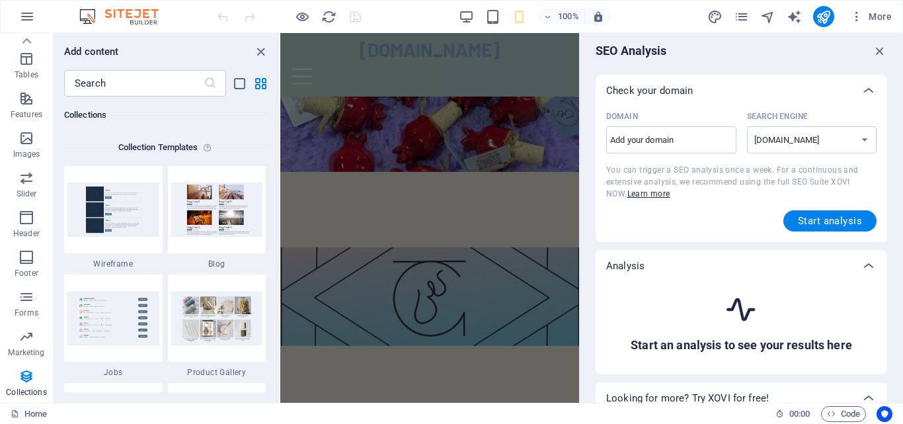
scroll to position [0, 0]
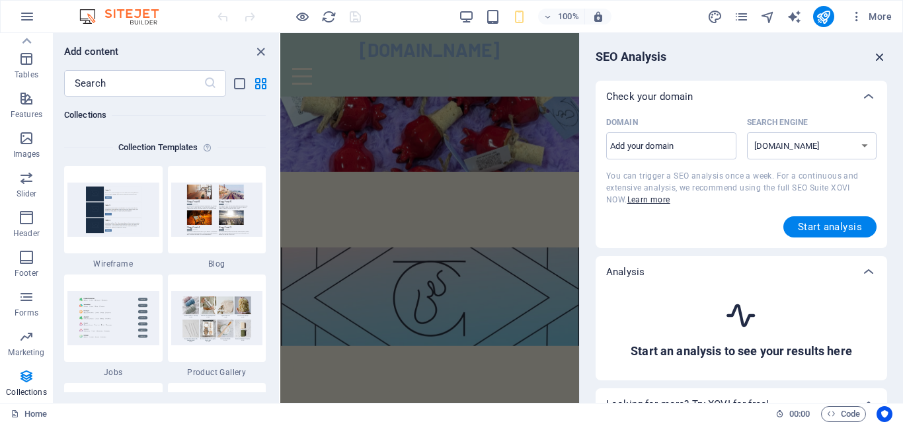
click at [875, 55] on icon "button" at bounding box center [880, 57] width 15 height 15
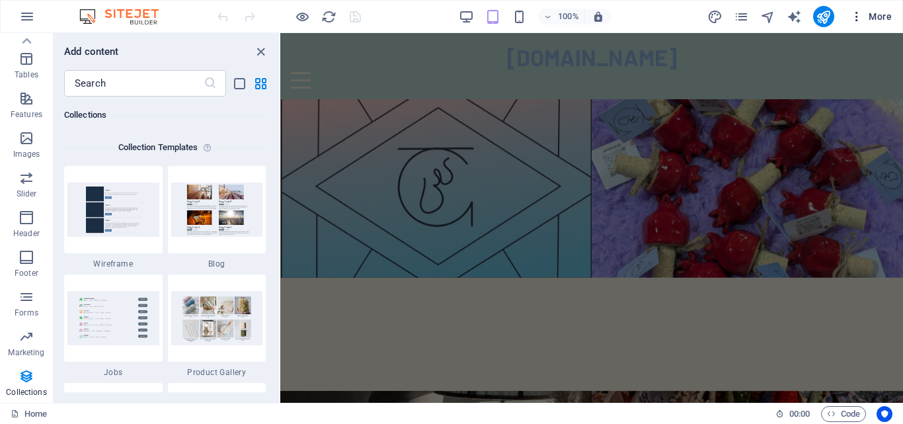
click at [852, 20] on icon "button" at bounding box center [856, 16] width 13 height 13
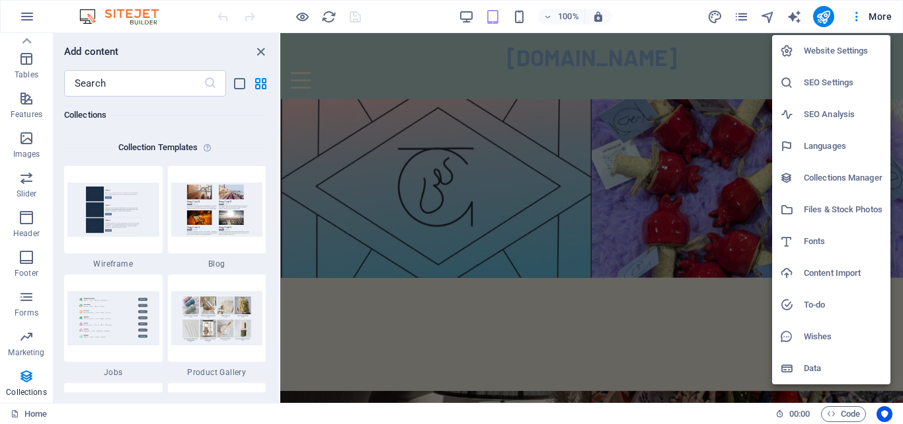
click at [864, 20] on div at bounding box center [451, 212] width 903 height 424
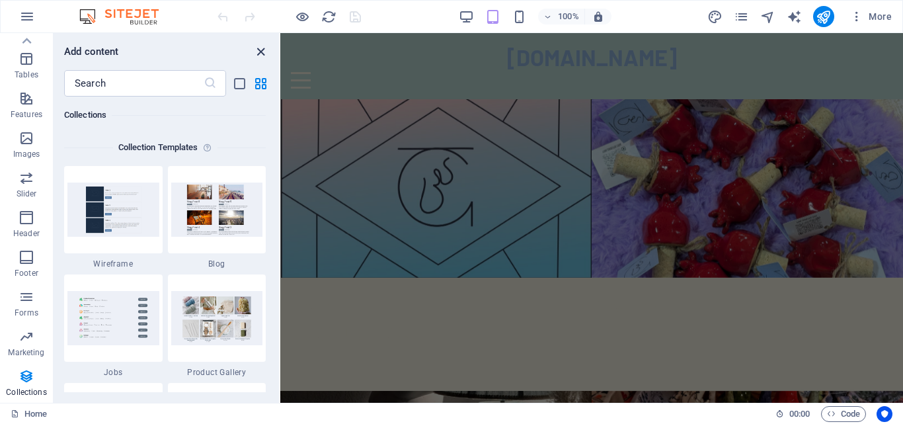
click at [260, 50] on icon "close panel" at bounding box center [260, 51] width 15 height 15
